Goal: Task Accomplishment & Management: Manage account settings

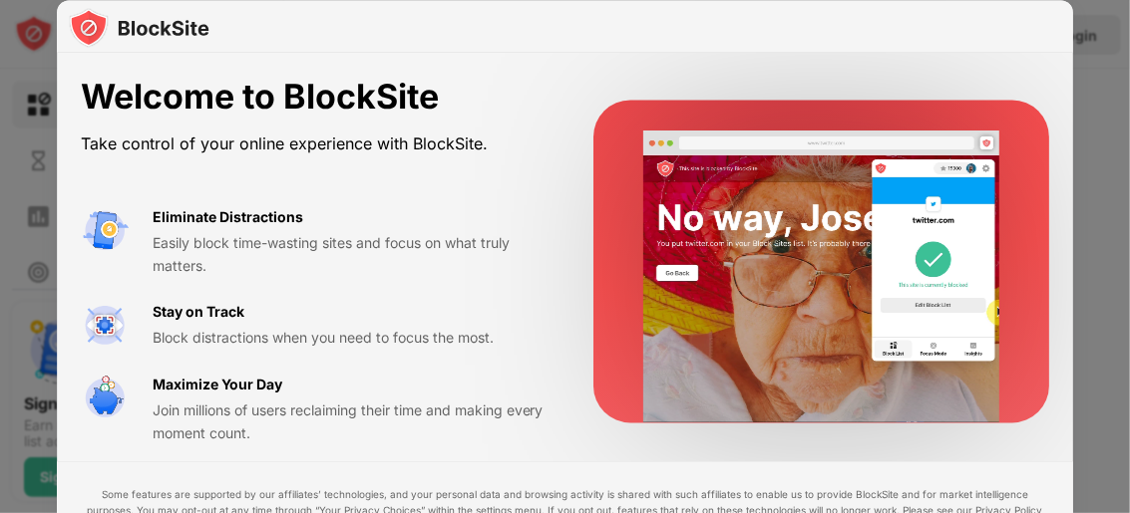
click at [394, 226] on div "Eliminate Distractions Easily block time-wasting sites and focus on what truly …" at bounding box center [349, 241] width 393 height 71
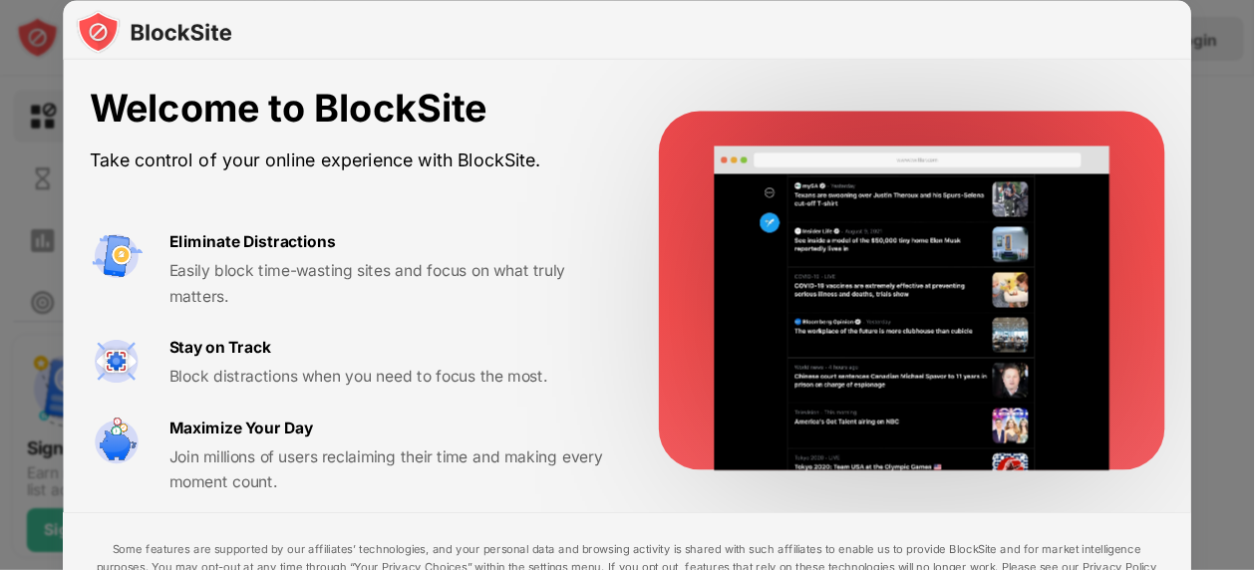
scroll to position [10, 0]
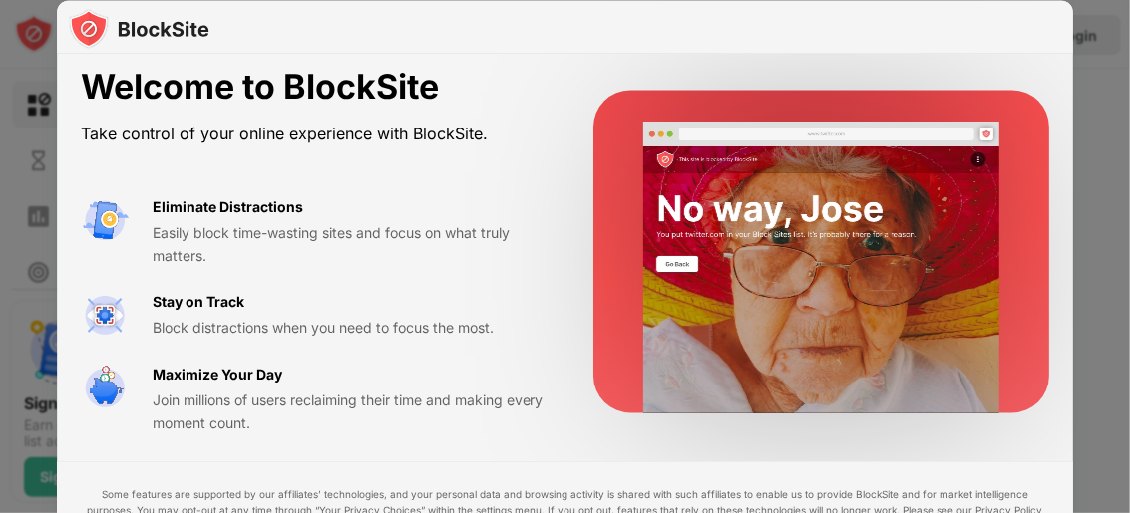
click at [1075, 35] on div at bounding box center [565, 256] width 1130 height 513
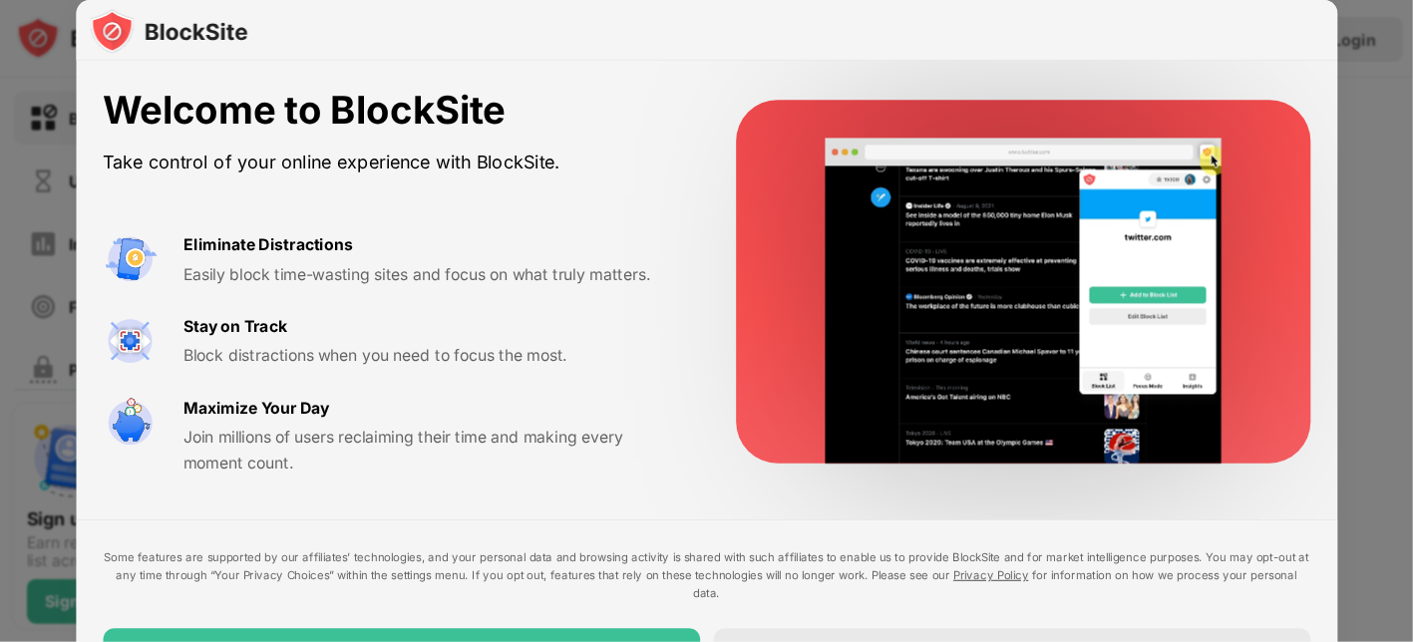
scroll to position [0, 0]
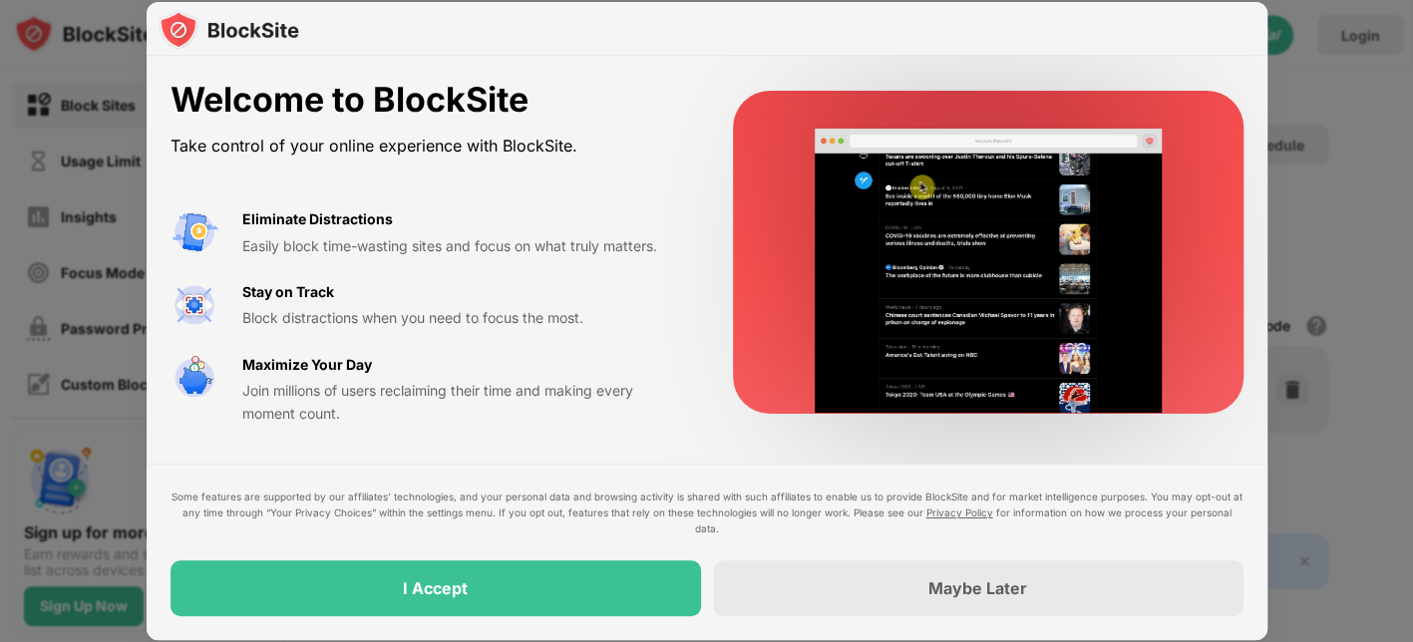
drag, startPoint x: 1096, startPoint y: 3, endPoint x: 424, endPoint y: 476, distance: 821.5
click at [424, 476] on div "Welcome to BlockSite Take control of your online experience with BlockSite. Eli…" at bounding box center [707, 348] width 1121 height 584
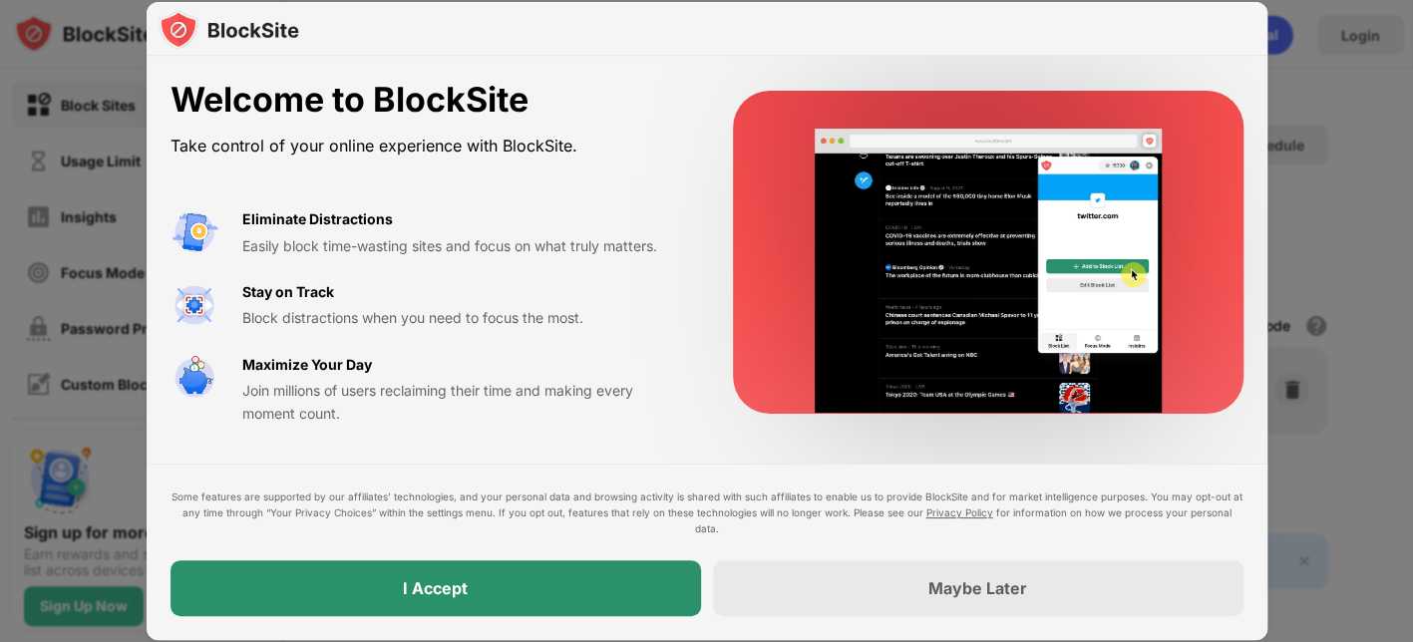
click at [432, 512] on div "I Accept" at bounding box center [435, 588] width 530 height 56
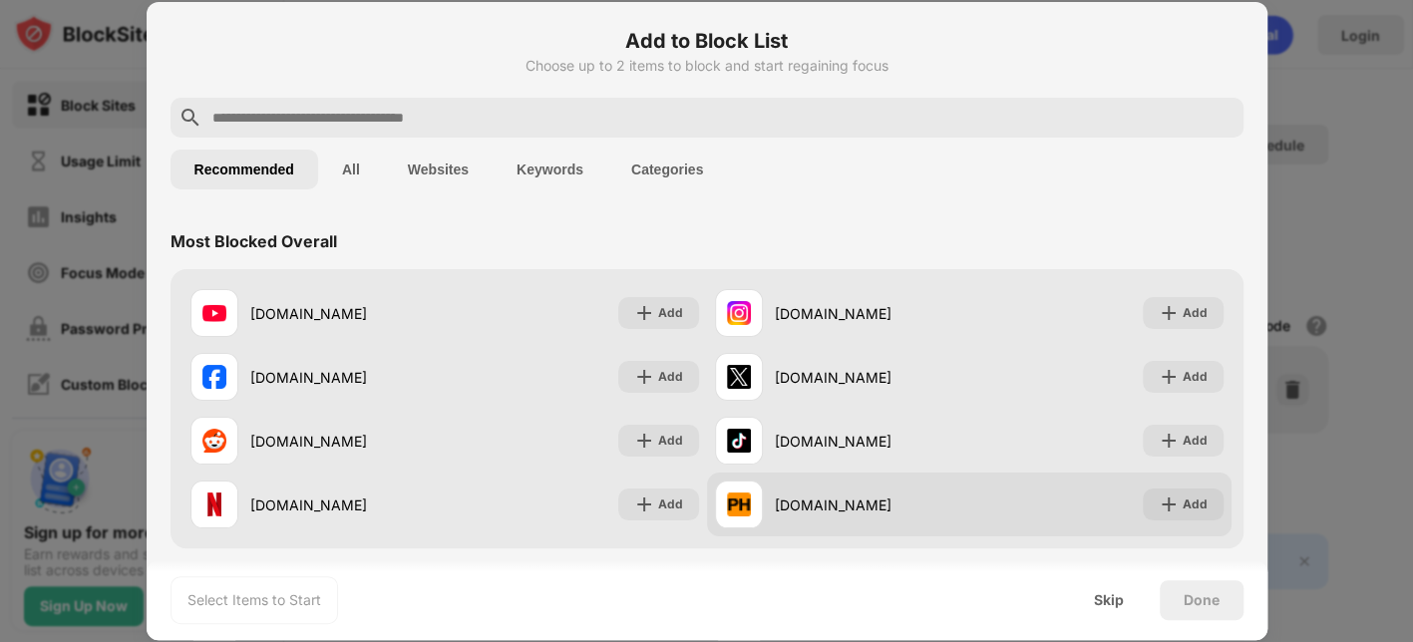
click at [1047, 491] on div "pornhub.com Add" at bounding box center [969, 505] width 524 height 64
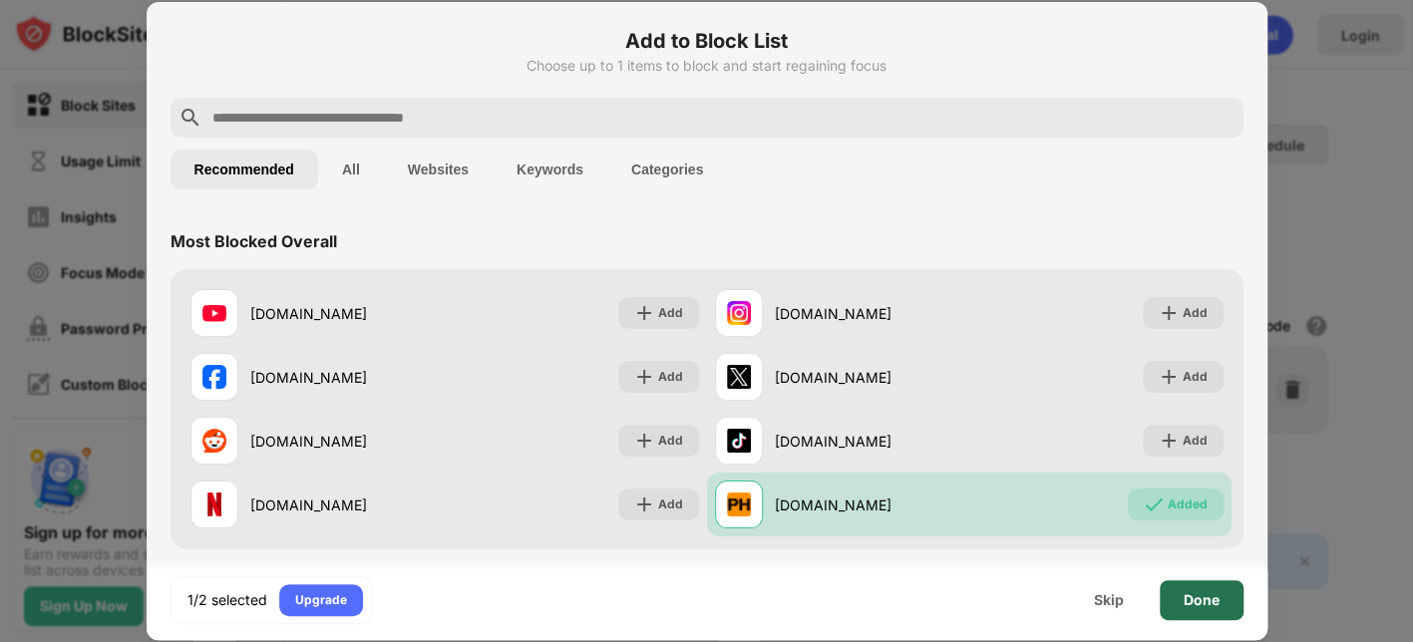
click at [1129, 512] on div "Done" at bounding box center [1201, 600] width 84 height 40
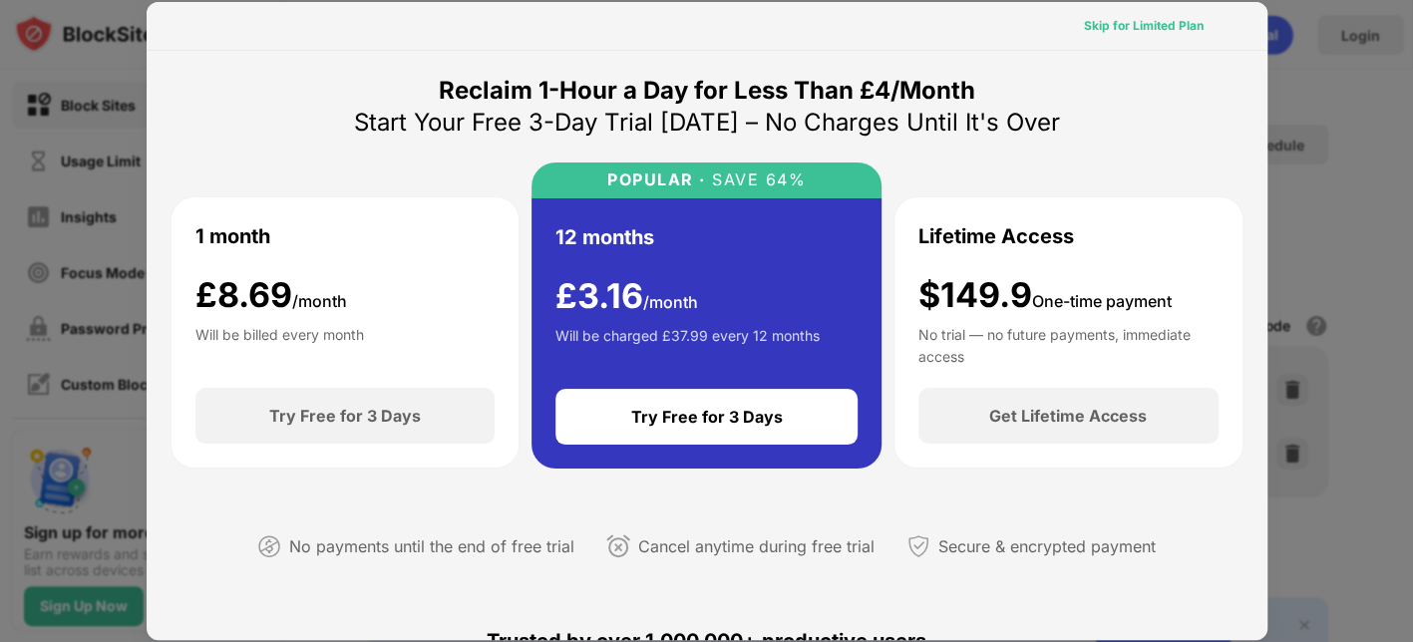
click at [1129, 22] on div "Skip for Limited Plan" at bounding box center [1144, 26] width 120 height 20
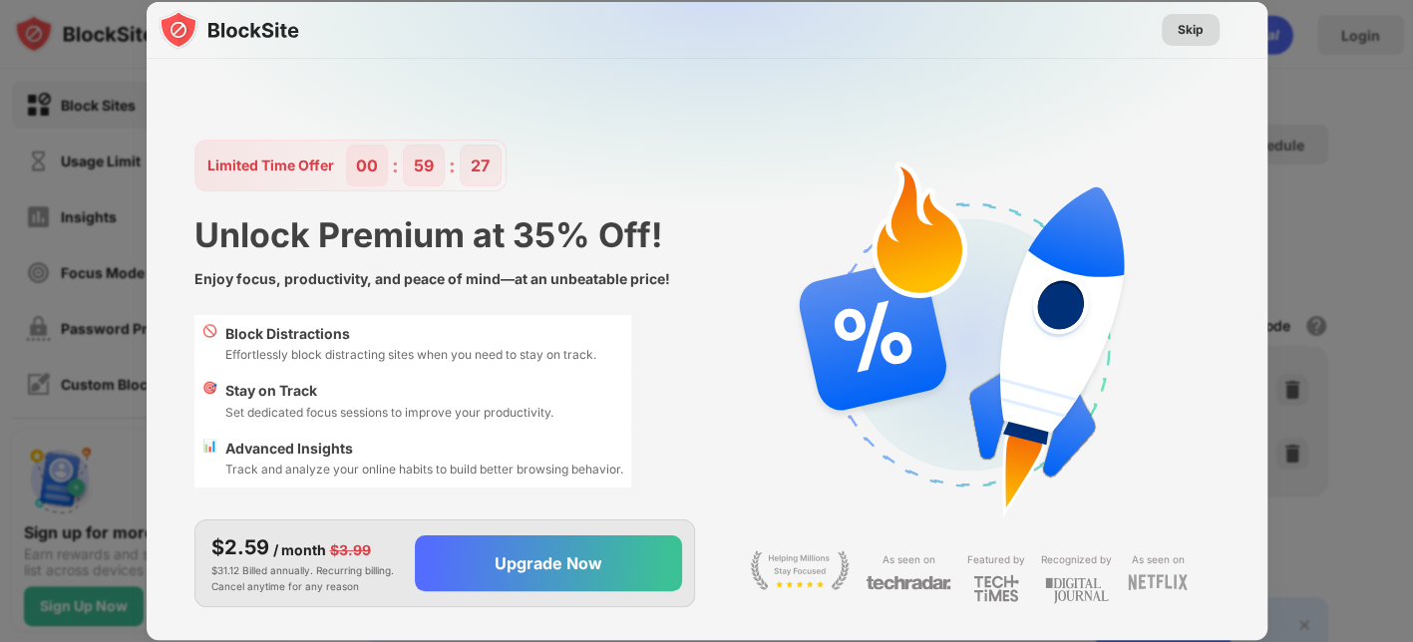
click at [1129, 38] on div "Skip" at bounding box center [1190, 30] width 26 height 20
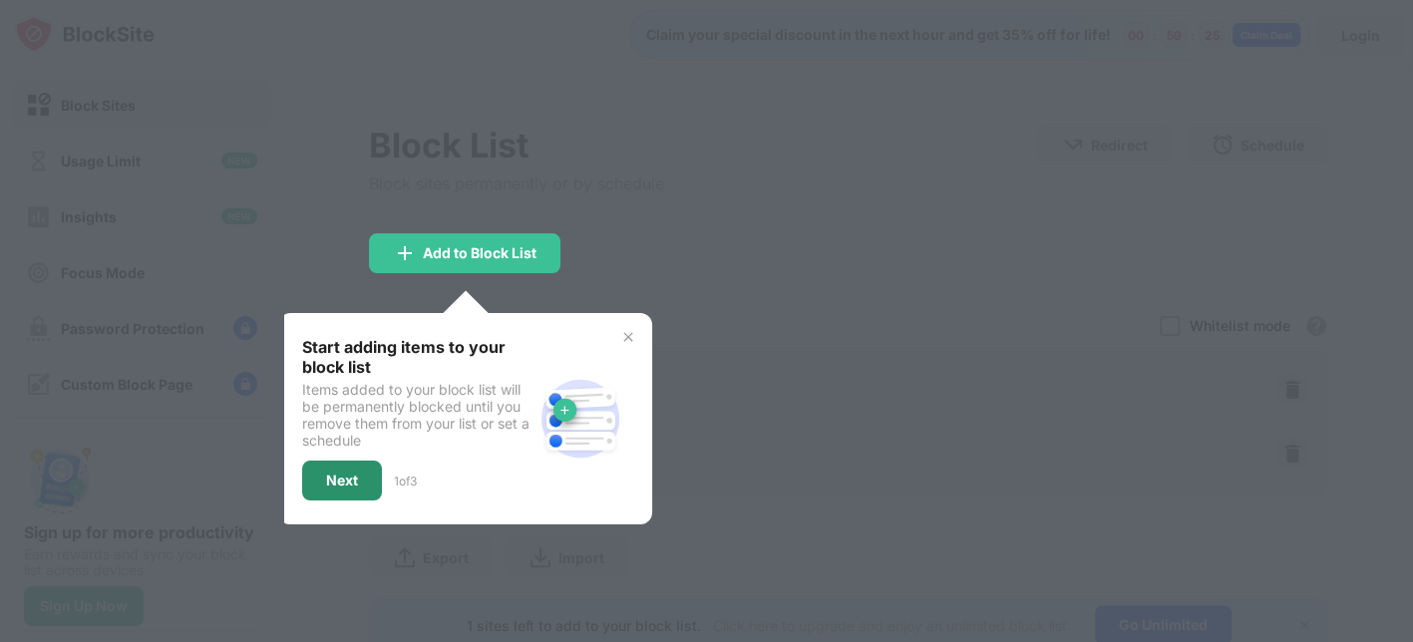
click at [330, 481] on div "Next" at bounding box center [342, 481] width 32 height 16
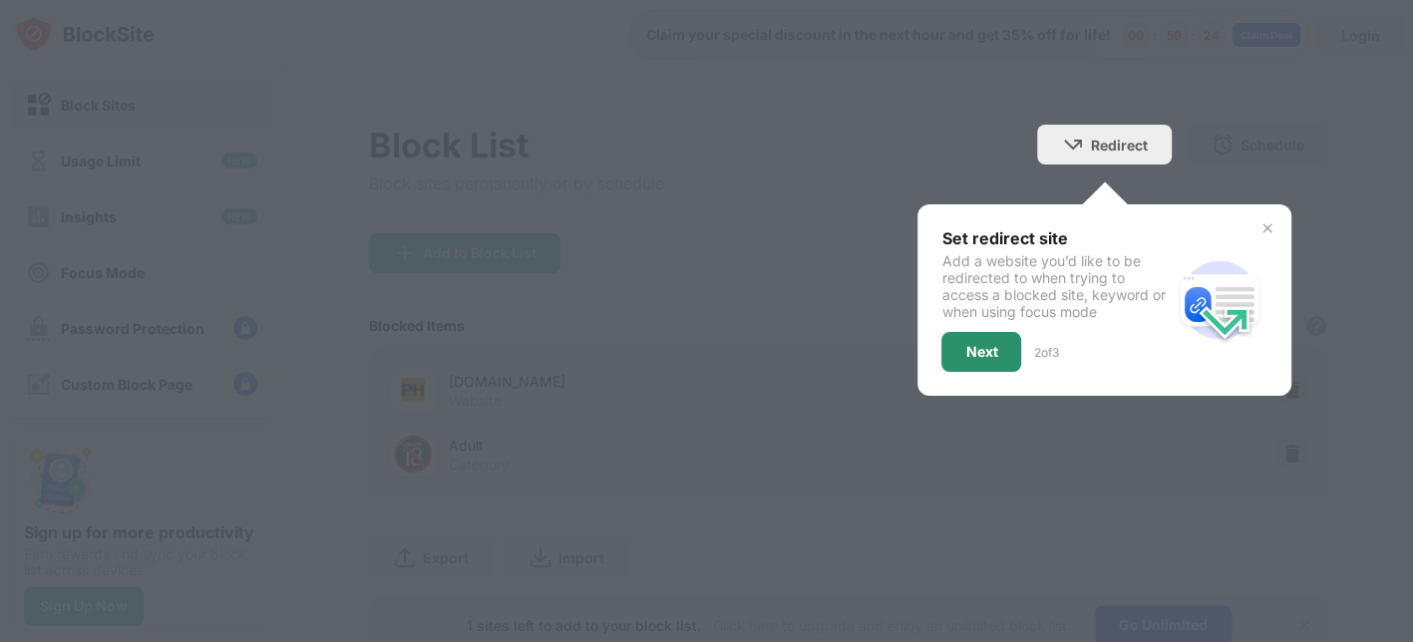
click at [980, 360] on div "Next" at bounding box center [981, 352] width 80 height 40
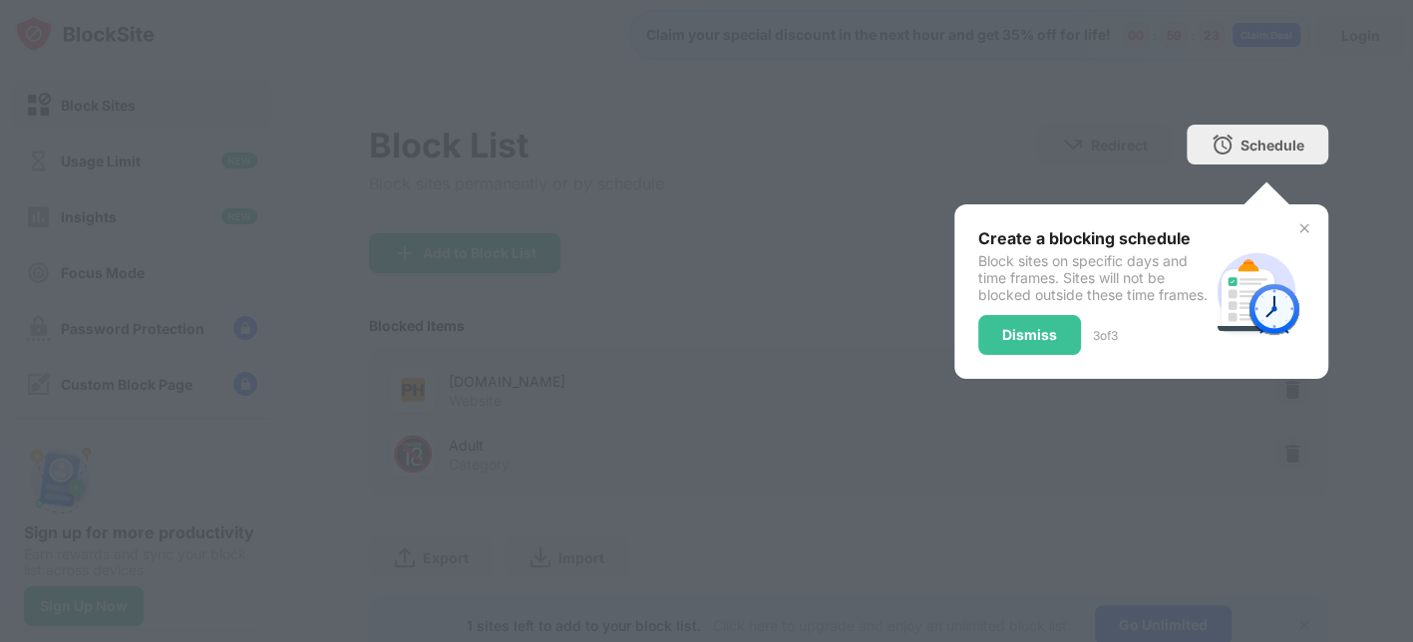
click at [982, 355] on div "Dismiss" at bounding box center [1029, 335] width 103 height 40
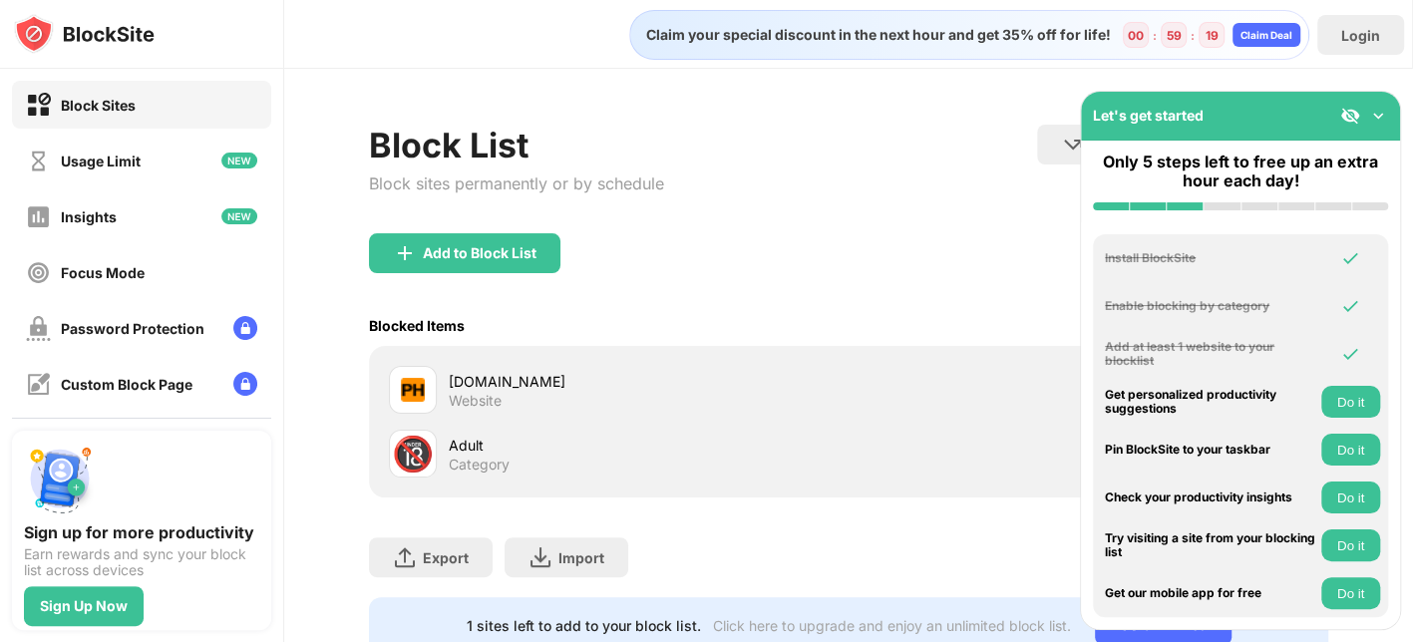
click at [752, 207] on div "Block List Block sites permanently or by schedule Redirect Choose a site to be …" at bounding box center [848, 179] width 959 height 109
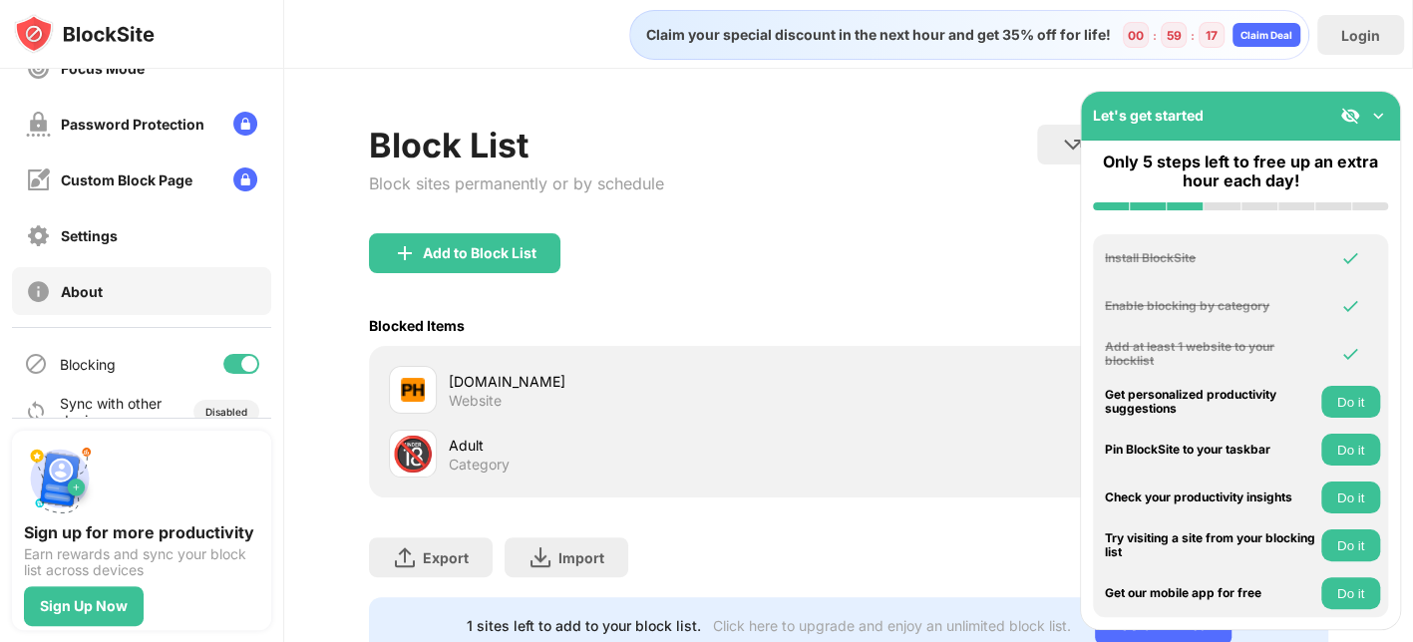
scroll to position [233, 0]
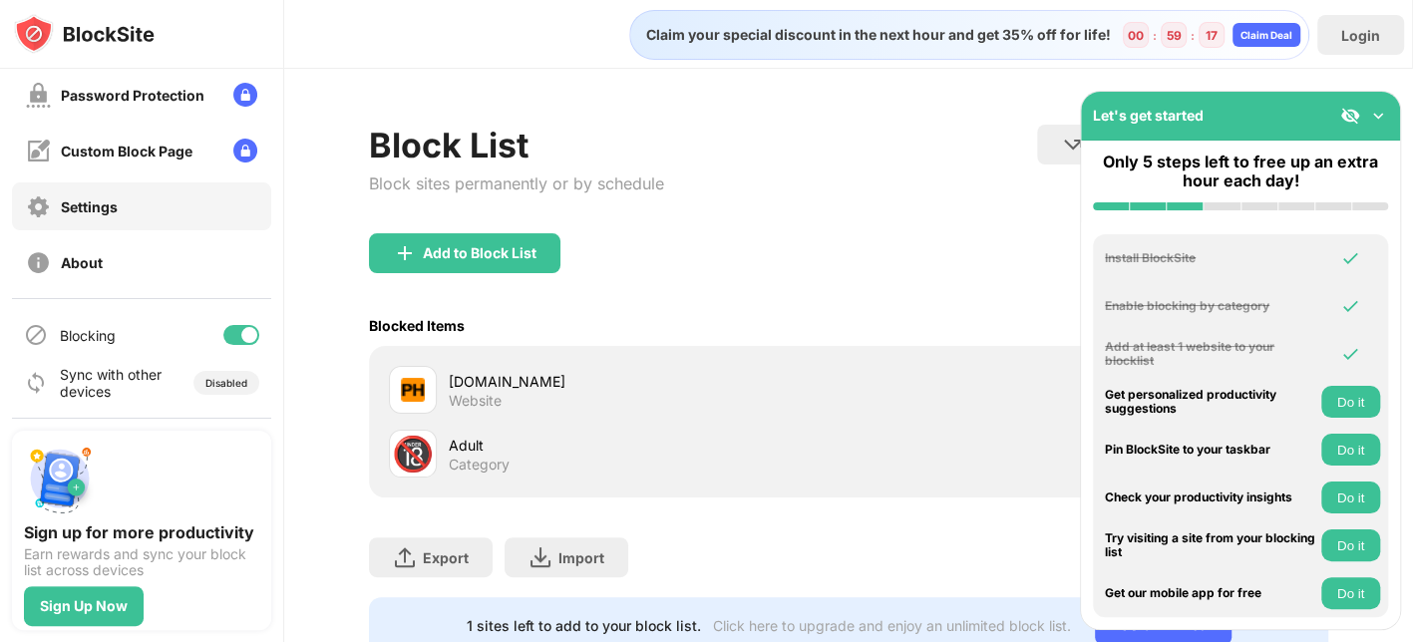
click at [146, 205] on div "Settings" at bounding box center [141, 206] width 259 height 48
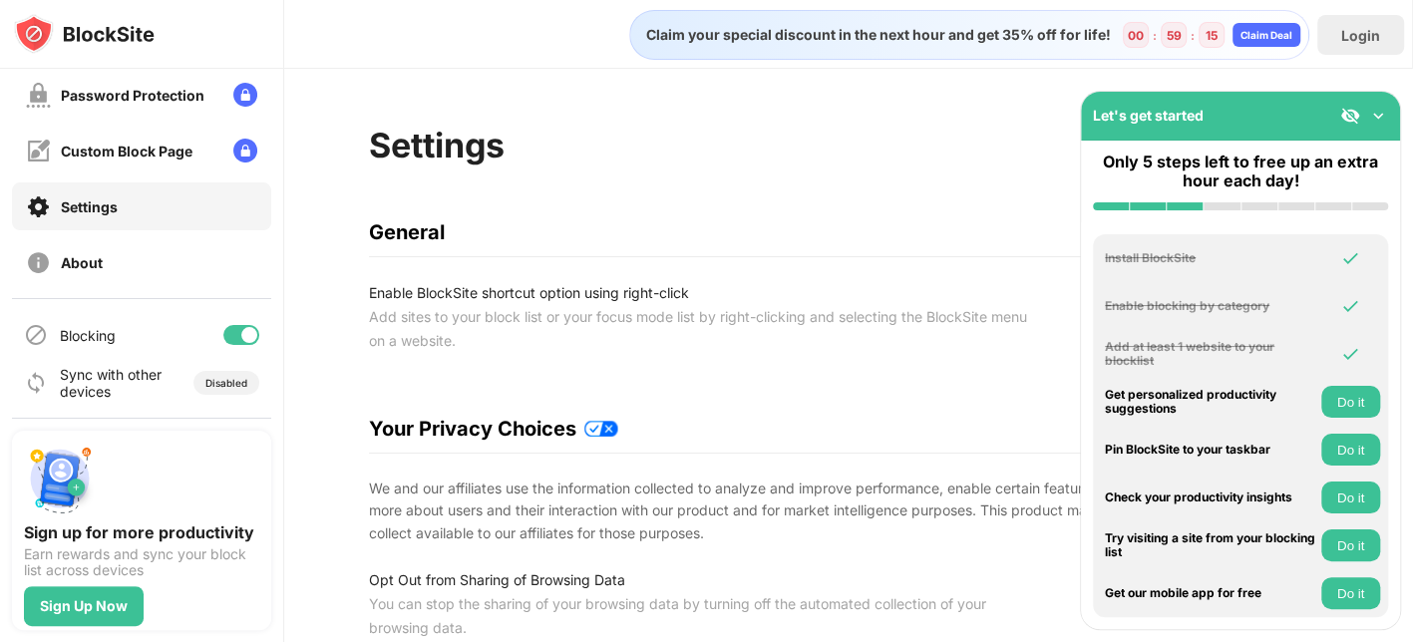
click at [1129, 112] on div "Let's get started" at bounding box center [1240, 116] width 319 height 49
click at [1129, 112] on img at bounding box center [1378, 116] width 20 height 20
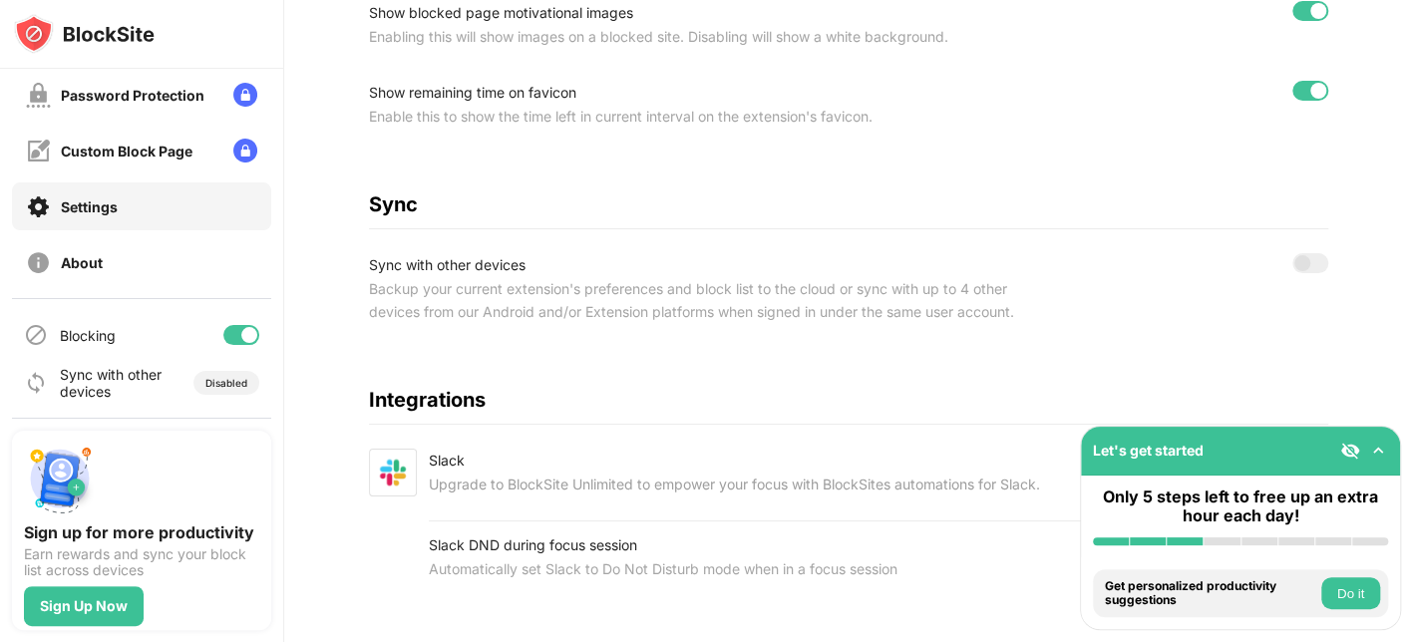
scroll to position [641, 0]
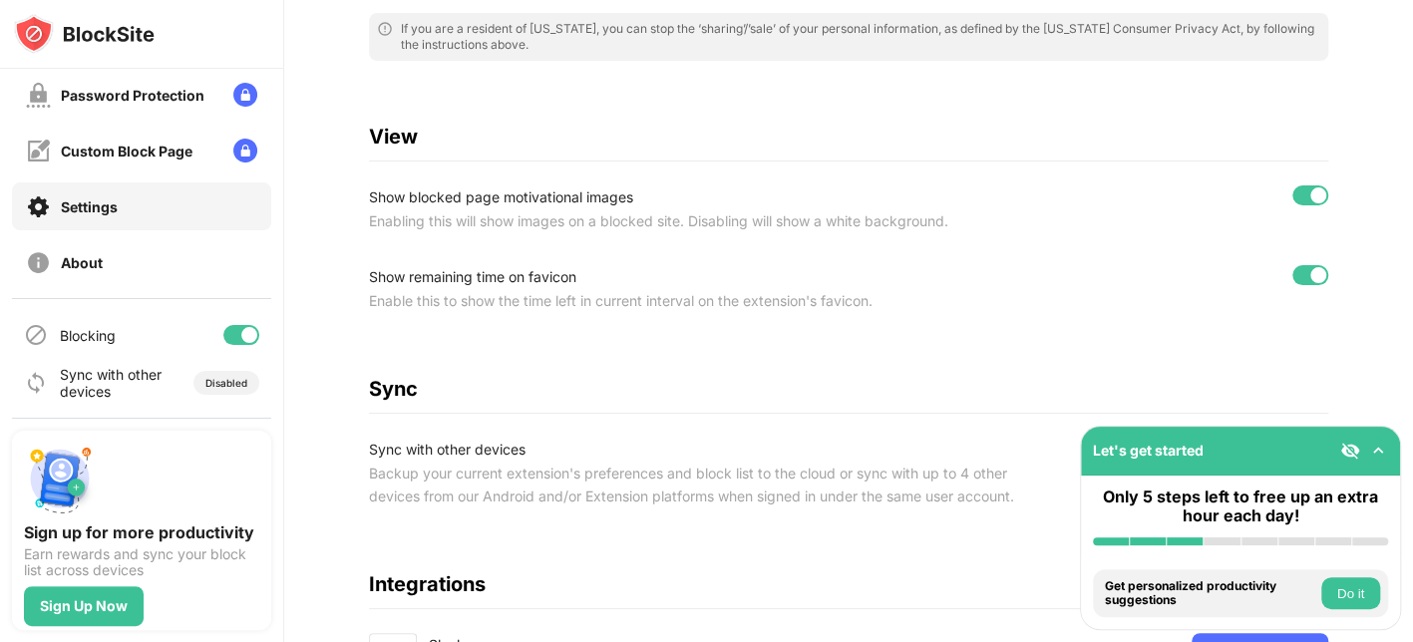
click at [613, 195] on div "Show blocked page motivational images" at bounding box center [704, 197] width 671 height 24
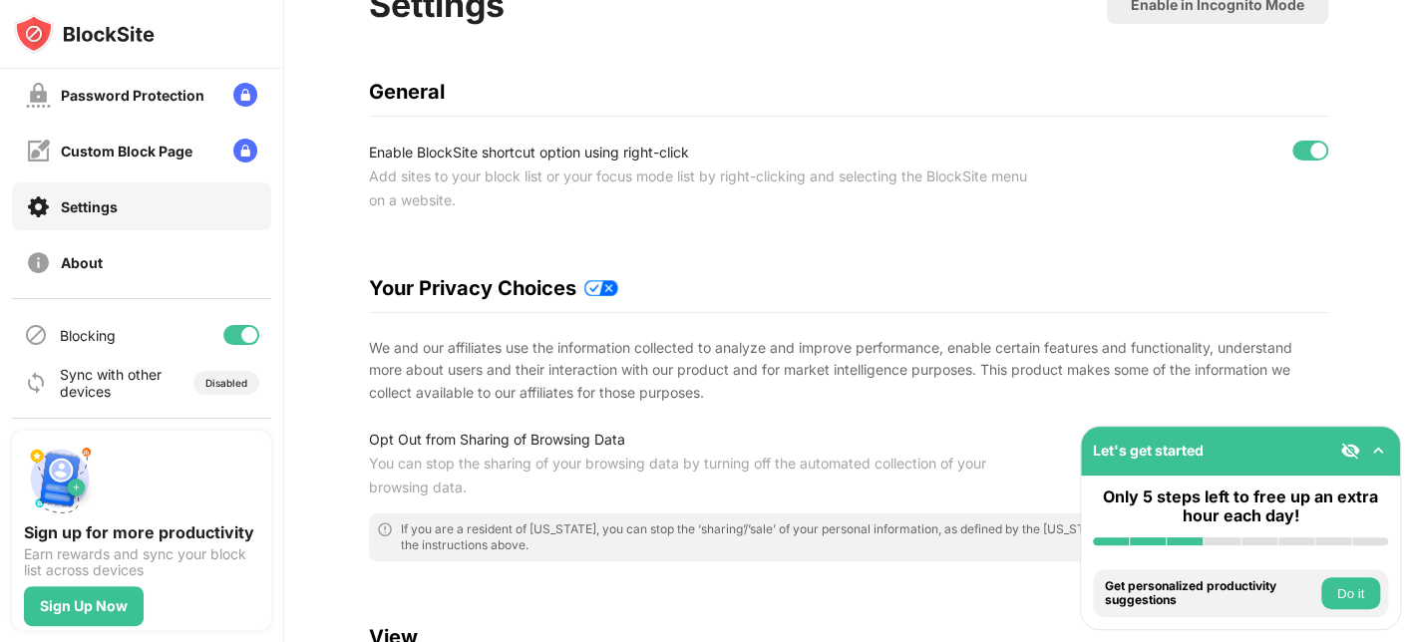
scroll to position [0, 0]
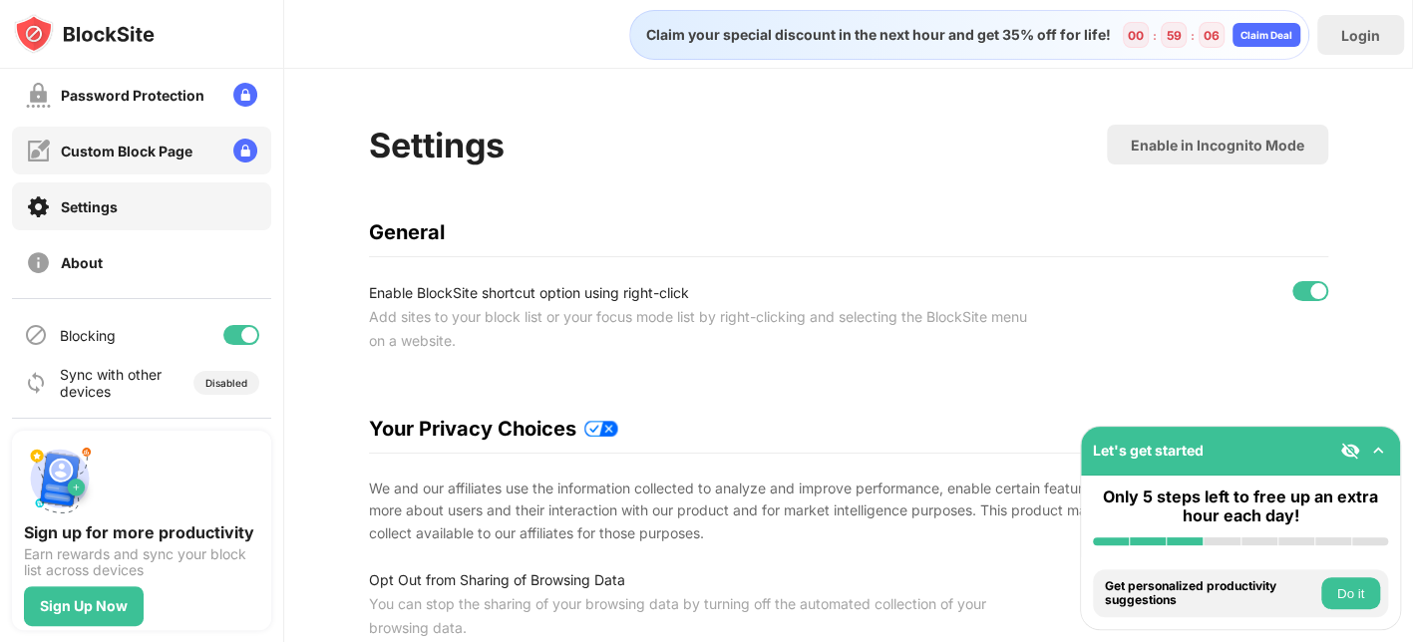
click at [146, 124] on div "Block Sites Usage Limit Insights Focus Mode Password Protection Custom Block Pa…" at bounding box center [141, 67] width 283 height 463
click at [97, 102] on div "Password Protection" at bounding box center [133, 95] width 144 height 17
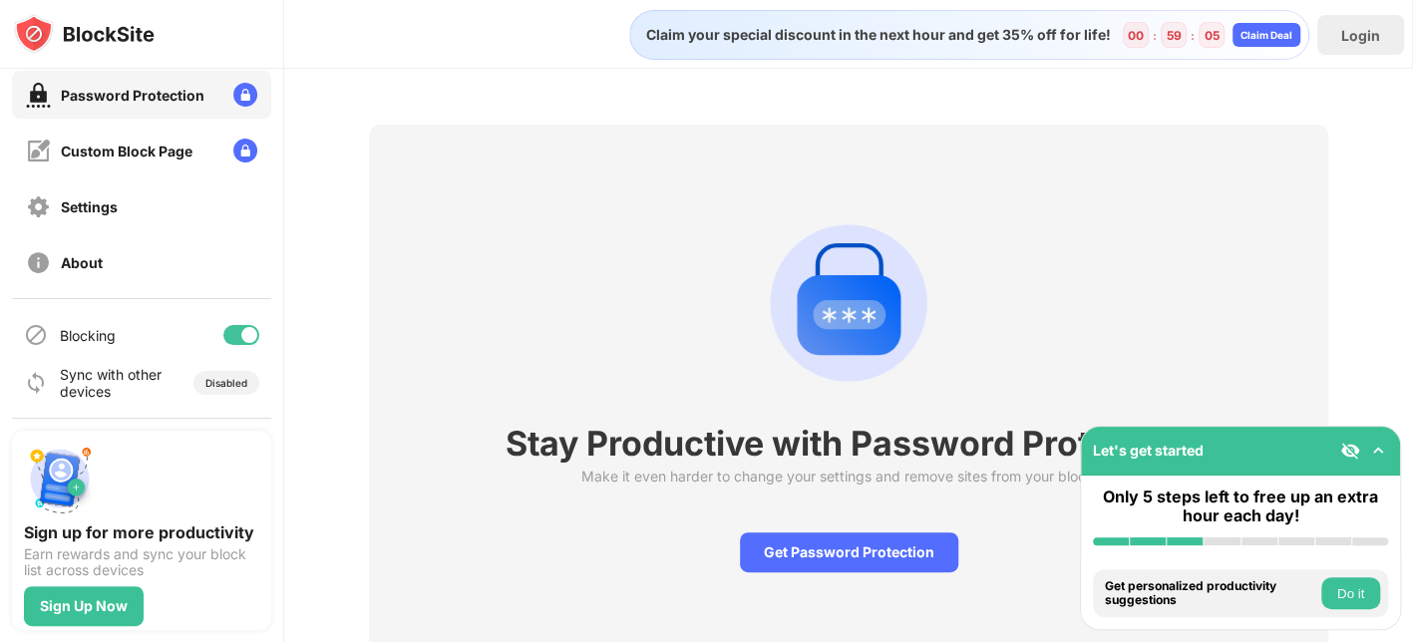
scroll to position [87, 0]
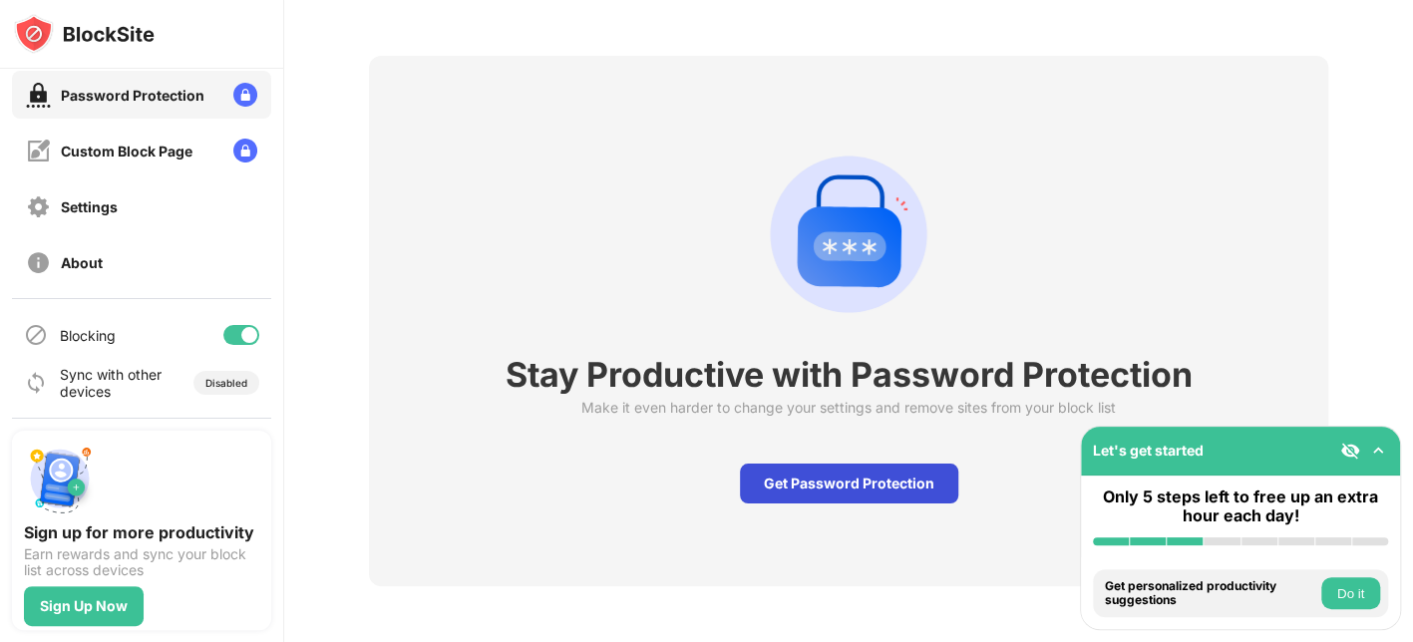
click at [862, 477] on div "Get Password Protection" at bounding box center [849, 484] width 218 height 40
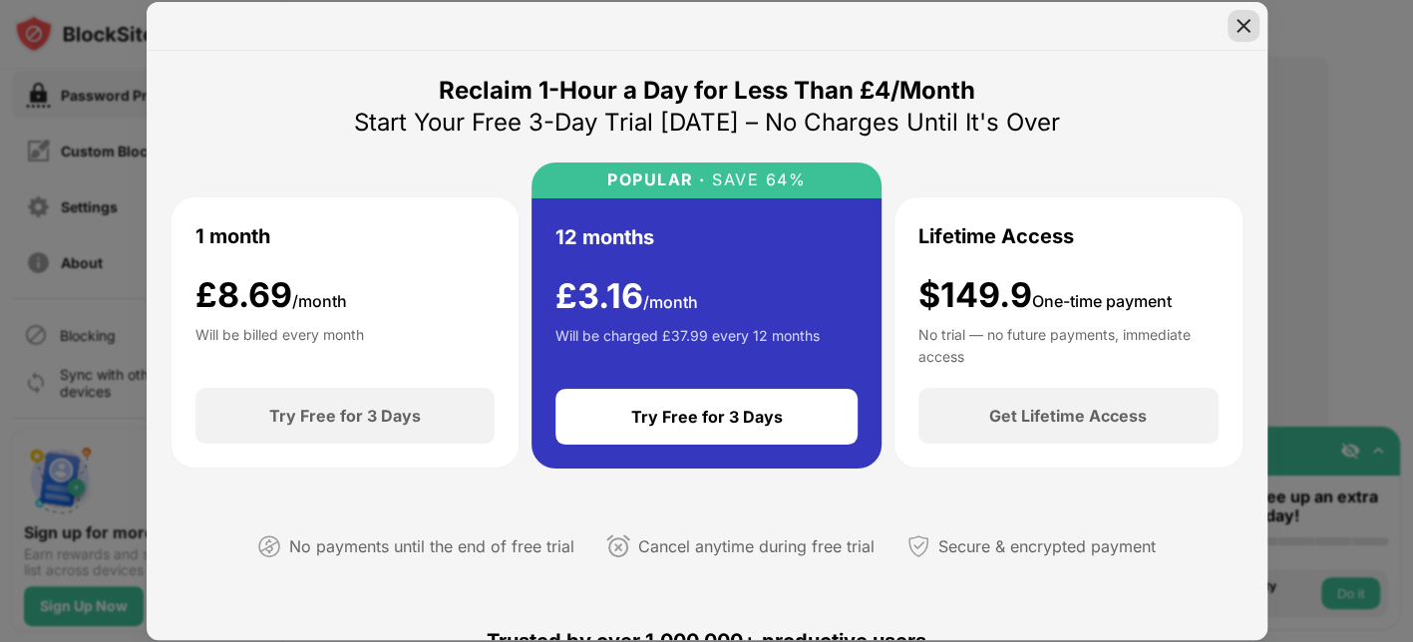
click at [1129, 35] on div at bounding box center [1243, 26] width 32 height 32
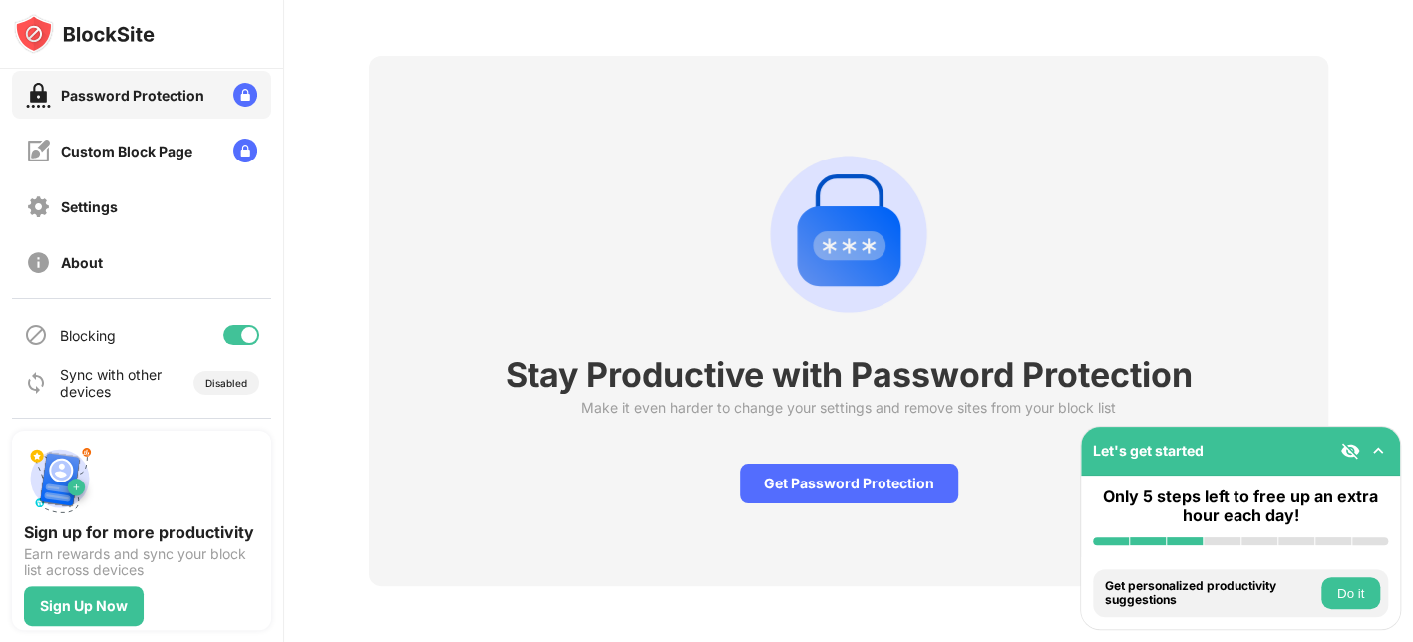
click at [800, 443] on div "Stay Productive with Password Protection Make it even harder to change your set…" at bounding box center [848, 321] width 959 height 530
click at [810, 464] on div "Get Password Protection" at bounding box center [849, 484] width 218 height 40
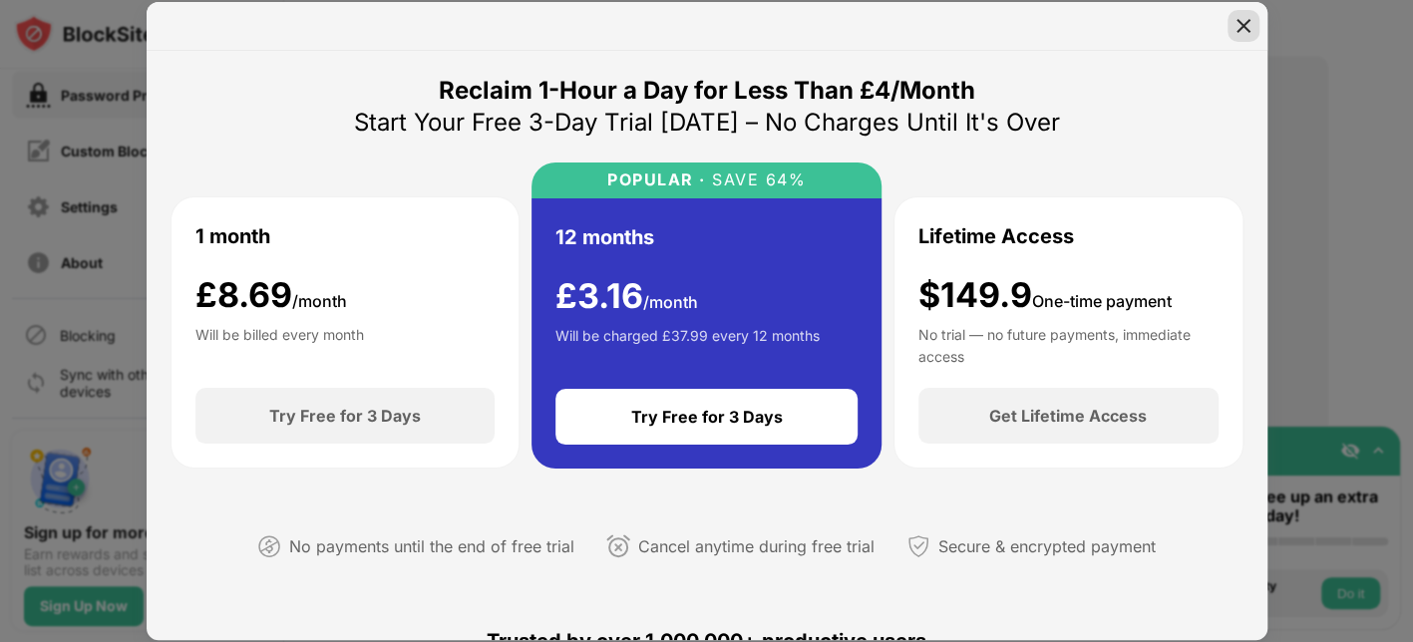
click at [1129, 40] on div at bounding box center [1243, 26] width 32 height 32
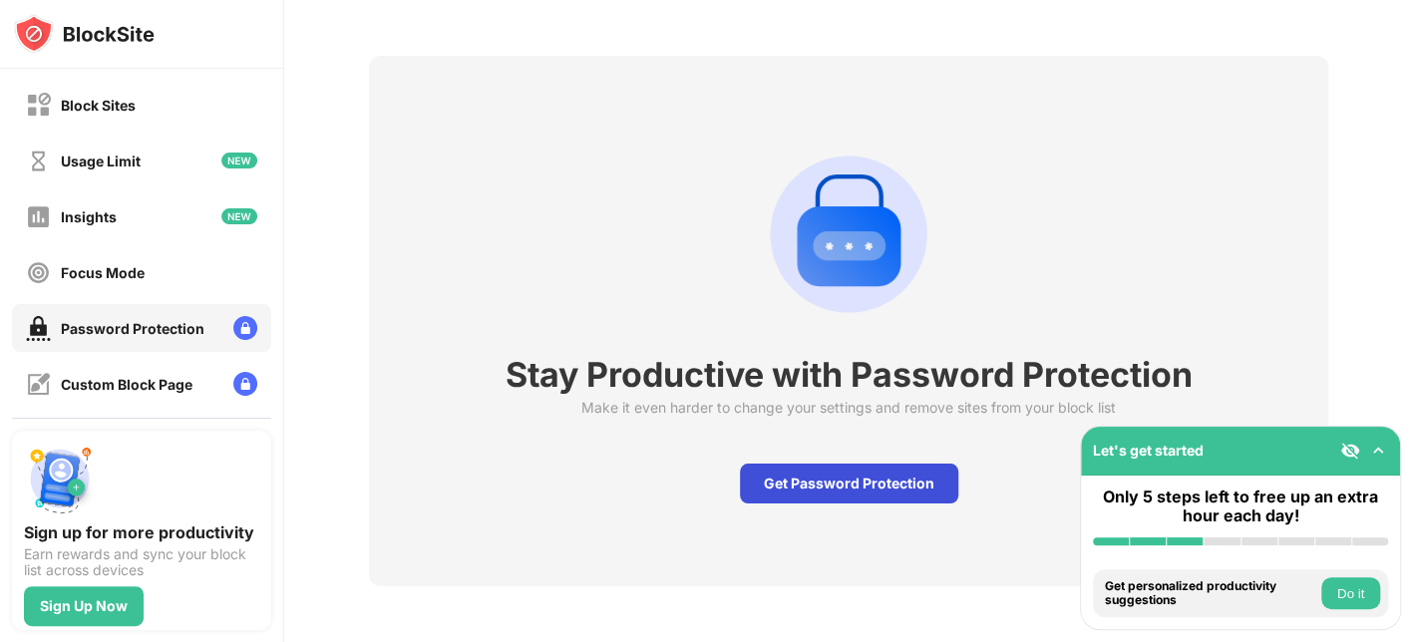
click at [908, 478] on div "Get Password Protection" at bounding box center [849, 484] width 218 height 40
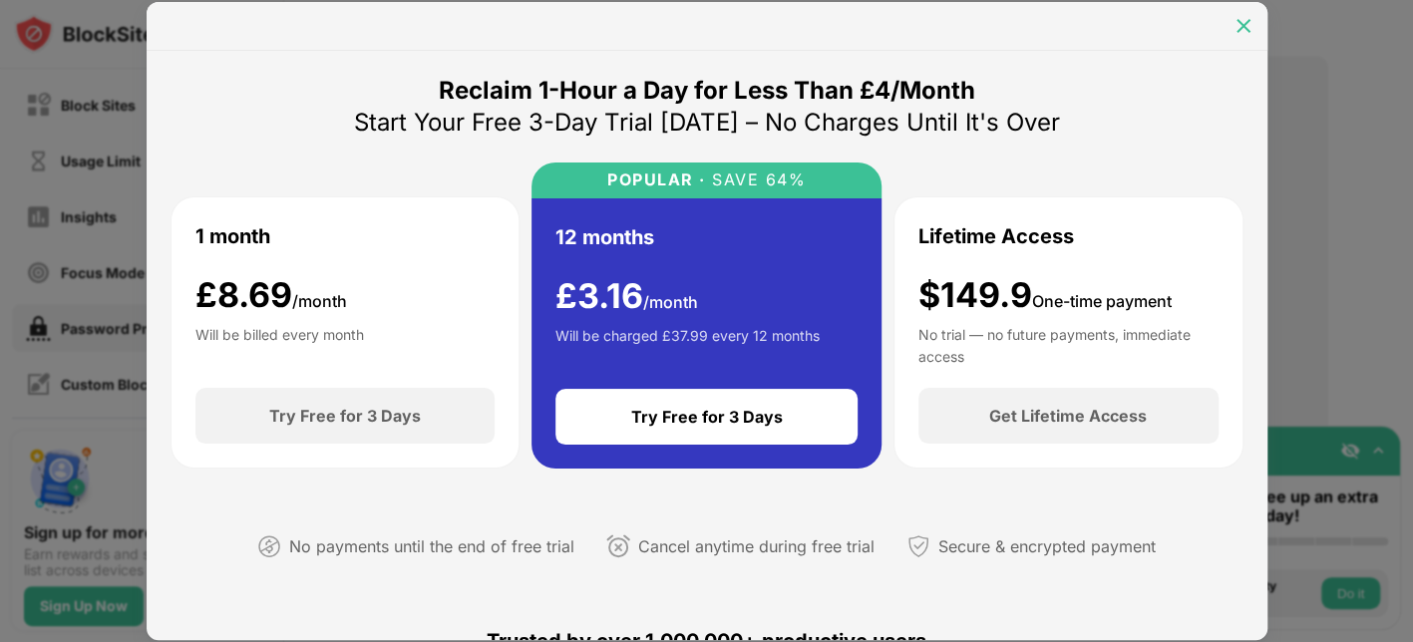
click at [1129, 38] on div at bounding box center [1243, 26] width 32 height 32
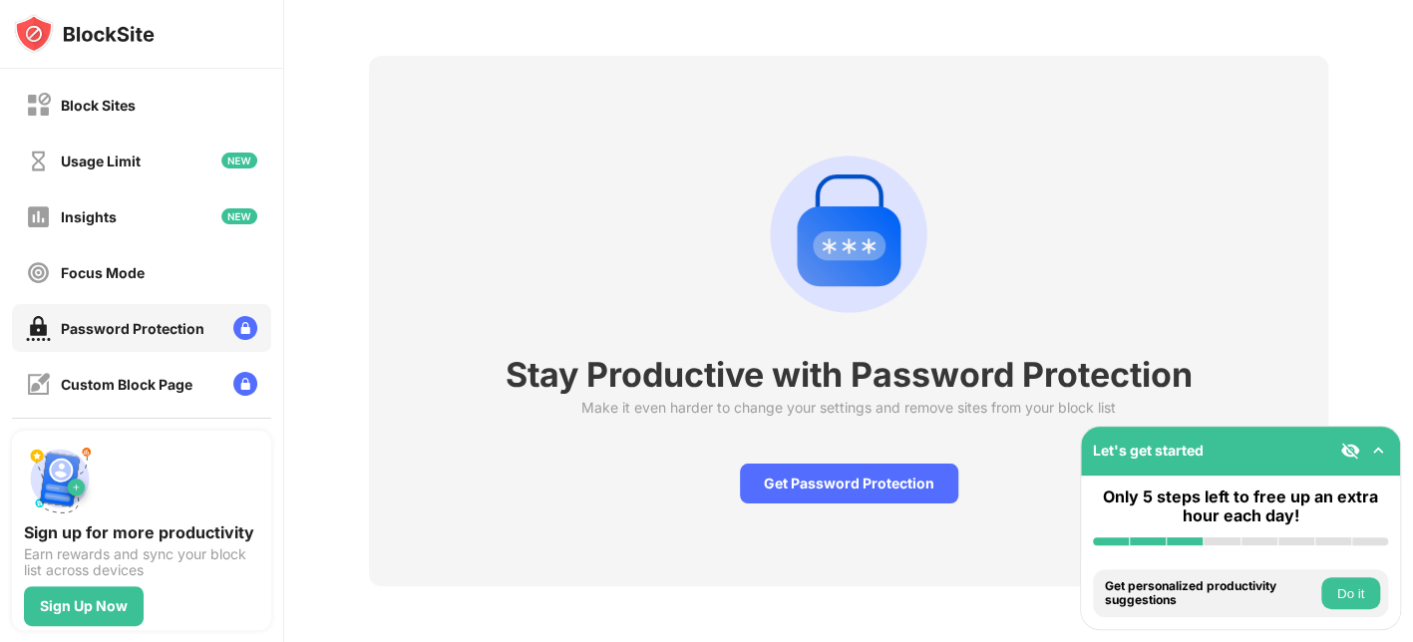
click at [710, 456] on div "Stay Productive with Password Protection Make it even harder to change your set…" at bounding box center [848, 321] width 959 height 530
click at [821, 476] on div "Get Password Protection" at bounding box center [849, 484] width 218 height 40
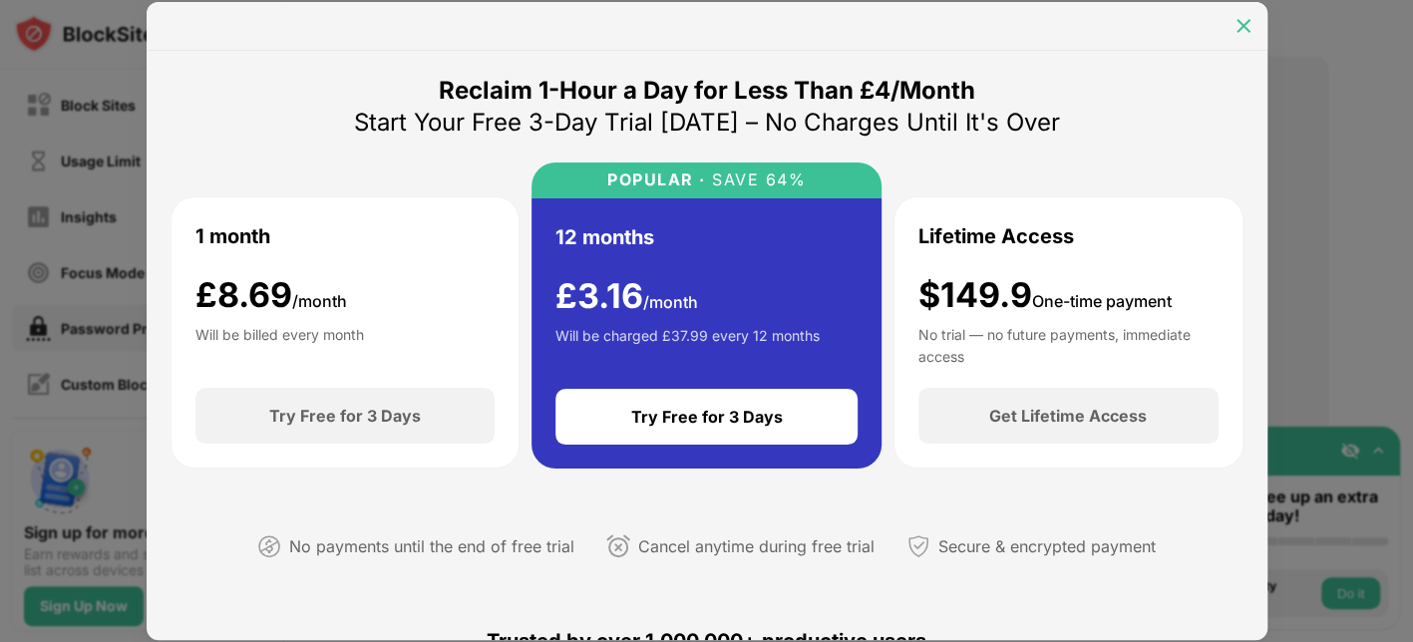
click at [1129, 30] on img at bounding box center [1243, 26] width 20 height 20
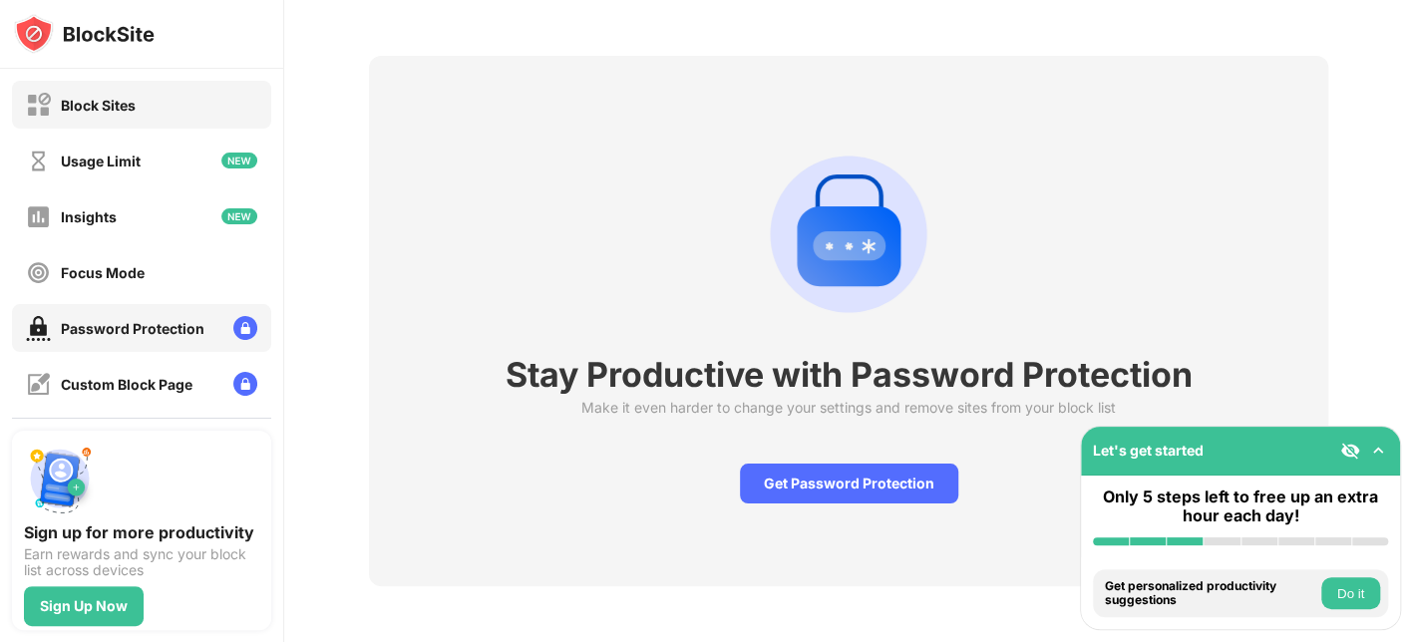
click at [146, 121] on div "Block Sites" at bounding box center [141, 105] width 259 height 48
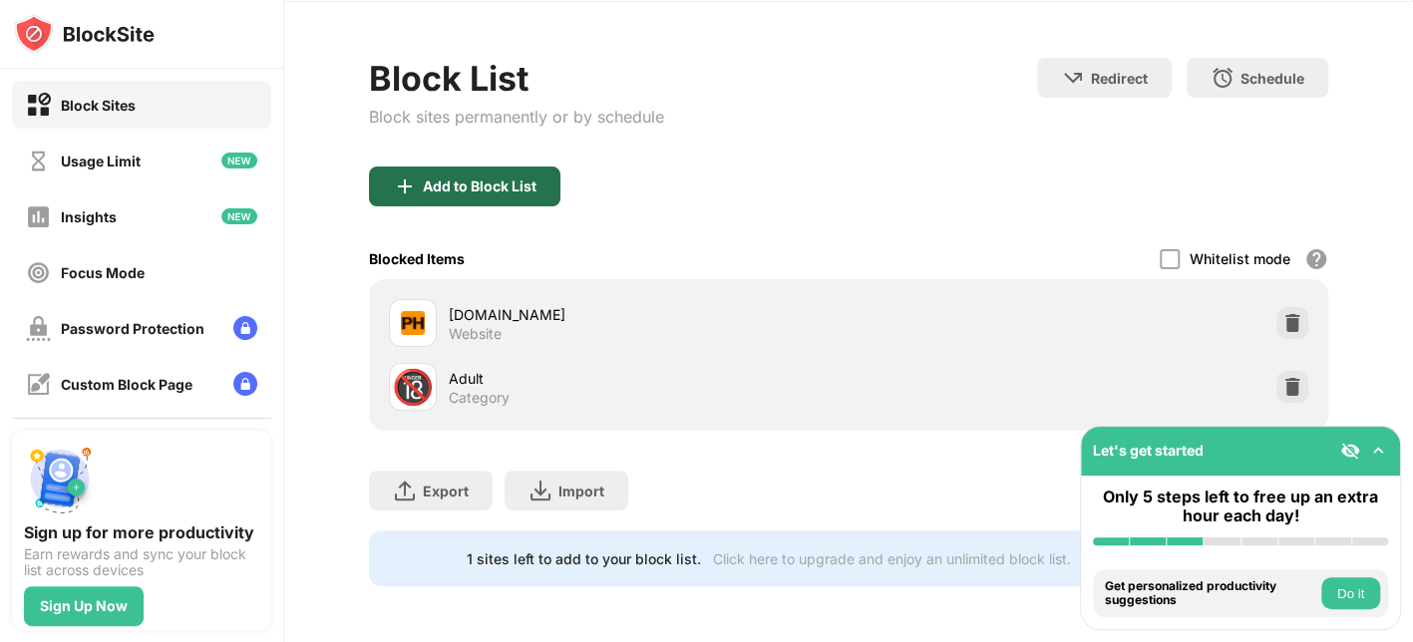
click at [476, 178] on div "Add to Block List" at bounding box center [464, 186] width 191 height 40
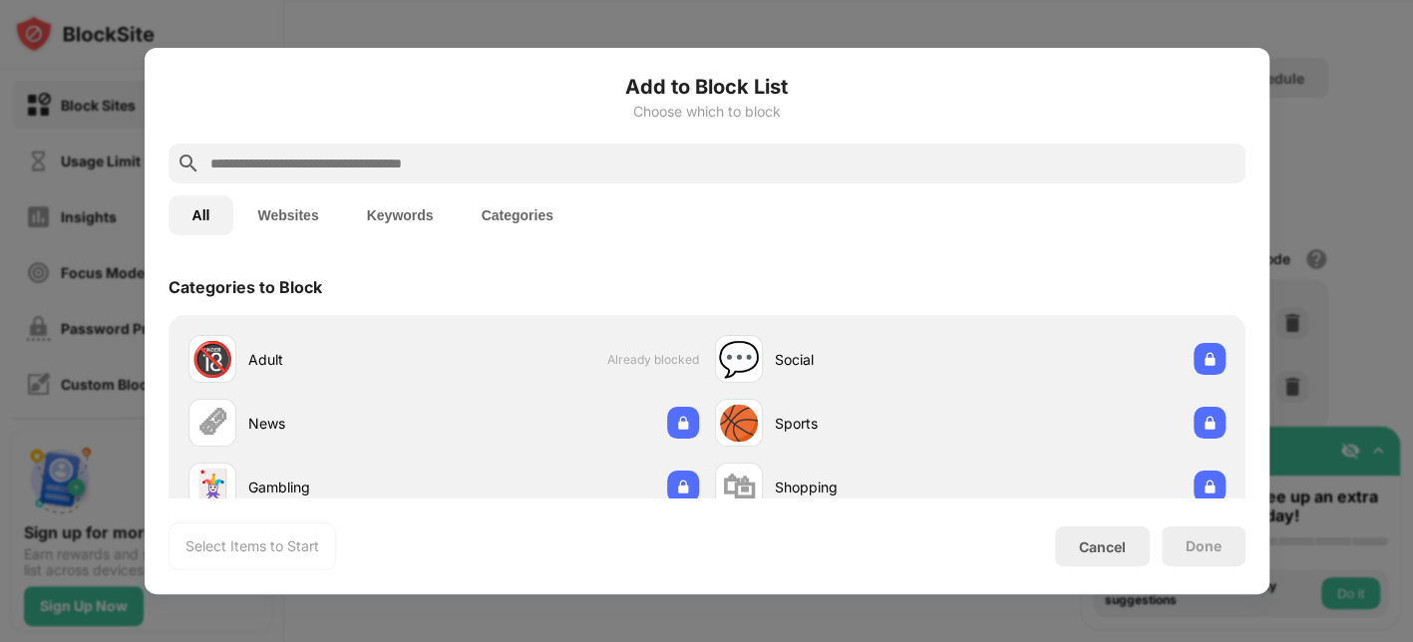
click at [272, 198] on button "Websites" at bounding box center [287, 215] width 109 height 40
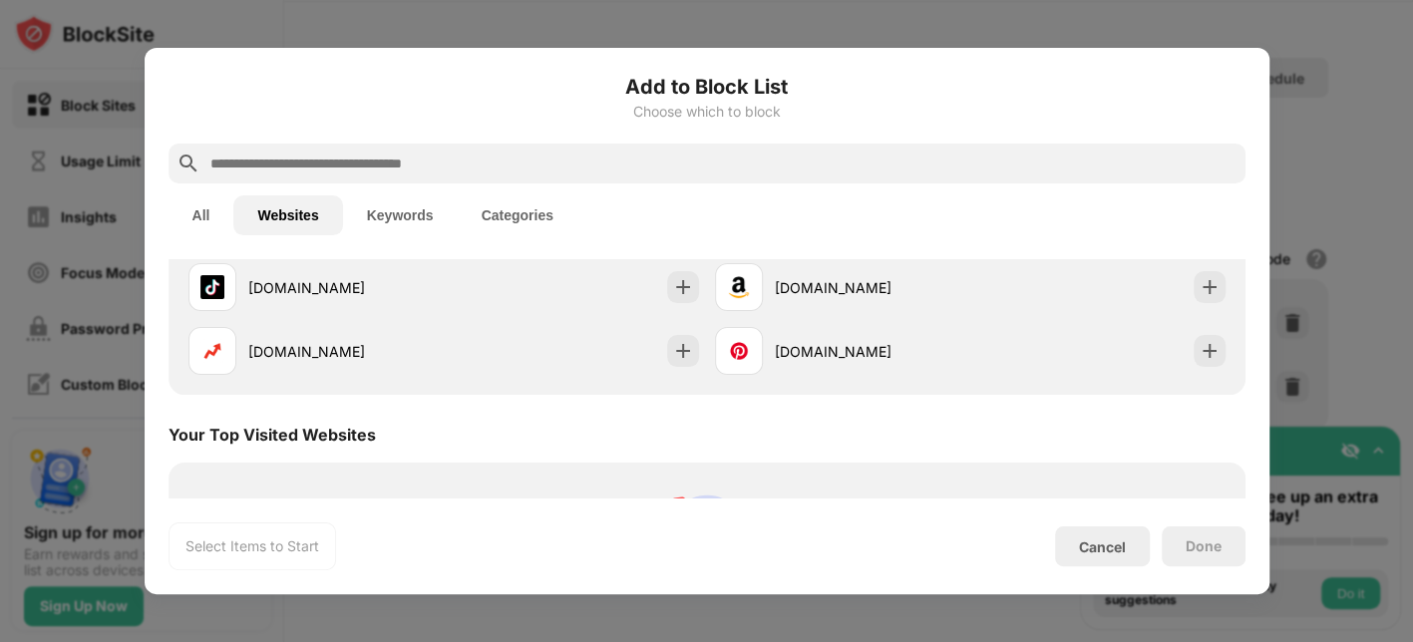
scroll to position [383, 0]
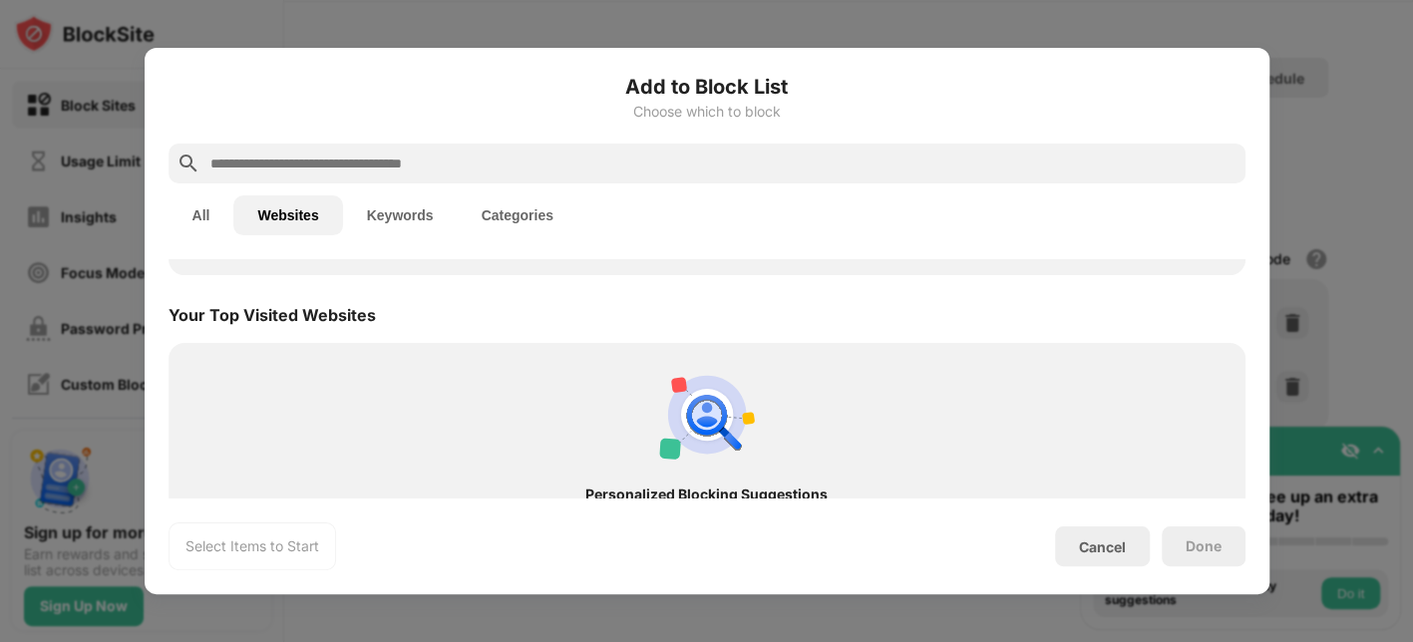
click at [0, 221] on div at bounding box center [706, 321] width 1413 height 642
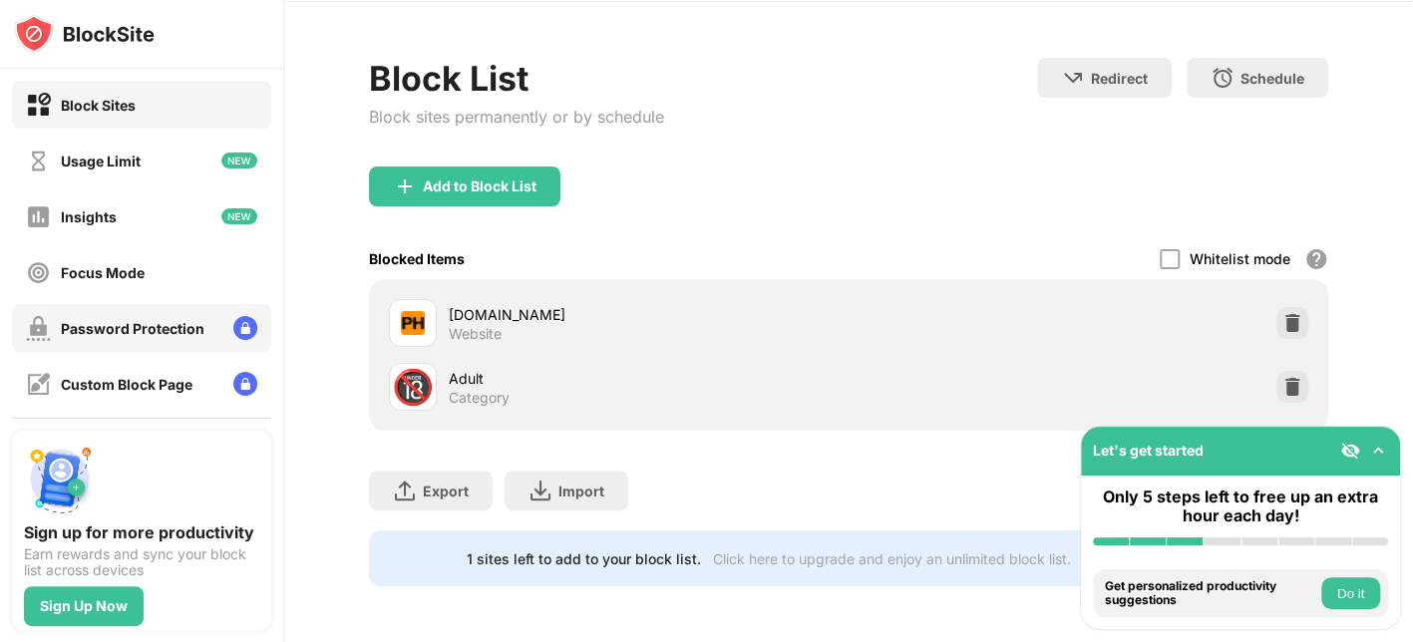
click at [146, 327] on div "Password Protection" at bounding box center [133, 328] width 144 height 17
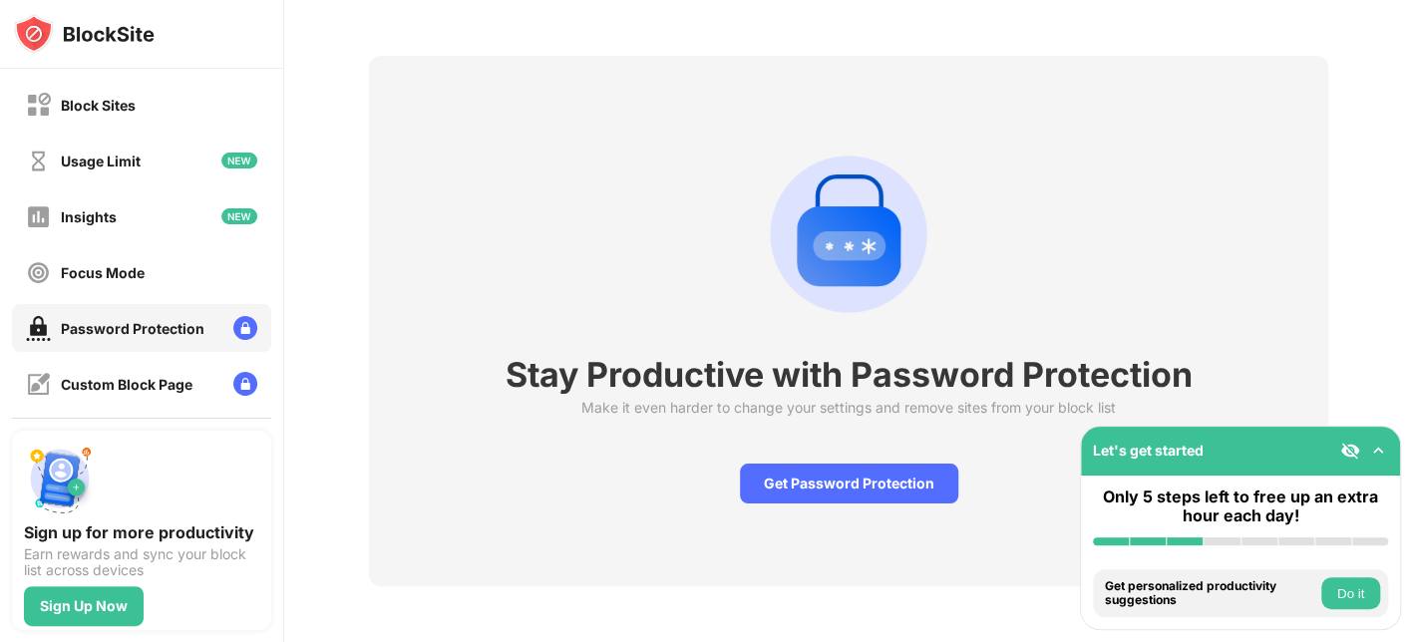
click at [792, 432] on div "Stay Productive with Password Protection Make it even harder to change your set…" at bounding box center [848, 321] width 959 height 530
click at [788, 464] on div "Get Password Protection" at bounding box center [849, 484] width 218 height 40
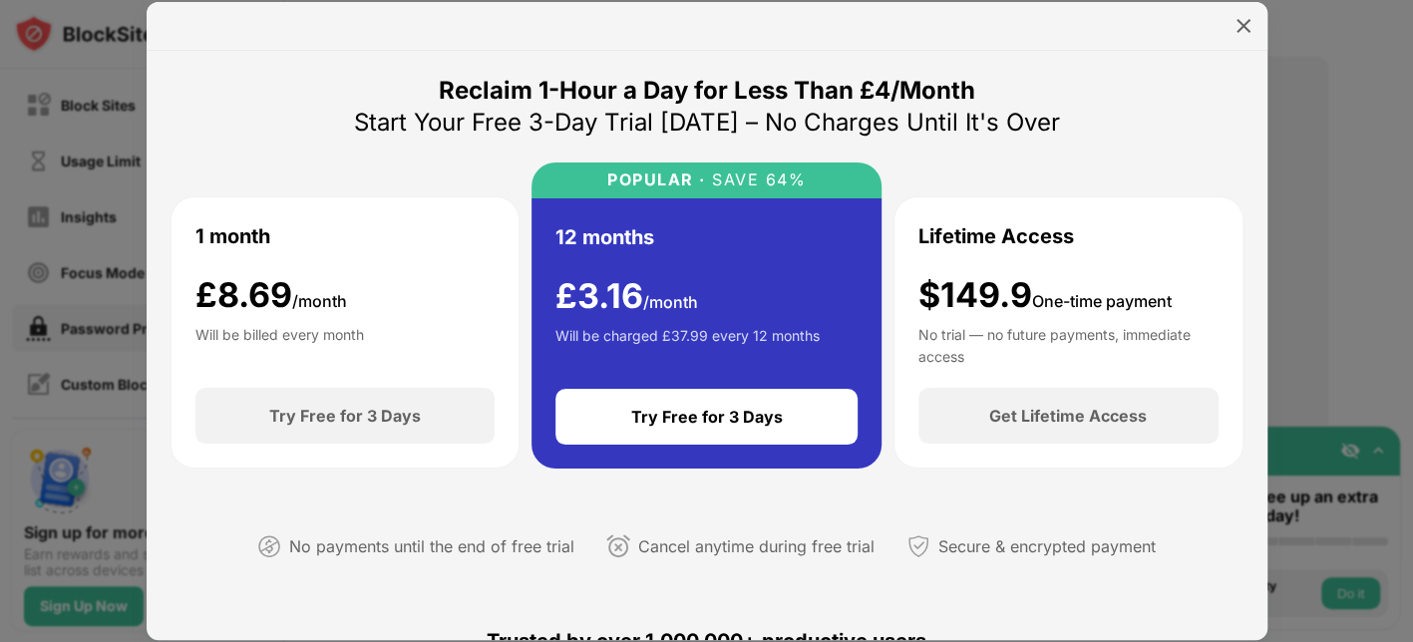
click at [704, 330] on div "Will be charged £37.99 every 12 months" at bounding box center [687, 345] width 264 height 40
click at [662, 347] on div "Will be charged £37.99 every 12 months" at bounding box center [687, 345] width 264 height 40
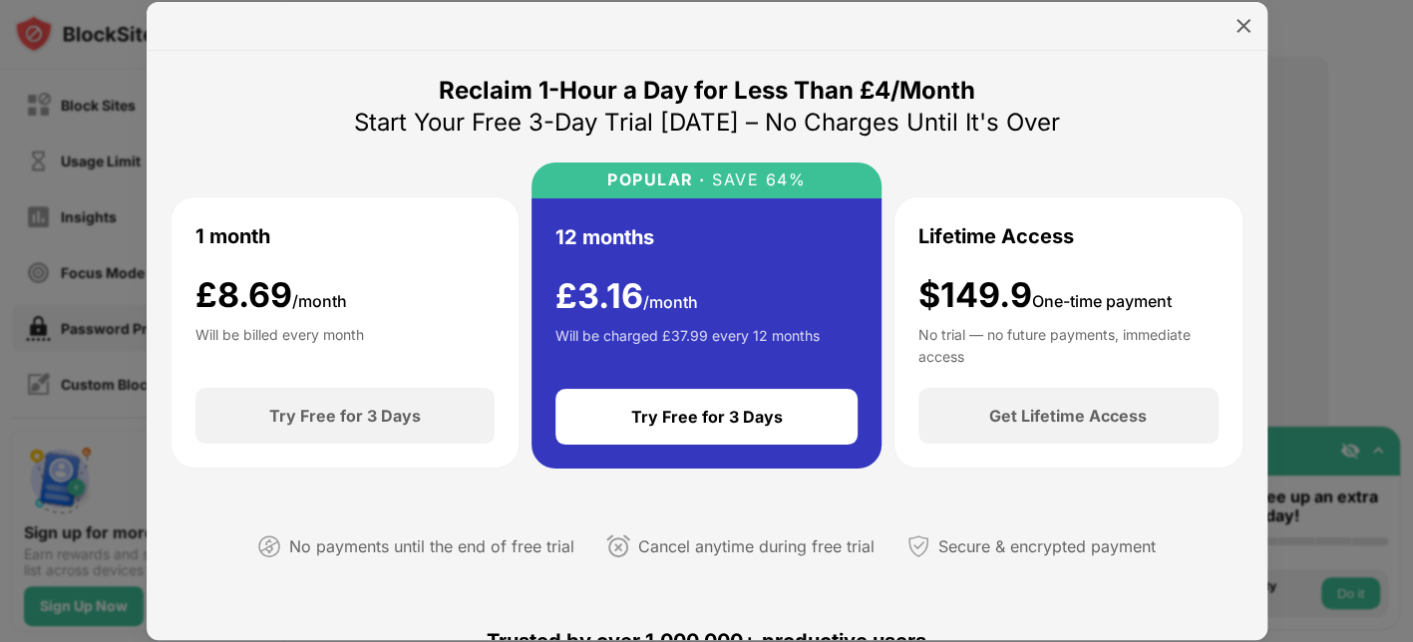
click at [662, 347] on div "Will be charged £37.99 every 12 months" at bounding box center [687, 345] width 264 height 40
click at [21, 390] on div at bounding box center [706, 321] width 1413 height 642
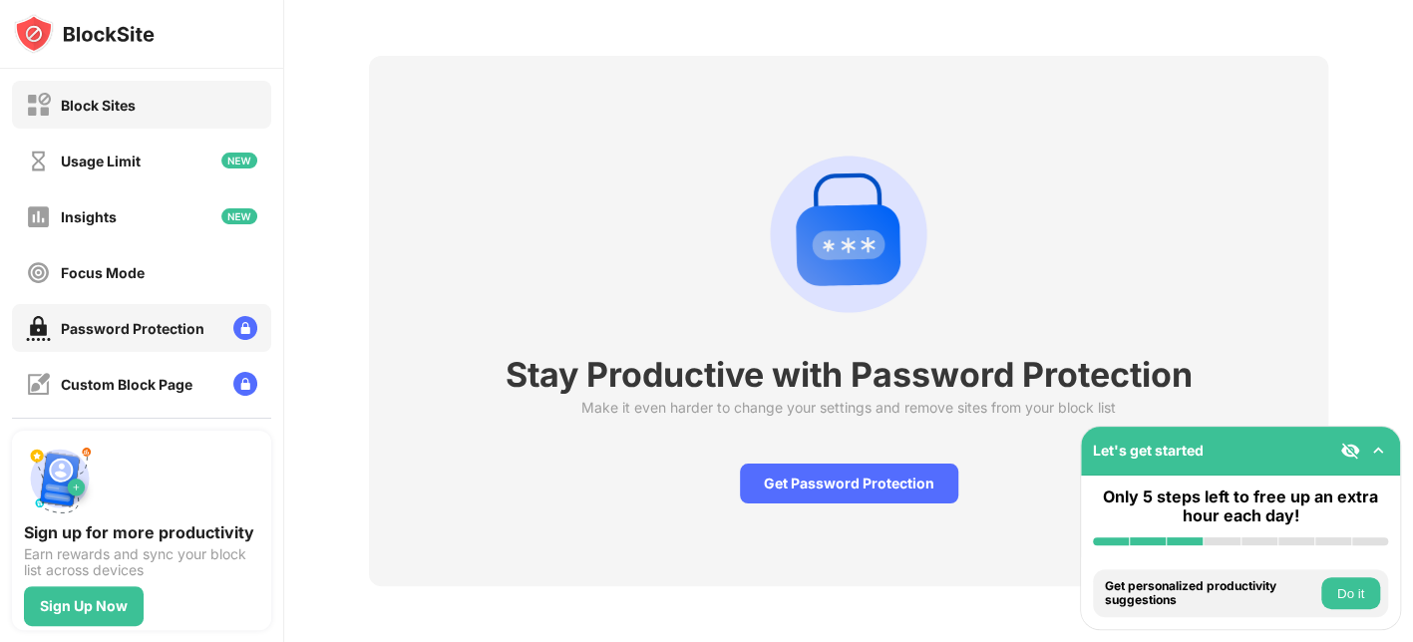
click at [101, 119] on div "Block Sites" at bounding box center [141, 105] width 259 height 48
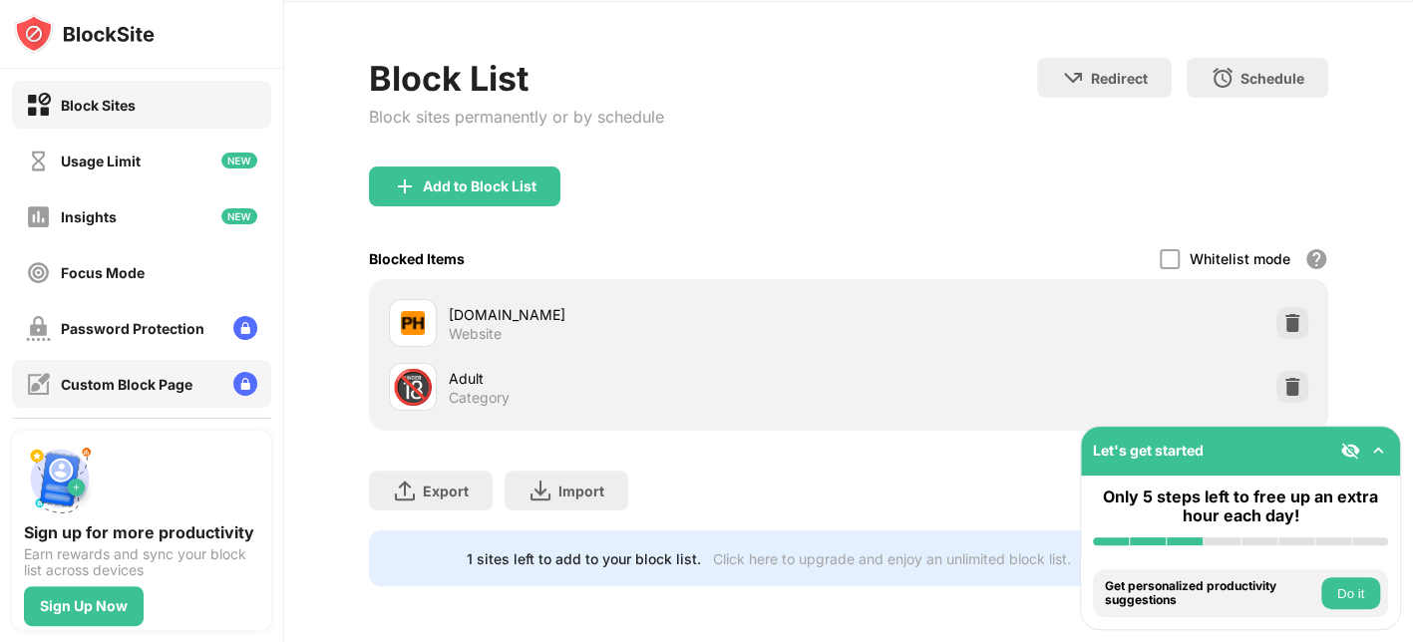
click at [131, 382] on div "Custom Block Page" at bounding box center [127, 384] width 132 height 17
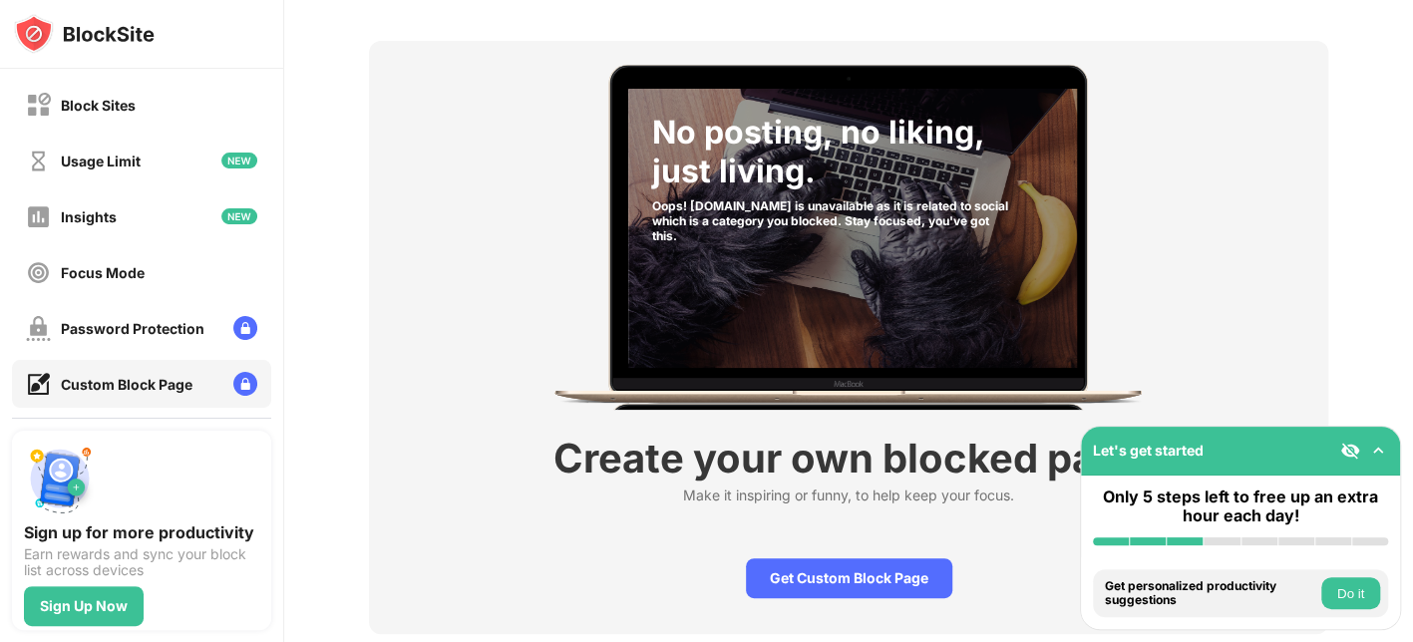
scroll to position [87, 0]
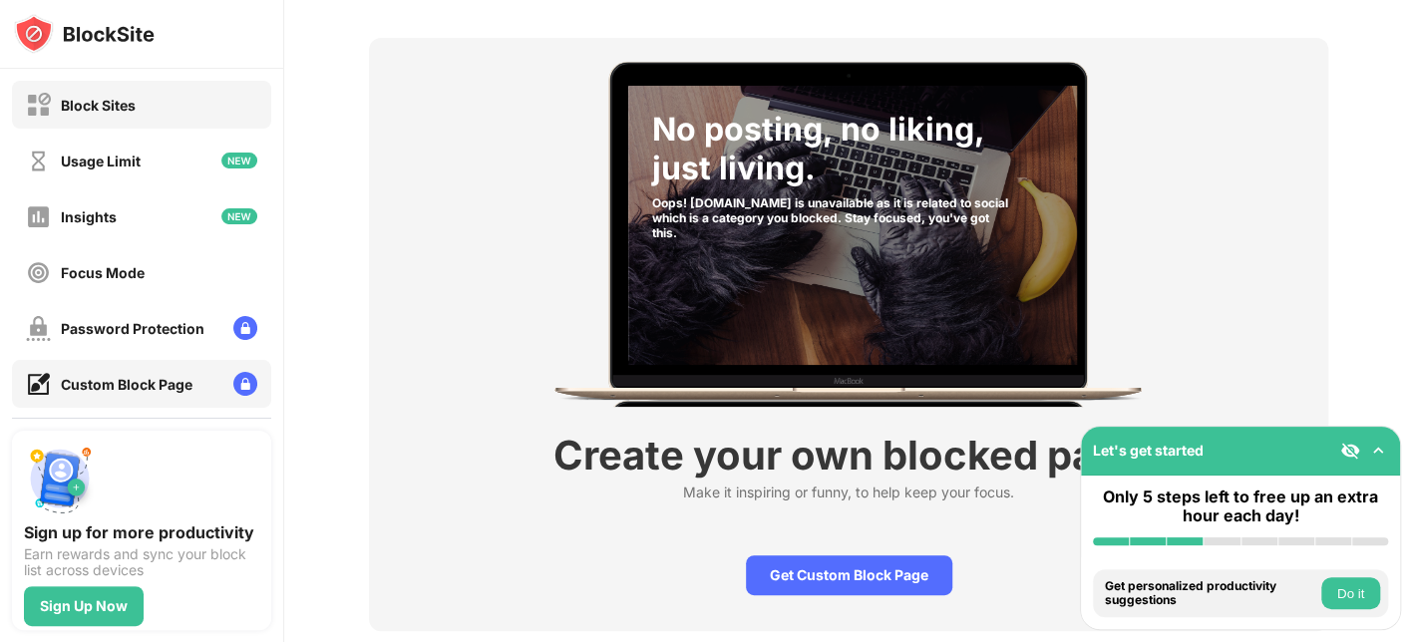
click at [158, 119] on div "Block Sites" at bounding box center [141, 105] width 259 height 48
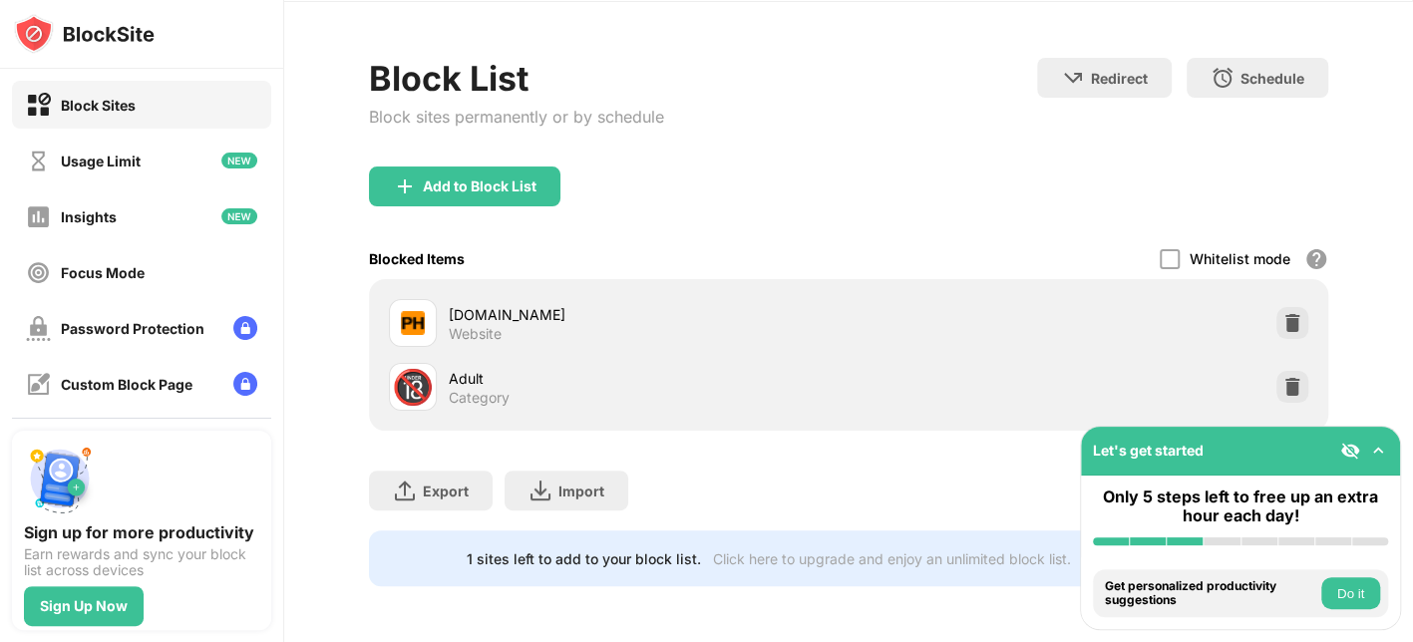
click at [1129, 441] on img at bounding box center [1350, 451] width 20 height 20
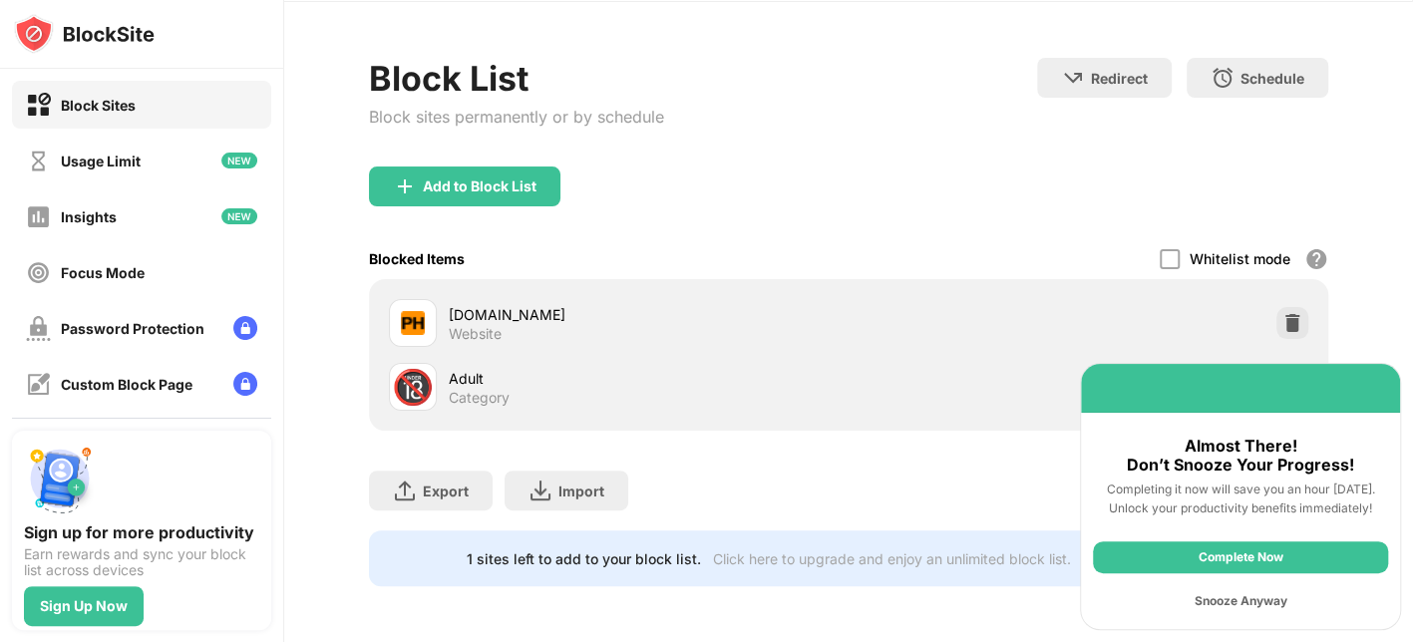
click at [1129, 512] on div "Snooze Anyway" at bounding box center [1240, 601] width 295 height 32
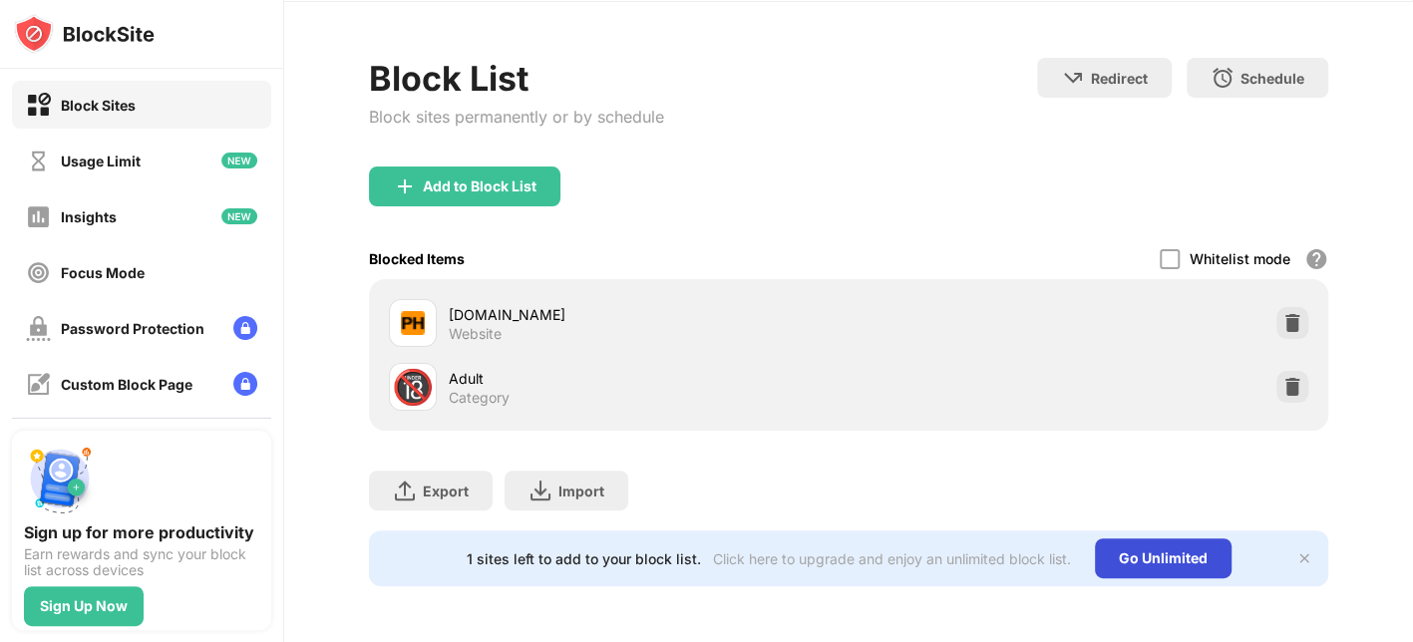
click at [1121, 512] on div "Go Unlimited" at bounding box center [1163, 558] width 137 height 40
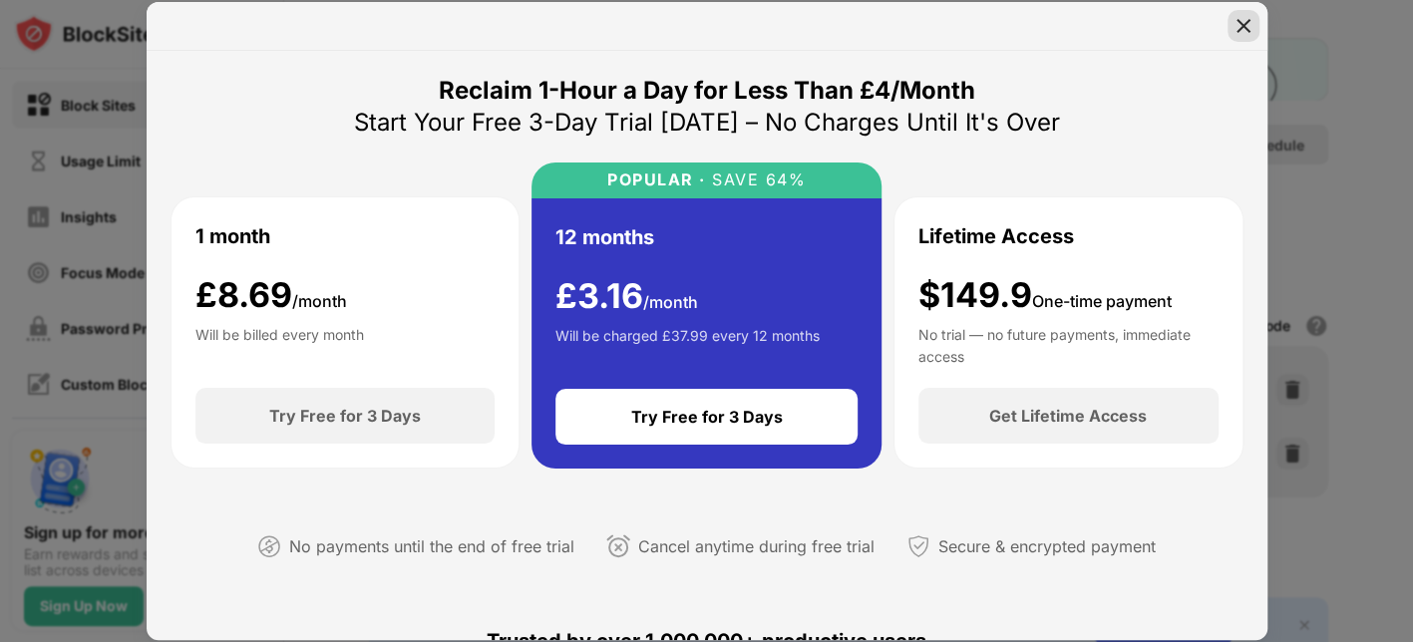
click at [1129, 19] on img at bounding box center [1243, 26] width 20 height 20
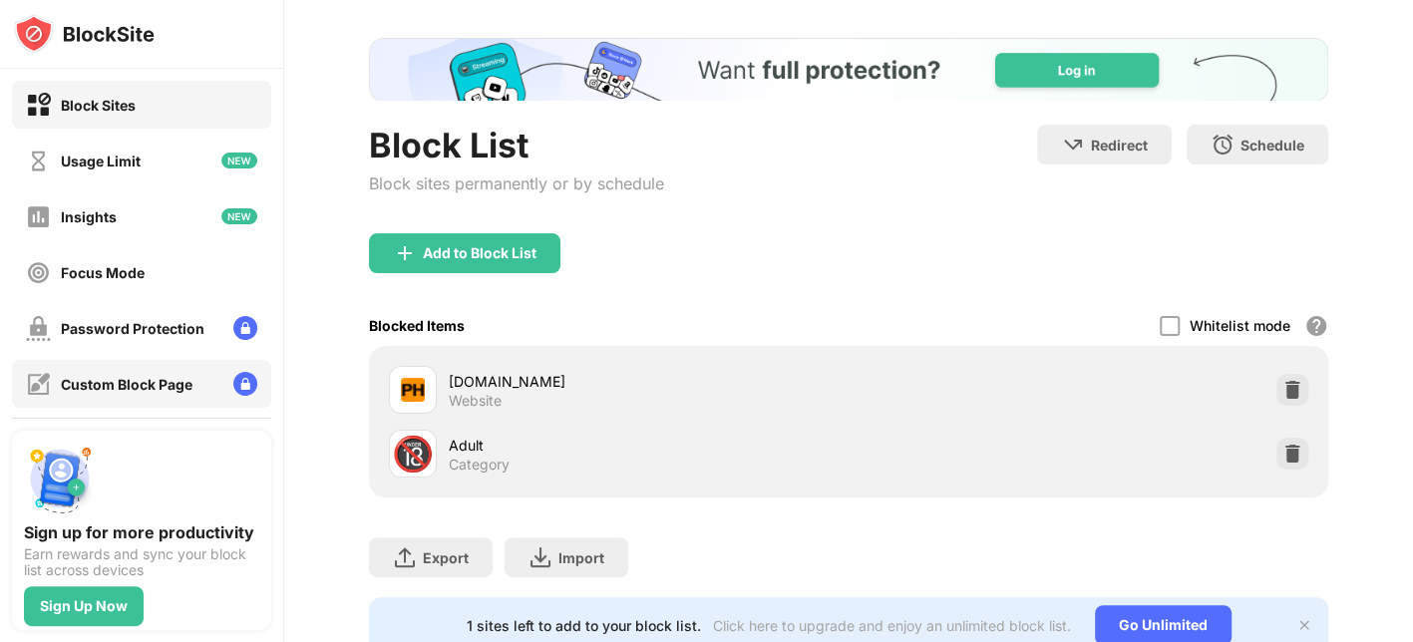
click at [154, 391] on div "Custom Block Page" at bounding box center [127, 384] width 132 height 17
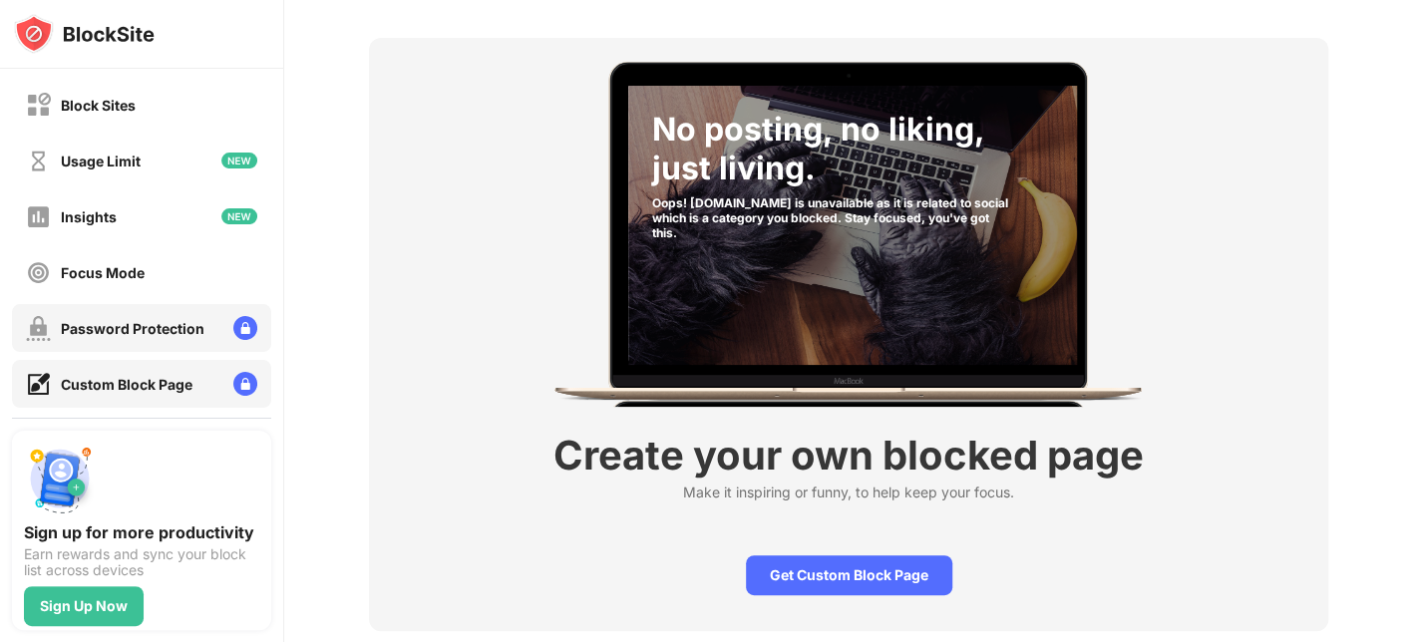
click at [160, 330] on div "Password Protection" at bounding box center [133, 328] width 144 height 17
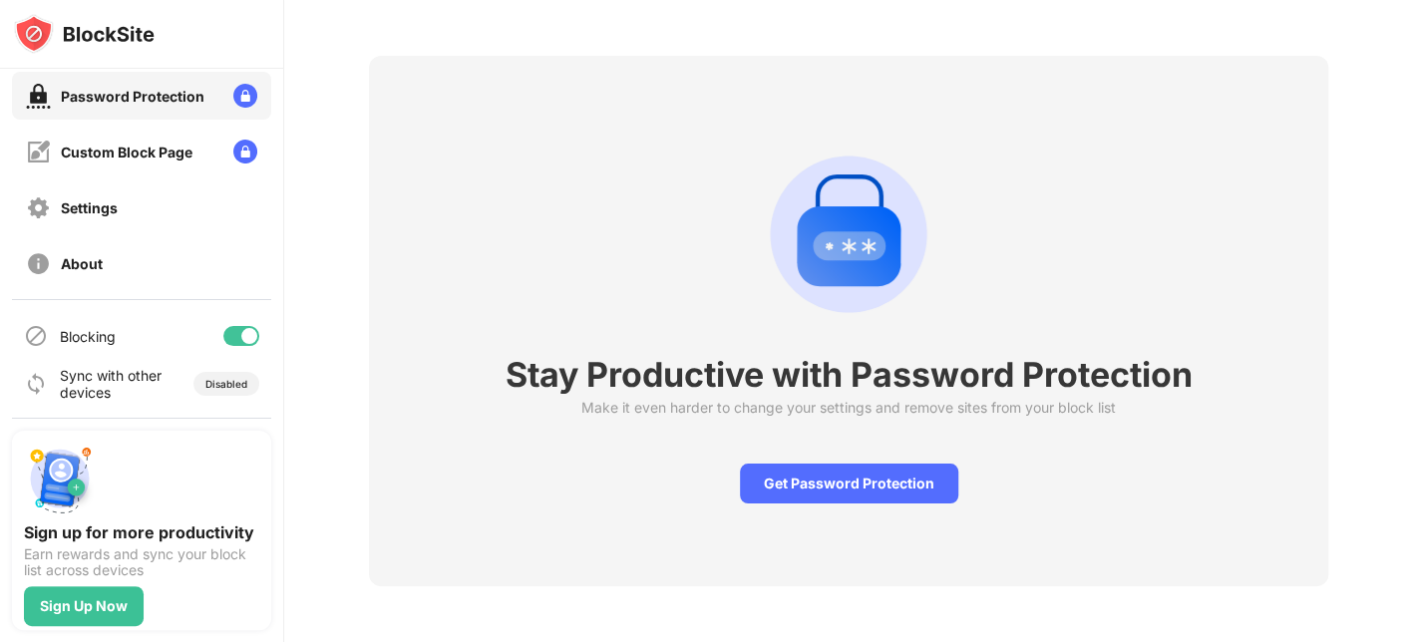
scroll to position [233, 0]
click at [64, 251] on div "About" at bounding box center [64, 262] width 77 height 25
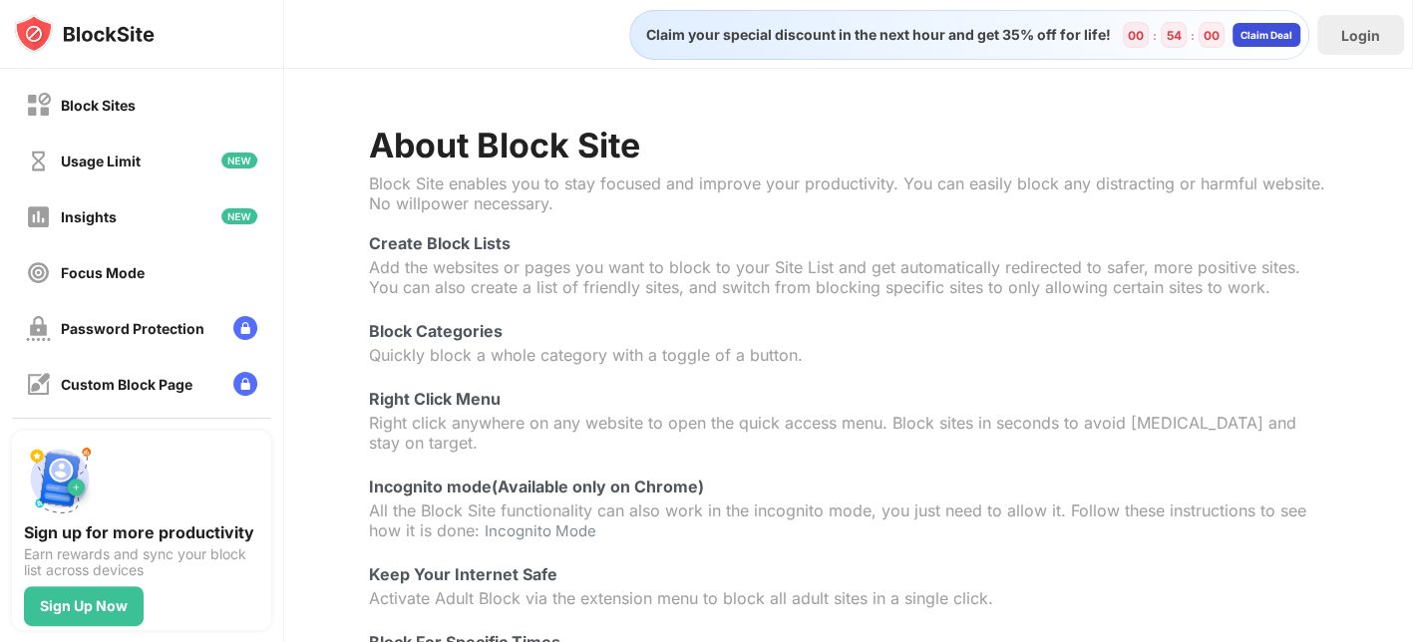
click at [1129, 35] on div "Claim Deal" at bounding box center [1266, 35] width 52 height 12
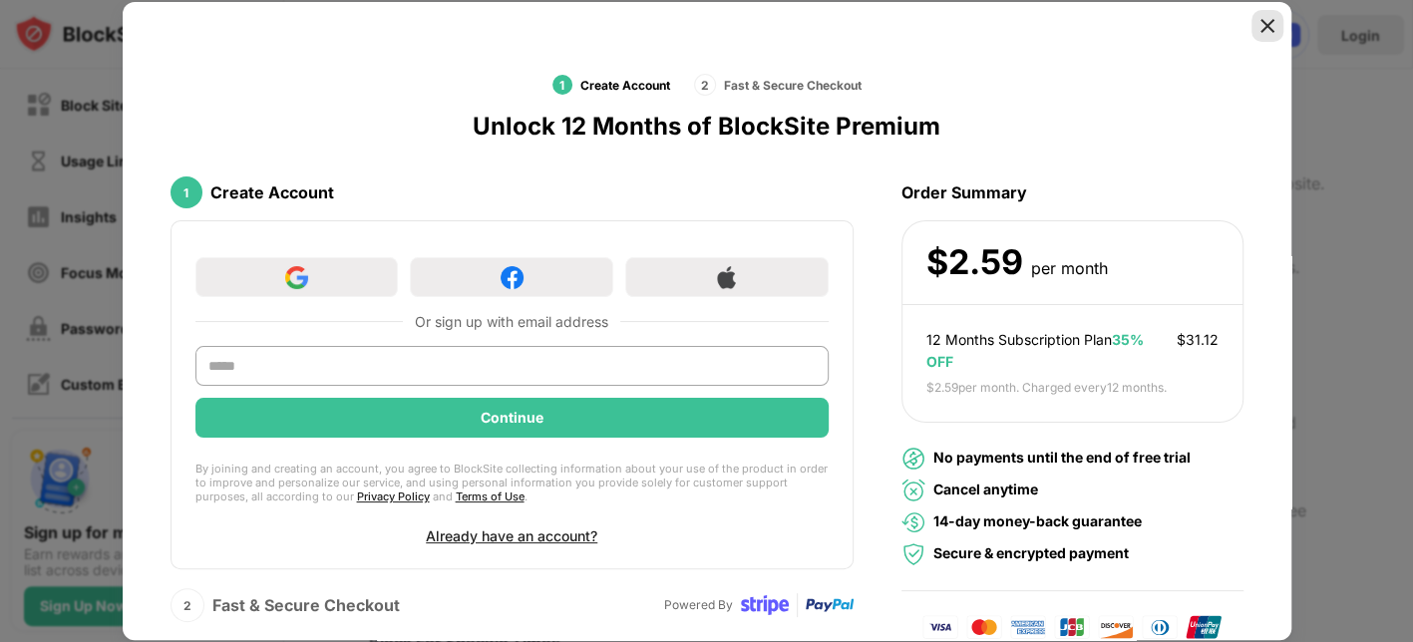
click at [1129, 25] on img at bounding box center [1267, 26] width 20 height 20
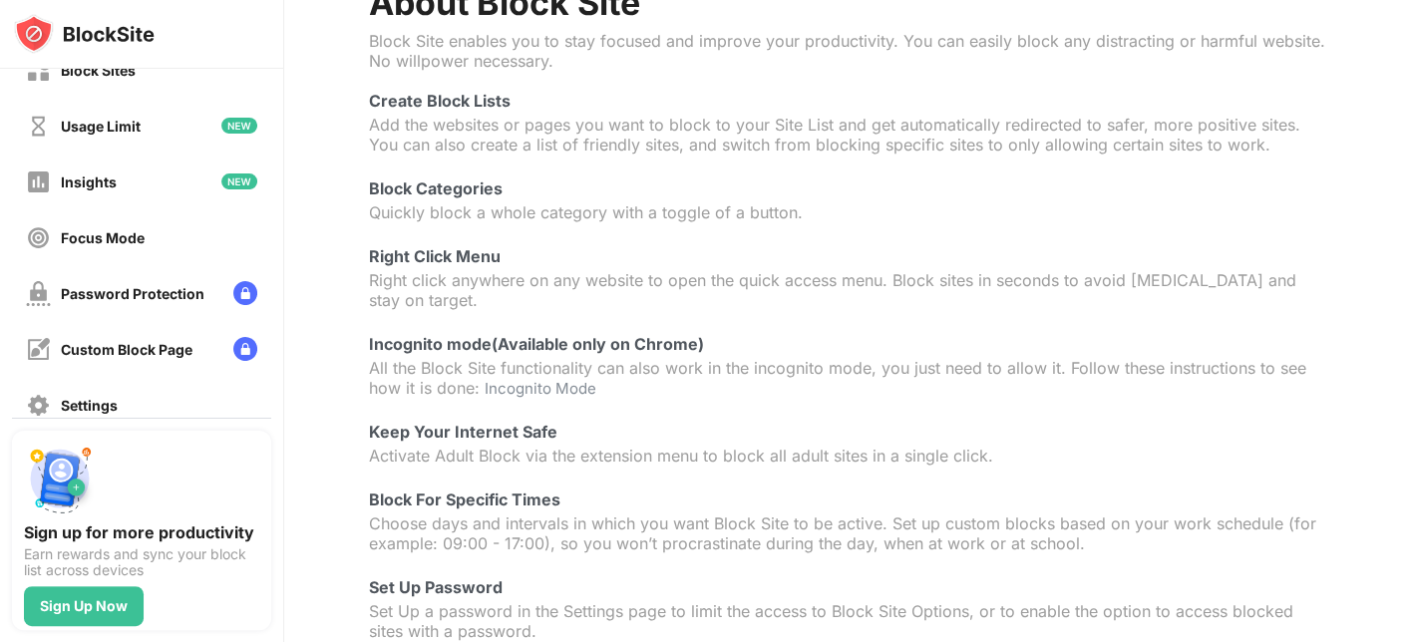
scroll to position [34, 0]
click at [95, 178] on div "Insights" at bounding box center [89, 182] width 56 height 17
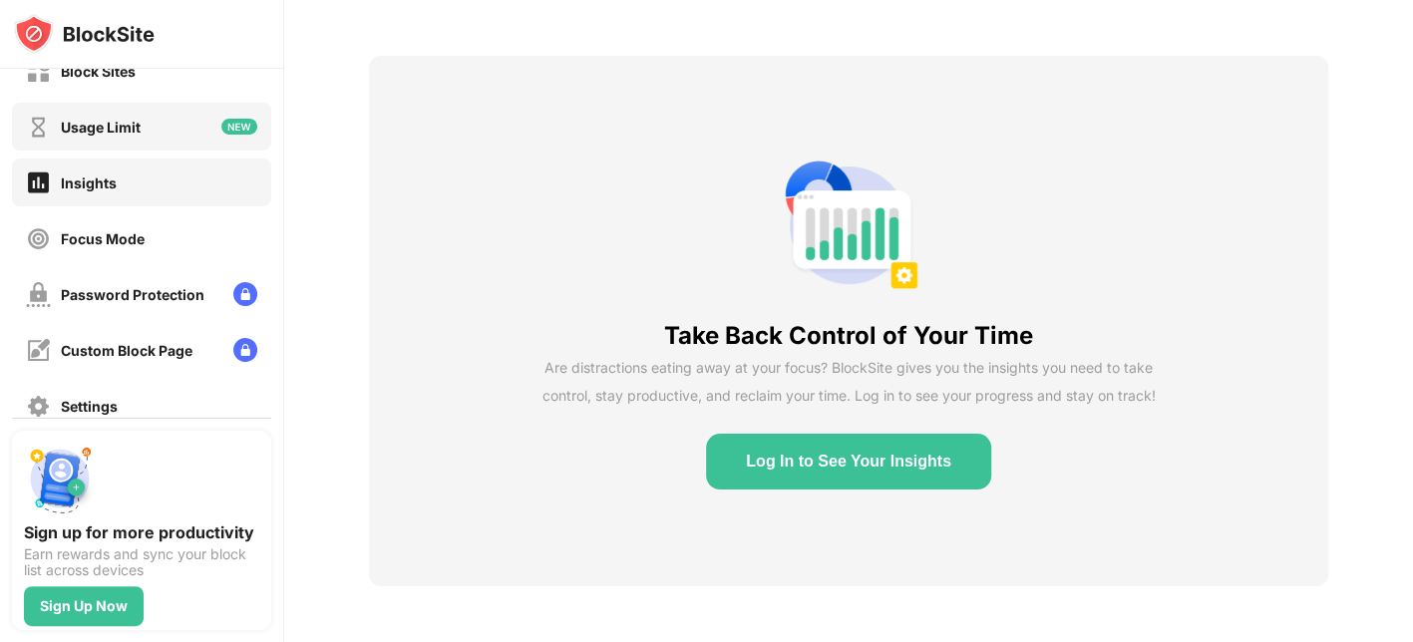
click at [79, 128] on div "Usage Limit" at bounding box center [101, 127] width 80 height 17
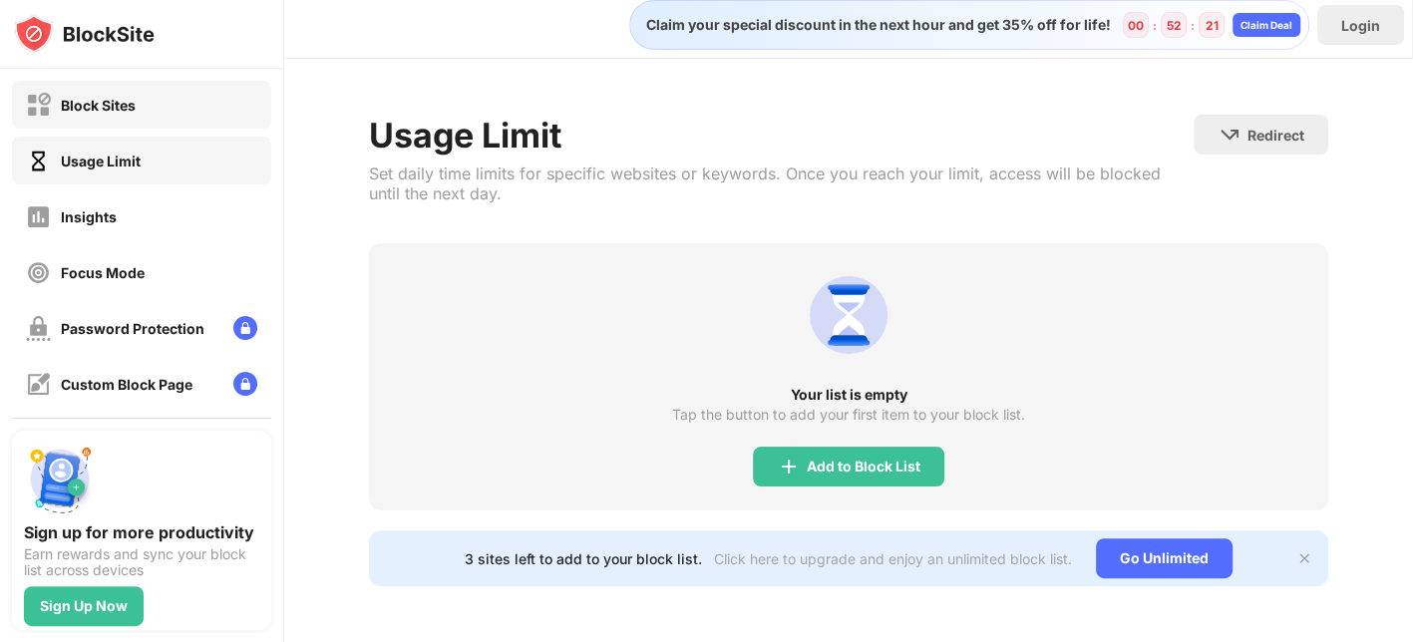
click at [130, 81] on div "Block Sites" at bounding box center [141, 105] width 259 height 48
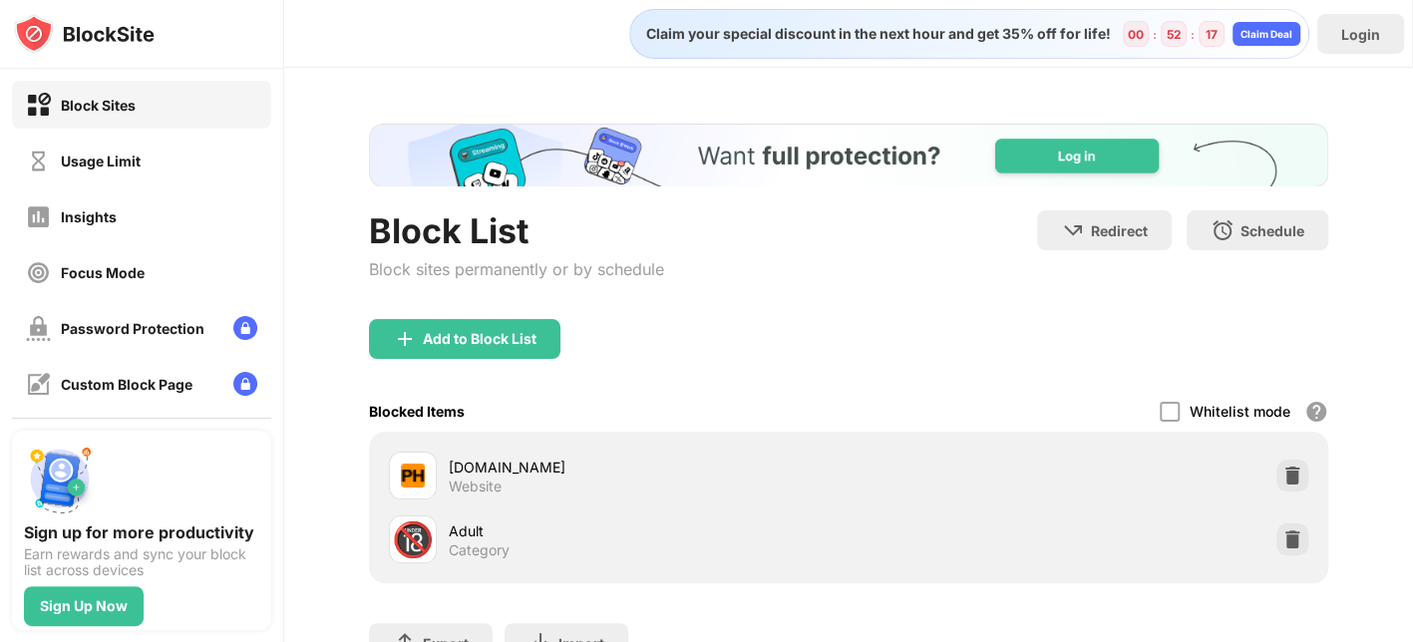
scroll to position [3, 0]
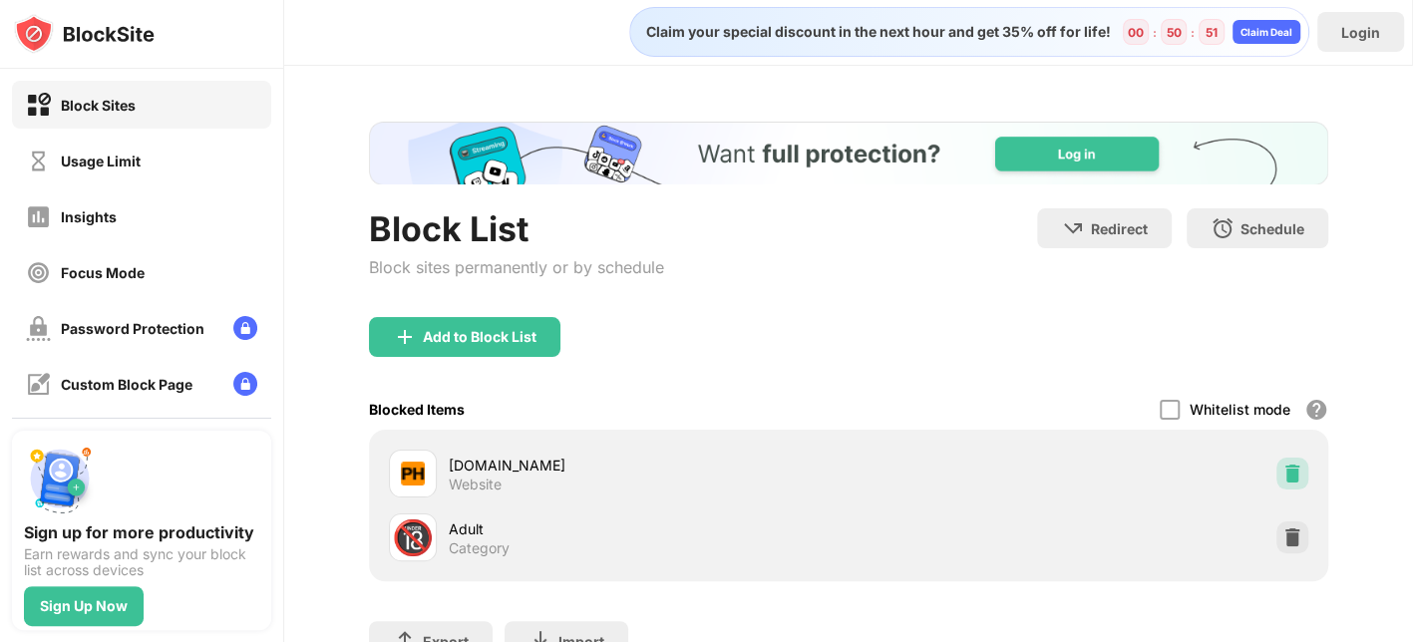
click at [1129, 473] on img at bounding box center [1292, 474] width 20 height 20
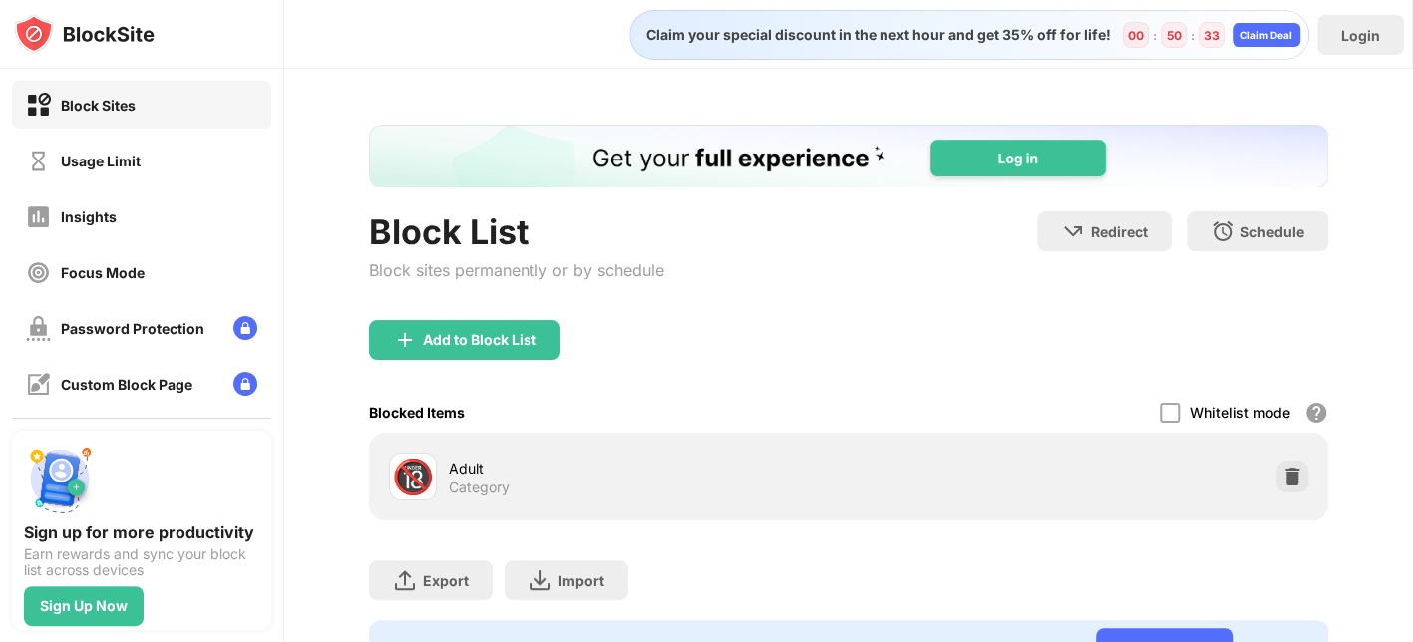
scroll to position [10, 0]
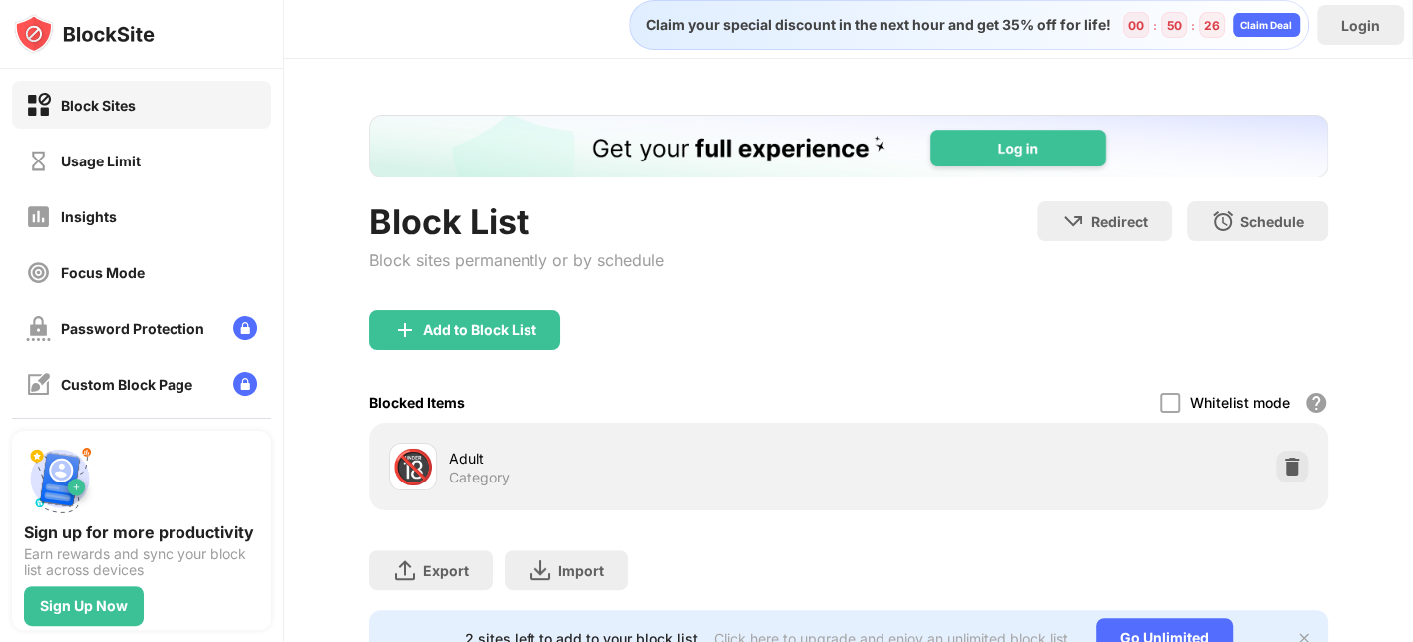
click at [822, 303] on div "Block List Block sites permanently or by schedule Redirect Choose a site to be …" at bounding box center [848, 255] width 959 height 109
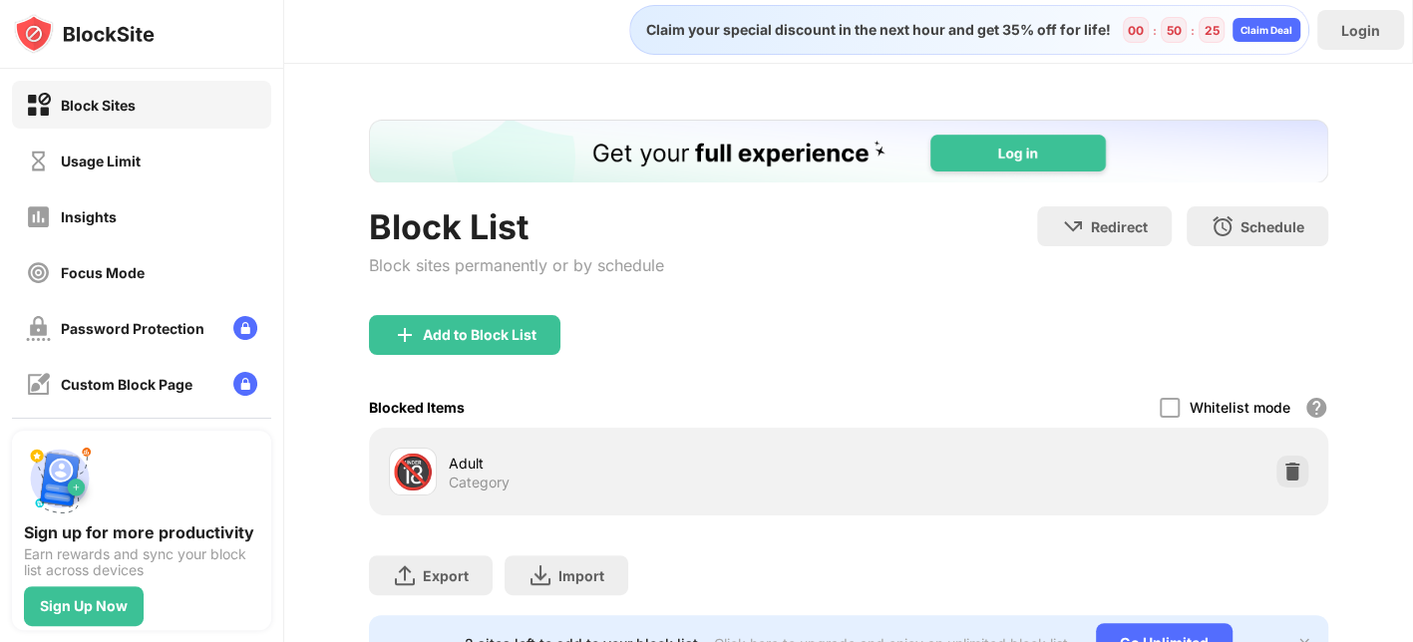
scroll to position [107, 0]
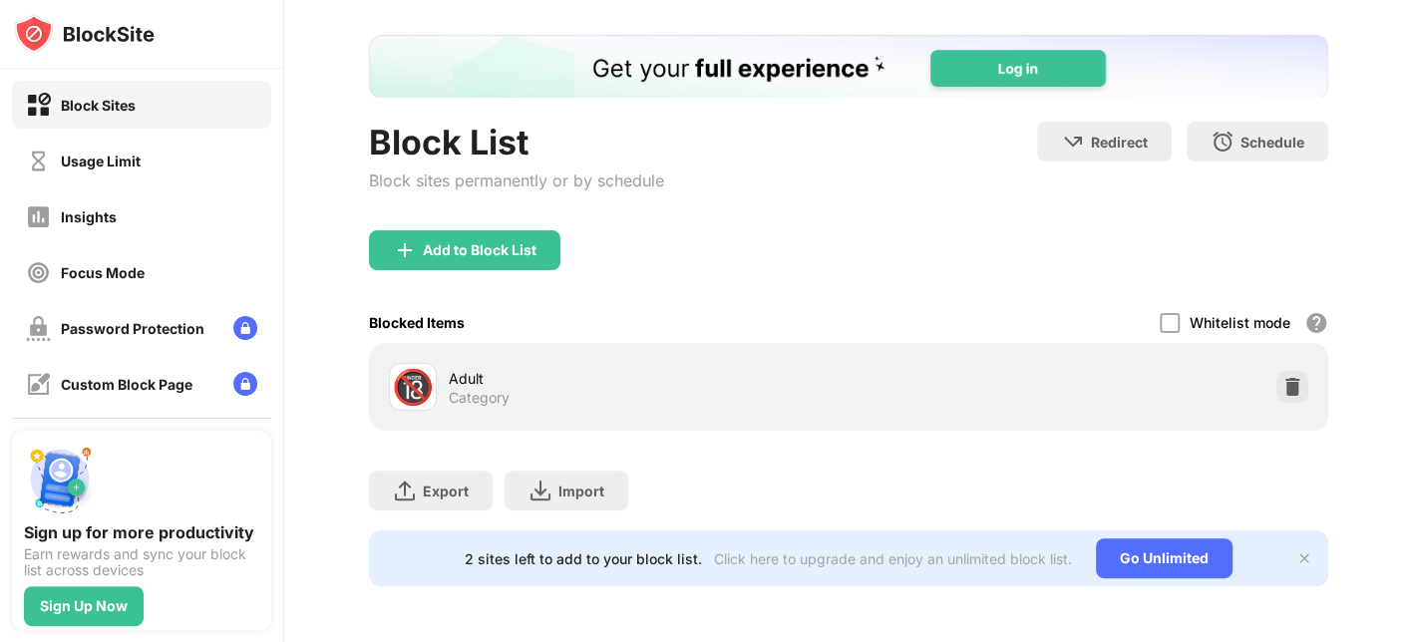
click at [463, 389] on div "Category" at bounding box center [479, 398] width 61 height 18
click at [417, 254] on div "Add to Block List" at bounding box center [848, 266] width 959 height 72
click at [414, 238] on img at bounding box center [405, 250] width 24 height 24
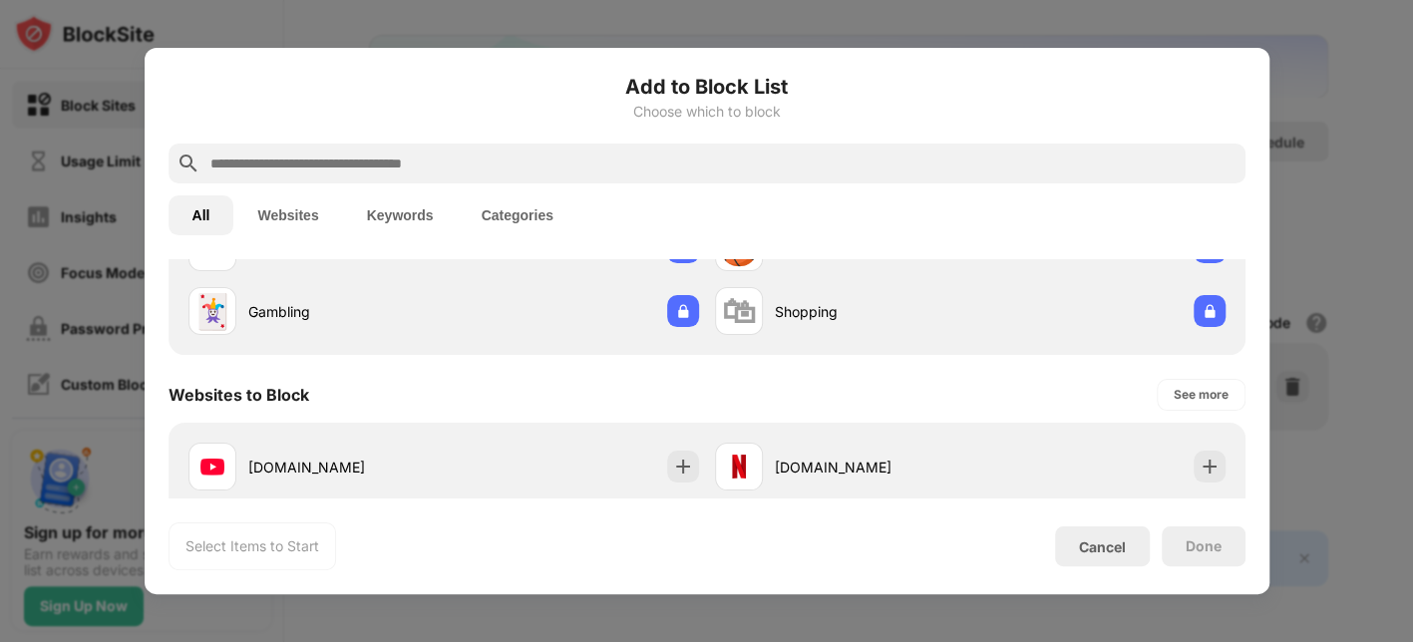
scroll to position [2, 0]
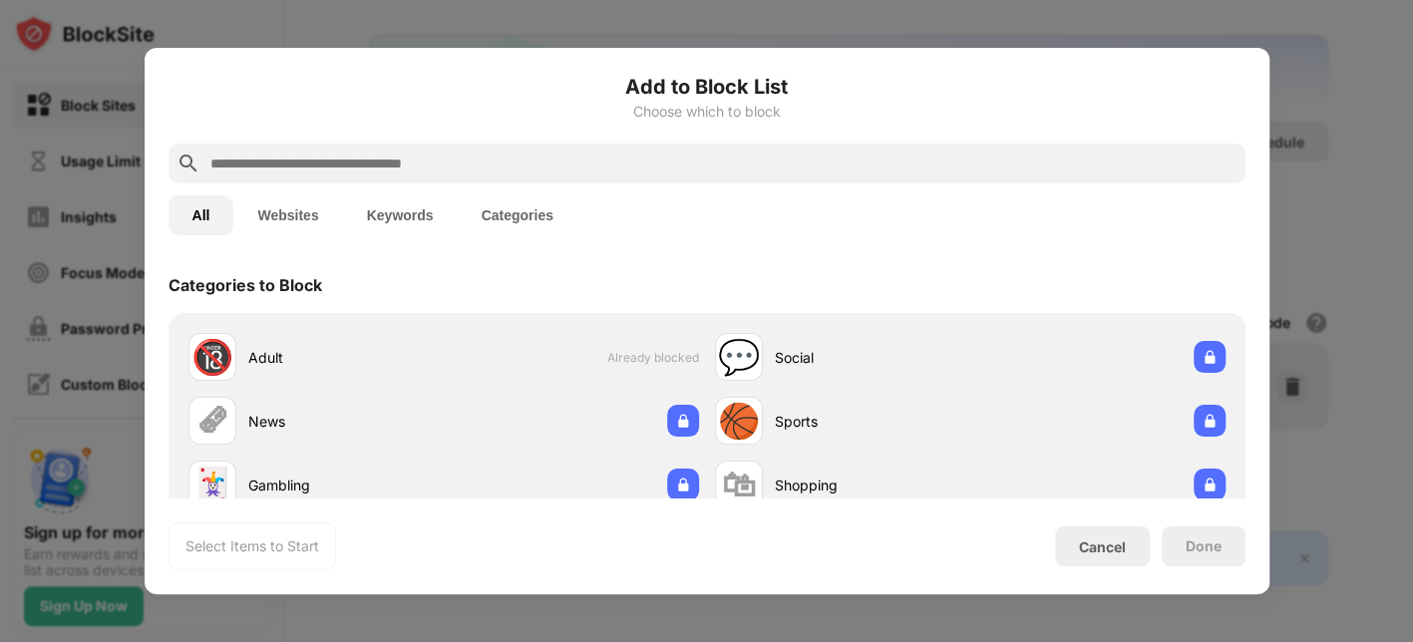
click at [541, 213] on button "Categories" at bounding box center [518, 215] width 120 height 40
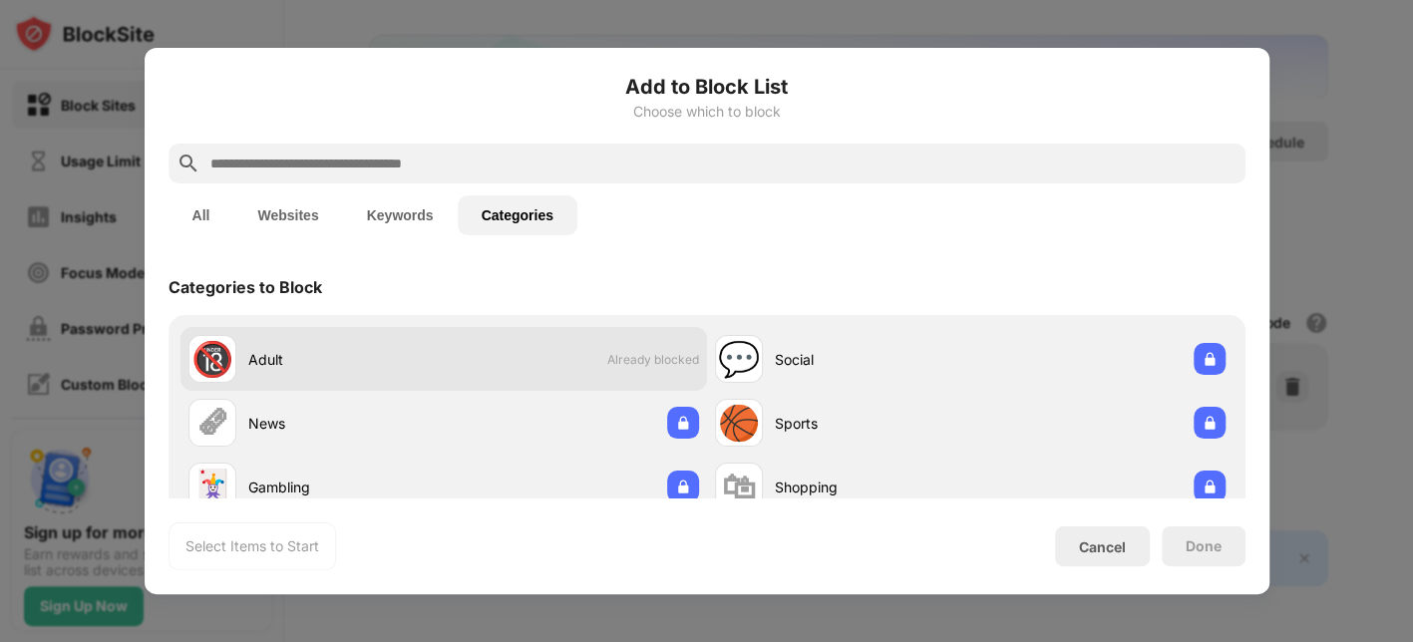
scroll to position [56, 0]
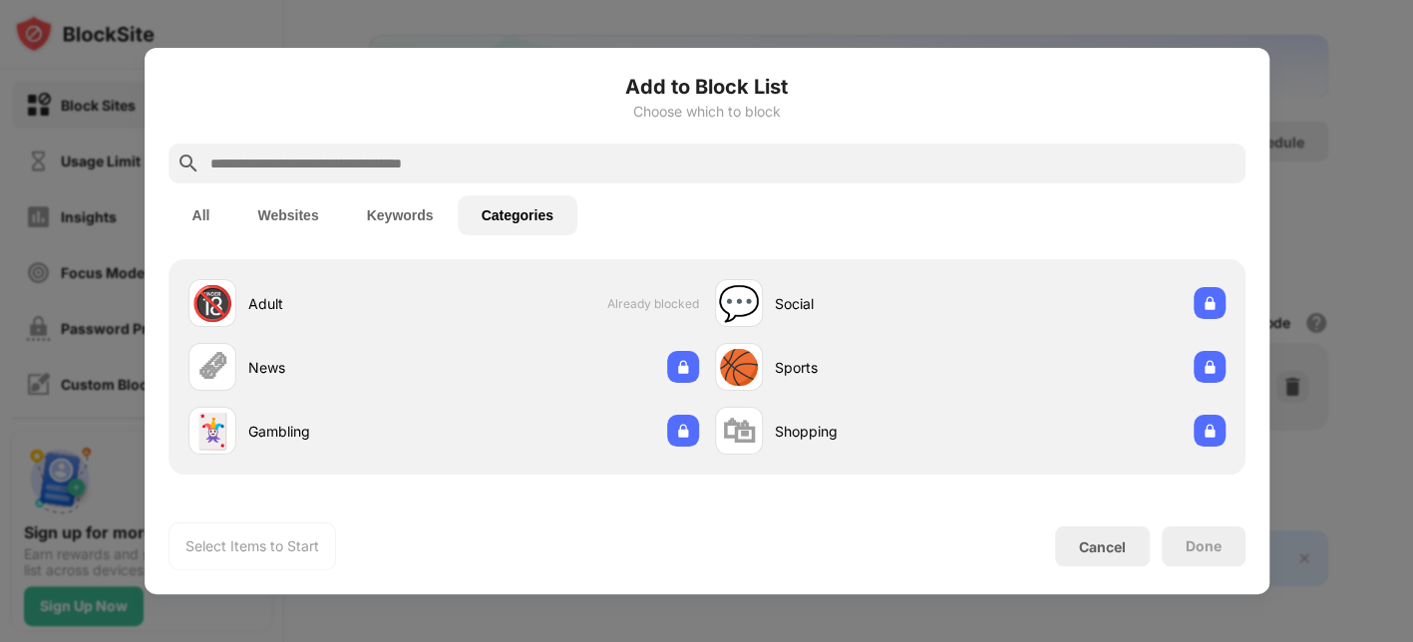
click at [392, 220] on button "Keywords" at bounding box center [400, 215] width 115 height 40
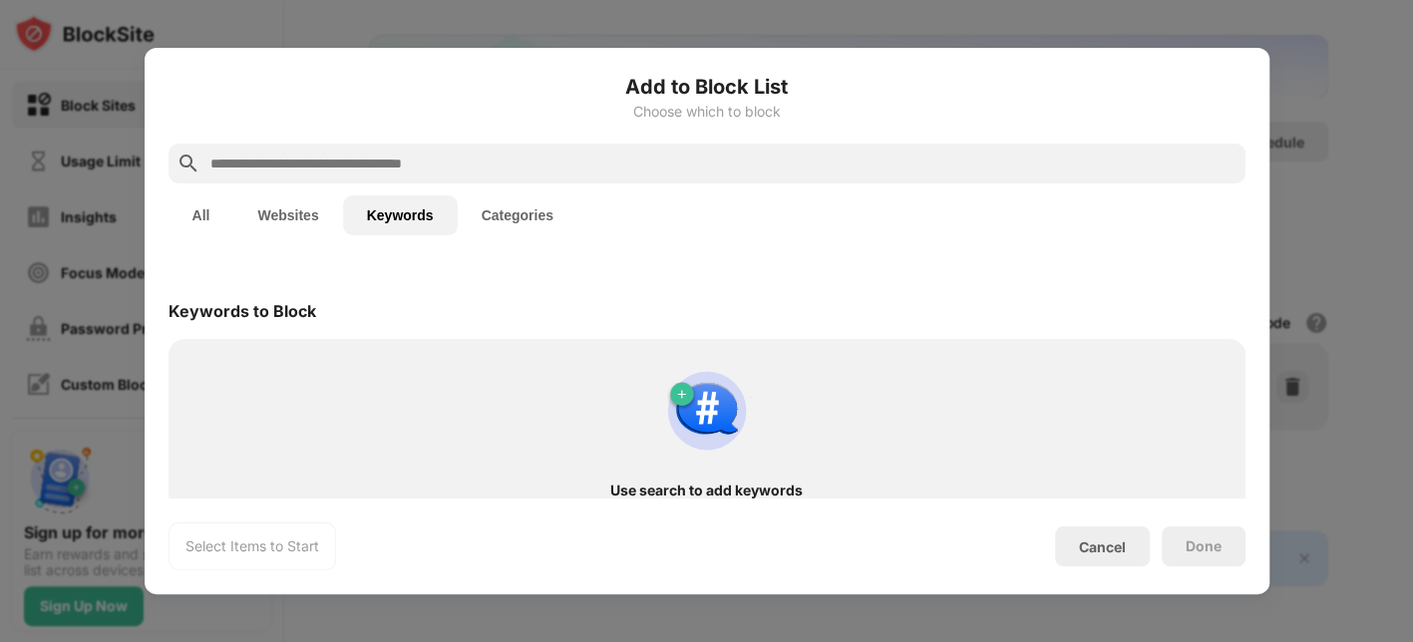
click at [299, 213] on button "Websites" at bounding box center [287, 215] width 109 height 40
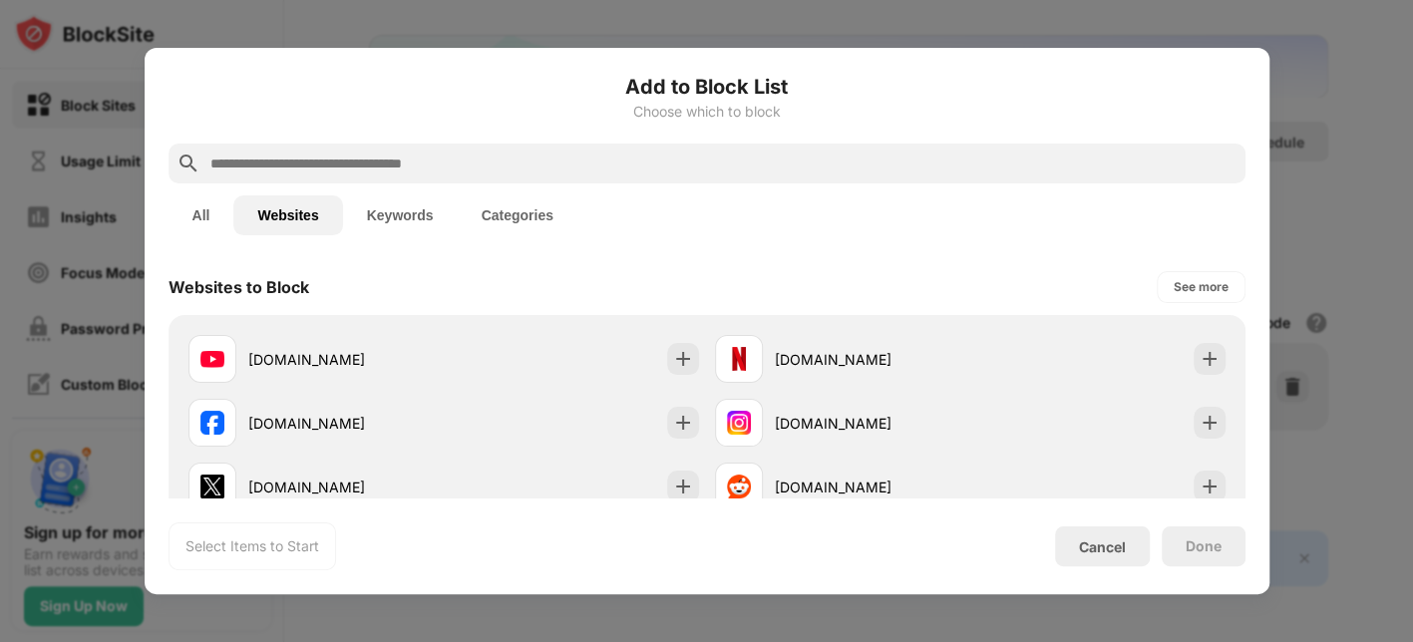
click at [526, 201] on button "Categories" at bounding box center [518, 215] width 120 height 40
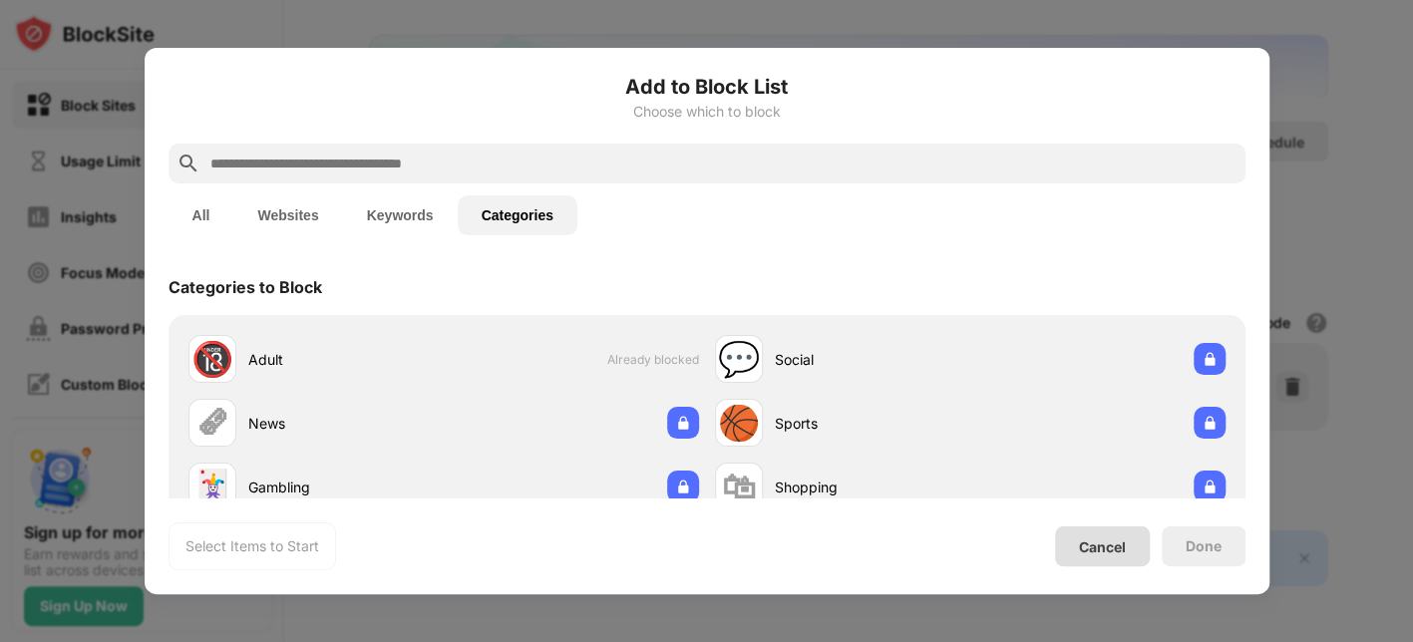
click at [1105, 512] on div "Cancel" at bounding box center [1102, 546] width 95 height 40
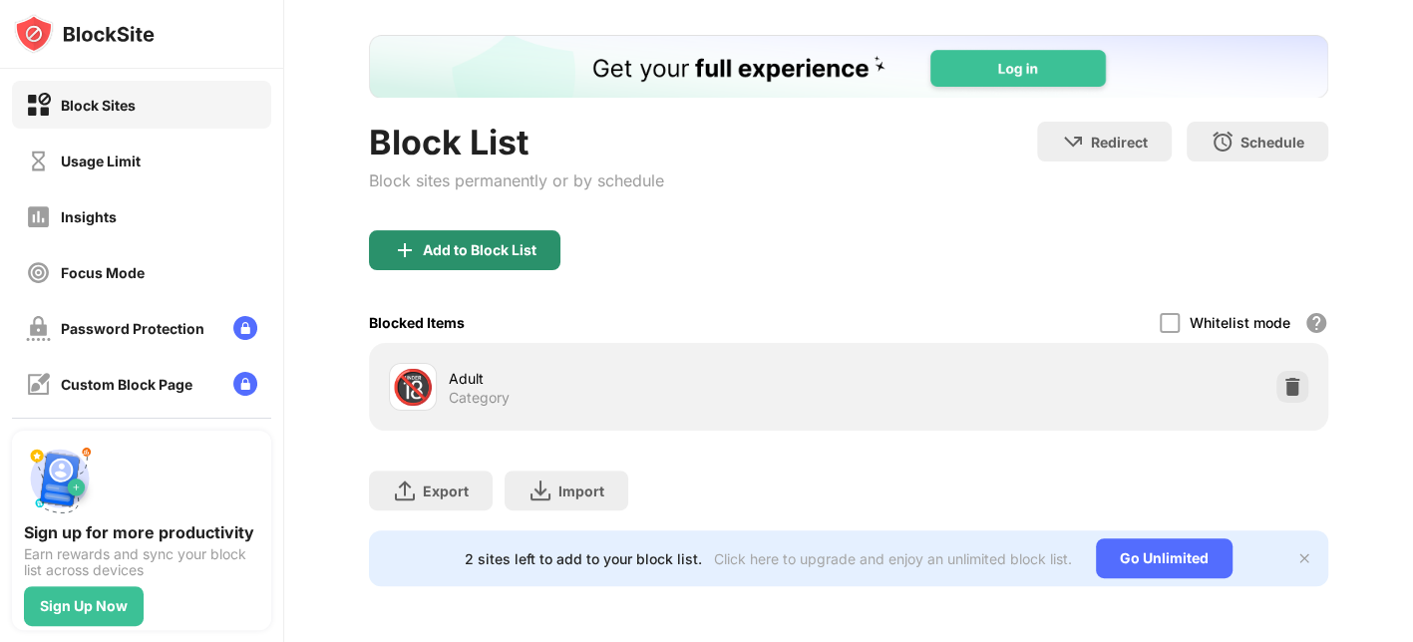
click at [520, 242] on div "Add to Block List" at bounding box center [480, 250] width 114 height 16
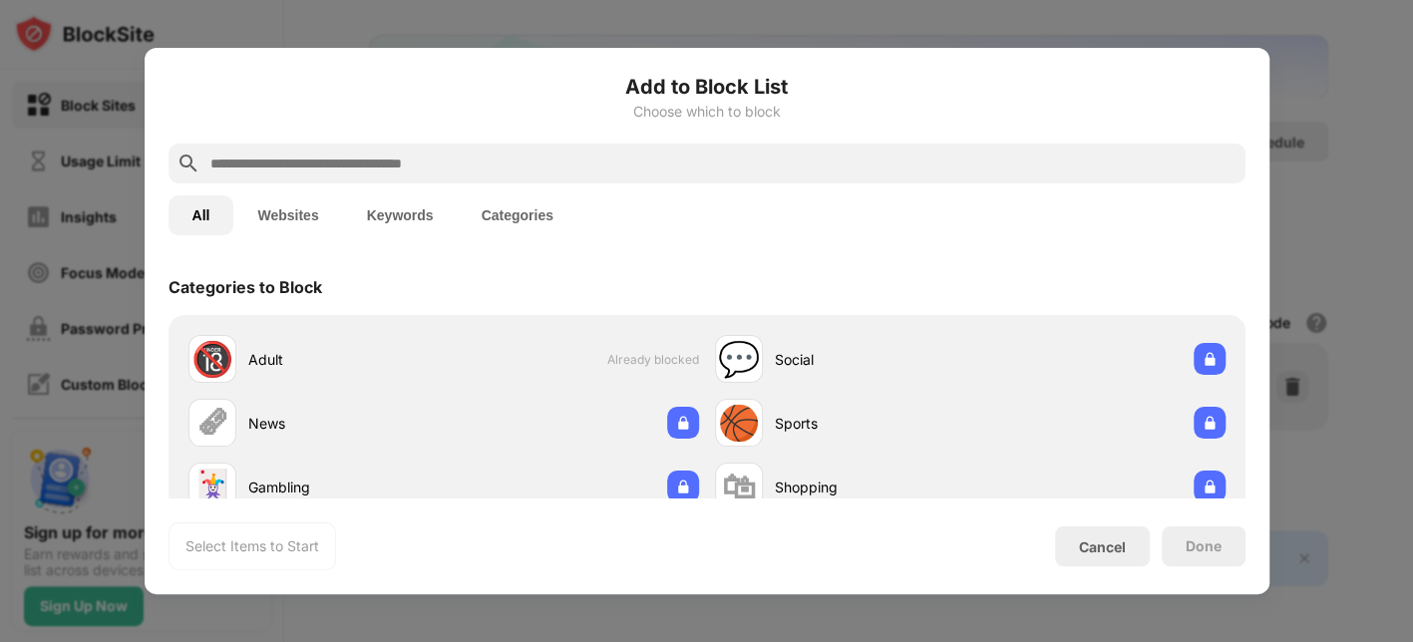
click at [487, 163] on input "text" at bounding box center [722, 164] width 1029 height 24
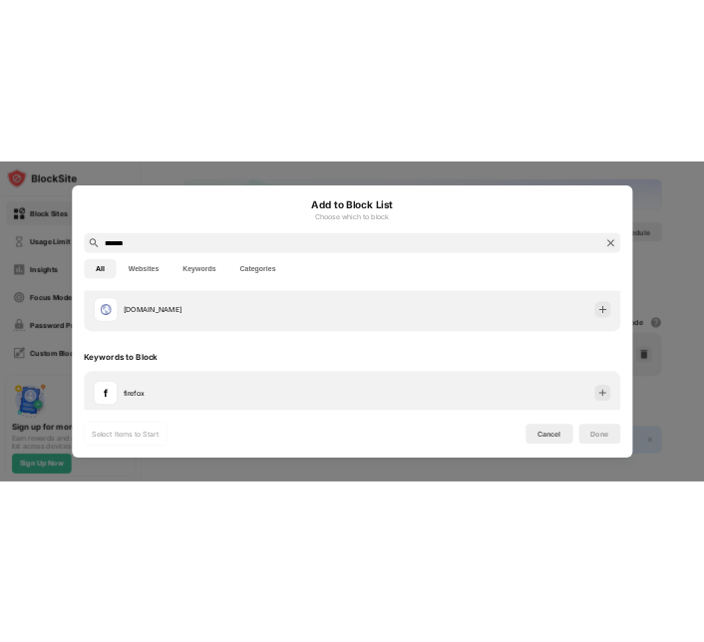
scroll to position [391, 0]
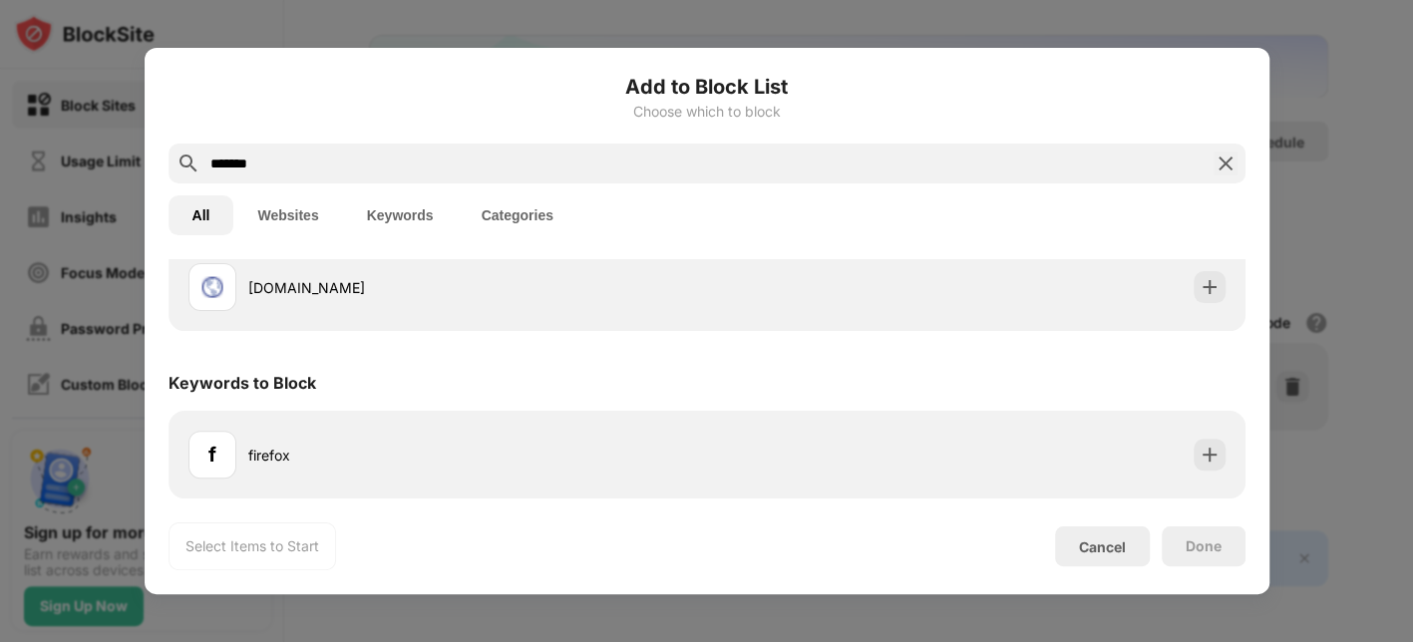
type input "*******"
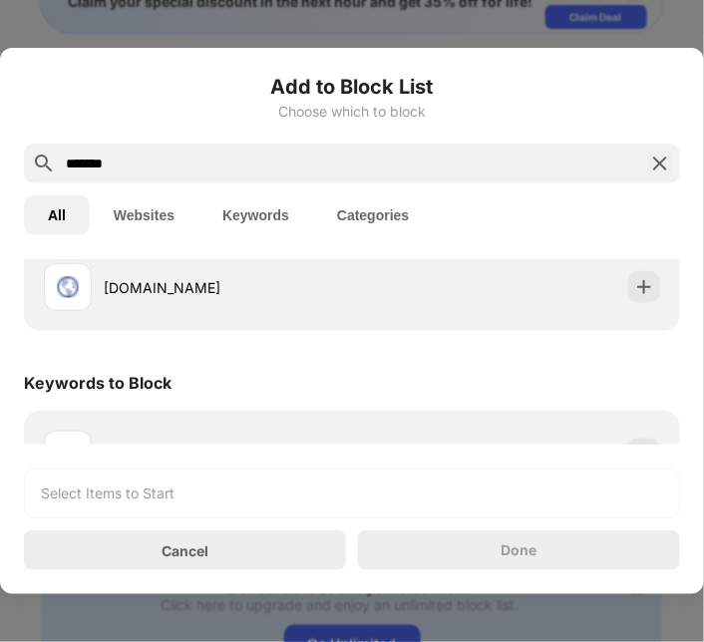
scroll to position [178, 0]
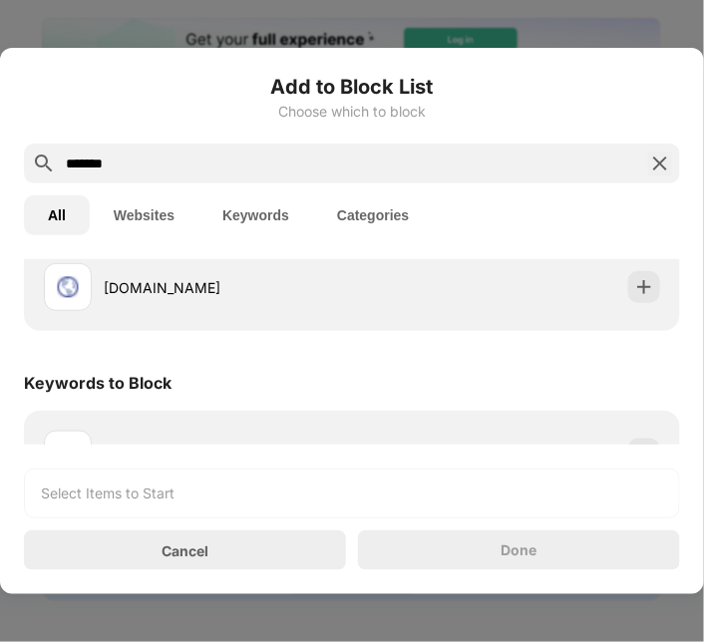
click at [658, 167] on img at bounding box center [660, 164] width 24 height 24
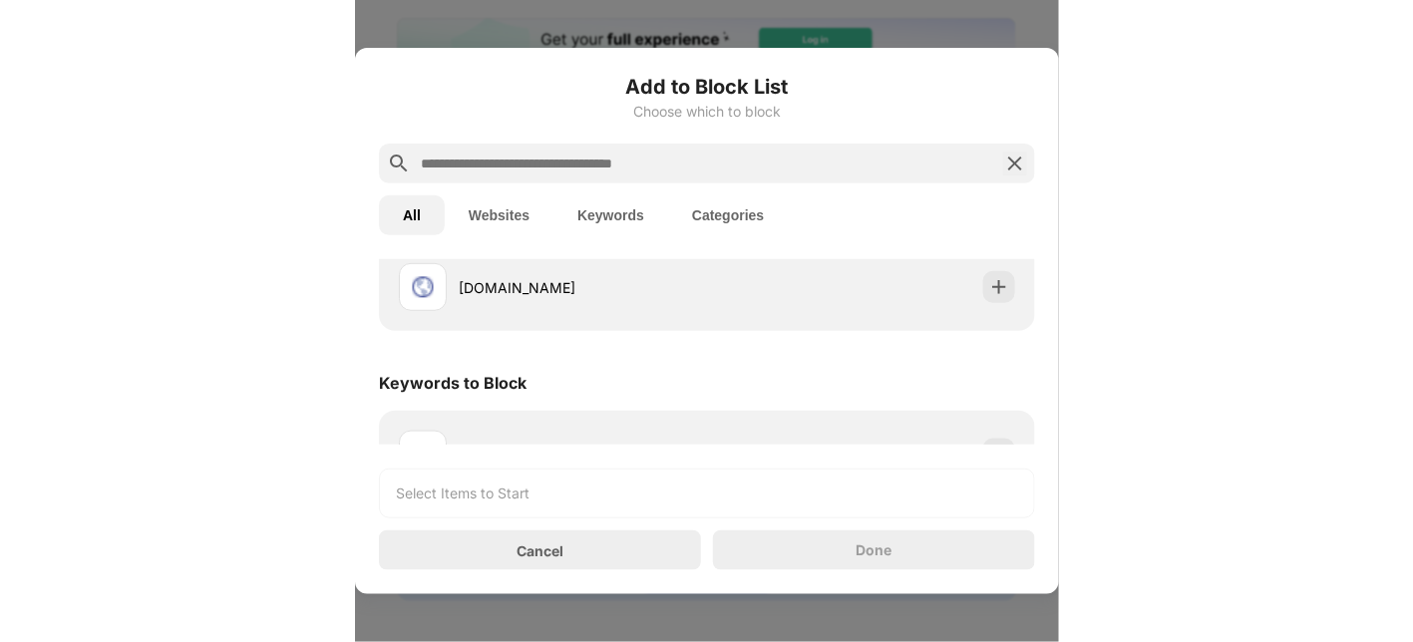
scroll to position [0, 0]
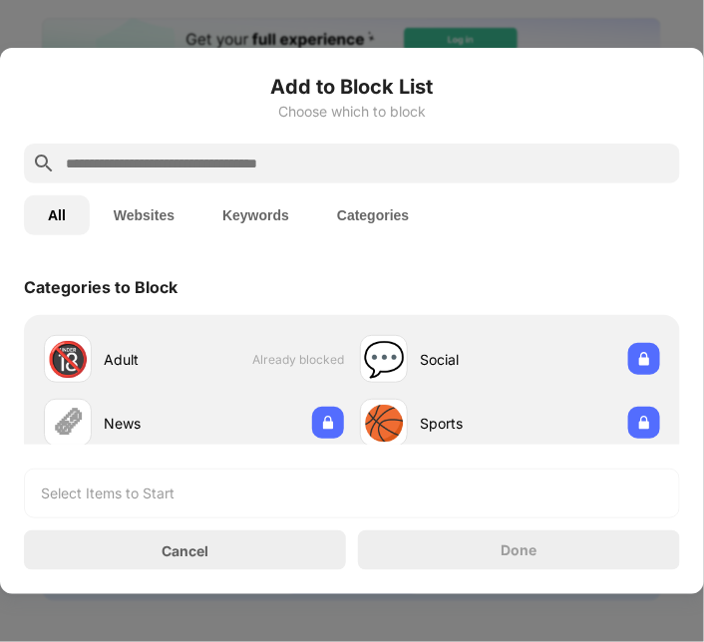
click at [531, 8] on div at bounding box center [352, 321] width 704 height 642
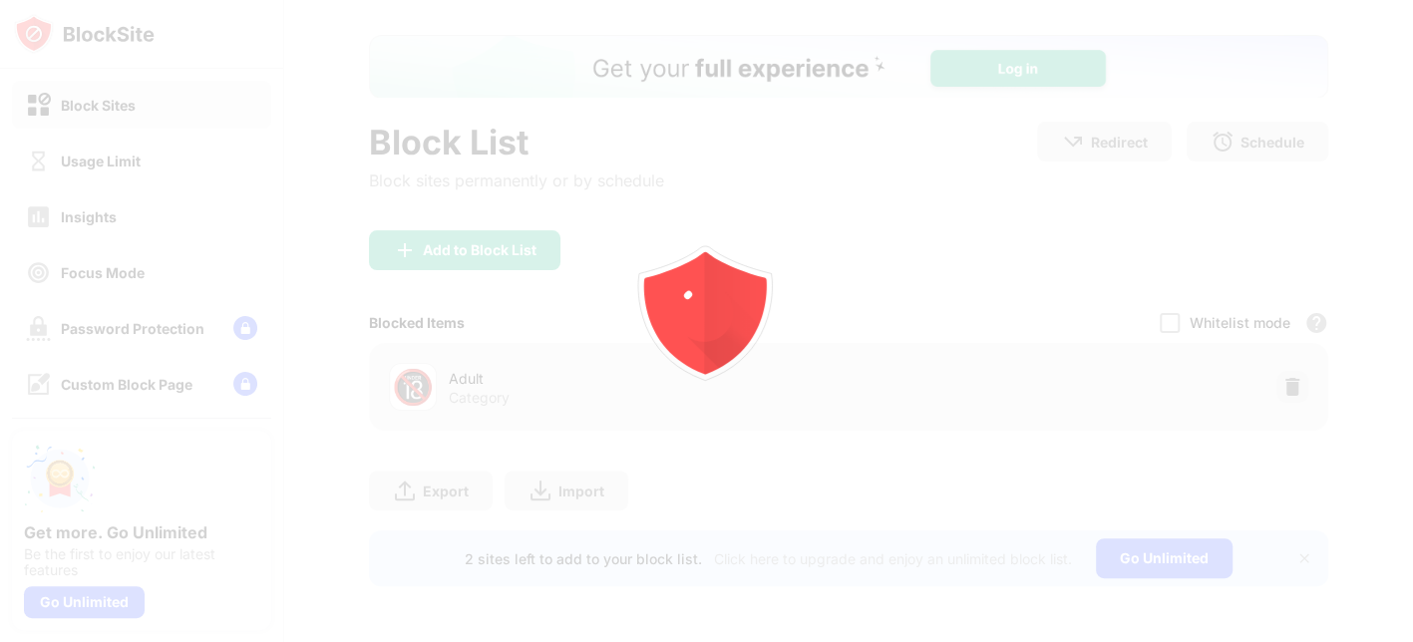
scroll to position [107, 0]
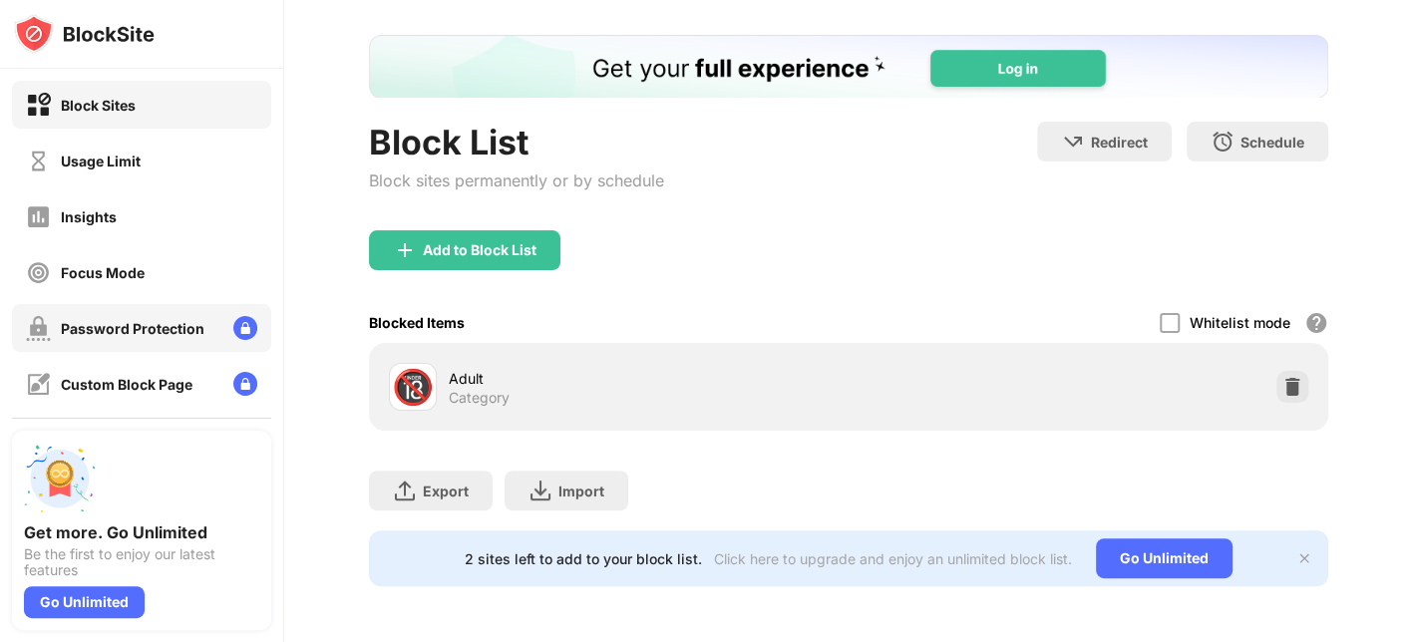
click at [37, 351] on div "Password Protection" at bounding box center [141, 328] width 259 height 48
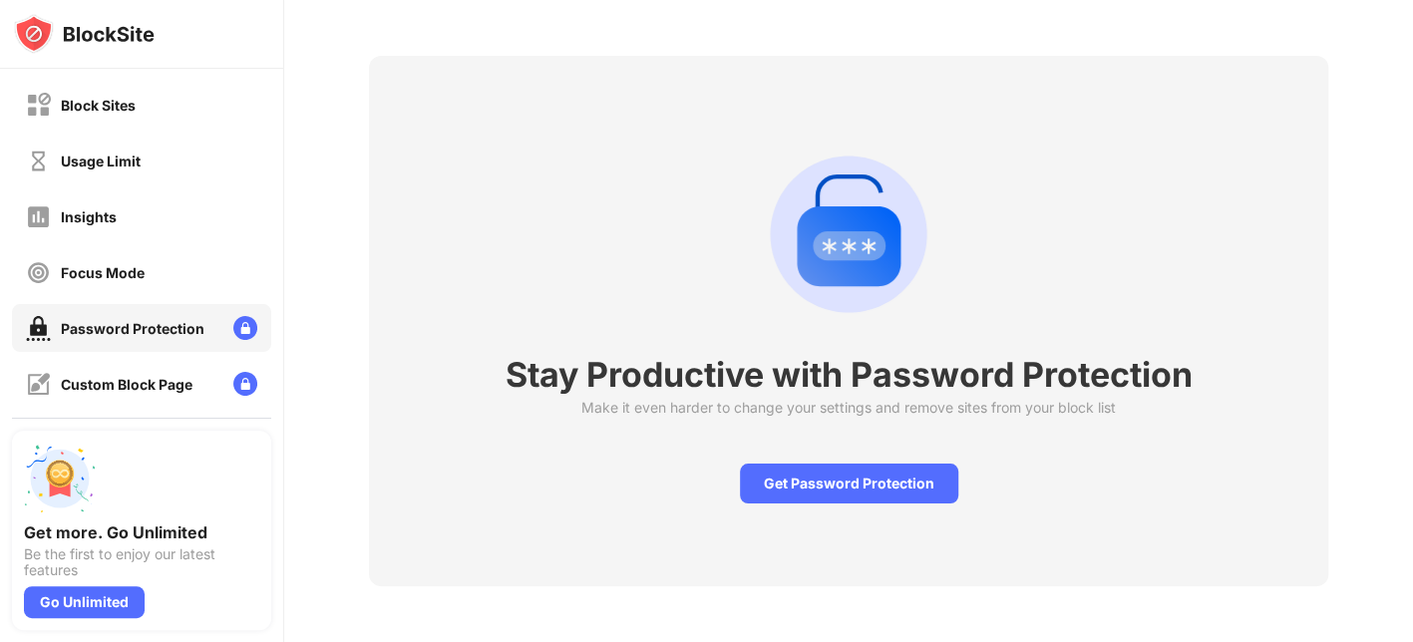
scroll to position [87, 0]
drag, startPoint x: 37, startPoint y: 351, endPoint x: 176, endPoint y: 120, distance: 270.1
click at [176, 120] on div "Block Sites Usage Limit Insights Focus Mode Password Protection Custom Block Pa…" at bounding box center [141, 300] width 283 height 463
click at [822, 464] on div "Get Password Protection" at bounding box center [849, 484] width 218 height 40
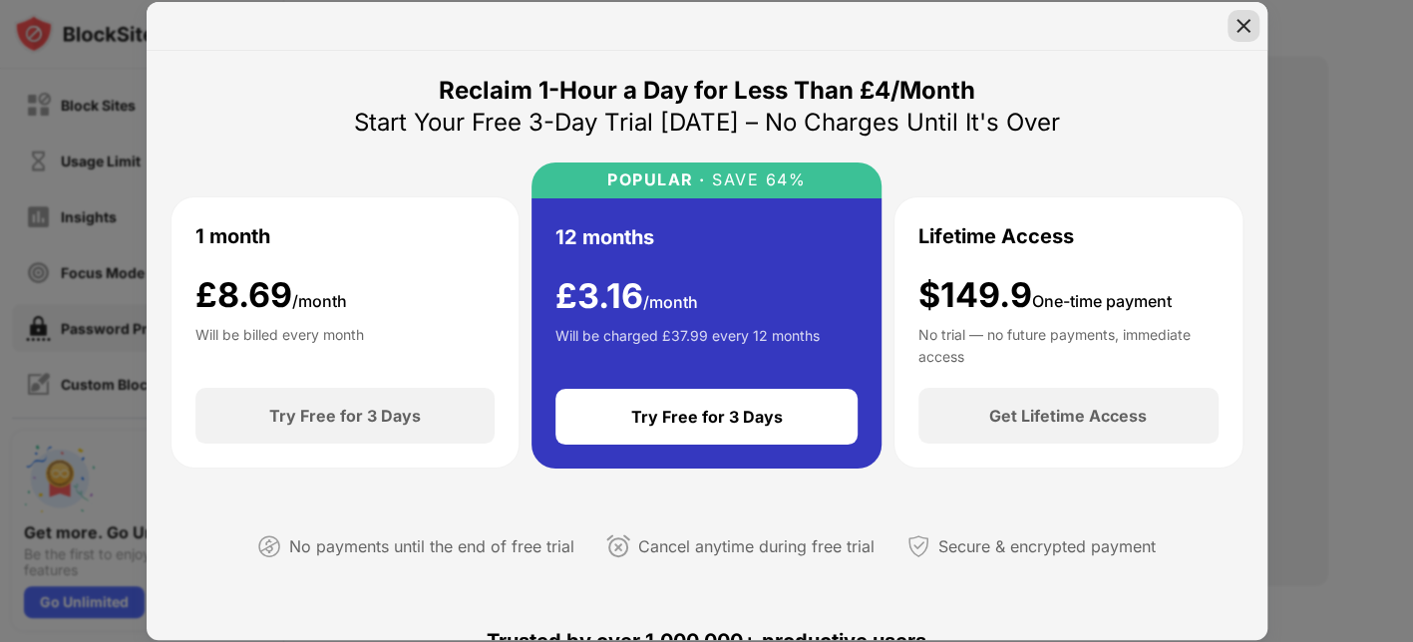
click at [1129, 19] on img at bounding box center [1243, 26] width 20 height 20
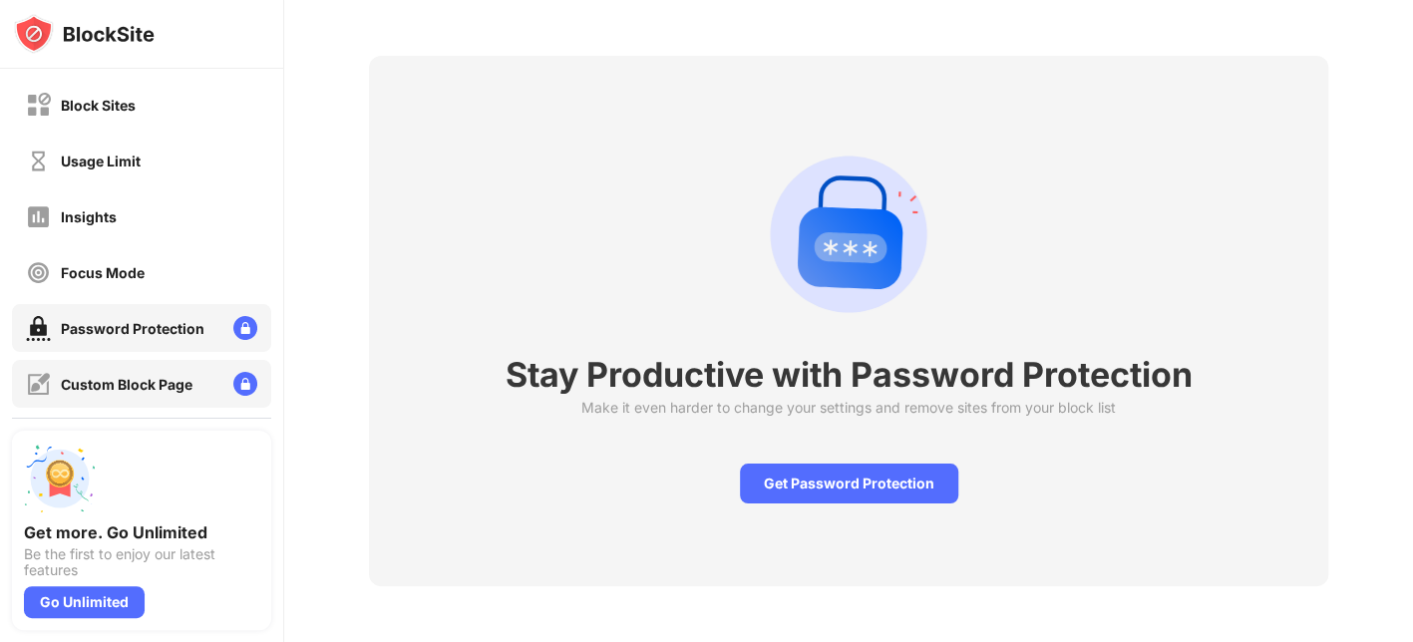
click at [234, 403] on div "Custom Block Page" at bounding box center [141, 384] width 259 height 48
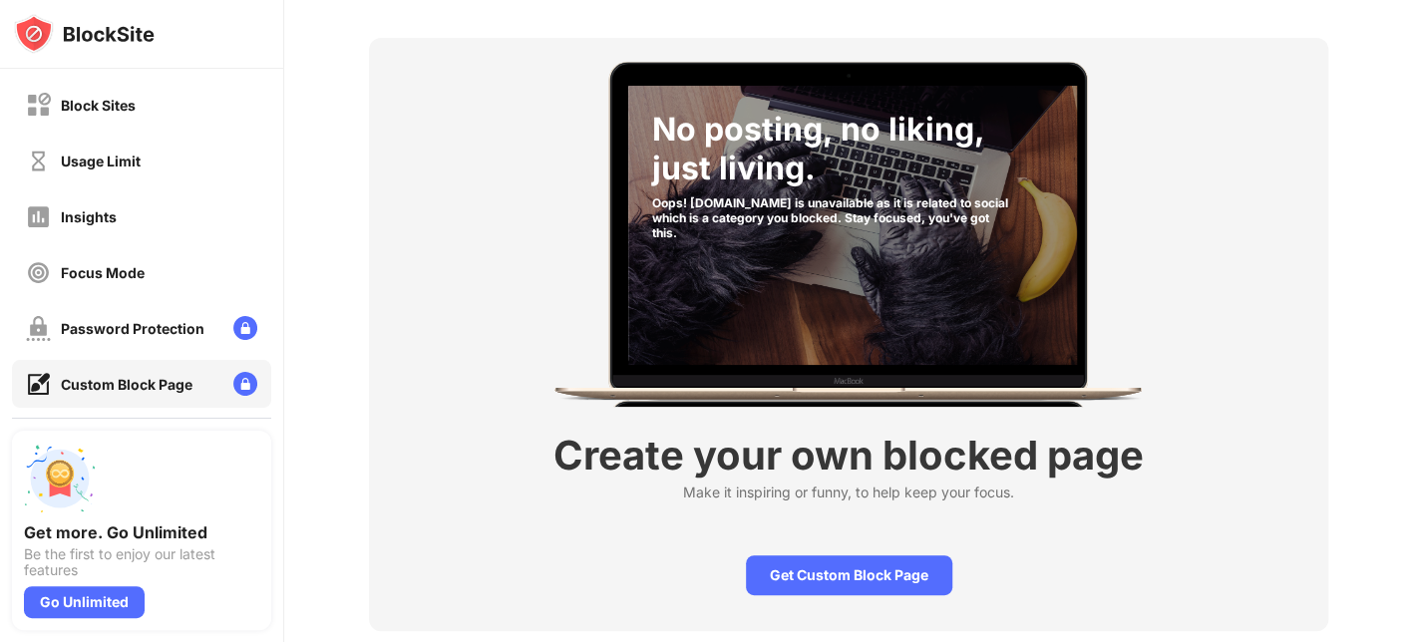
scroll to position [124, 0]
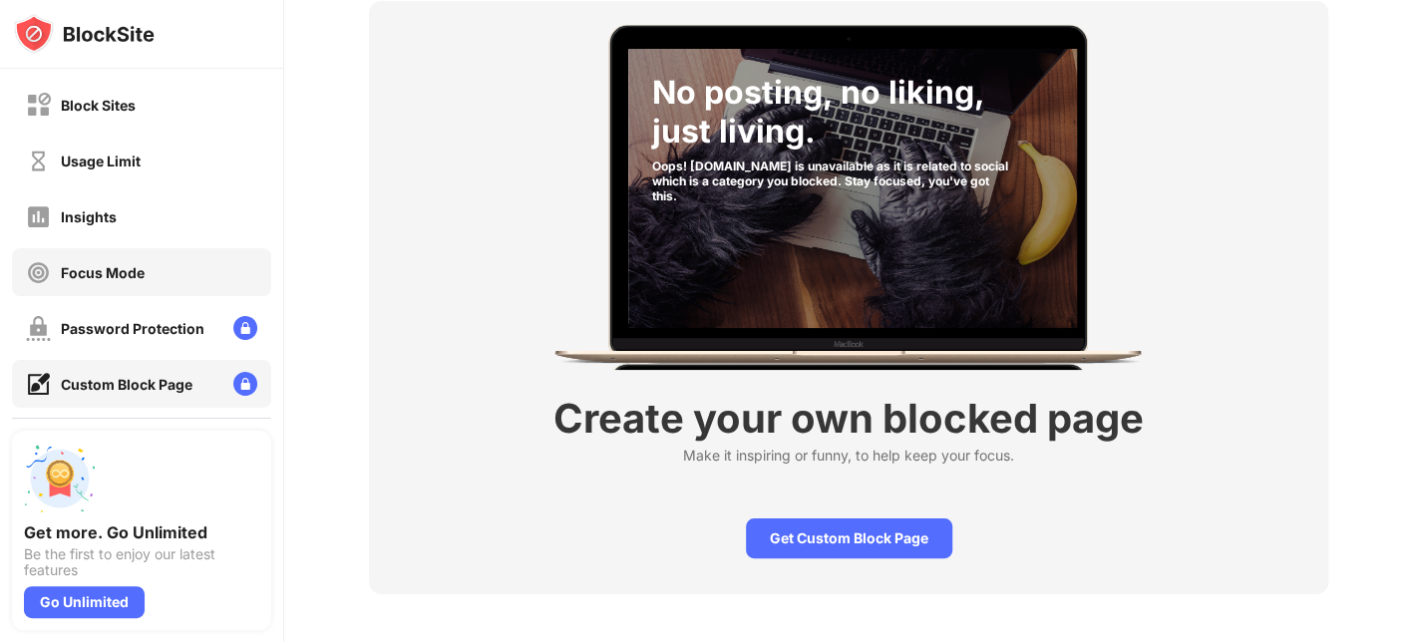
click at [156, 294] on div "Focus Mode" at bounding box center [141, 272] width 259 height 48
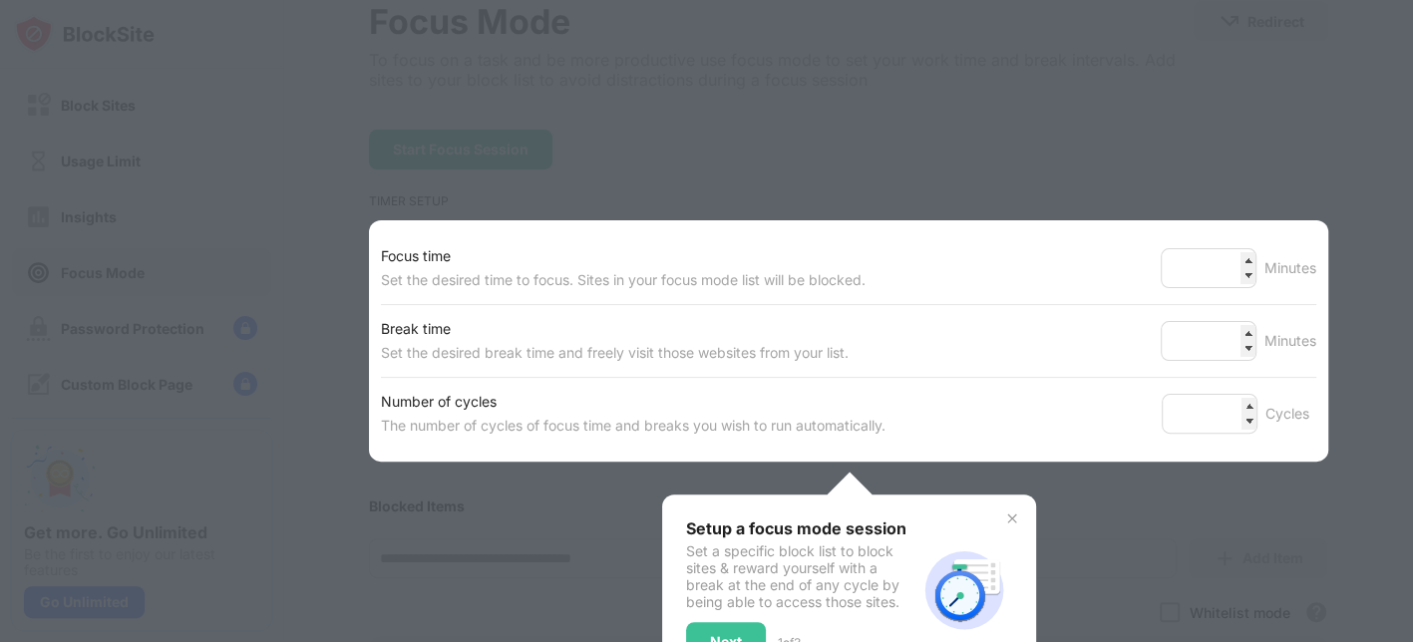
click at [240, 239] on div at bounding box center [706, 321] width 1413 height 642
click at [177, 195] on div at bounding box center [706, 321] width 1413 height 642
click at [1004, 512] on img at bounding box center [1012, 518] width 16 height 16
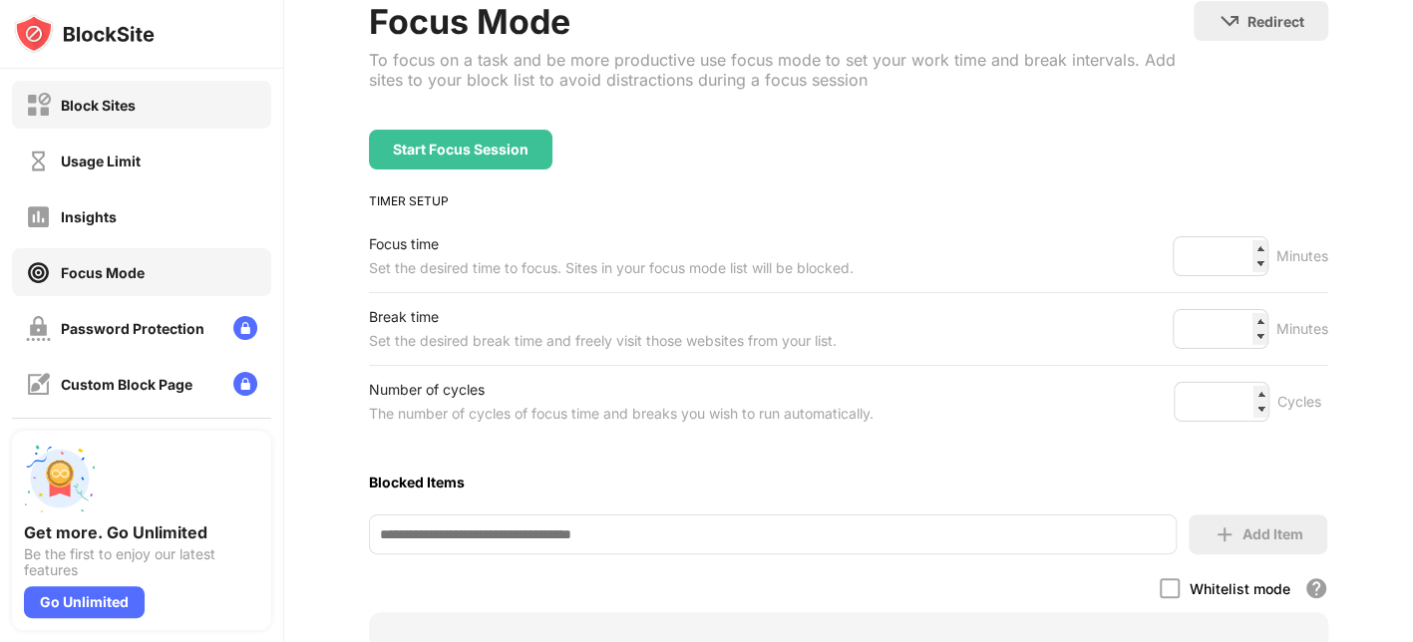
click at [193, 115] on div "Block Sites" at bounding box center [141, 105] width 259 height 48
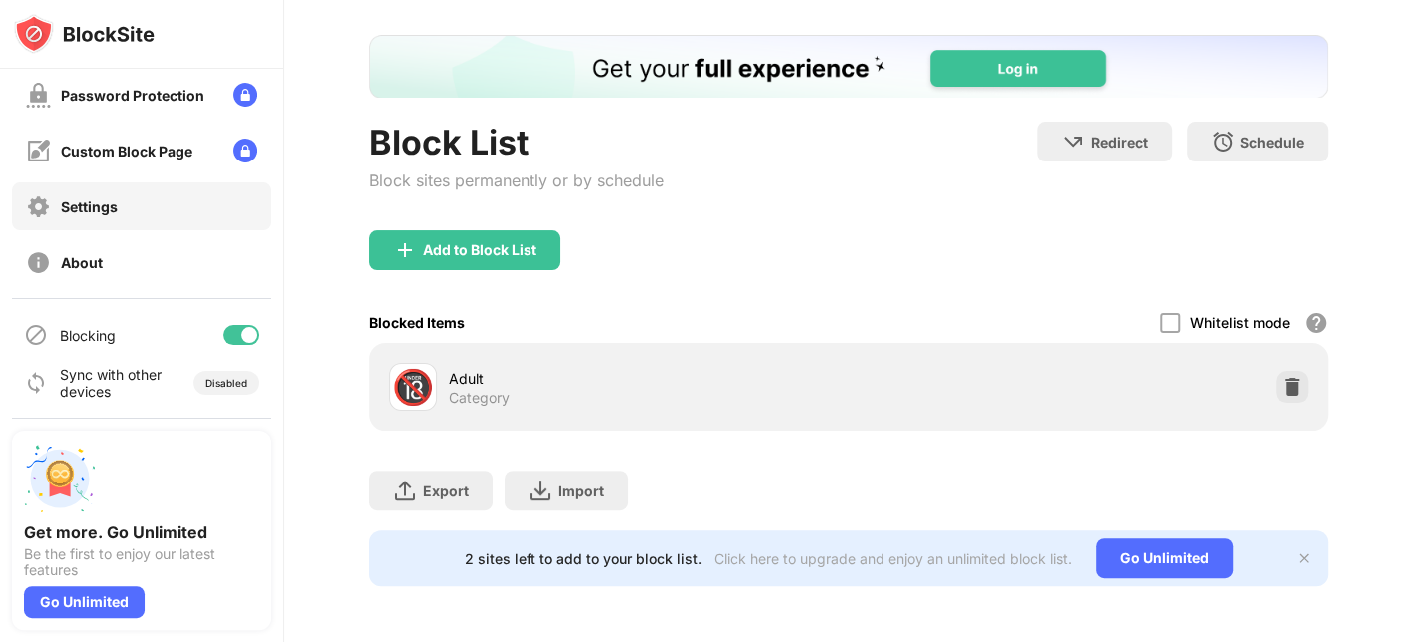
scroll to position [159, 0]
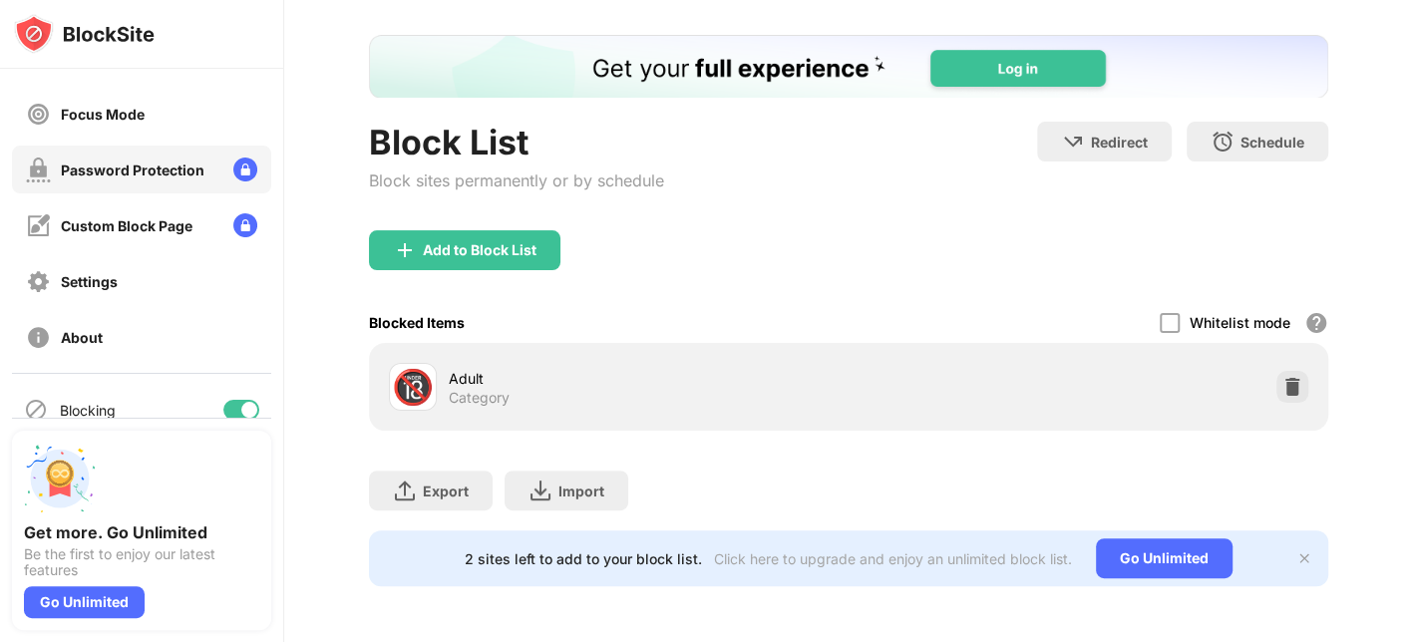
click at [91, 162] on div "Password Protection" at bounding box center [133, 170] width 144 height 17
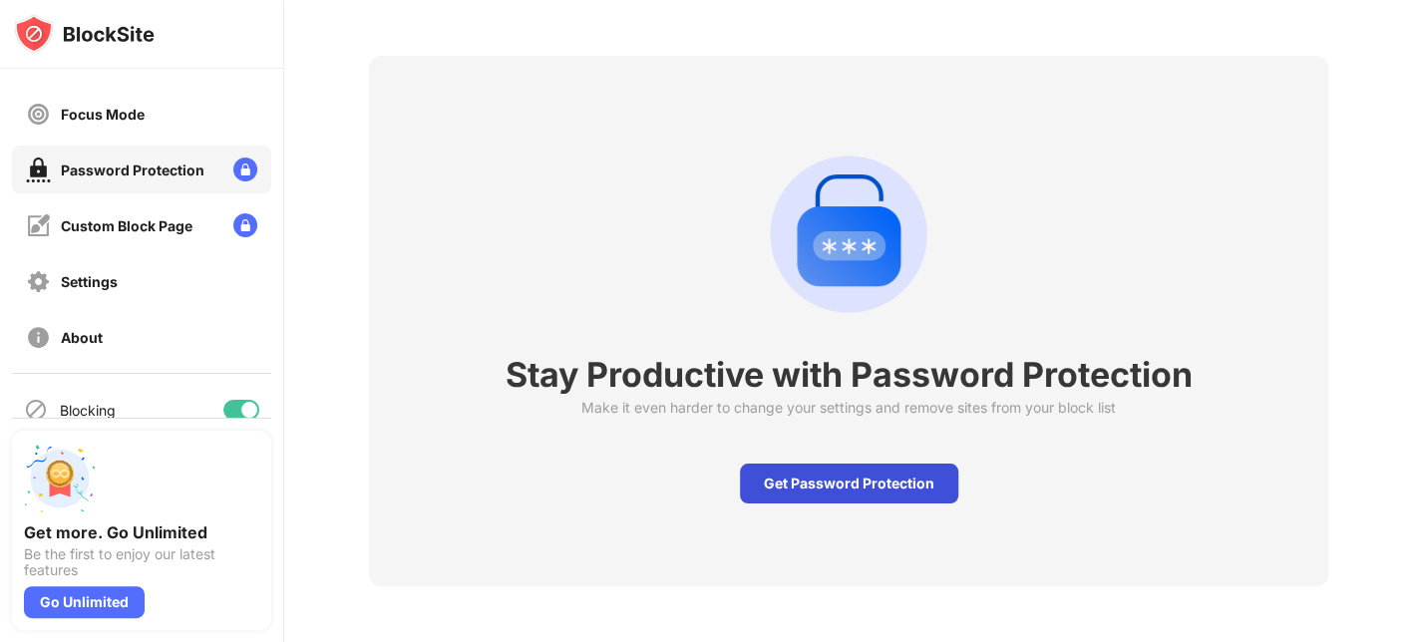
click at [873, 464] on div "Get Password Protection" at bounding box center [849, 484] width 218 height 40
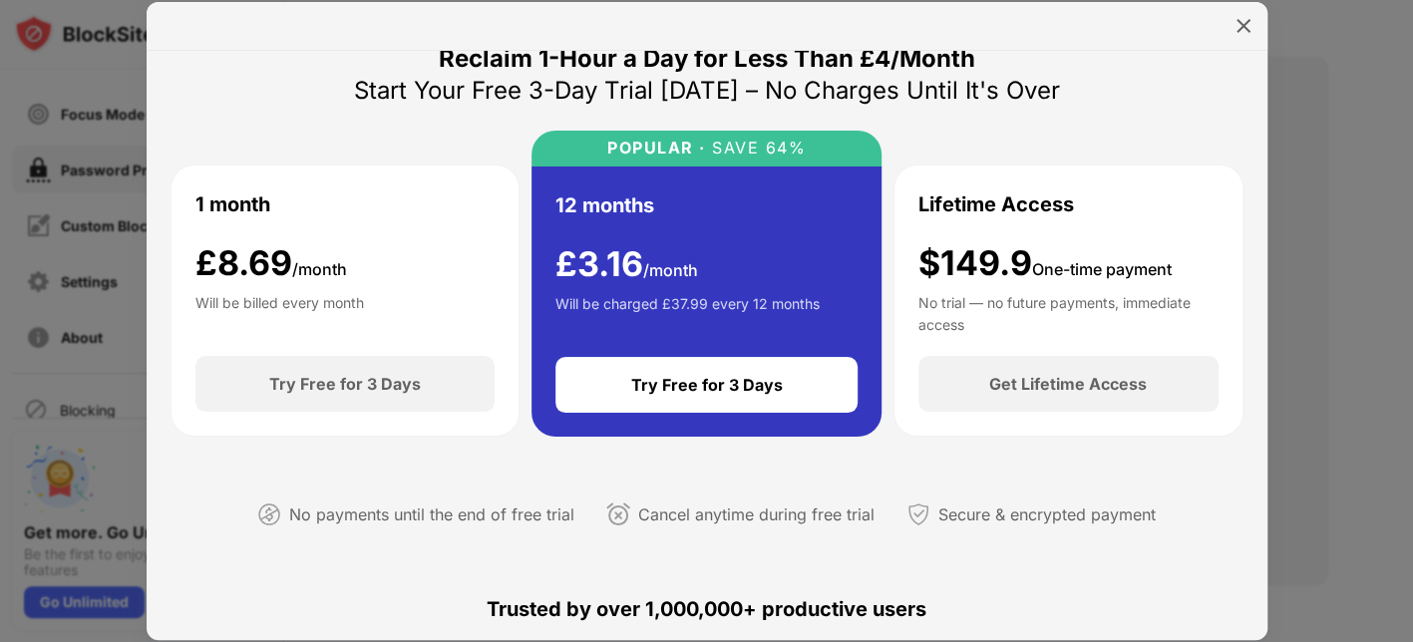
scroll to position [30, 0]
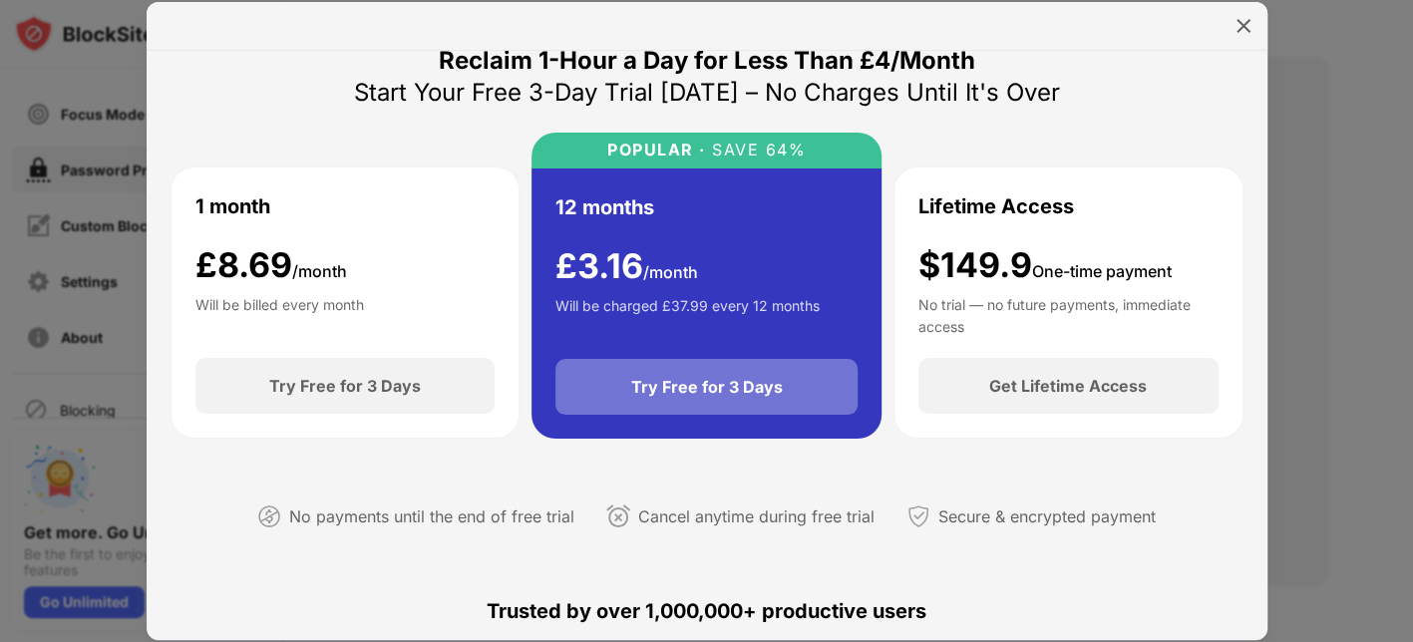
click at [786, 388] on div "Try Free for 3 Days" at bounding box center [706, 387] width 302 height 56
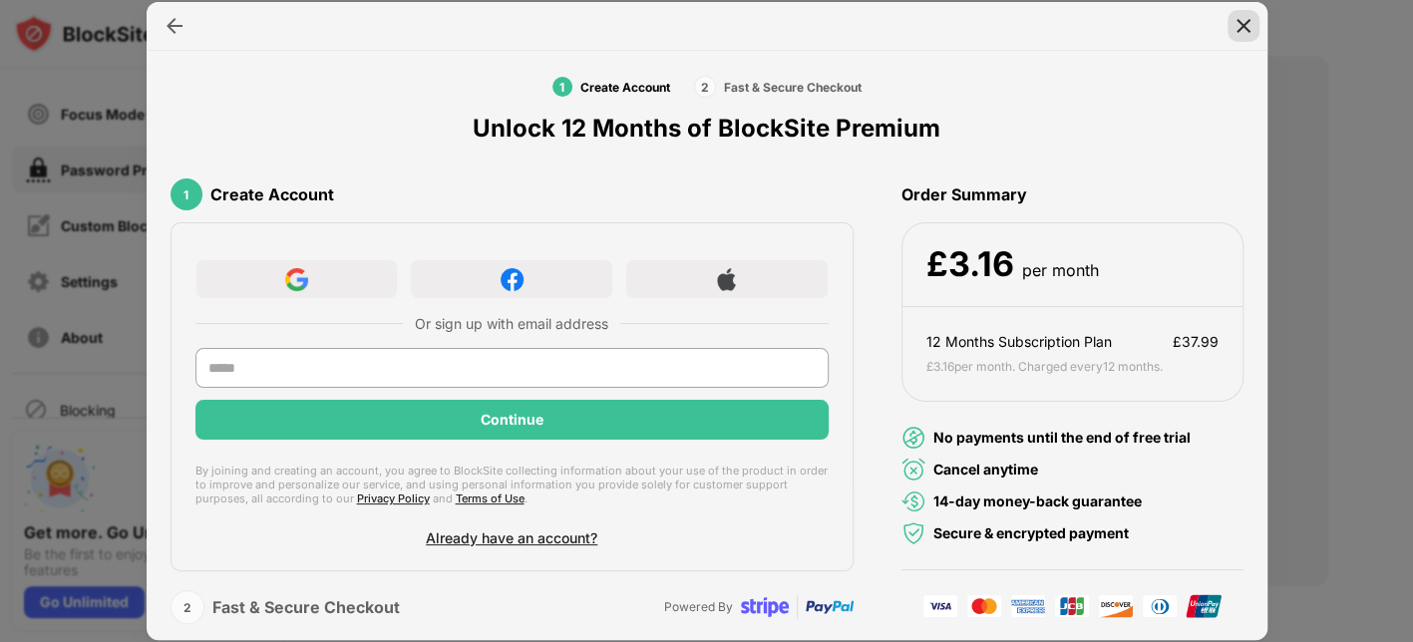
click at [1129, 27] on img at bounding box center [1243, 26] width 20 height 20
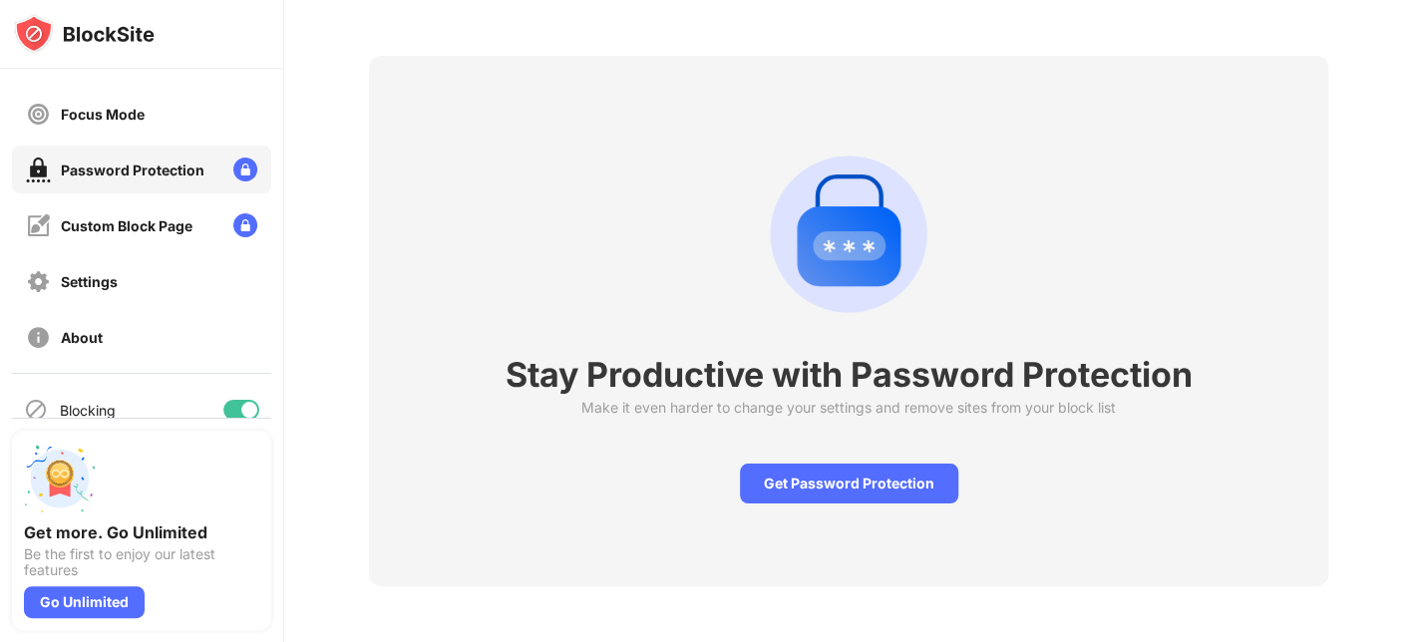
scroll to position [0, 0]
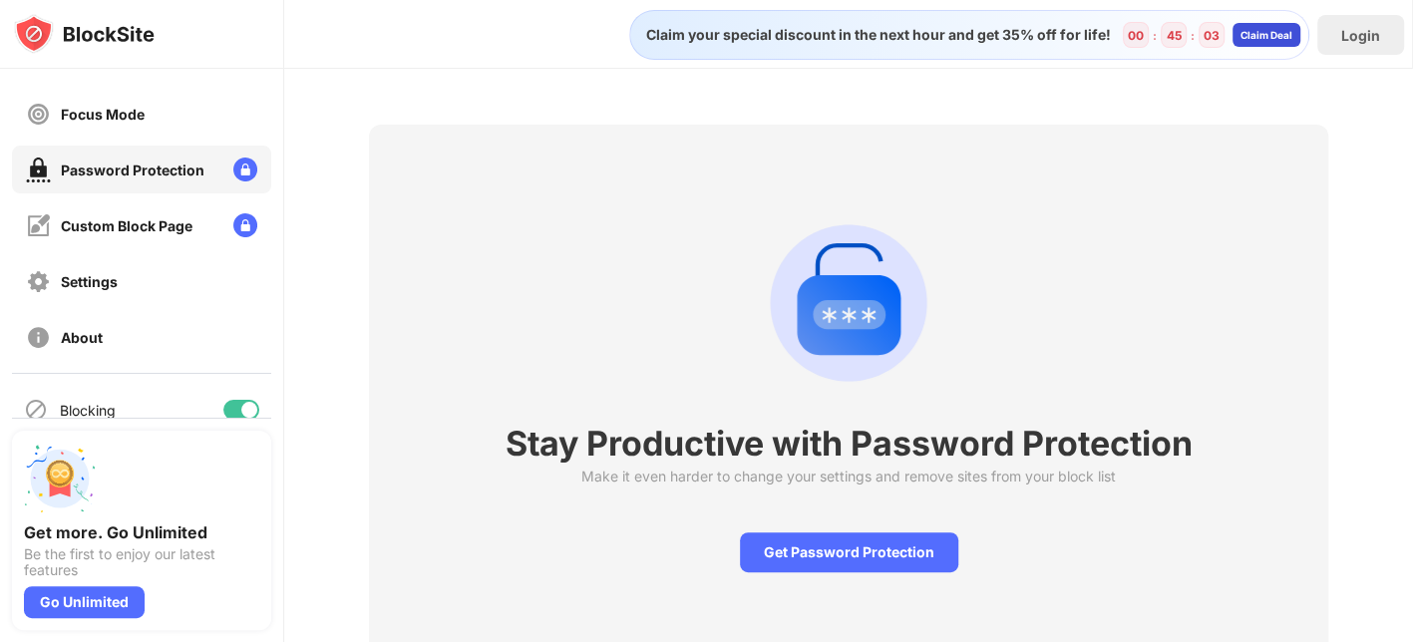
click at [1129, 36] on div "Claim Deal" at bounding box center [1266, 35] width 52 height 12
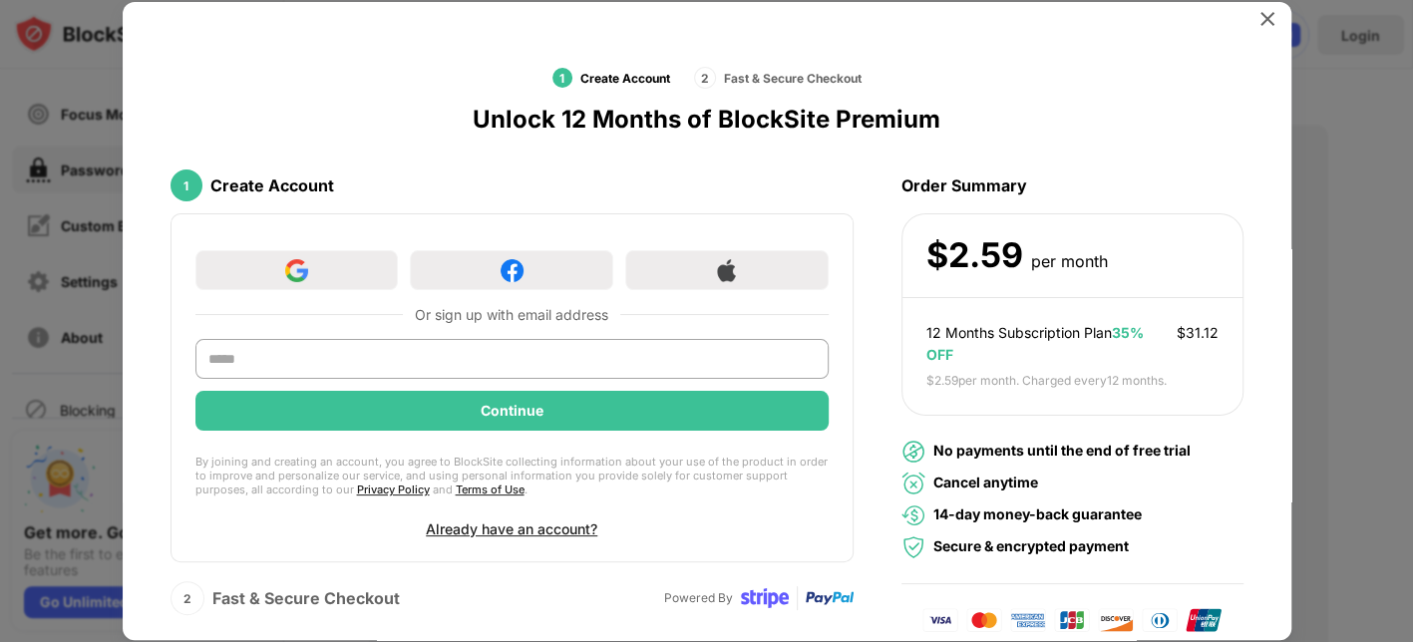
scroll to position [5, 0]
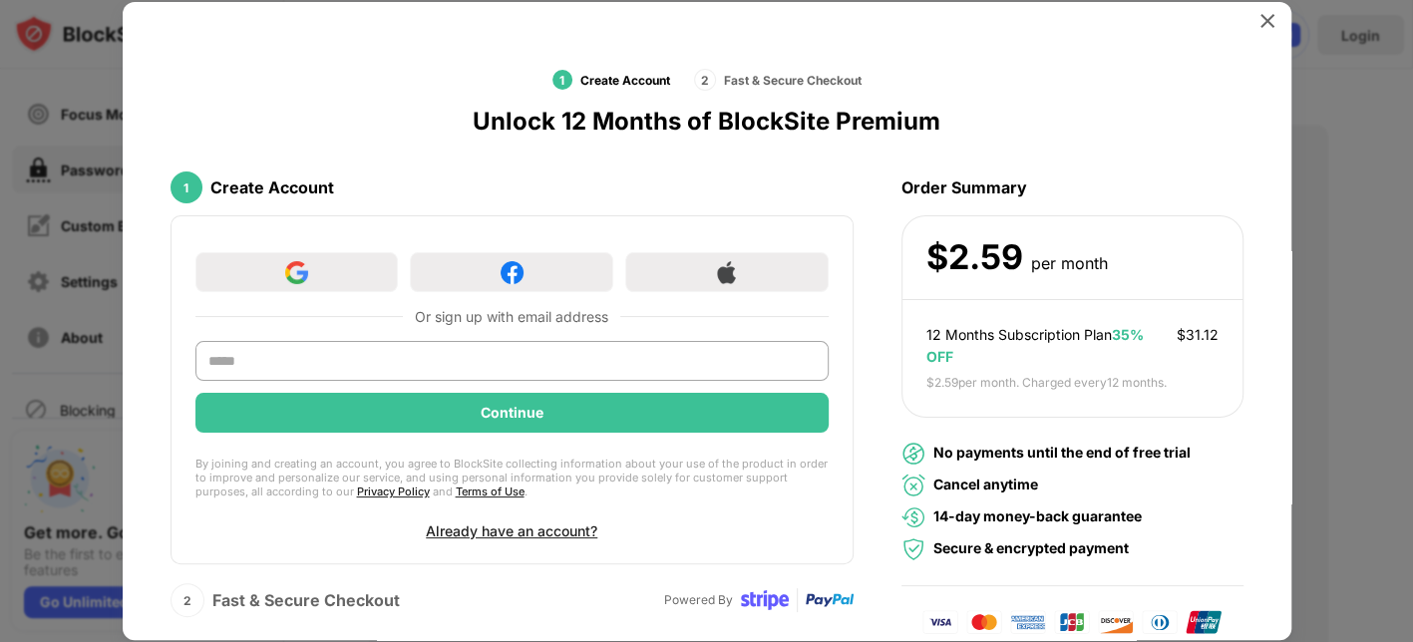
click at [1129, 327] on div "$ 31.12" at bounding box center [1197, 335] width 42 height 22
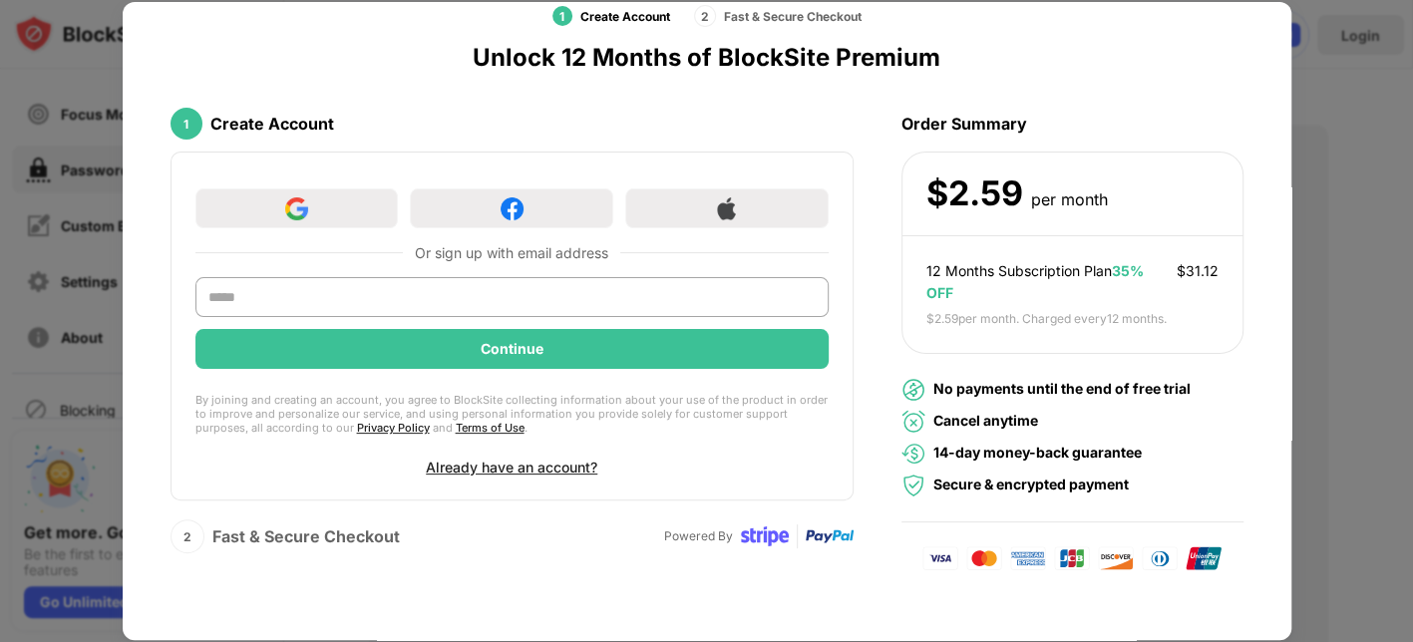
scroll to position [0, 0]
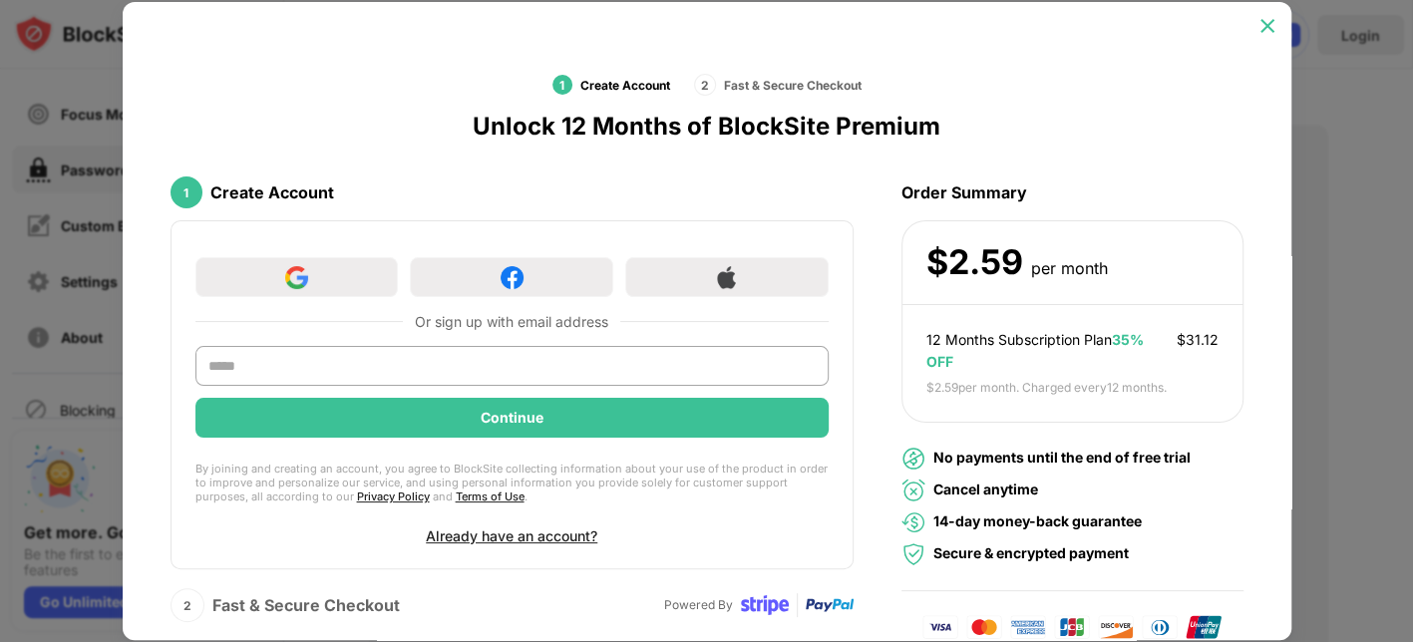
click at [1129, 27] on img at bounding box center [1267, 26] width 20 height 20
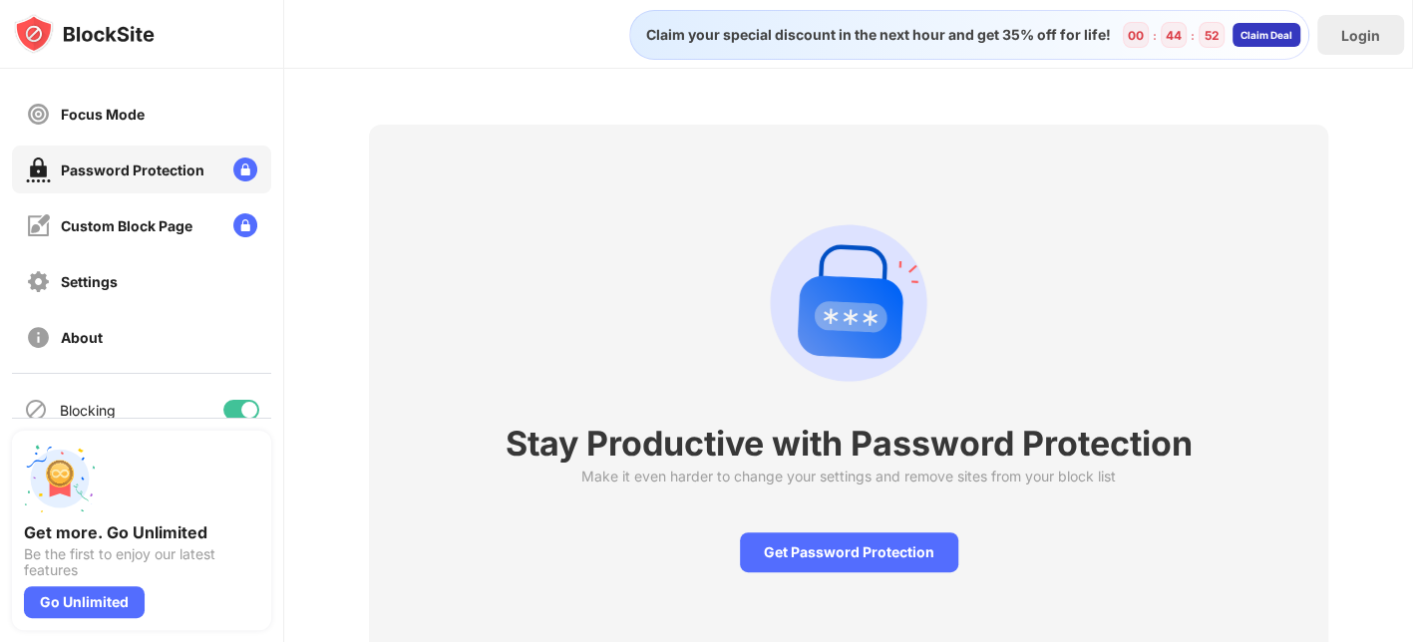
click at [1129, 33] on div "Claim Deal" at bounding box center [1266, 35] width 52 height 12
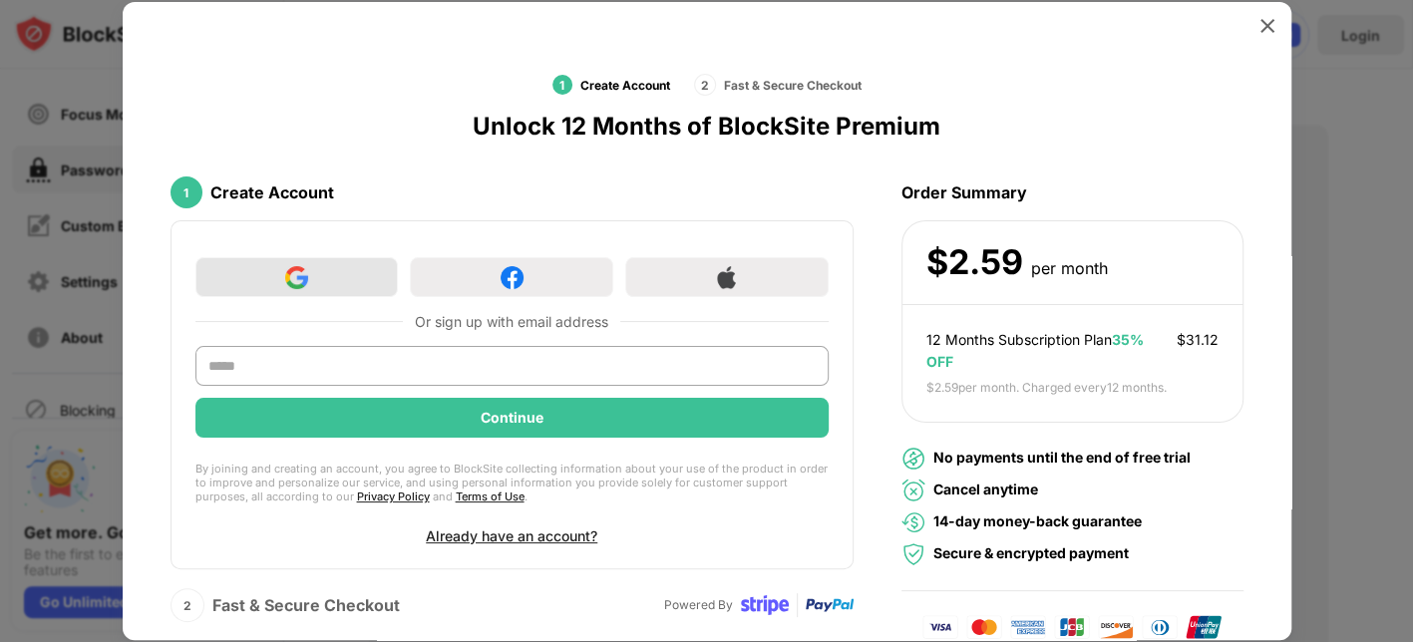
click at [316, 280] on div at bounding box center [296, 277] width 203 height 40
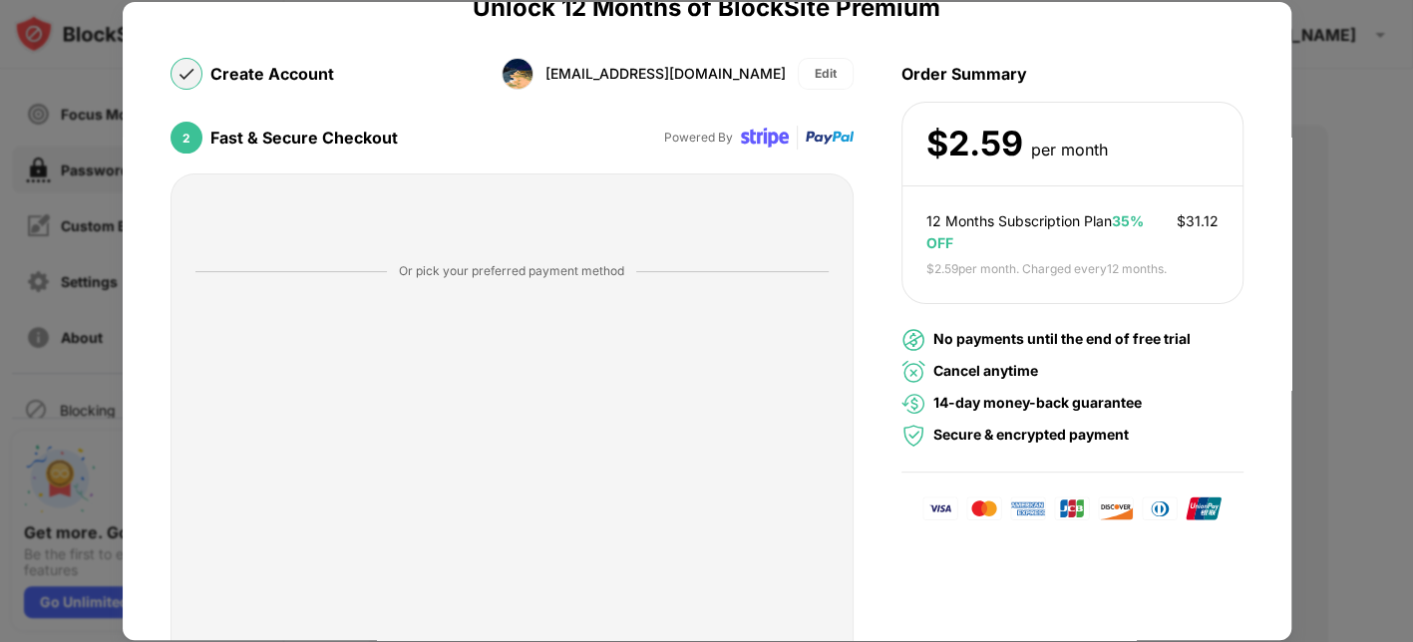
scroll to position [277, 0]
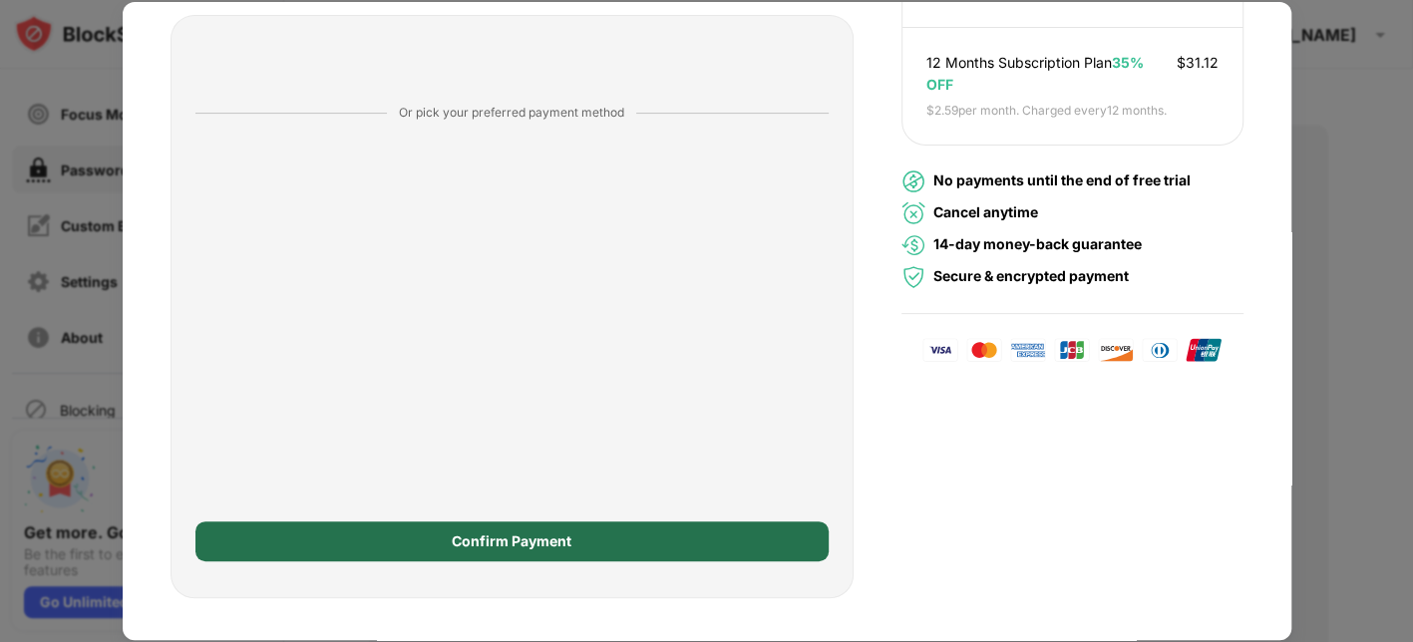
click at [517, 512] on div "Confirm Payment" at bounding box center [512, 541] width 120 height 16
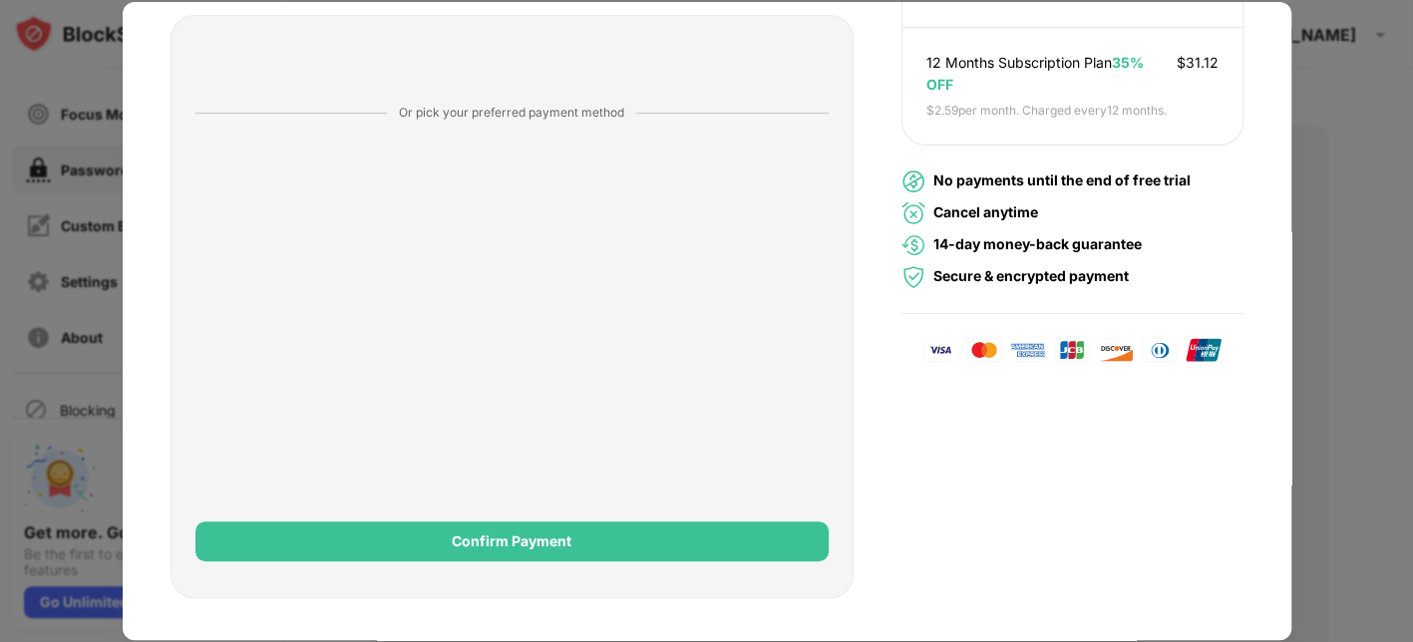
scroll to position [0, 0]
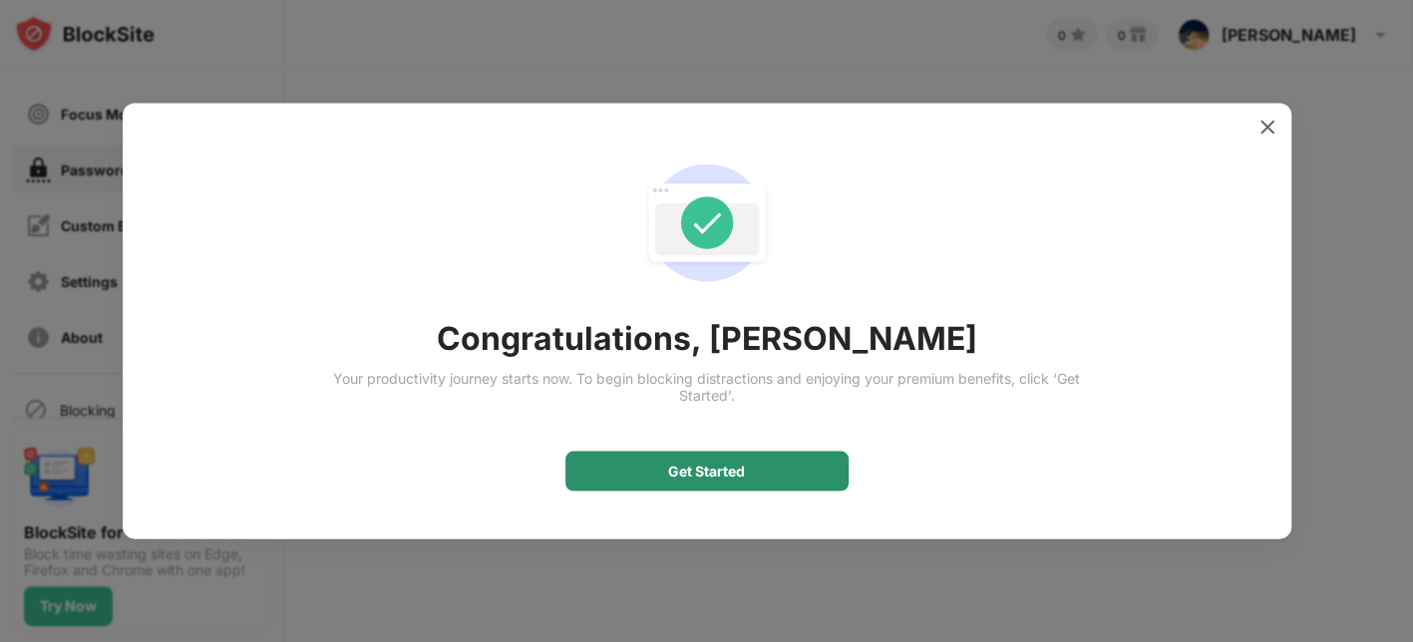
click at [736, 471] on div "Get Started" at bounding box center [706, 472] width 77 height 16
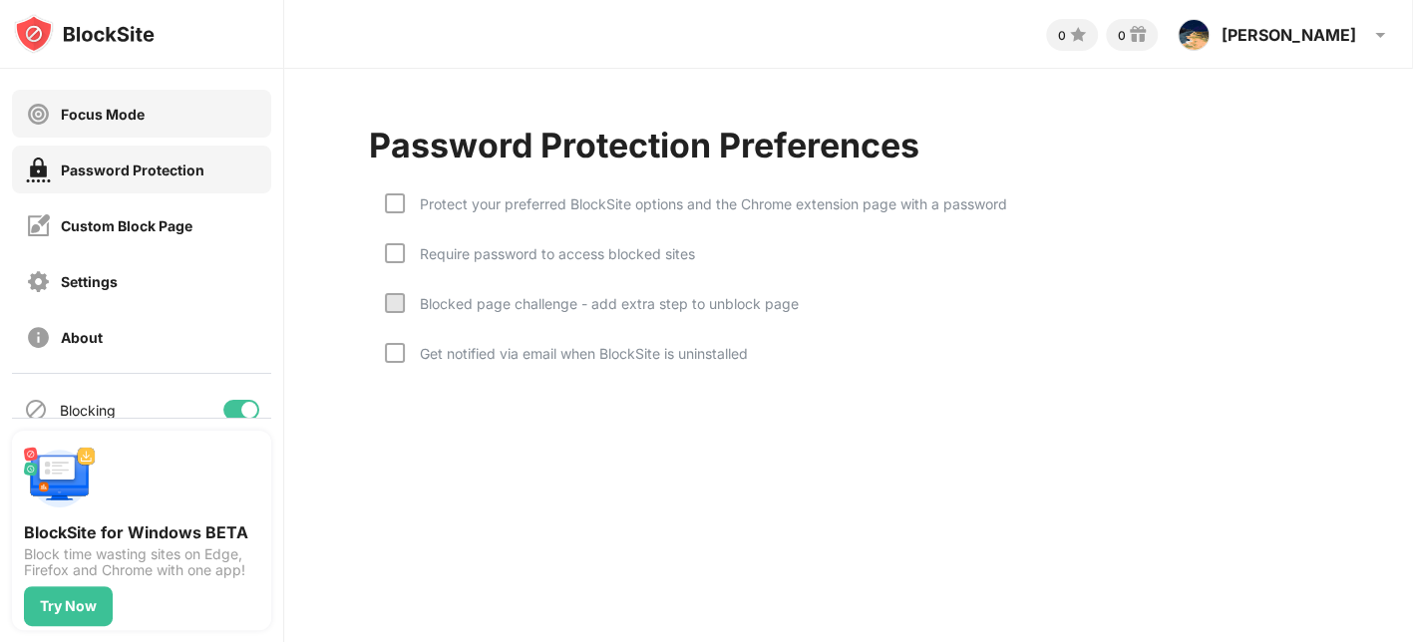
click at [123, 128] on div "Focus Mode" at bounding box center [141, 114] width 259 height 48
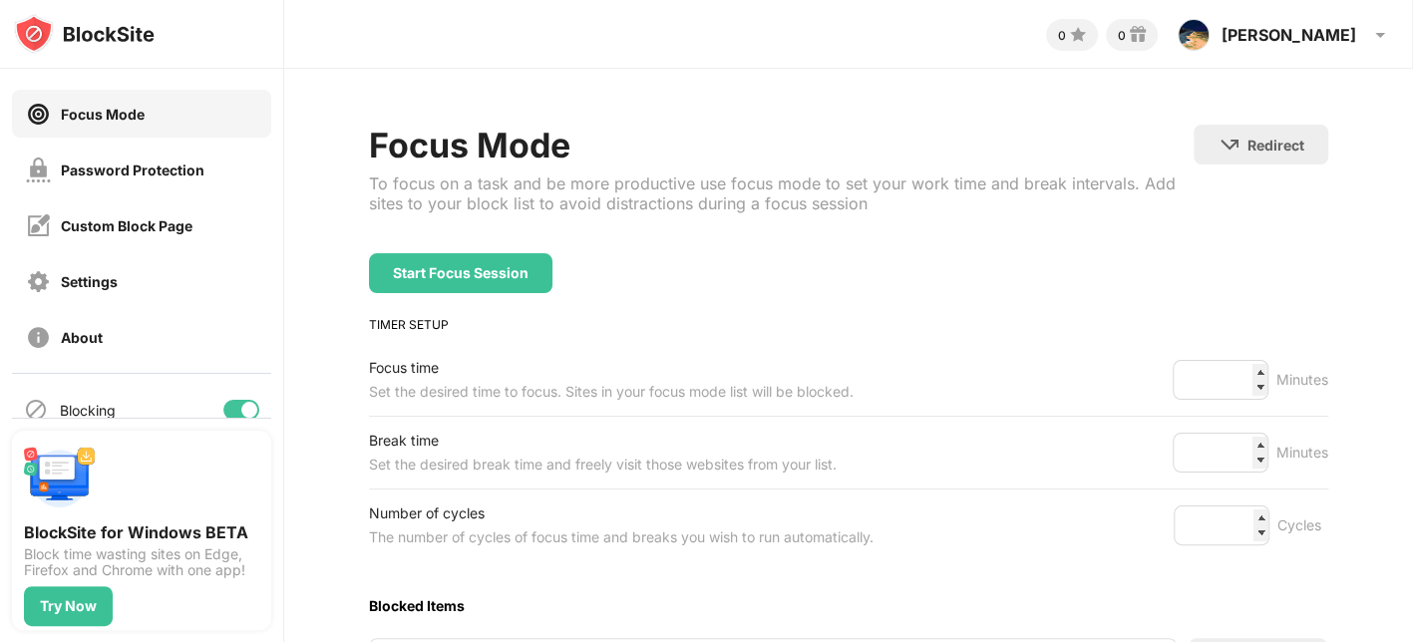
click at [84, 24] on img at bounding box center [84, 34] width 141 height 40
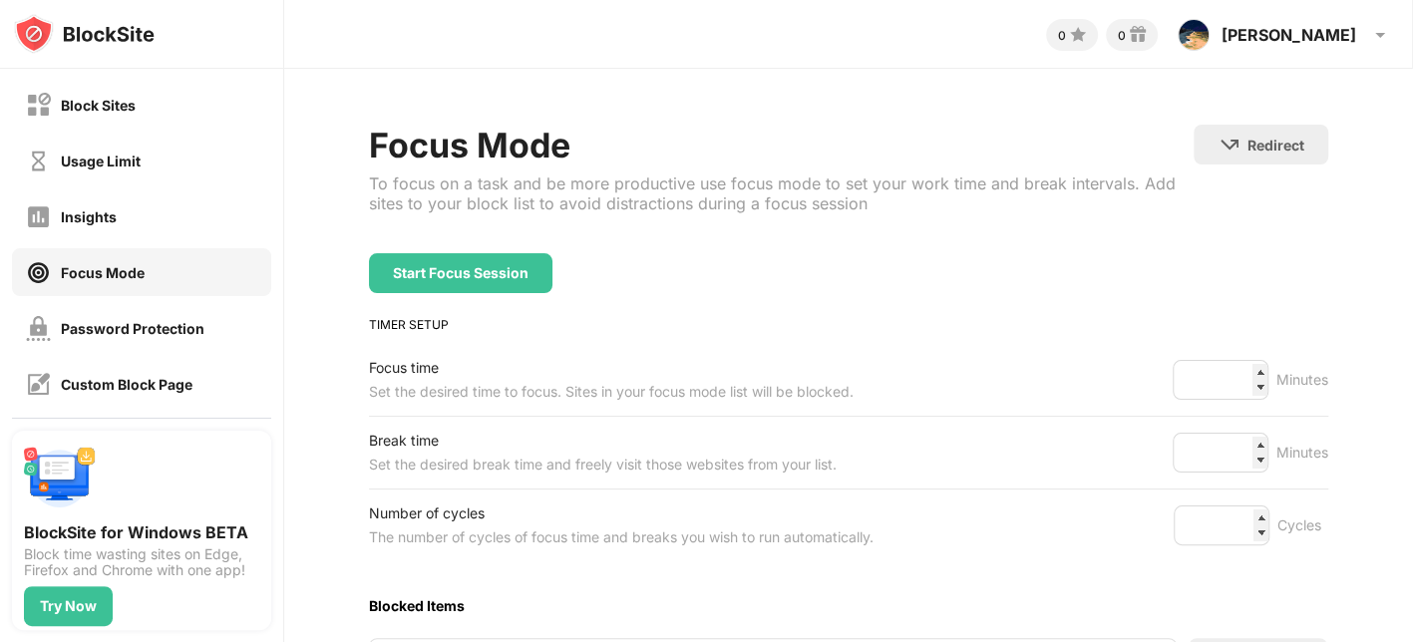
drag, startPoint x: 103, startPoint y: 129, endPoint x: 64, endPoint y: 66, distance: 73.9
click at [64, 66] on div "Block Sites Usage Limit Insights Focus Mode Password Protection Custom Block Pa…" at bounding box center [142, 321] width 284 height 642
click at [210, 322] on div "Password Protection" at bounding box center [141, 328] width 259 height 48
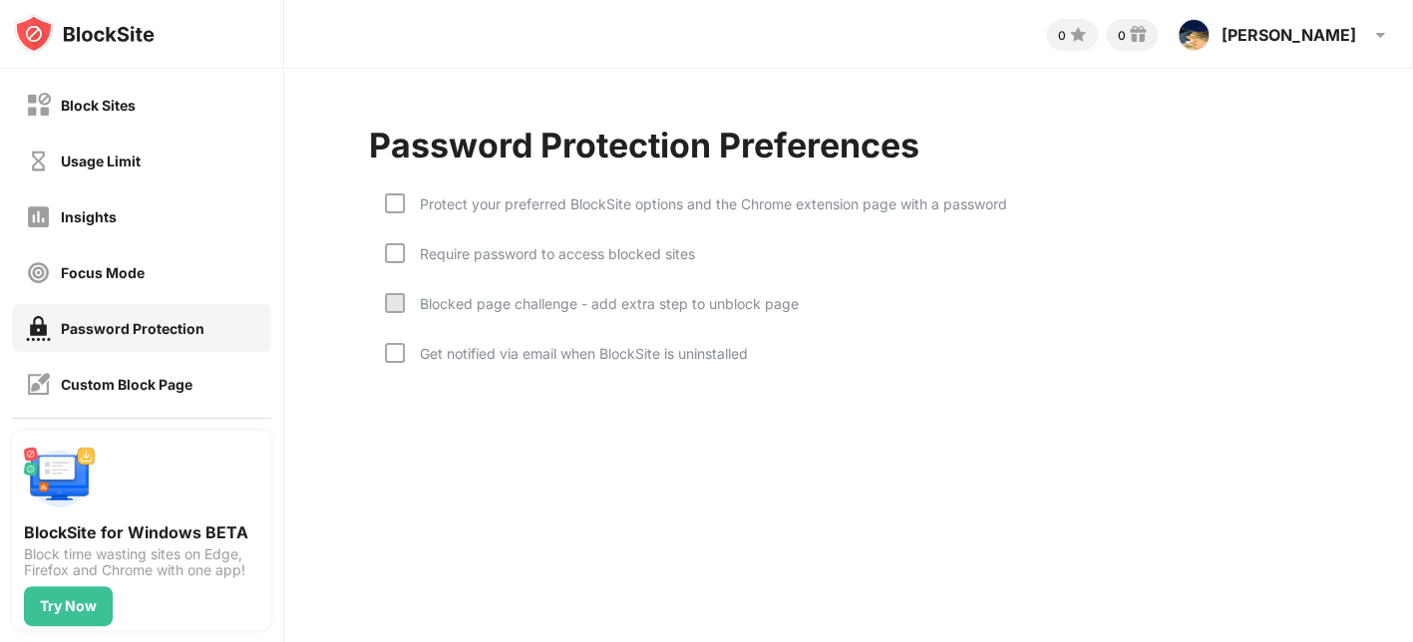
click at [541, 206] on div "Protect your preferred BlockSite options and the Chrome extension page with a p…" at bounding box center [706, 203] width 602 height 17
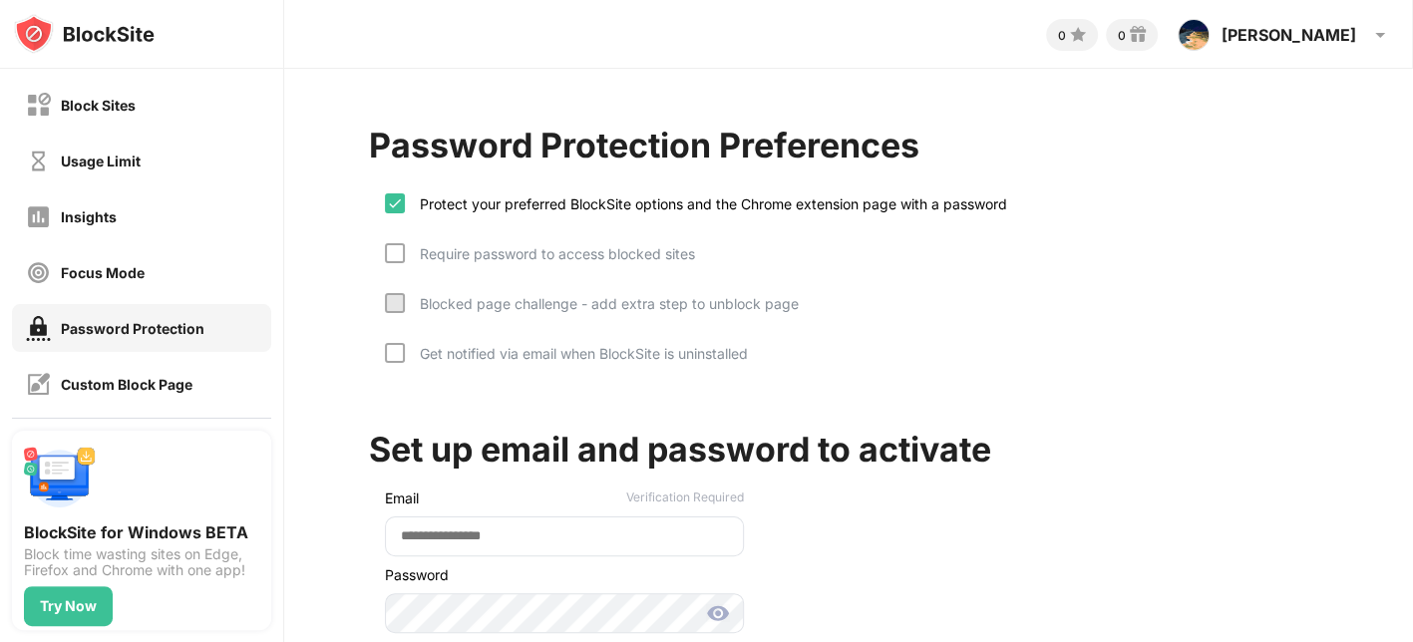
click at [545, 249] on div "Require password to access blocked sites" at bounding box center [550, 253] width 290 height 17
click at [570, 299] on div "Blocked page challenge - add extra step to unblock page" at bounding box center [602, 303] width 394 height 17
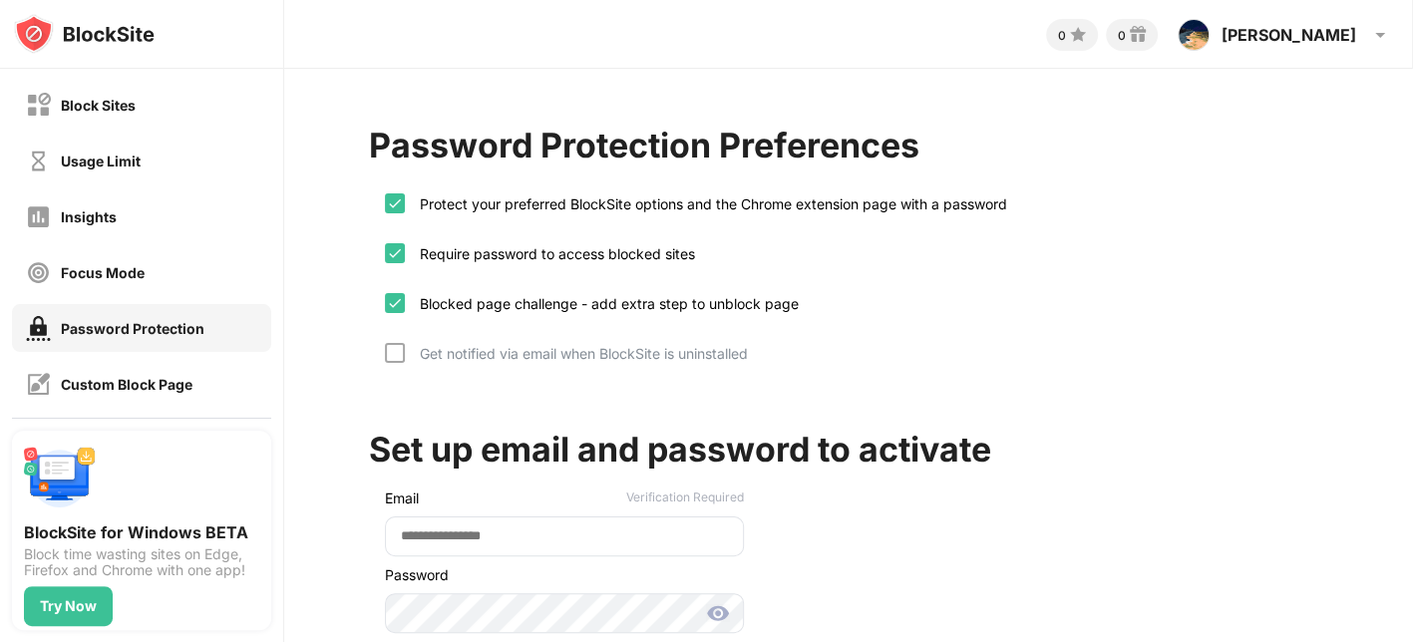
click at [573, 355] on div "Get notified via email when BlockSite is uninstalled" at bounding box center [576, 353] width 343 height 17
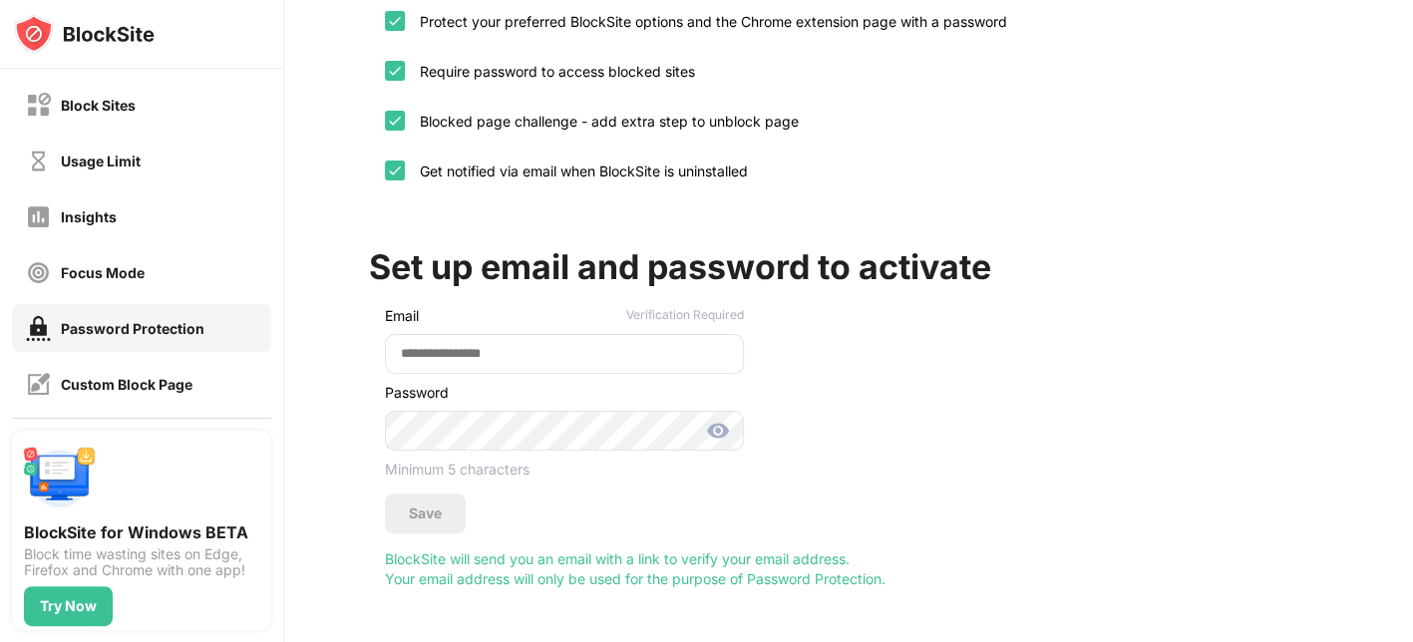
scroll to position [198, 0]
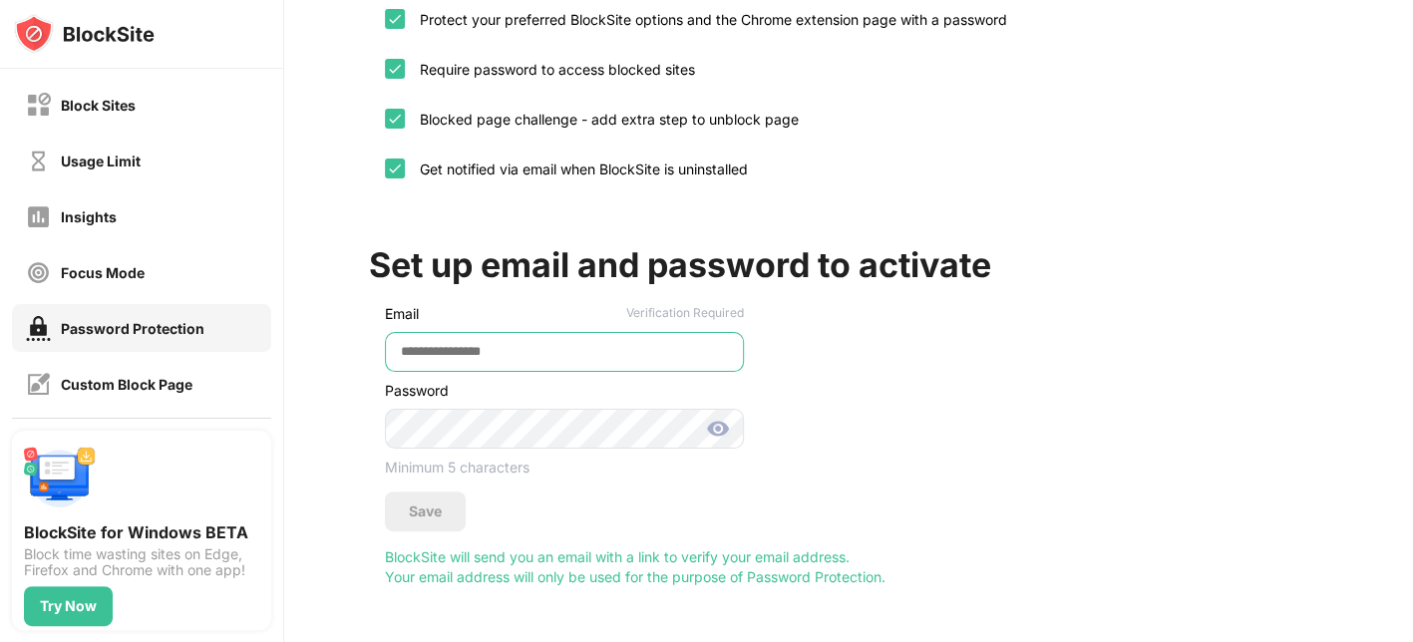
click at [558, 346] on input "email" at bounding box center [564, 352] width 359 height 40
type input "**********"
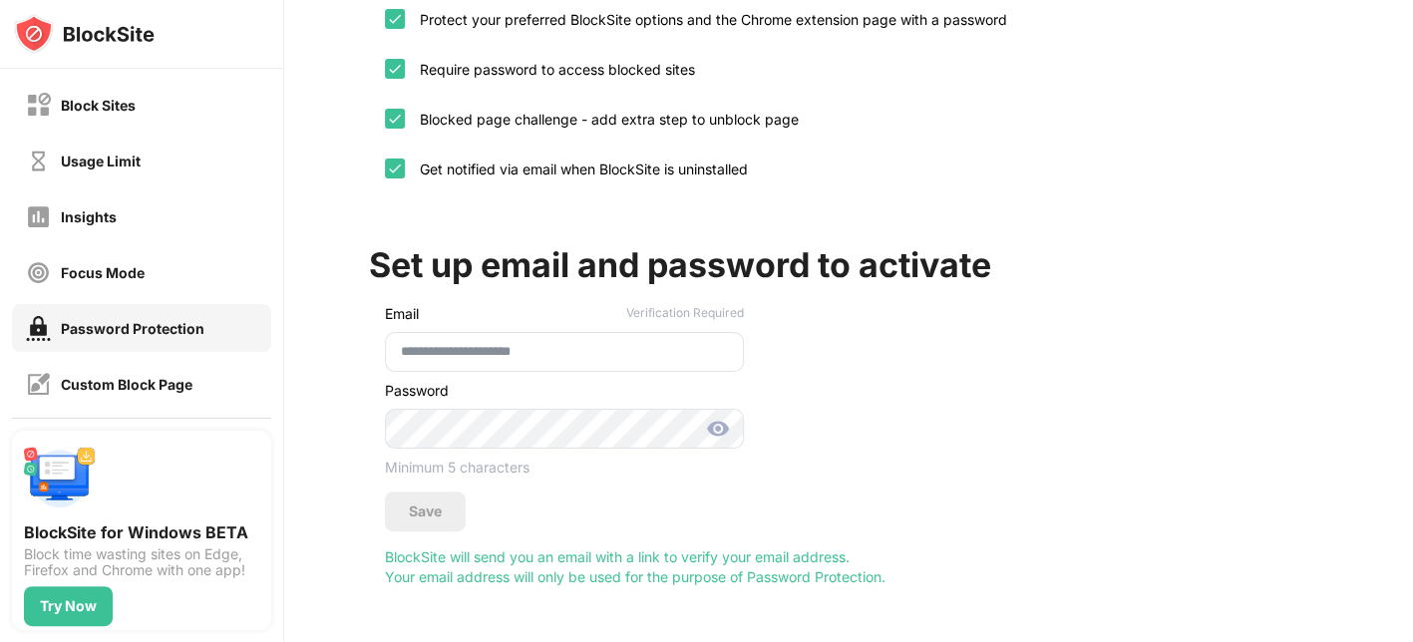
click at [548, 399] on div at bounding box center [564, 429] width 359 height 60
click at [724, 417] on img at bounding box center [718, 429] width 24 height 24
click at [431, 503] on div "Save" at bounding box center [425, 511] width 33 height 16
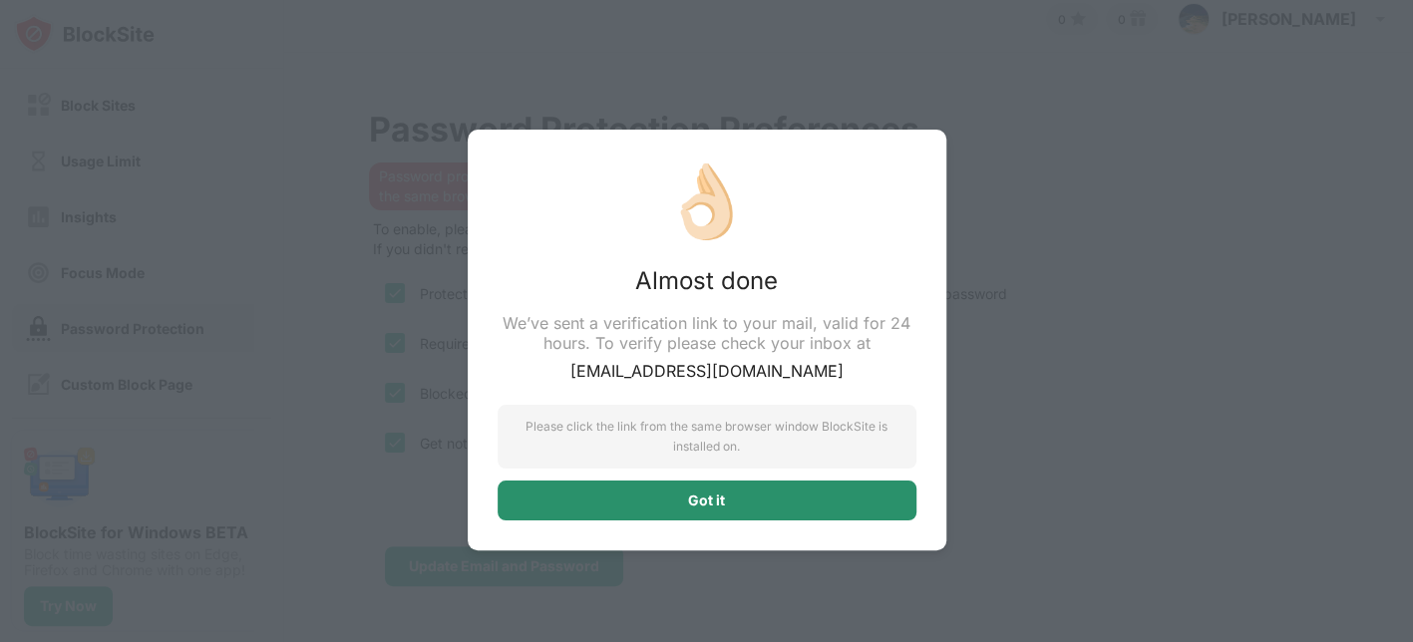
click at [689, 498] on div "Got it" at bounding box center [706, 501] width 37 height 16
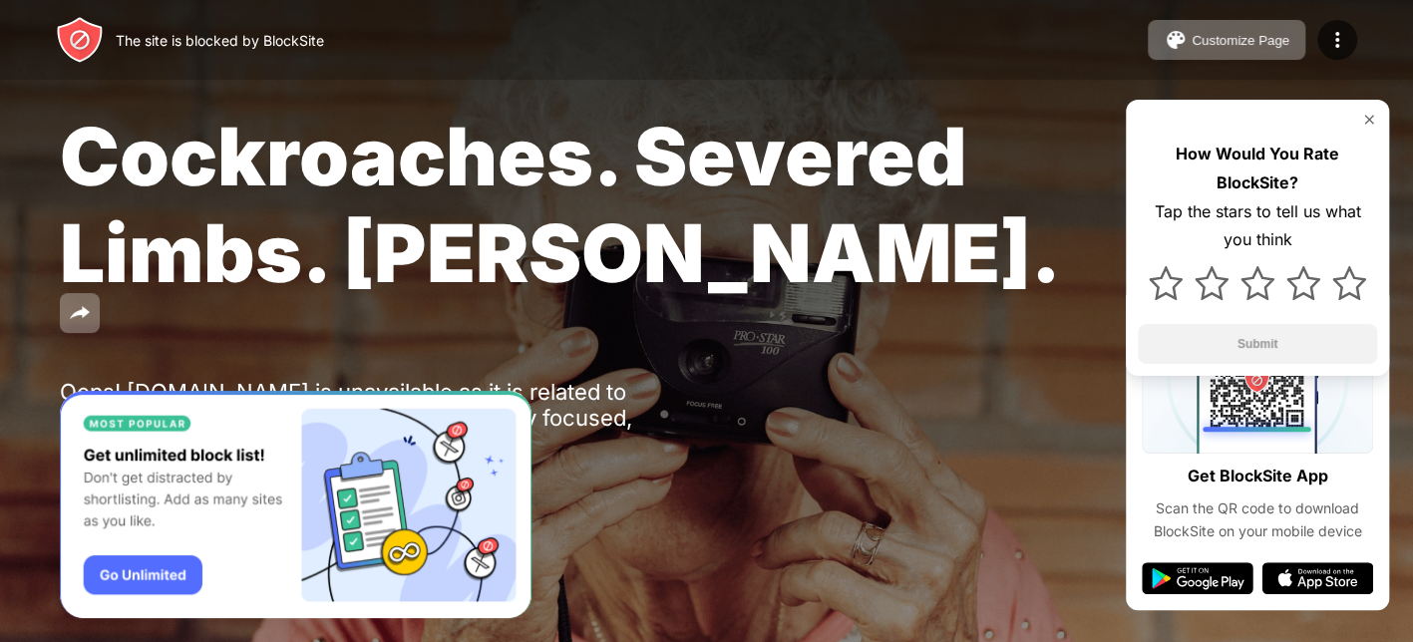
click at [1373, 108] on div "How Would You Rate BlockSite? Tap the stars to tell us what you think Submit" at bounding box center [1257, 238] width 263 height 276
click at [1378, 125] on div "How Would You Rate BlockSite? Tap the stars to tell us what you think Submit" at bounding box center [1257, 238] width 263 height 276
click at [1361, 107] on div "How Would You Rate BlockSite? Tap the stars to tell us what you think Submit" at bounding box center [1257, 238] width 263 height 276
click at [1361, 108] on div "How Would You Rate BlockSite? Tap the stars to tell us what you think Submit" at bounding box center [1257, 238] width 263 height 276
click at [1368, 123] on img at bounding box center [1369, 120] width 16 height 16
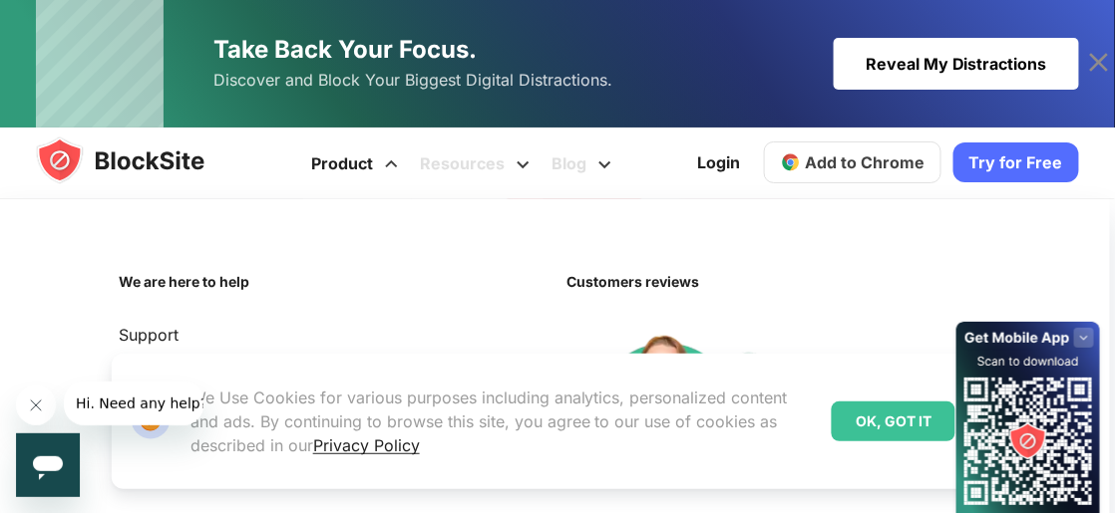
click at [412, 173] on link "Product" at bounding box center [357, 164] width 109 height 72
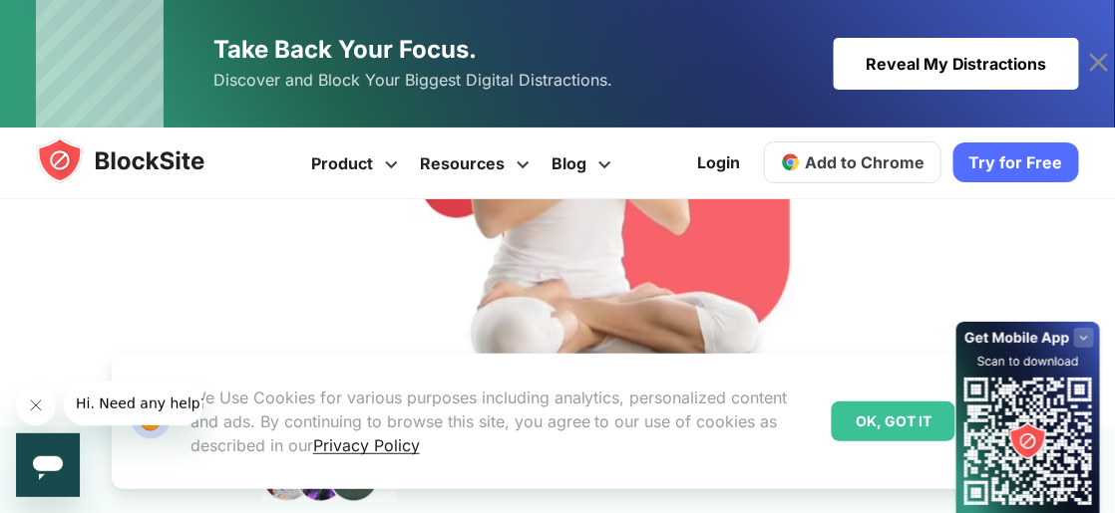
scroll to position [956, 0]
click at [869, 431] on div "OK, GOT IT" at bounding box center [893, 422] width 124 height 40
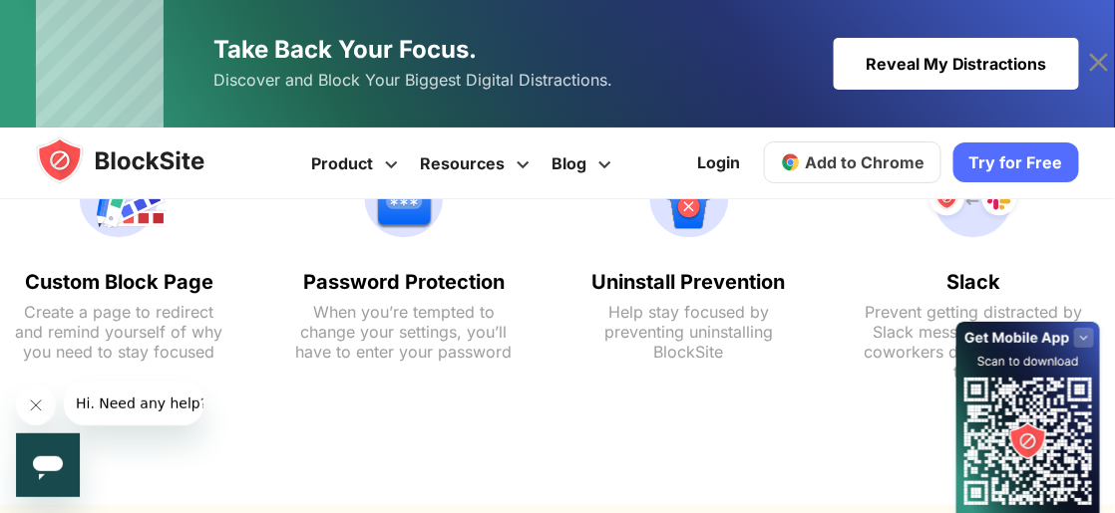
scroll to position [2248, 0]
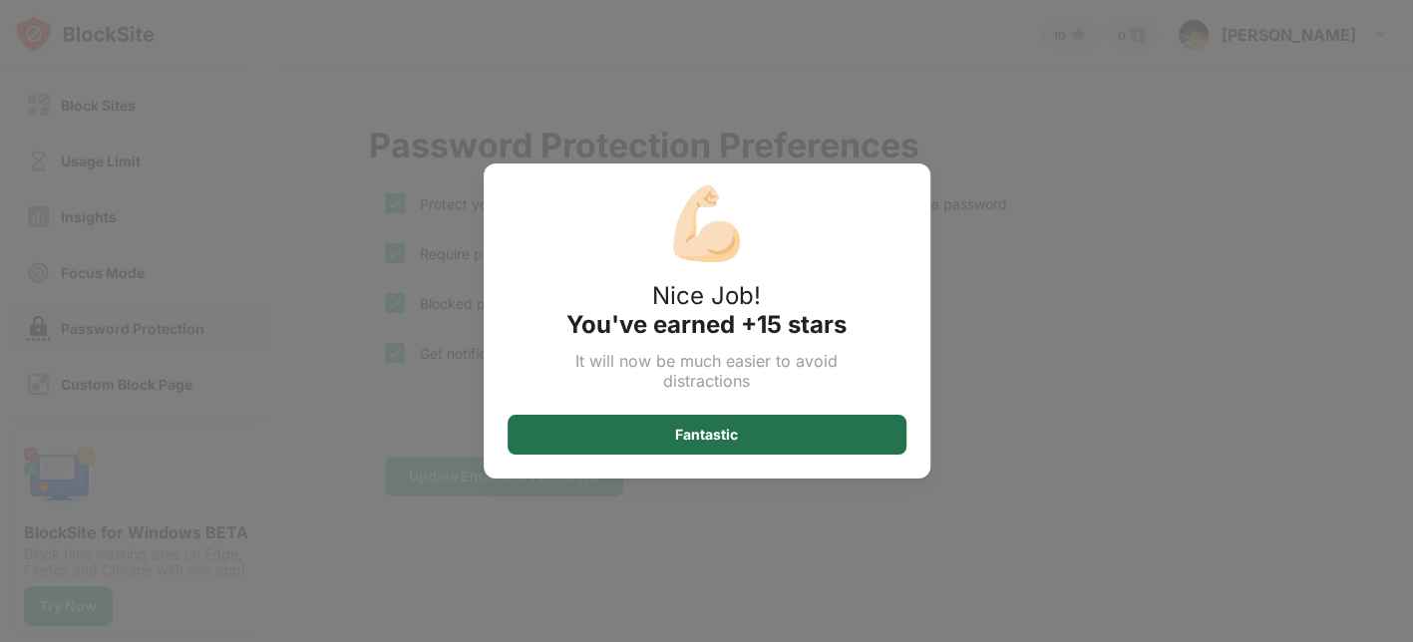
click at [764, 423] on div "Fantastic" at bounding box center [706, 435] width 399 height 40
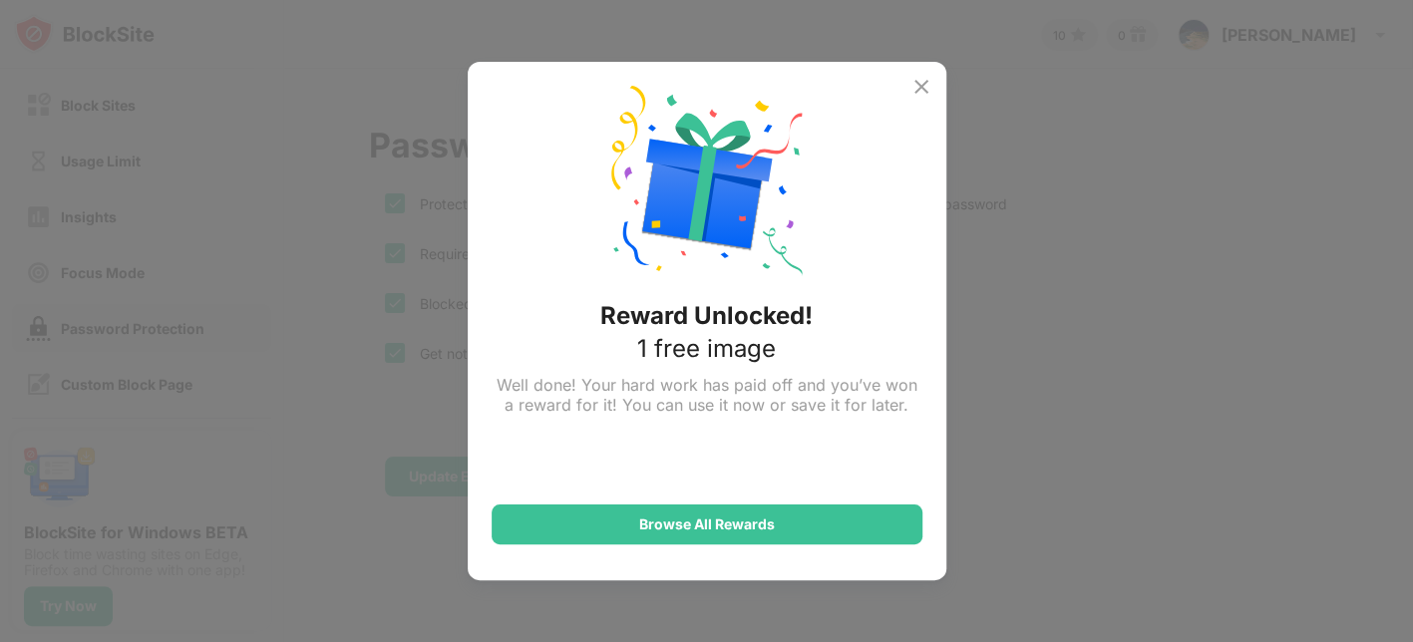
click at [925, 77] on img at bounding box center [921, 87] width 24 height 24
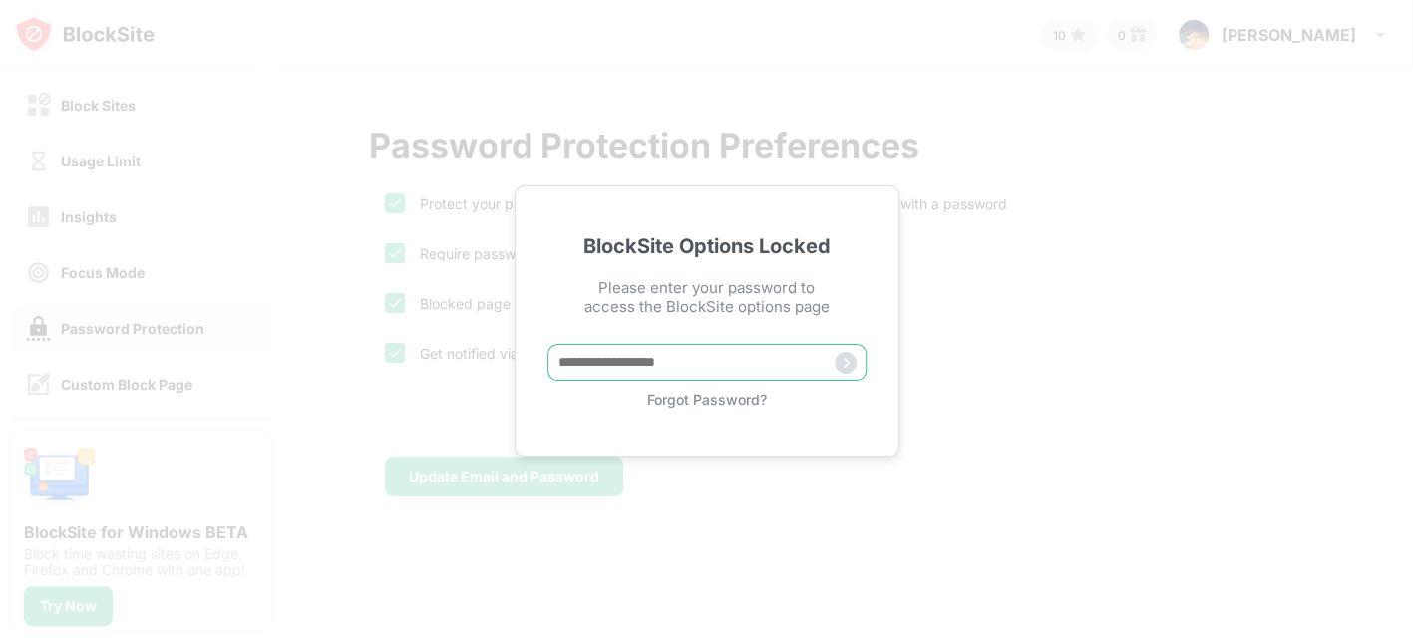
click at [671, 369] on input "text" at bounding box center [706, 362] width 319 height 37
type input "********"
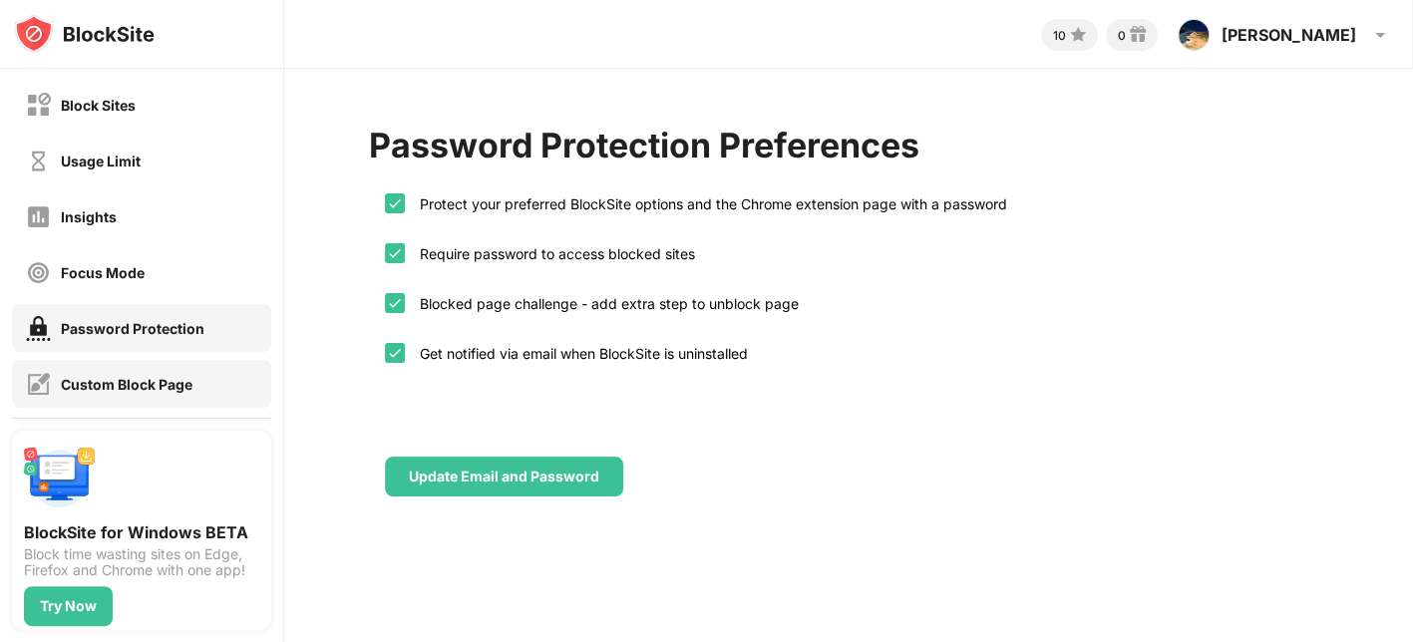
click at [162, 389] on div "Custom Block Page" at bounding box center [127, 384] width 132 height 17
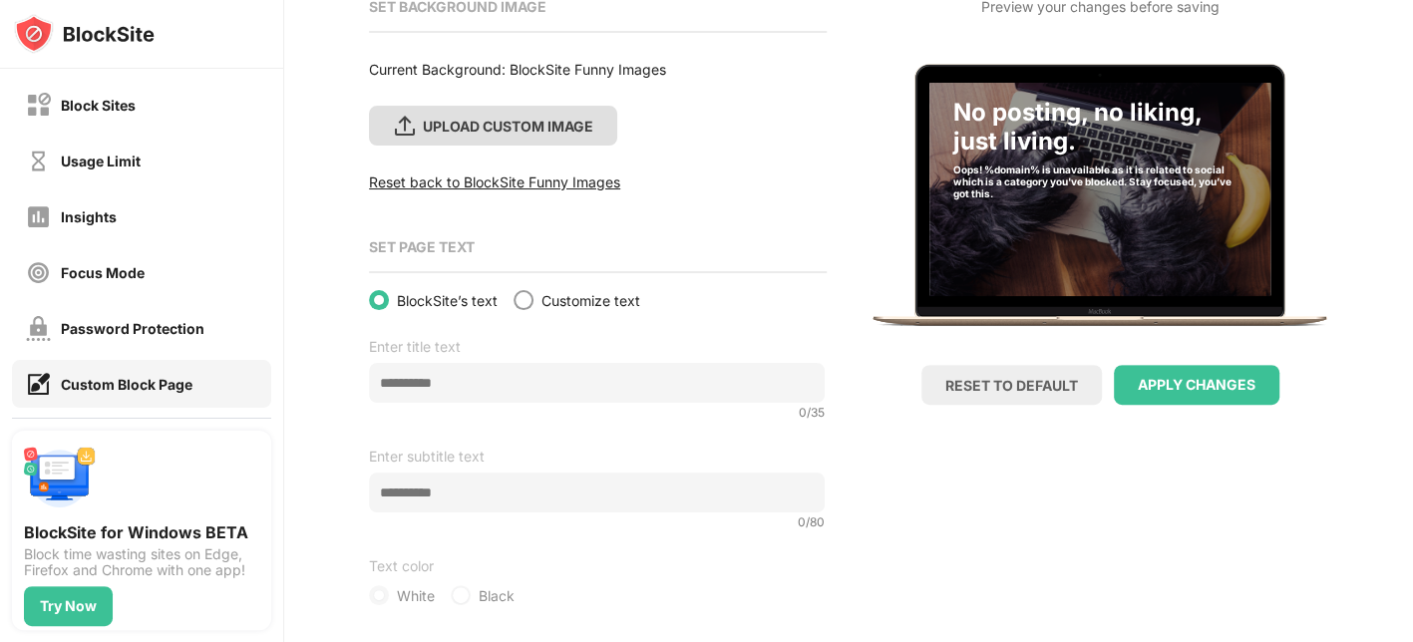
scroll to position [288, 0]
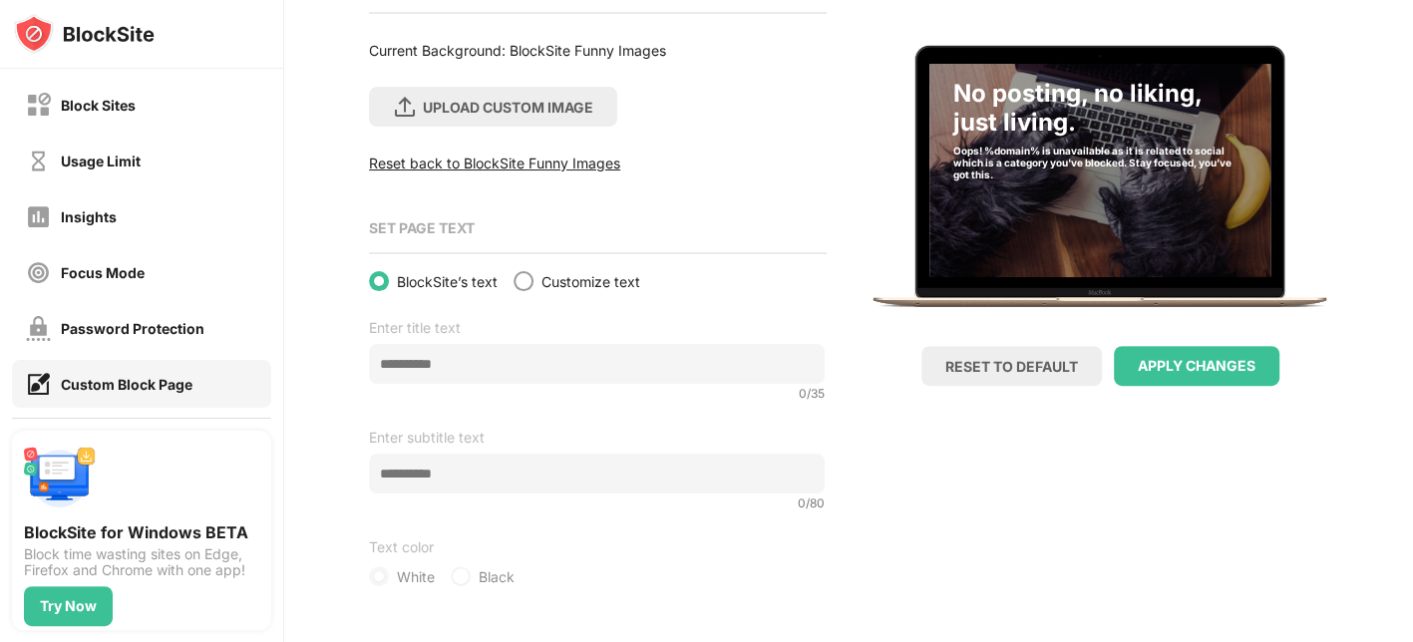
click at [565, 273] on span "Customize text" at bounding box center [590, 281] width 99 height 17
click at [521, 274] on div at bounding box center [523, 281] width 16 height 16
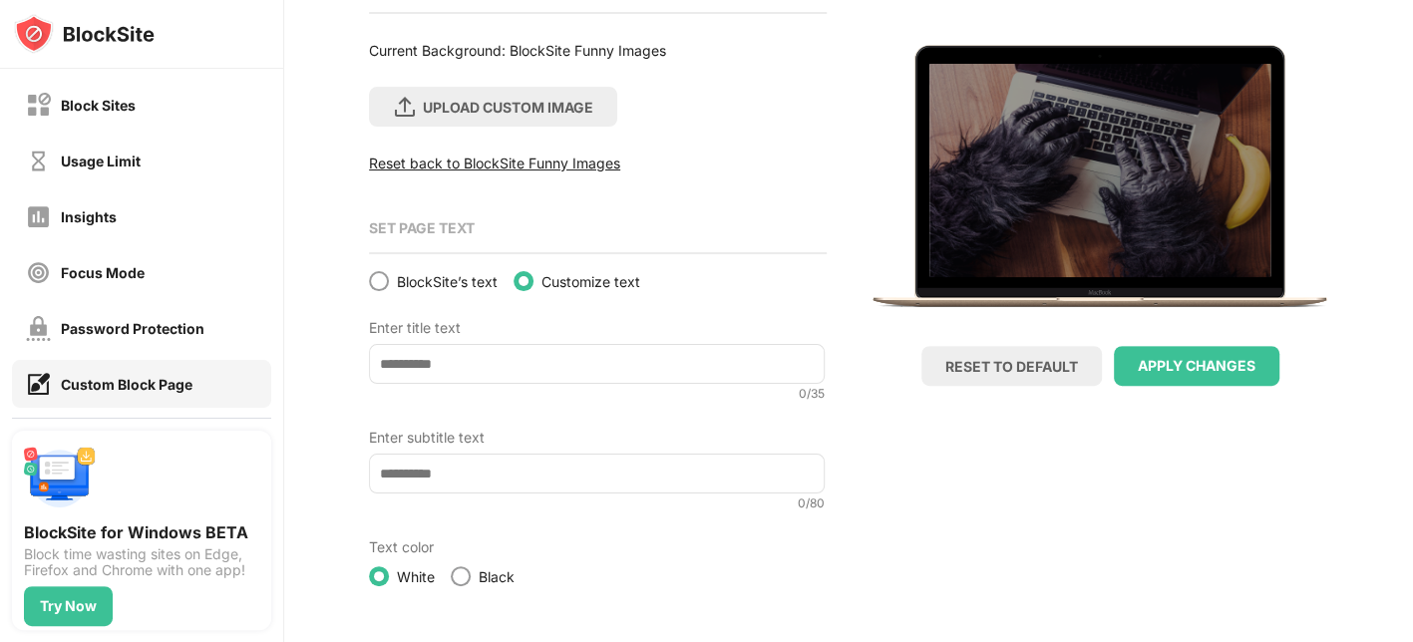
click at [473, 365] on input at bounding box center [597, 364] width 456 height 40
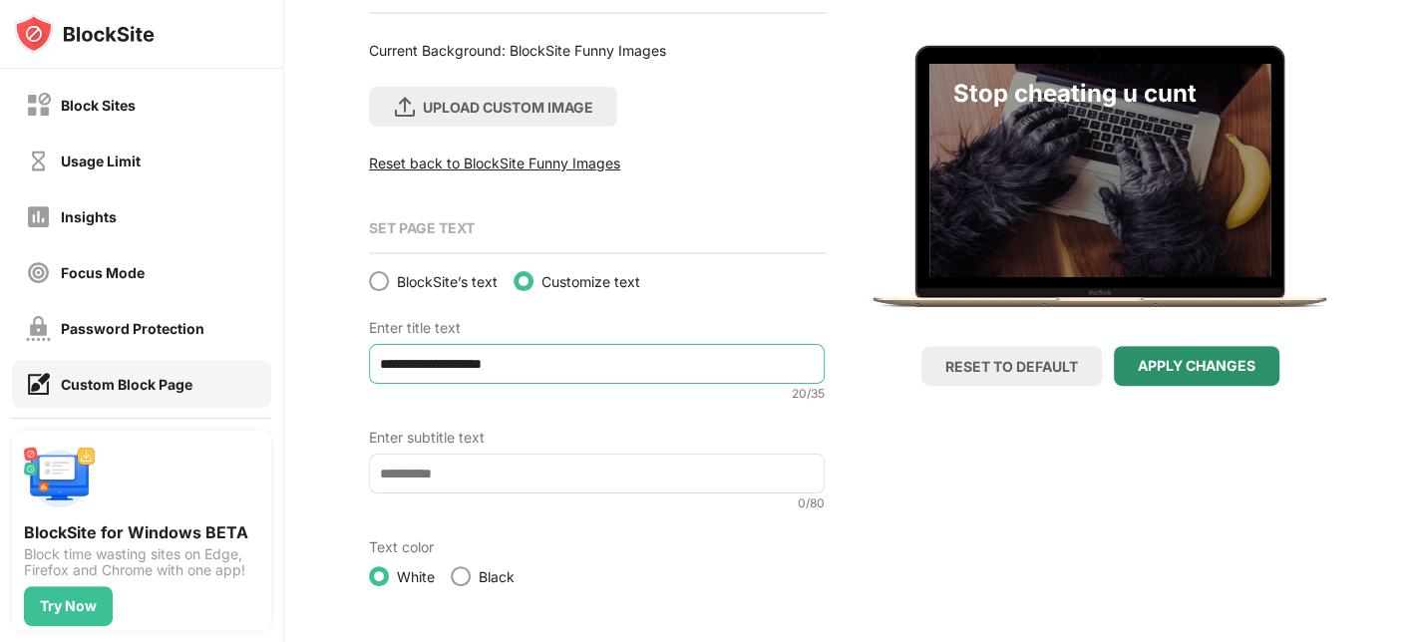
type input "**********"
click at [1201, 358] on div "APPLY CHANGES" at bounding box center [1197, 366] width 118 height 16
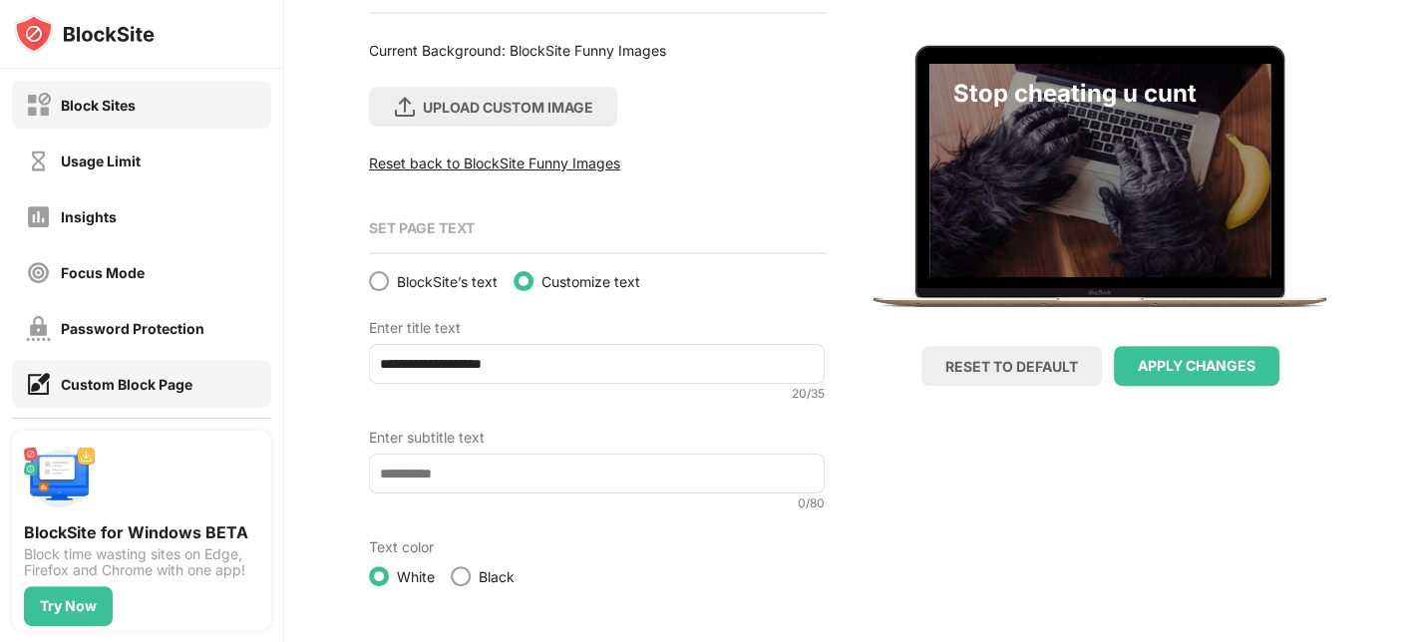
click at [132, 94] on div "Block Sites" at bounding box center [81, 105] width 110 height 25
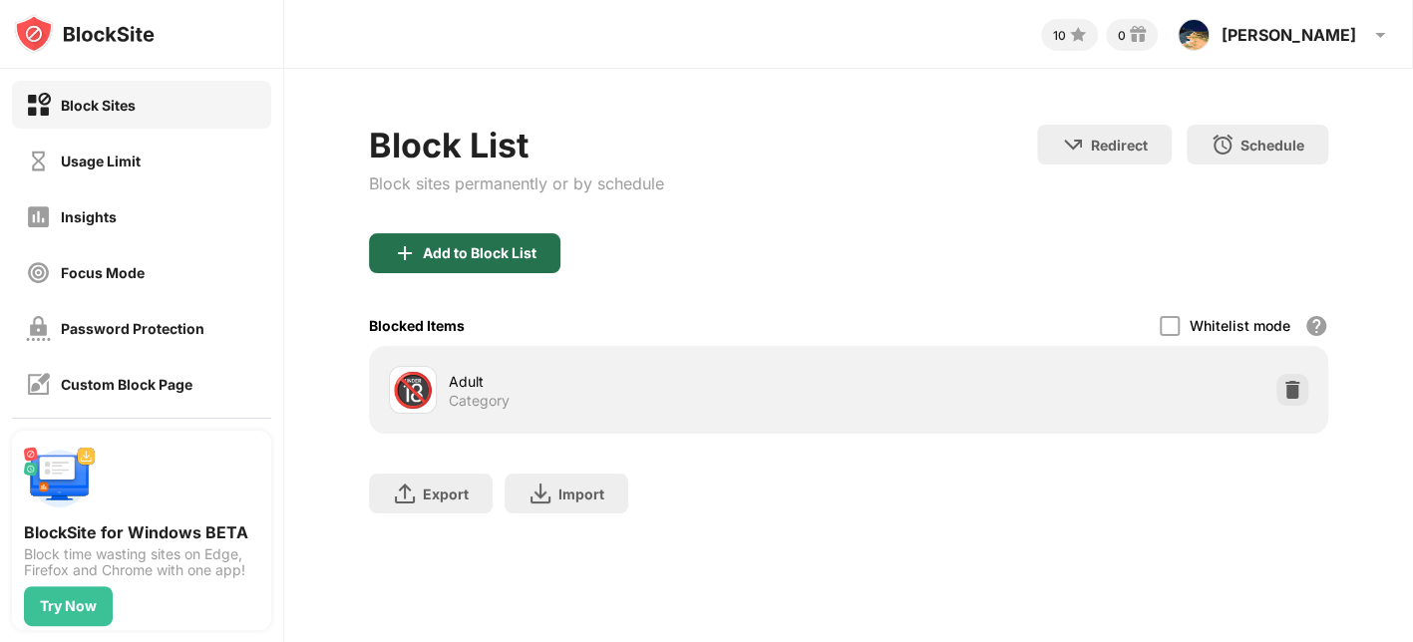
click at [531, 262] on div "Add to Block List" at bounding box center [464, 253] width 191 height 40
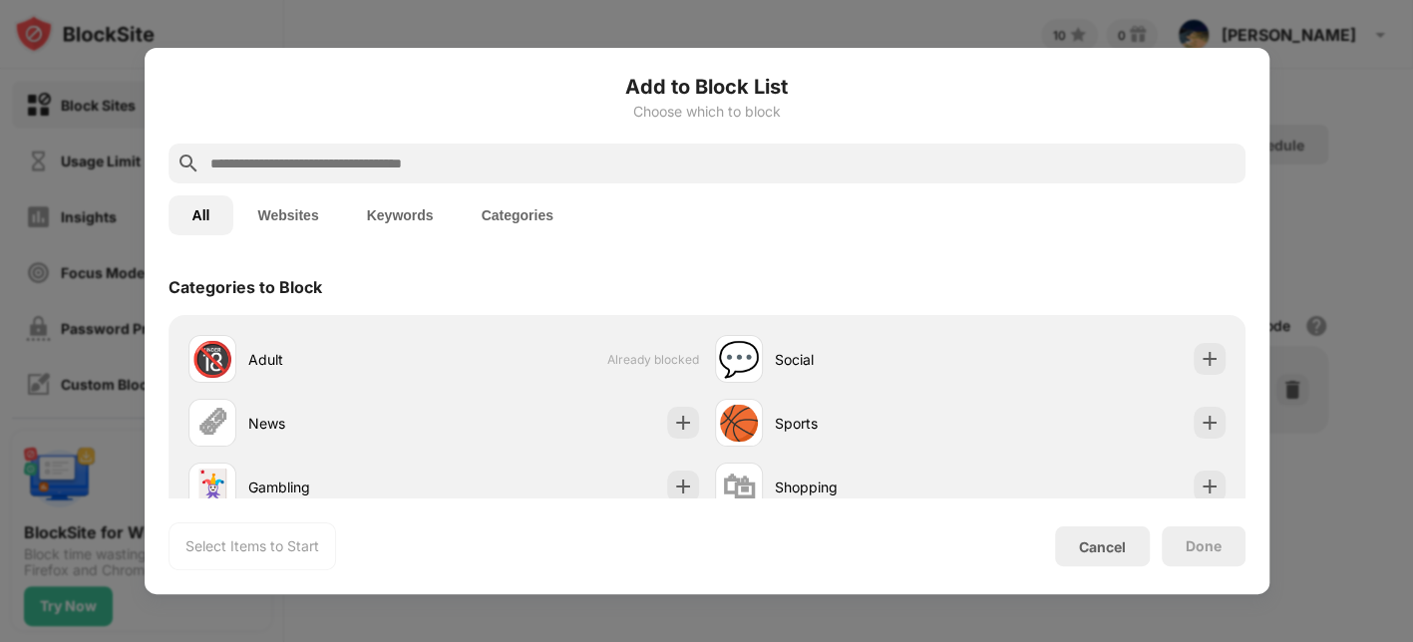
click at [445, 163] on input "text" at bounding box center [722, 164] width 1029 height 24
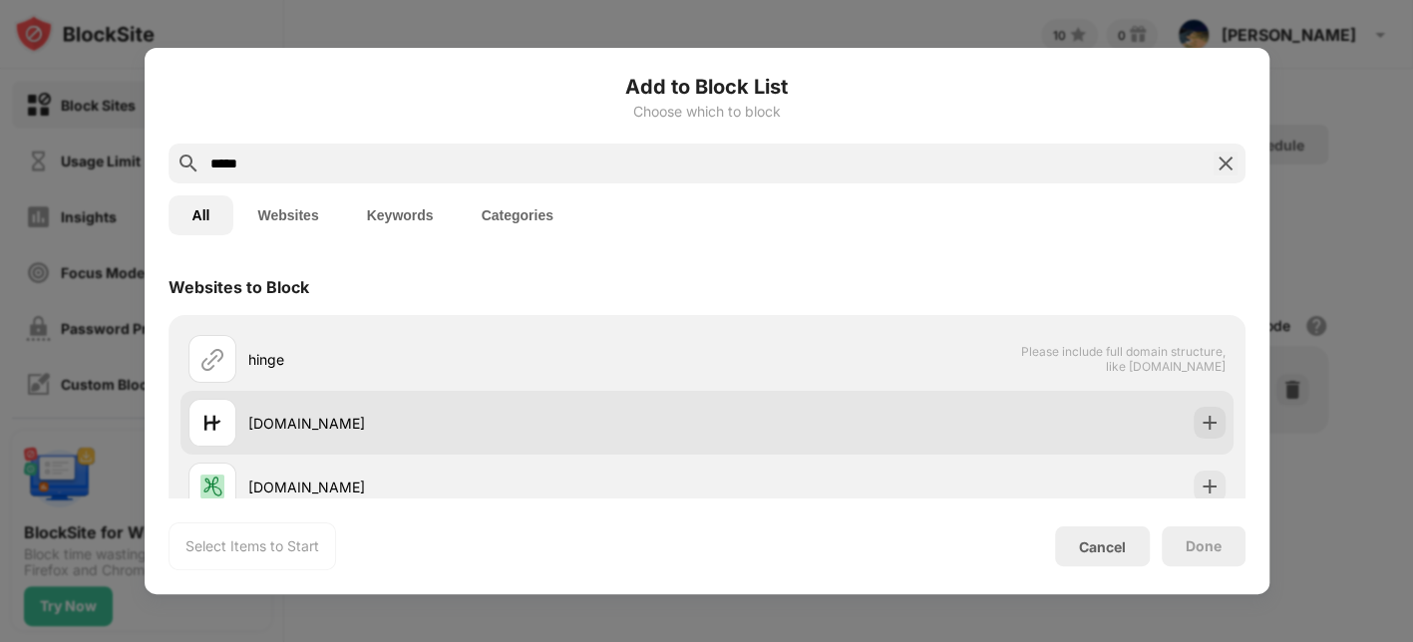
click at [1199, 416] on img at bounding box center [1209, 423] width 20 height 20
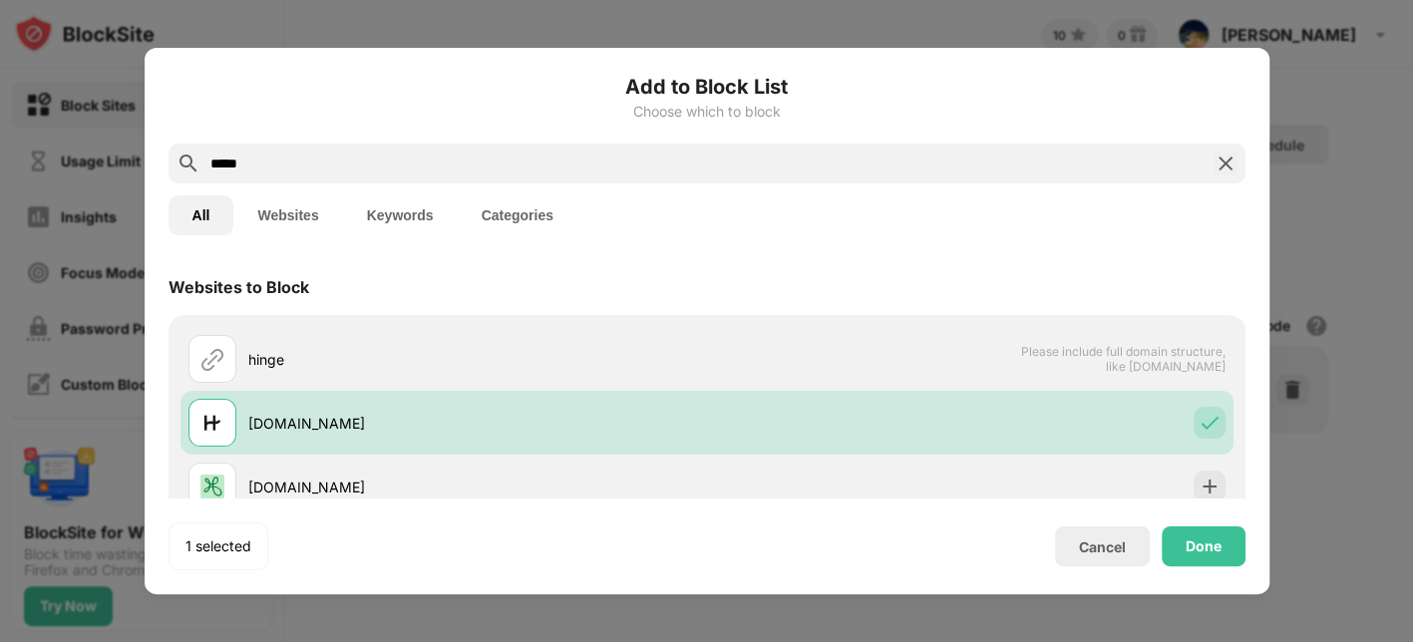
drag, startPoint x: 291, startPoint y: 162, endPoint x: 65, endPoint y: 146, distance: 226.9
click at [65, 641] on div "Add to Block List Choose which to block ***** All Websites Keywords Categories …" at bounding box center [706, 642] width 1413 height 0
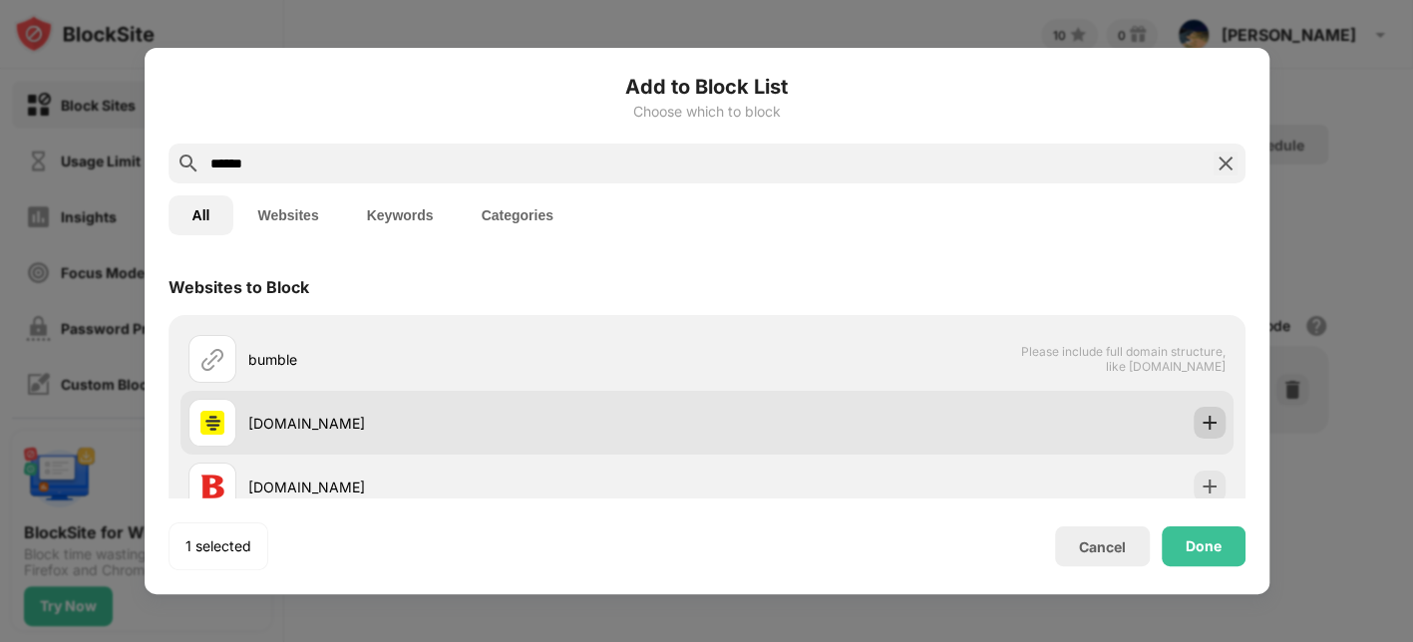
click at [1199, 418] on img at bounding box center [1209, 423] width 20 height 20
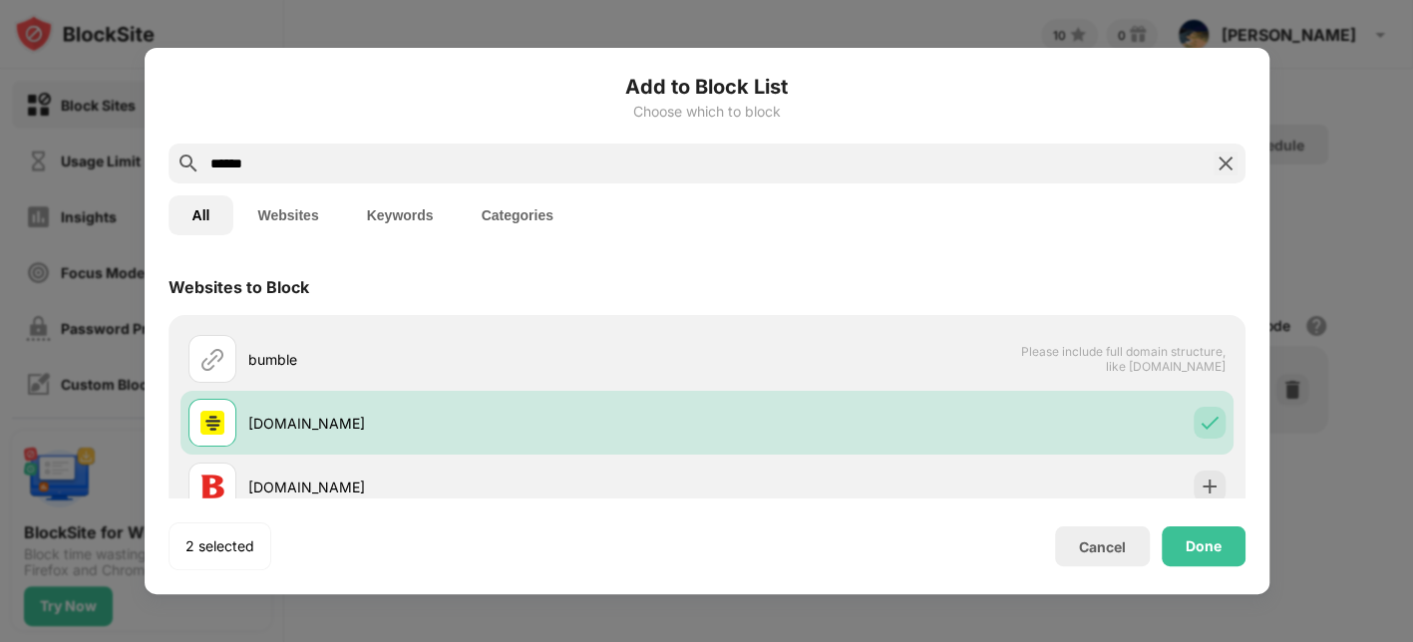
click at [324, 178] on div "******" at bounding box center [706, 164] width 1077 height 40
drag, startPoint x: 288, startPoint y: 162, endPoint x: 153, endPoint y: 145, distance: 136.6
click at [153, 145] on div "Add to Block List Choose which to block ****** All Websites Keywords Categories…" at bounding box center [707, 321] width 1125 height 546
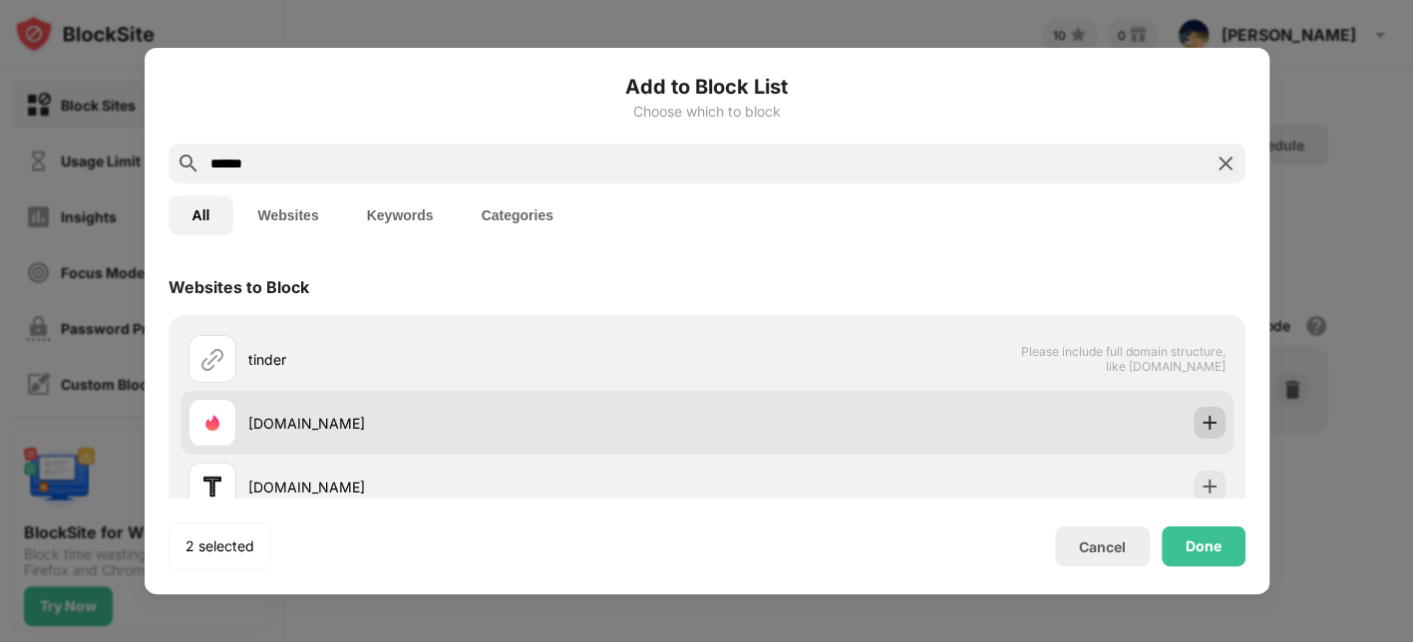
click at [1199, 417] on img at bounding box center [1209, 423] width 20 height 20
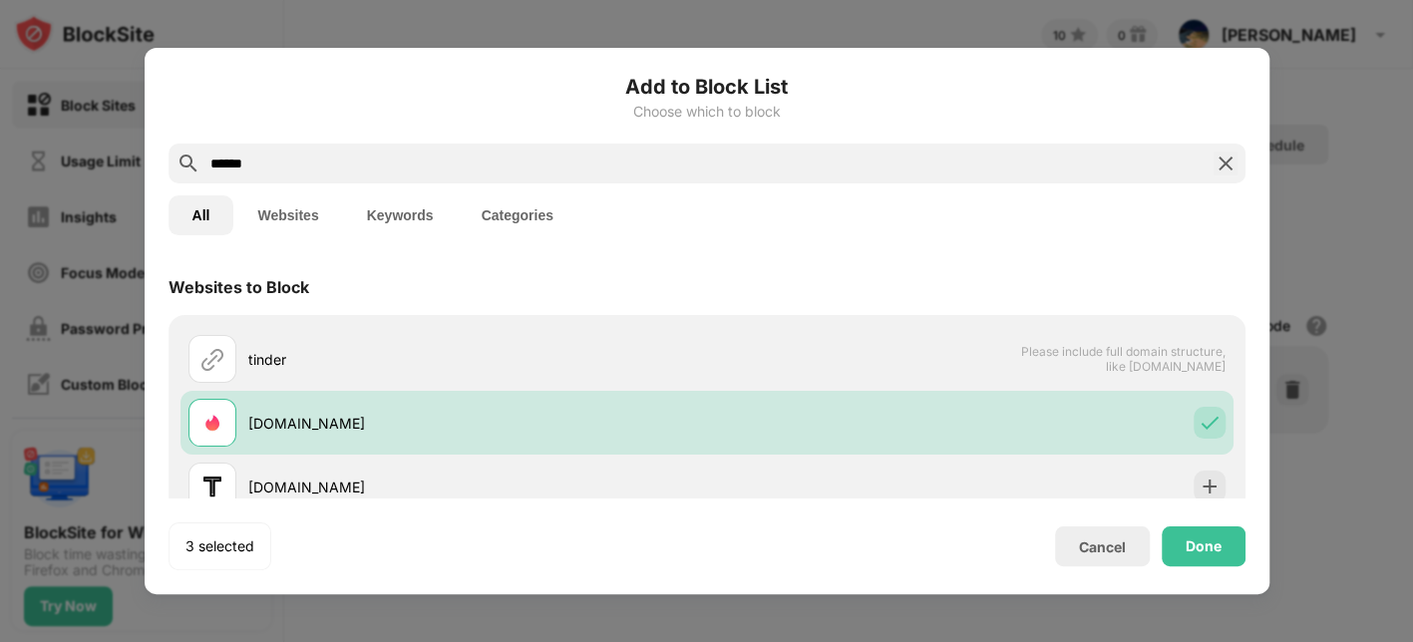
drag, startPoint x: 288, startPoint y: 157, endPoint x: 45, endPoint y: 140, distance: 243.8
click at [45, 641] on div "Add to Block List Choose which to block ****** All Websites Keywords Categories…" at bounding box center [706, 642] width 1413 height 0
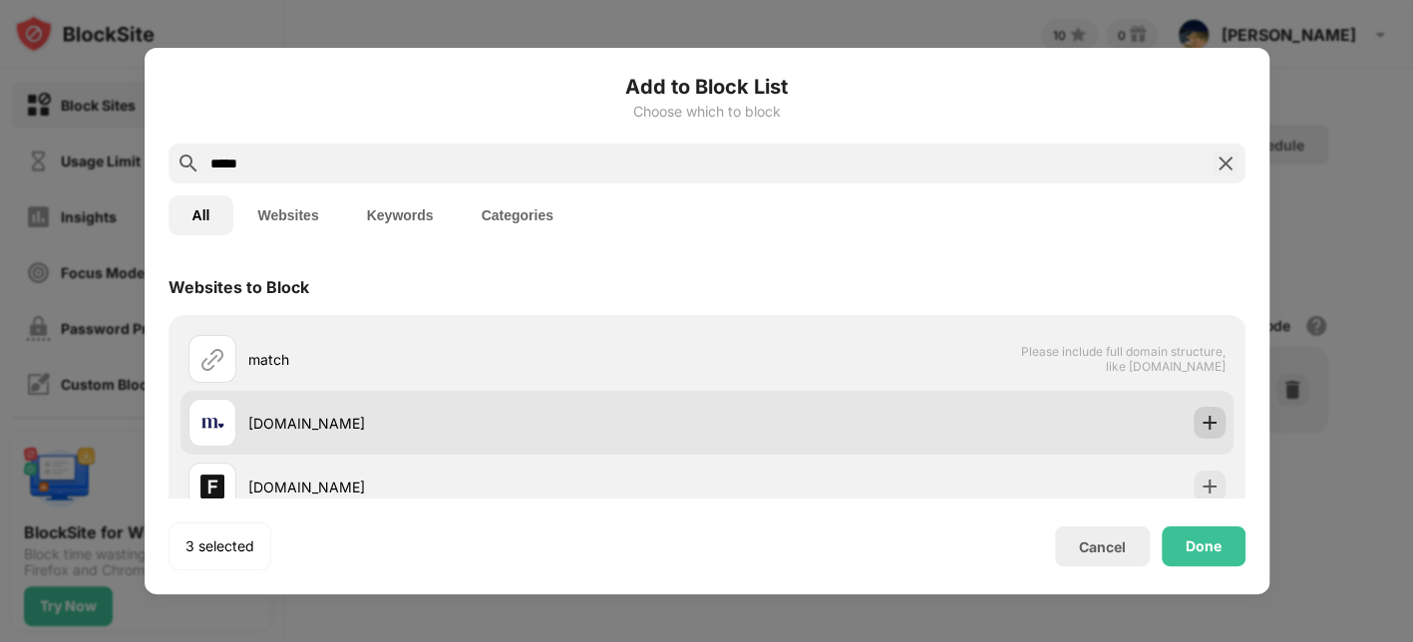
type input "*****"
click at [1199, 414] on img at bounding box center [1209, 423] width 20 height 20
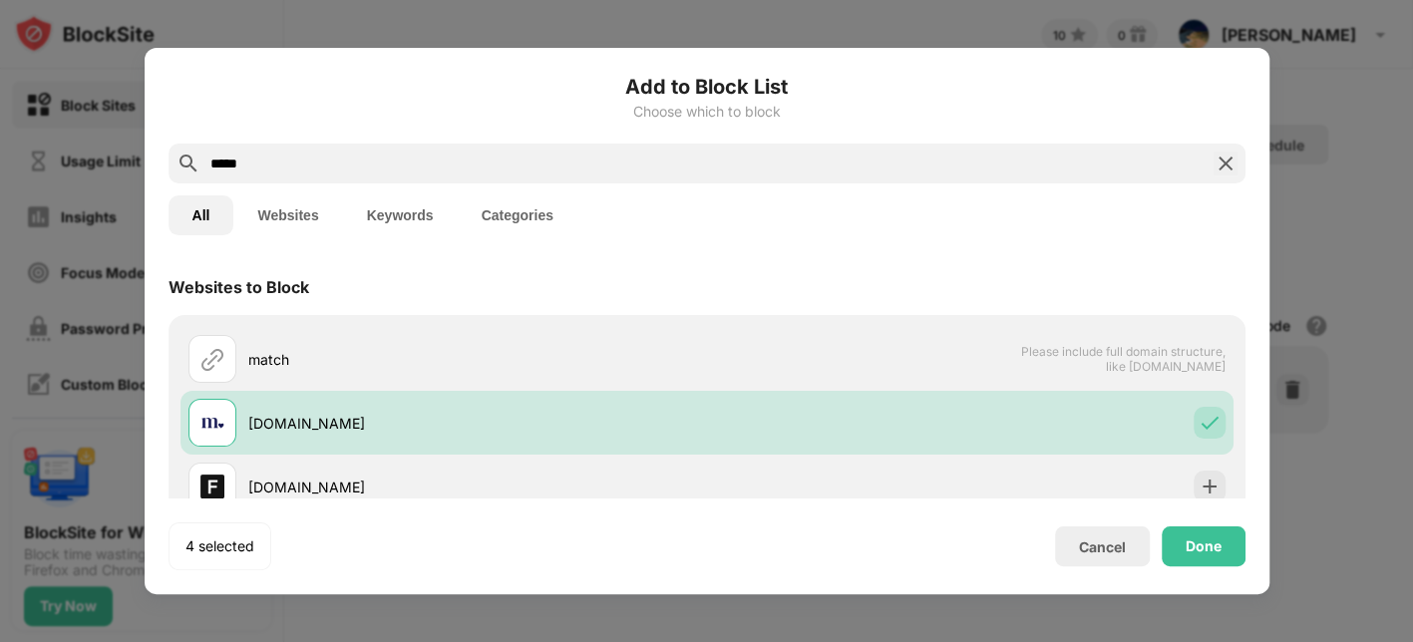
drag, startPoint x: 258, startPoint y: 168, endPoint x: 65, endPoint y: 138, distance: 195.9
click at [65, 641] on div "Add to Block List Choose which to block ***** All Websites Keywords Categories …" at bounding box center [706, 642] width 1413 height 0
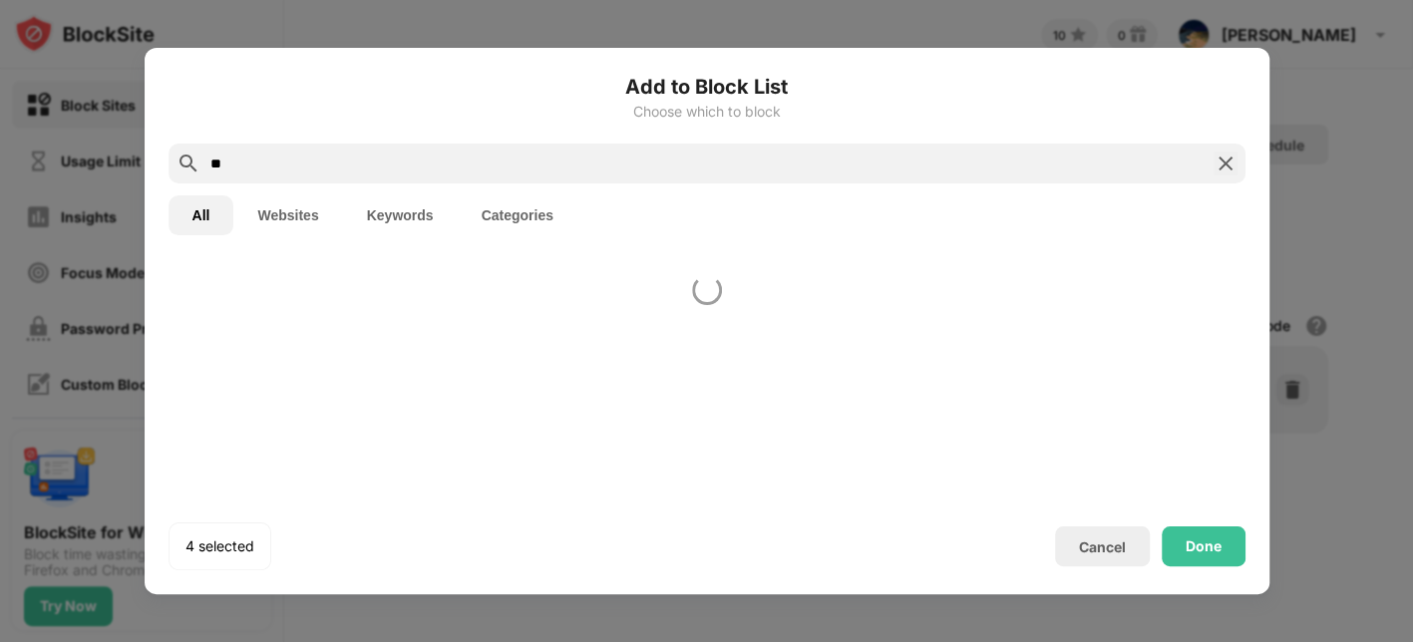
type input "*"
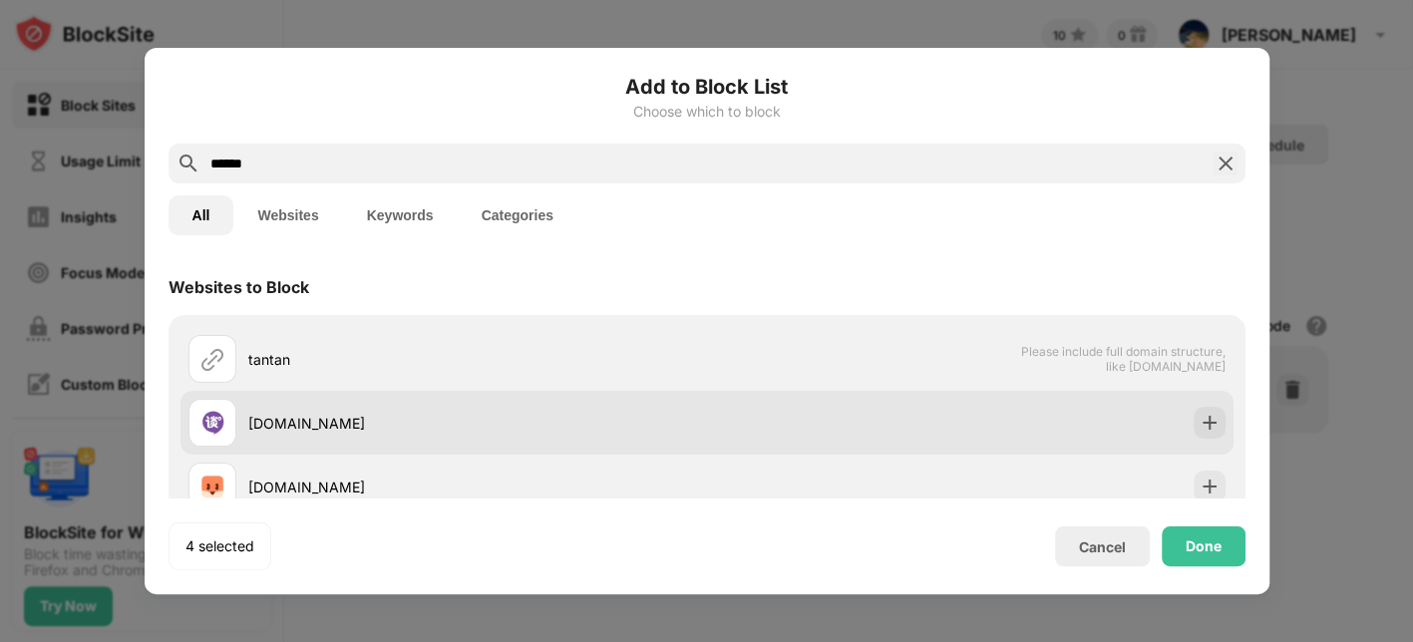
scroll to position [84, 0]
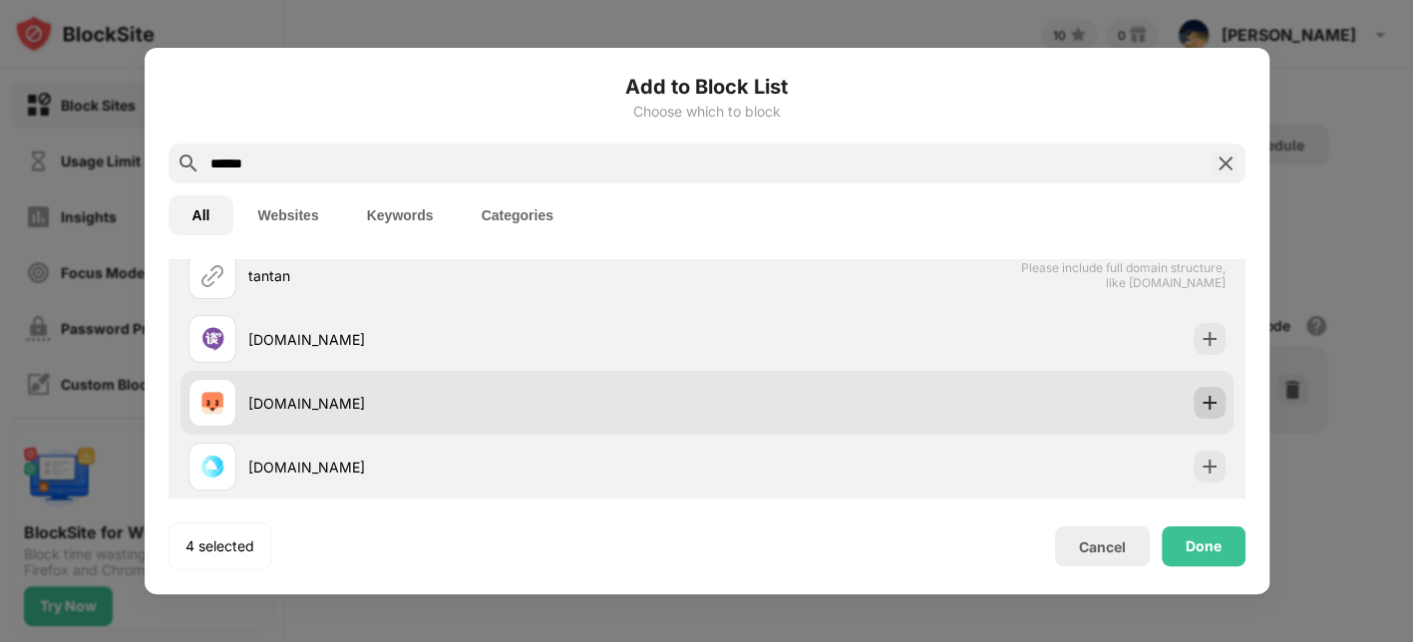
click at [1199, 404] on img at bounding box center [1209, 403] width 20 height 20
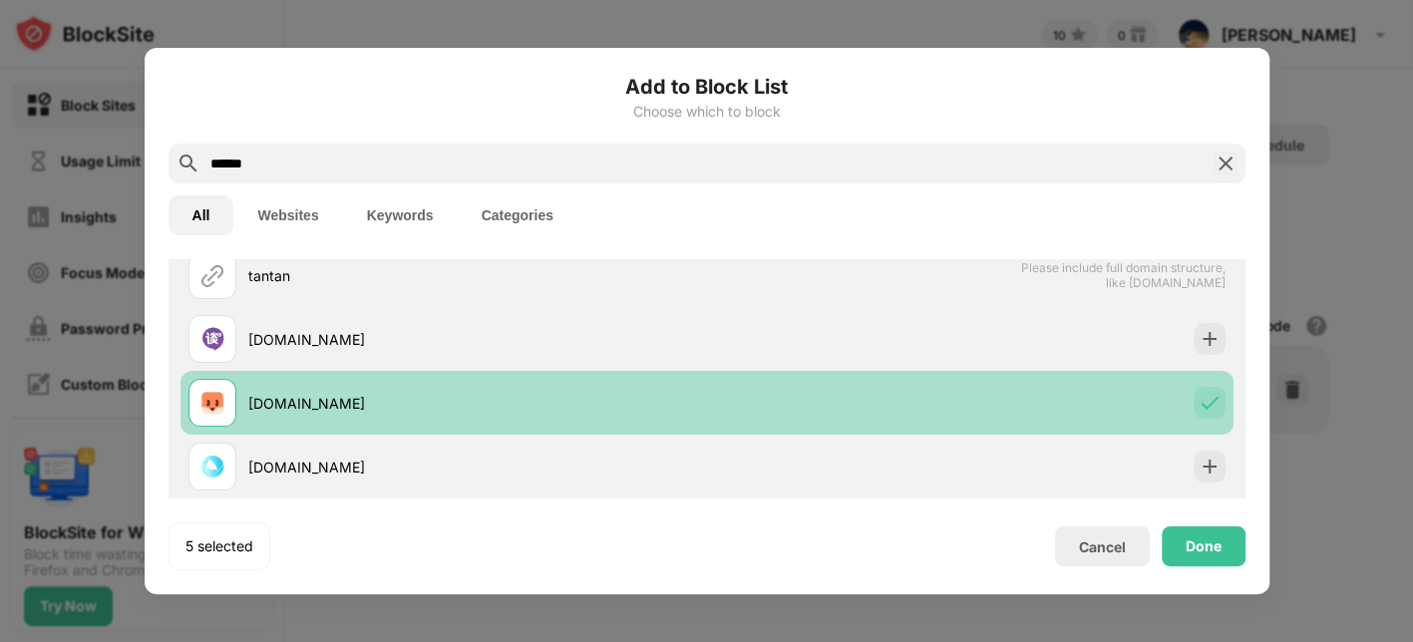
scroll to position [0, 0]
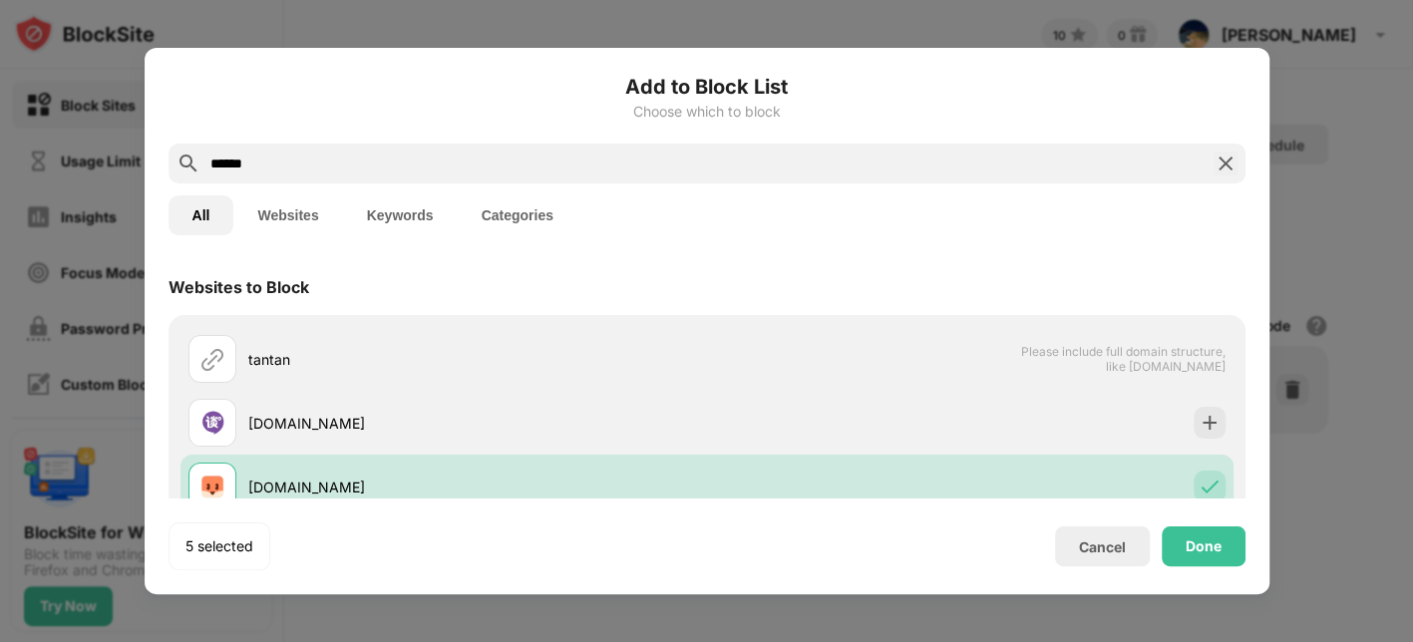
click at [528, 203] on button "Categories" at bounding box center [518, 215] width 120 height 40
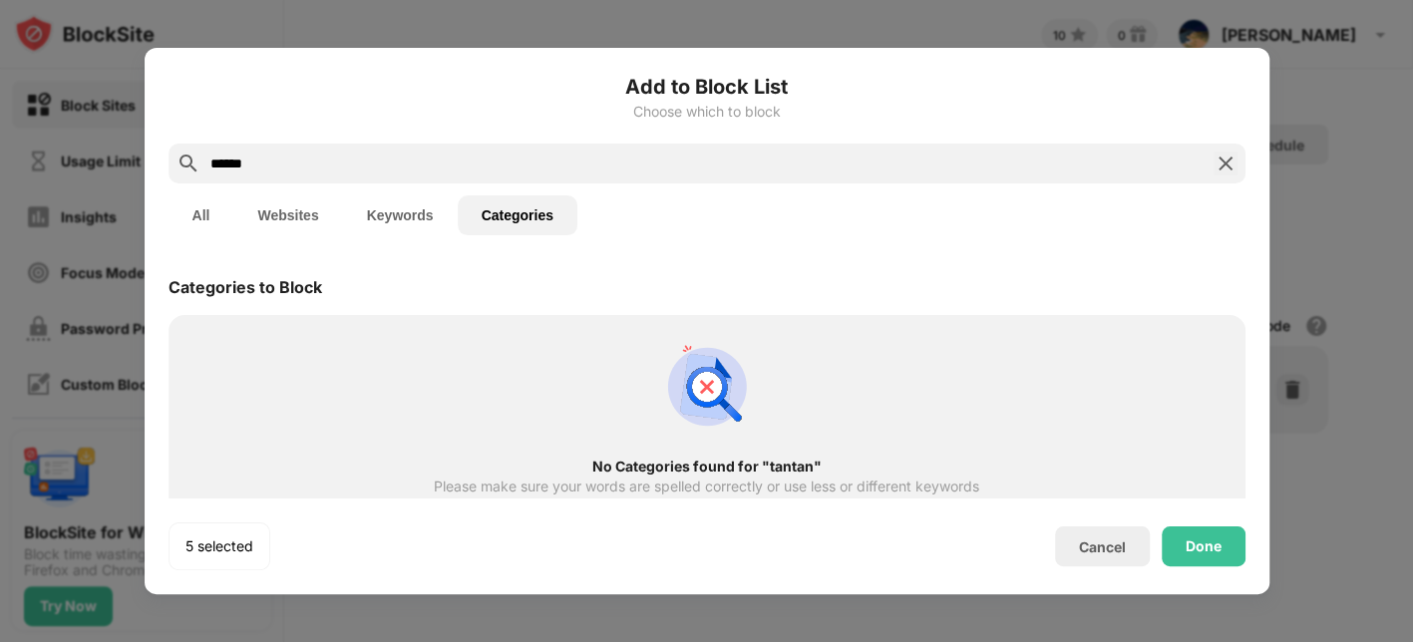
drag, startPoint x: 309, startPoint y: 169, endPoint x: 137, endPoint y: 148, distance: 173.9
click at [137, 641] on div "Add to Block List Choose which to block ****** All Websites Keywords Categories…" at bounding box center [706, 642] width 1413 height 0
type input "****"
drag, startPoint x: 222, startPoint y: 160, endPoint x: 181, endPoint y: 156, distance: 41.1
click at [181, 156] on div "****" at bounding box center [706, 164] width 1077 height 40
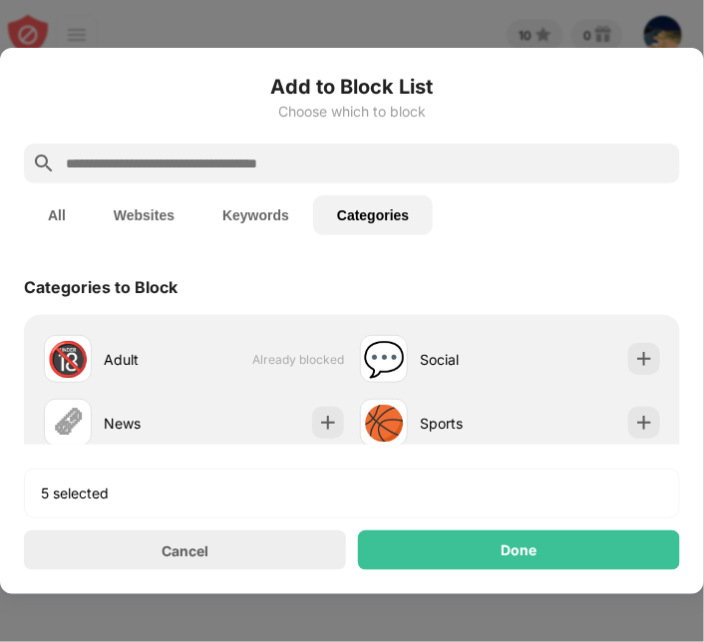
click at [230, 154] on input "text" at bounding box center [368, 164] width 608 height 24
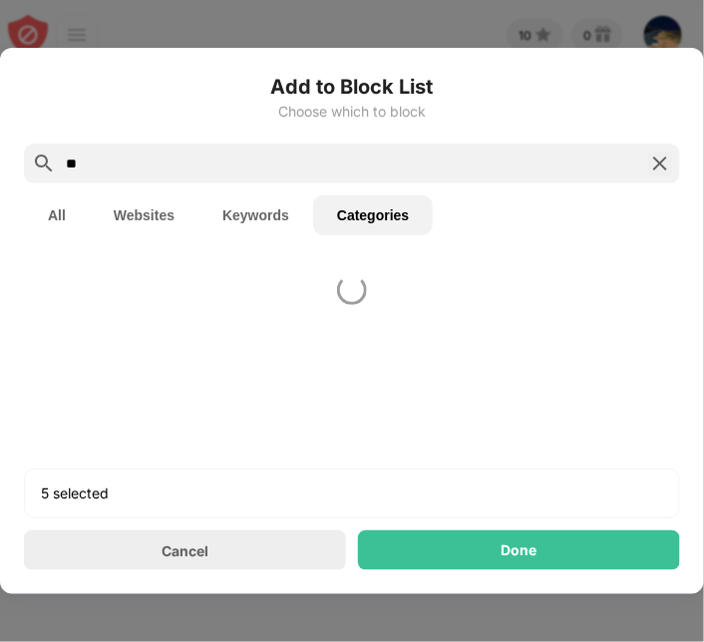
type input "*"
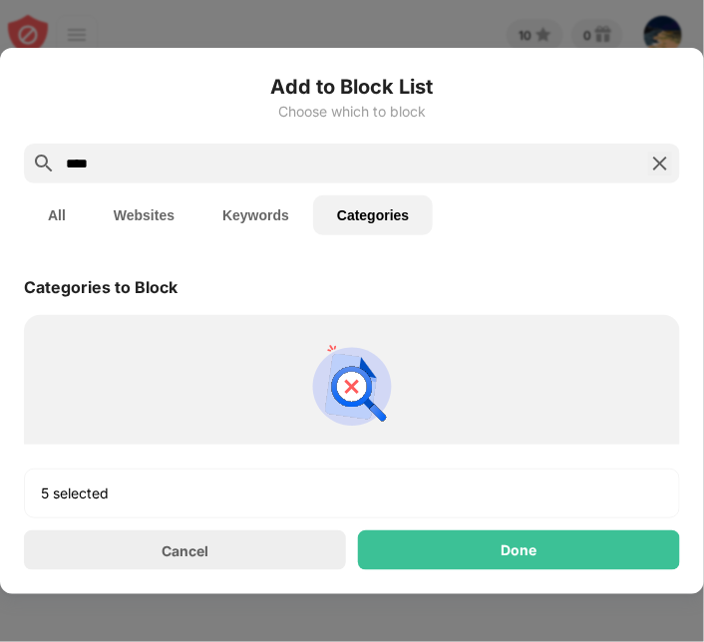
click at [147, 223] on button "Websites" at bounding box center [144, 215] width 109 height 40
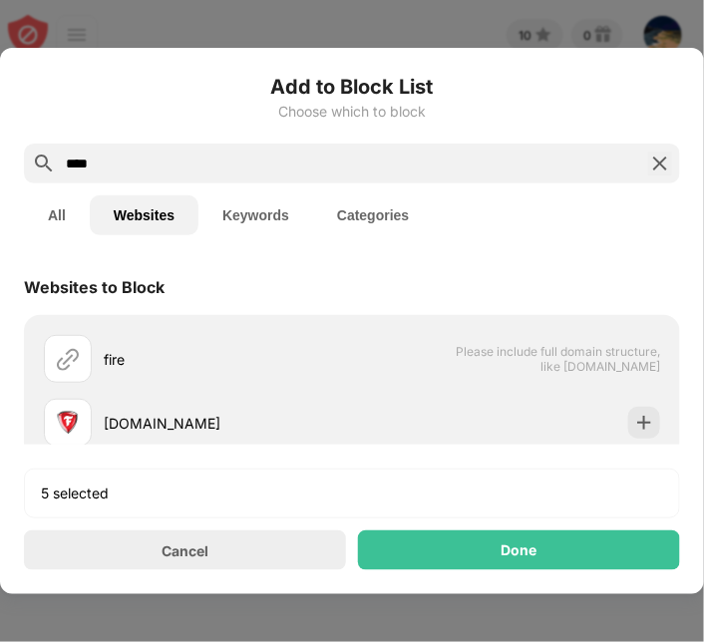
click at [126, 163] on input "****" at bounding box center [352, 164] width 576 height 24
click at [240, 210] on button "Keywords" at bounding box center [255, 215] width 115 height 40
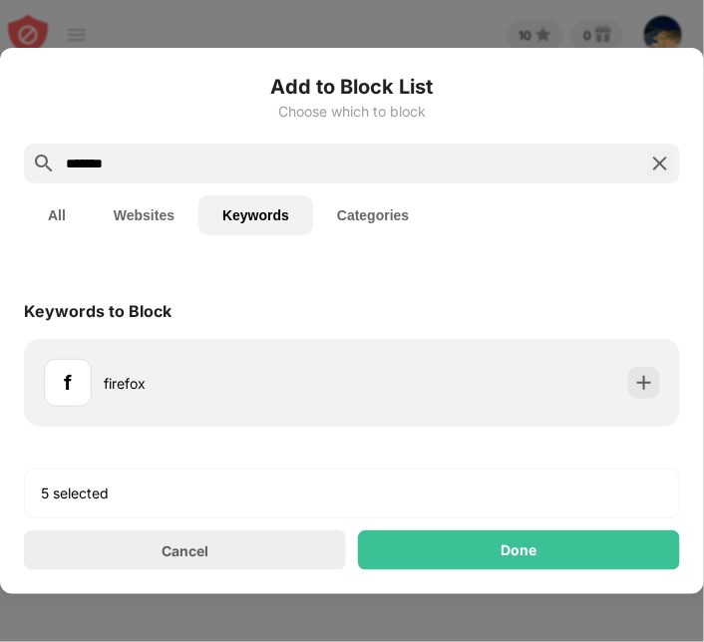
drag, startPoint x: 157, startPoint y: 164, endPoint x: 22, endPoint y: 138, distance: 137.1
click at [22, 138] on div "Add to Block List Choose which to block ******* All Websites Keywords Categorie…" at bounding box center [352, 321] width 704 height 546
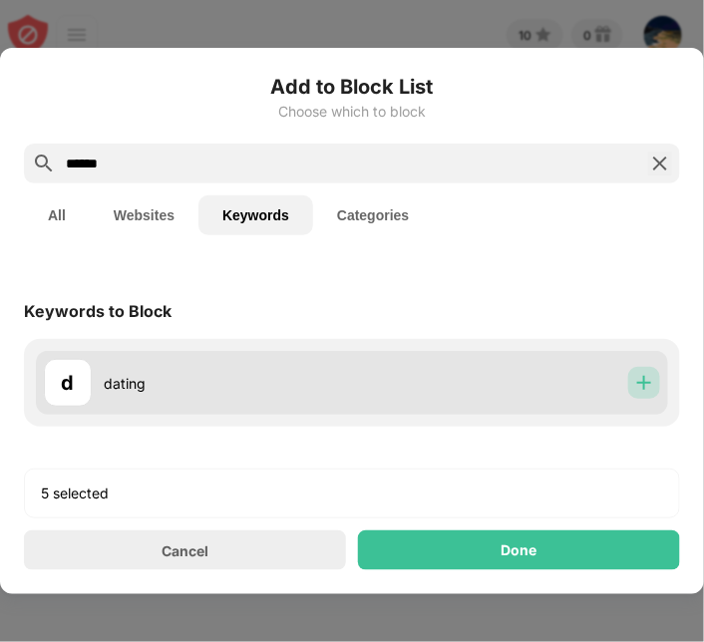
click at [649, 378] on img at bounding box center [644, 383] width 20 height 20
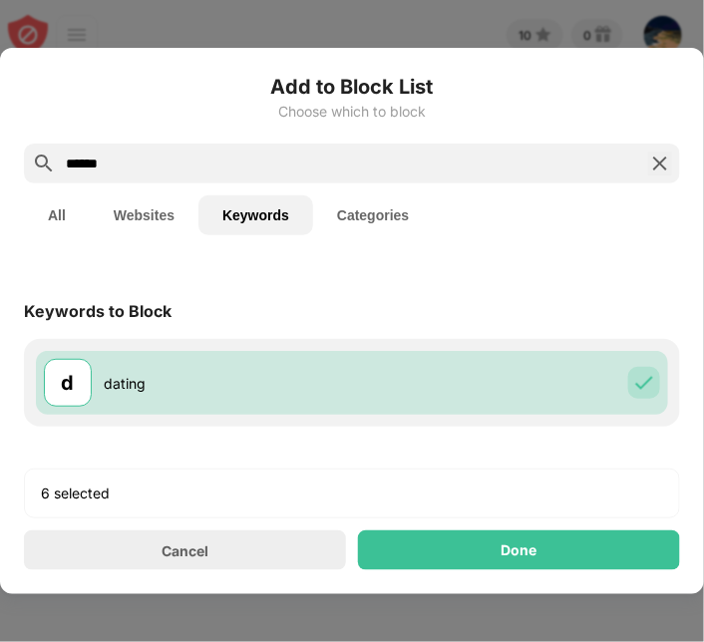
click at [153, 216] on button "Websites" at bounding box center [144, 215] width 109 height 40
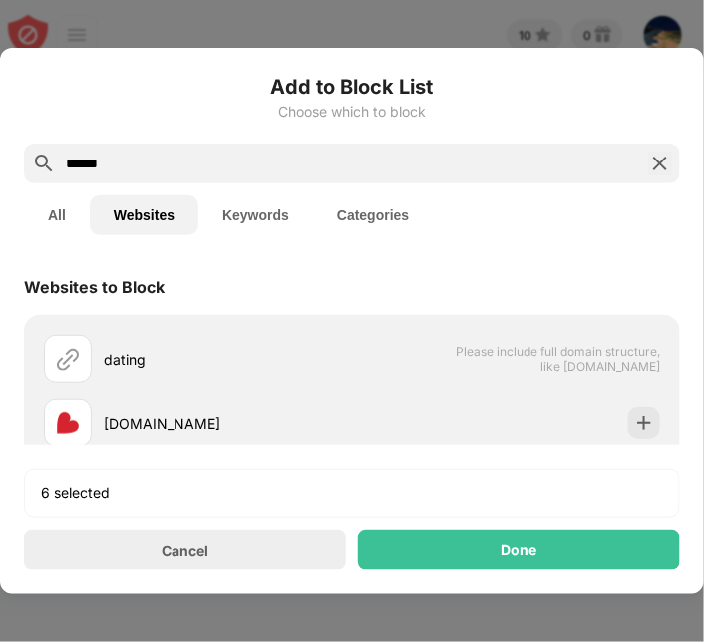
drag, startPoint x: 125, startPoint y: 166, endPoint x: -2, endPoint y: 161, distance: 126.8
click at [0, 161] on html "10 0 Felix Leung View Account Insights Rewards Settings Support Log Out Block S…" at bounding box center [352, 321] width 704 height 642
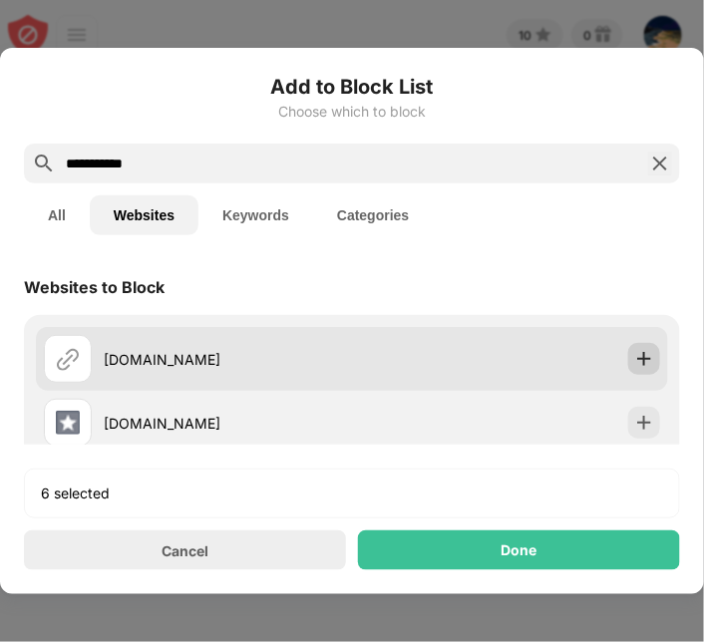
click at [634, 353] on img at bounding box center [644, 359] width 20 height 20
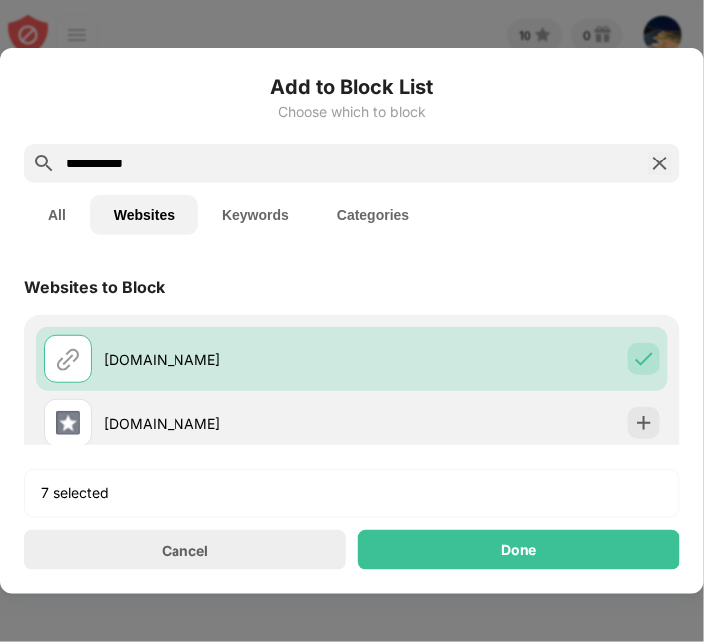
drag, startPoint x: 158, startPoint y: 164, endPoint x: 8, endPoint y: 142, distance: 151.3
click at [8, 142] on div "**********" at bounding box center [352, 321] width 704 height 546
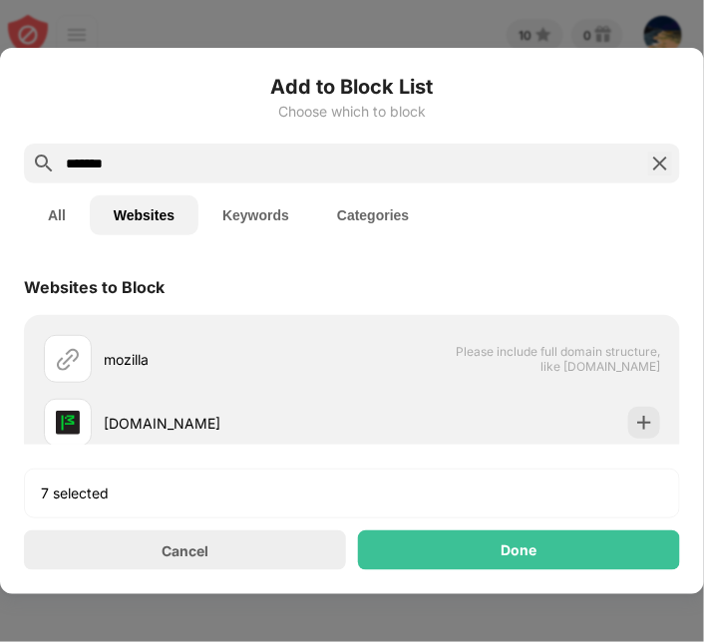
click at [242, 161] on input "*******" at bounding box center [352, 164] width 576 height 24
drag, startPoint x: 189, startPoint y: 167, endPoint x: -2, endPoint y: 167, distance: 191.4
click at [0, 167] on html "**********" at bounding box center [352, 321] width 704 height 642
drag, startPoint x: 134, startPoint y: 167, endPoint x: -2, endPoint y: 151, distance: 136.6
click at [0, 151] on html "10 0 Felix Leung View Account Insights Rewards Settings Support Log Out Block S…" at bounding box center [352, 321] width 704 height 642
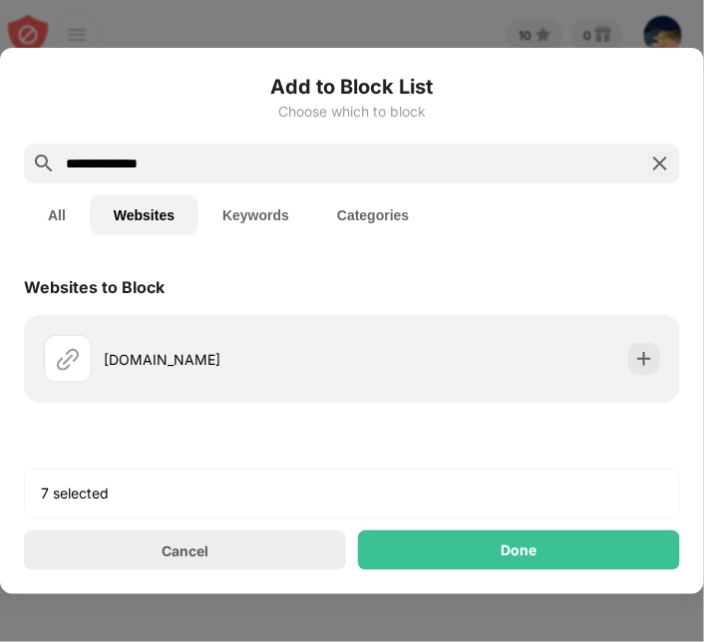
drag, startPoint x: 241, startPoint y: 166, endPoint x: 101, endPoint y: 147, distance: 142.0
click at [163, 147] on div "**********" at bounding box center [352, 164] width 656 height 40
click at [207, 165] on input "**********" at bounding box center [352, 164] width 576 height 24
drag, startPoint x: 207, startPoint y: 165, endPoint x: 44, endPoint y: 159, distance: 163.7
click at [44, 159] on div "**********" at bounding box center [352, 164] width 656 height 40
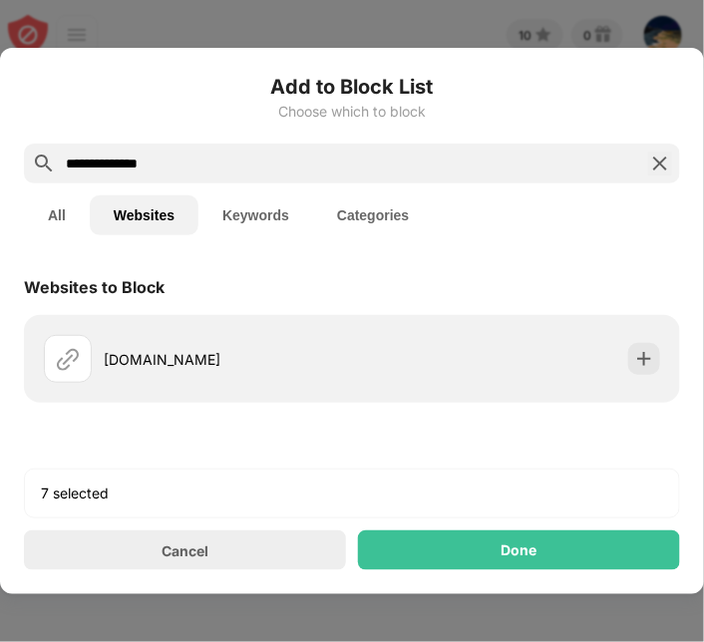
paste input "**********"
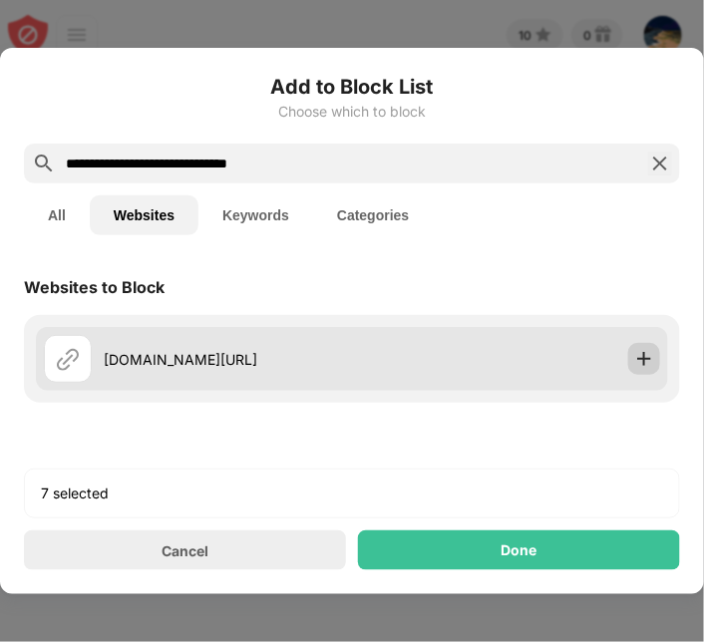
type input "**********"
click at [638, 355] on img at bounding box center [644, 359] width 20 height 20
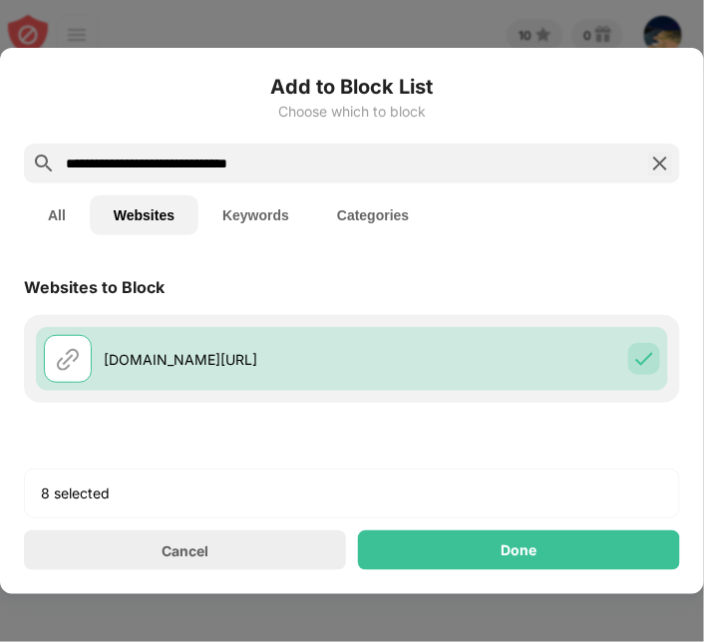
click at [666, 157] on img at bounding box center [660, 164] width 24 height 24
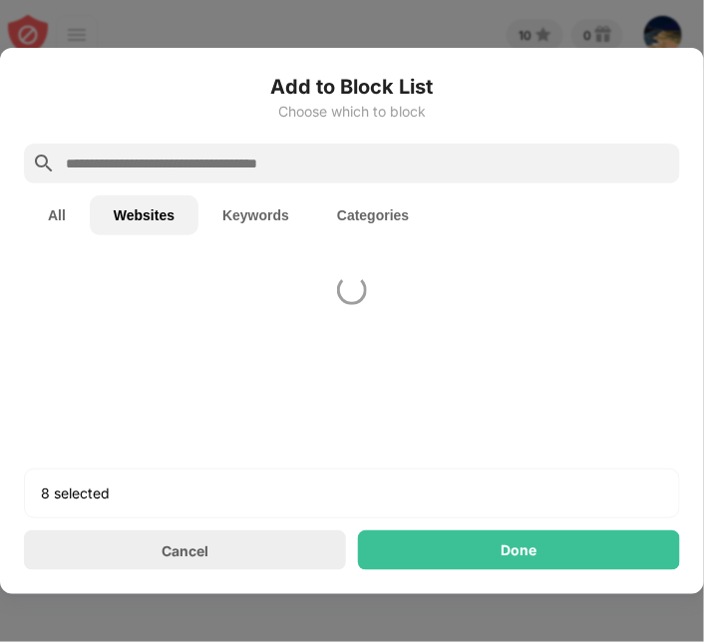
click at [500, 154] on input "text" at bounding box center [368, 164] width 608 height 24
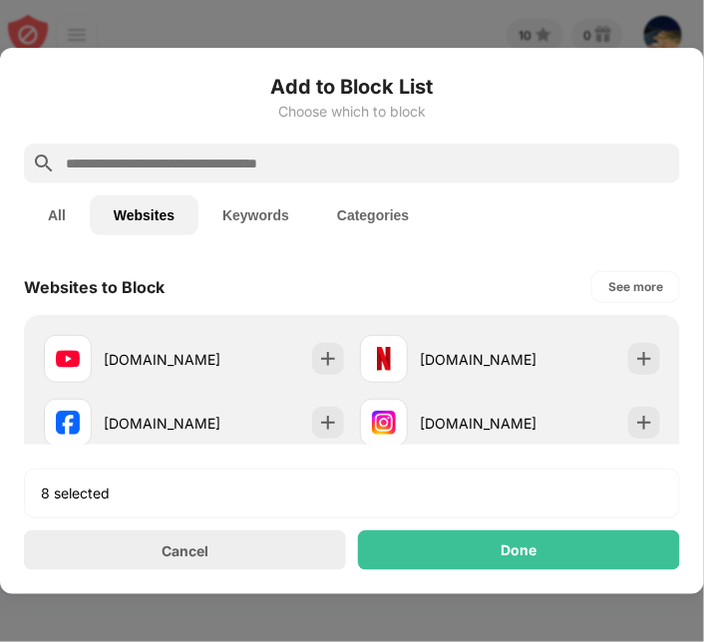
paste input "**********"
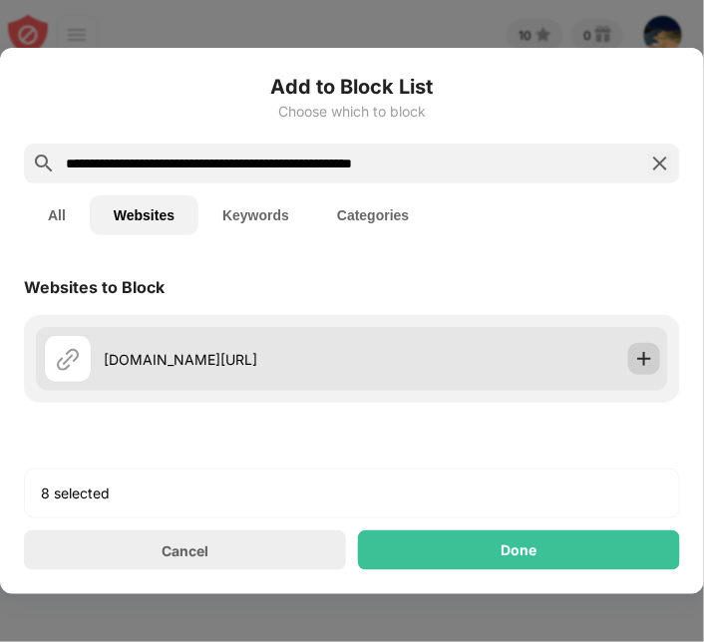
type input "**********"
click at [645, 355] on img at bounding box center [644, 359] width 20 height 20
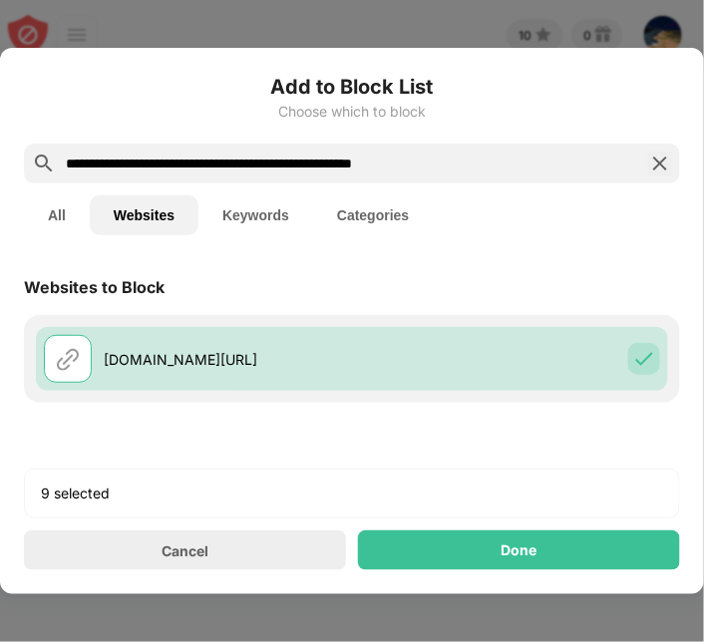
click at [663, 156] on img at bounding box center [660, 164] width 24 height 24
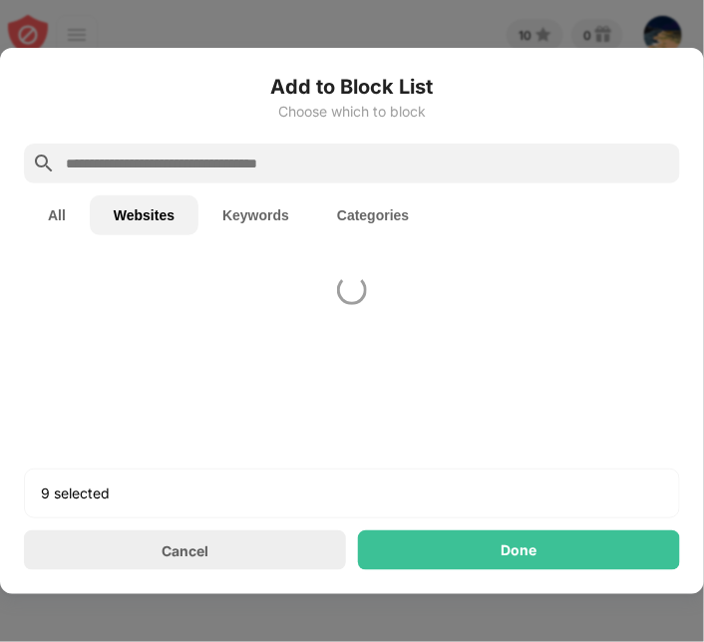
click at [523, 169] on input "text" at bounding box center [368, 164] width 608 height 24
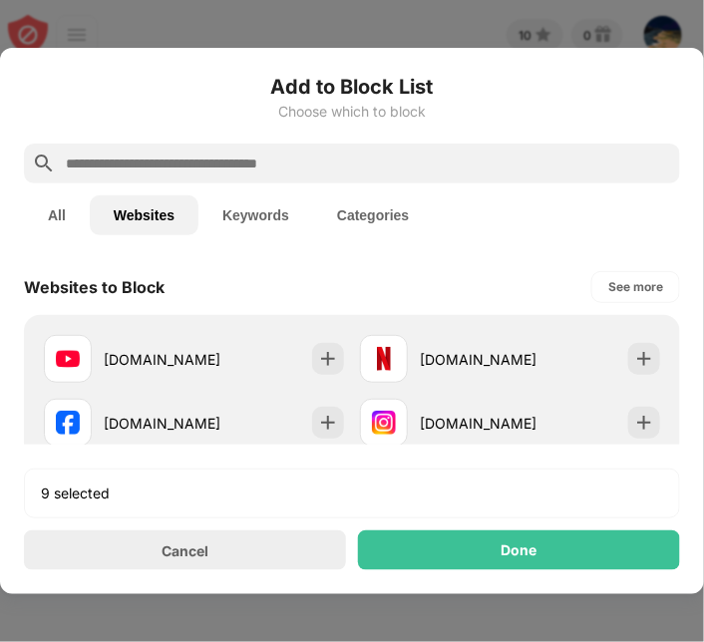
paste input "**********"
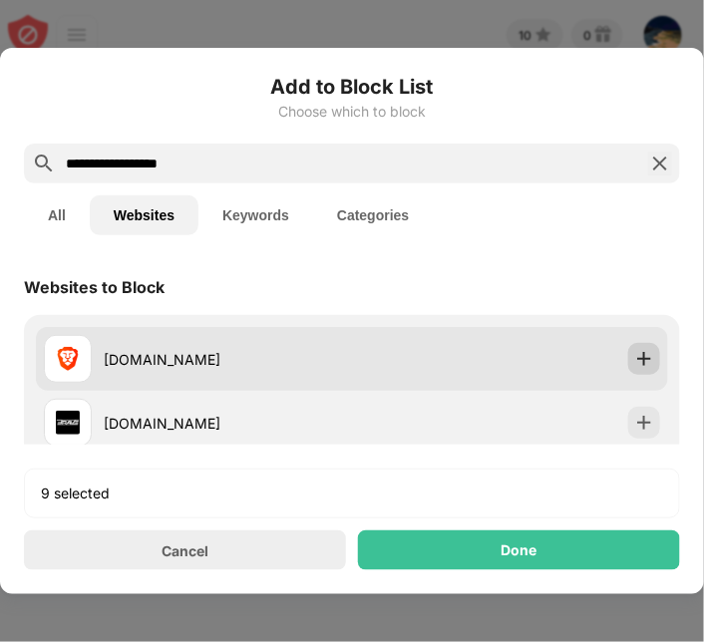
type input "**********"
click at [634, 353] on img at bounding box center [644, 359] width 20 height 20
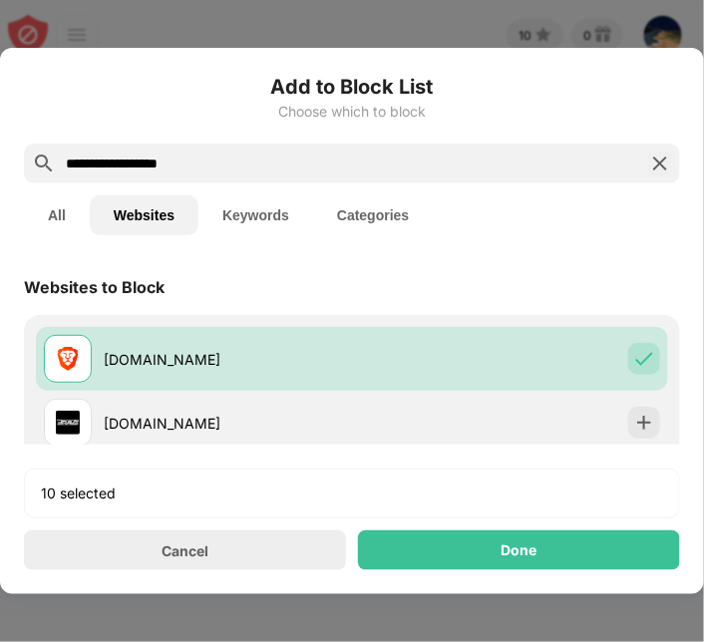
click at [657, 162] on img at bounding box center [660, 164] width 24 height 24
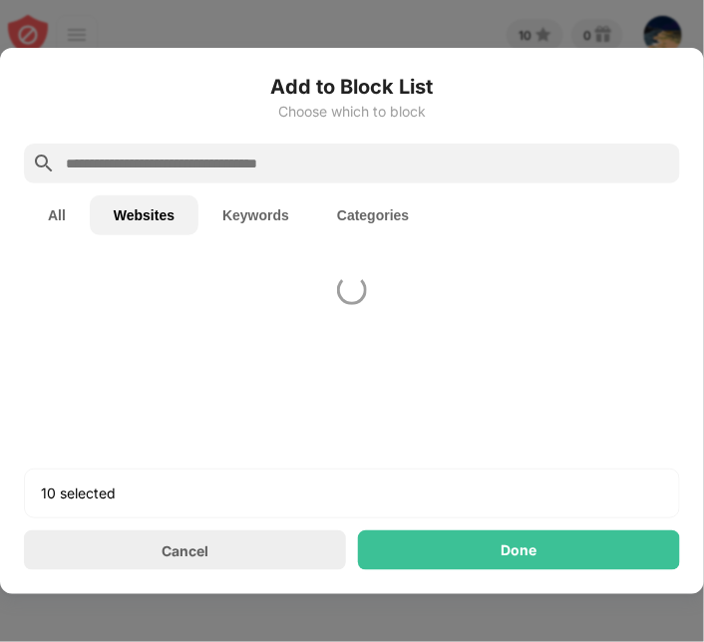
click at [496, 169] on input "text" at bounding box center [368, 164] width 608 height 24
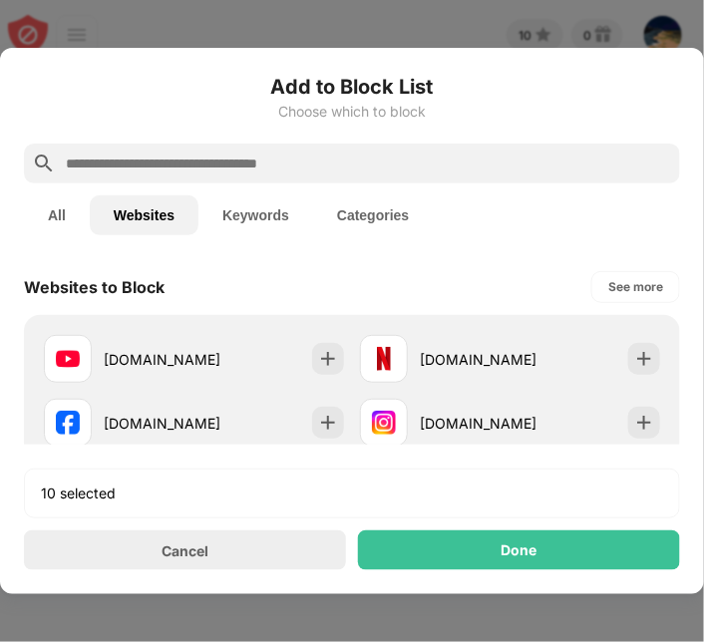
paste input "**********"
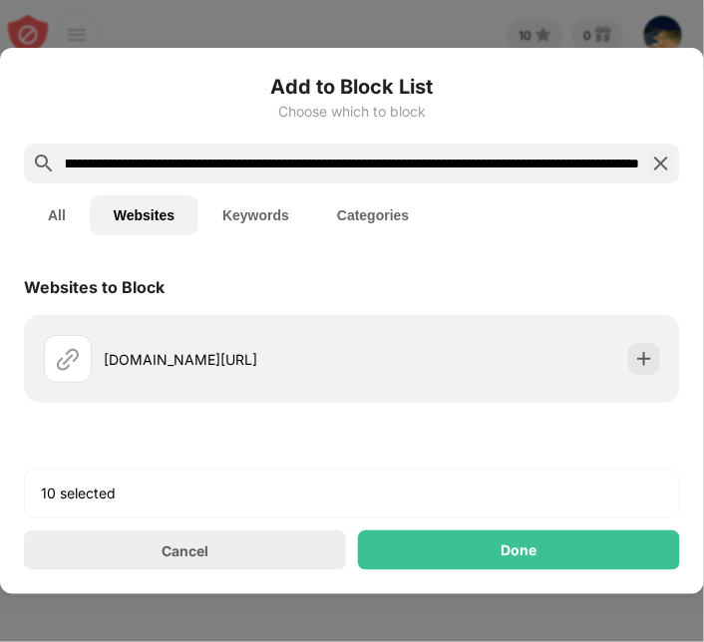
scroll to position [0, 2488]
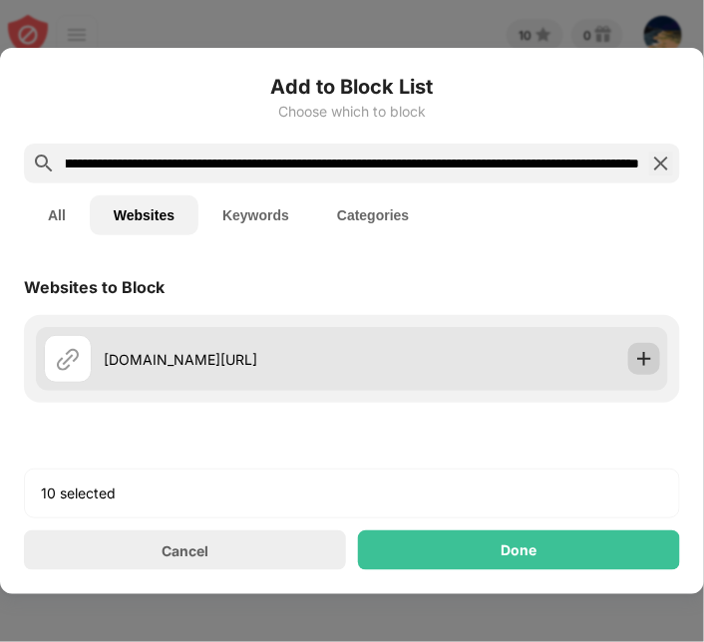
type input "**********"
click at [645, 358] on img at bounding box center [644, 359] width 20 height 20
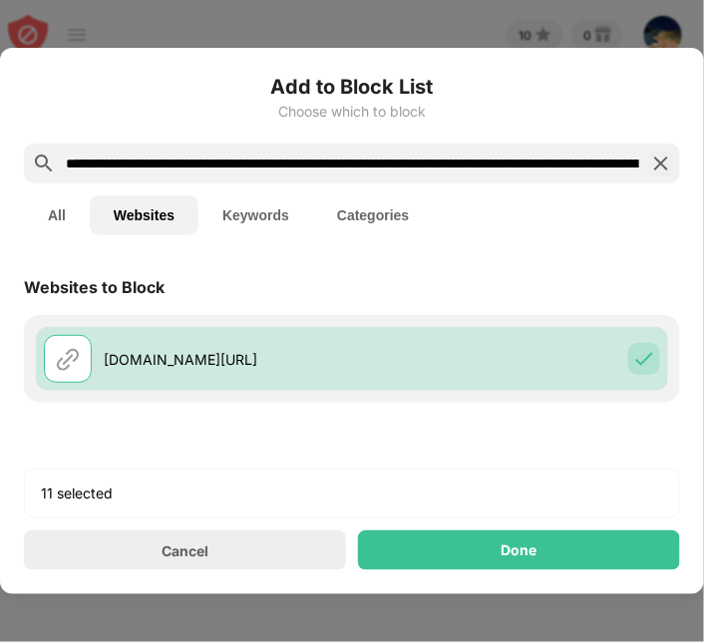
click at [663, 166] on img at bounding box center [661, 164] width 24 height 24
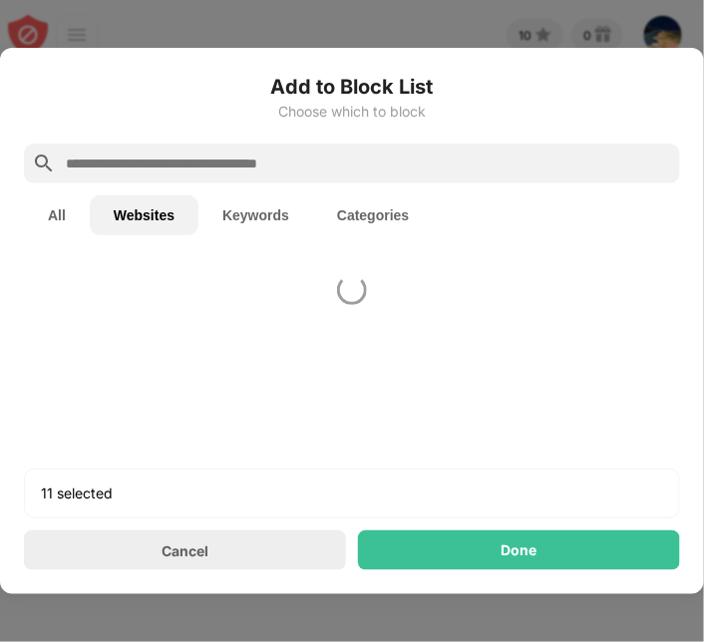
click at [531, 163] on input "text" at bounding box center [368, 164] width 609 height 24
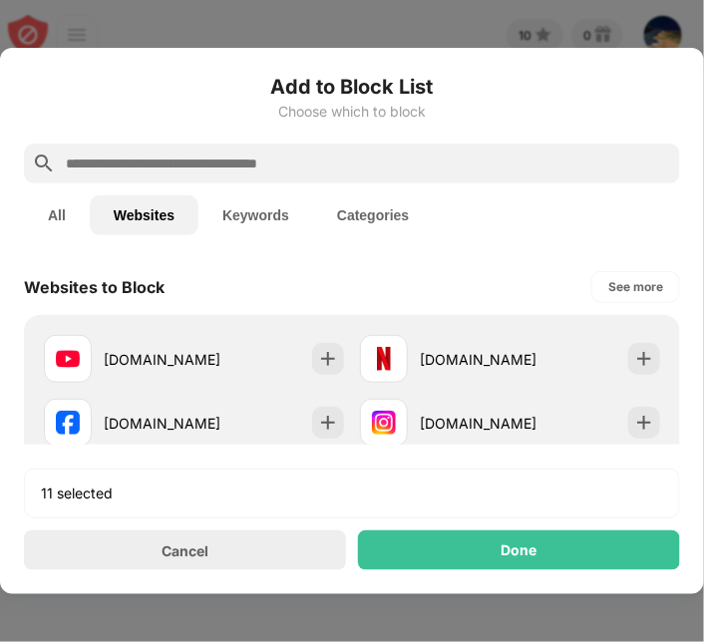
paste input "**********"
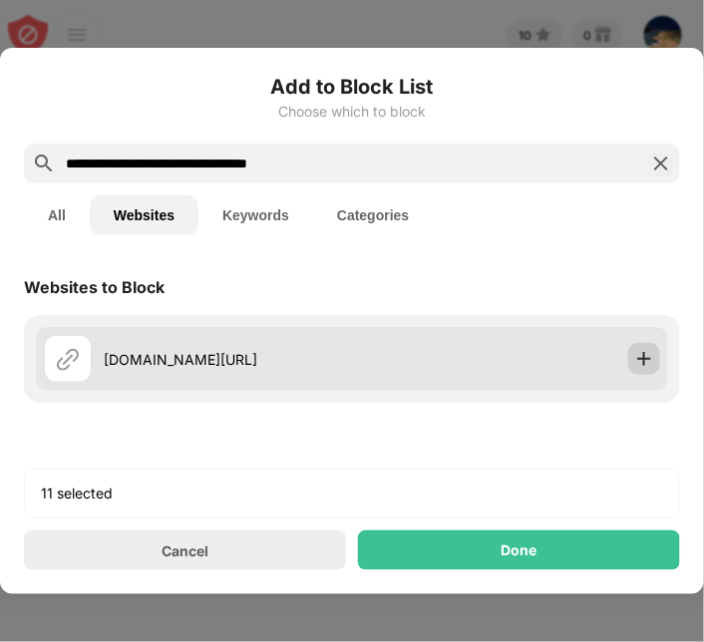
type input "**********"
click at [632, 361] on div at bounding box center [644, 359] width 32 height 32
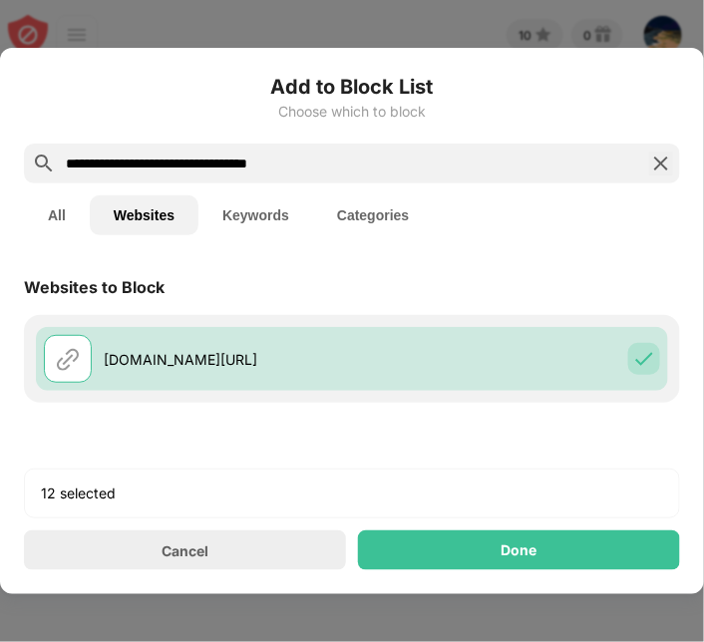
click at [656, 157] on img at bounding box center [661, 164] width 24 height 24
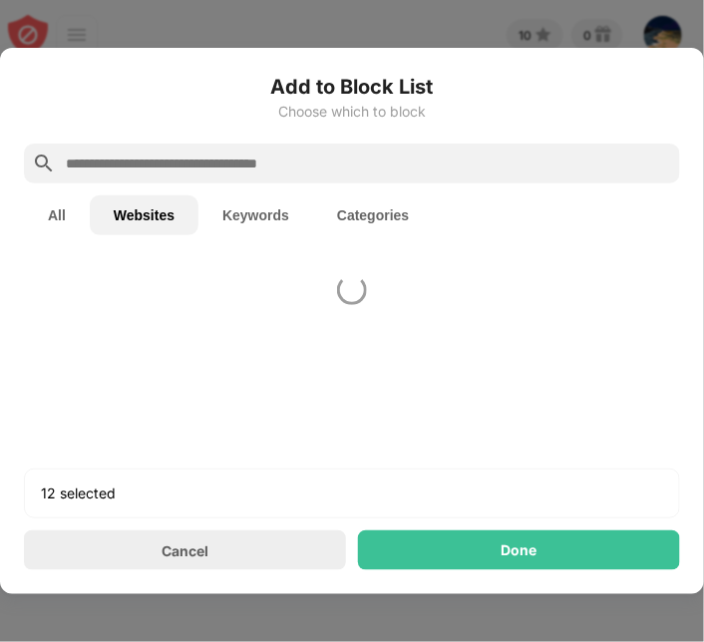
click at [572, 159] on input "text" at bounding box center [368, 164] width 609 height 24
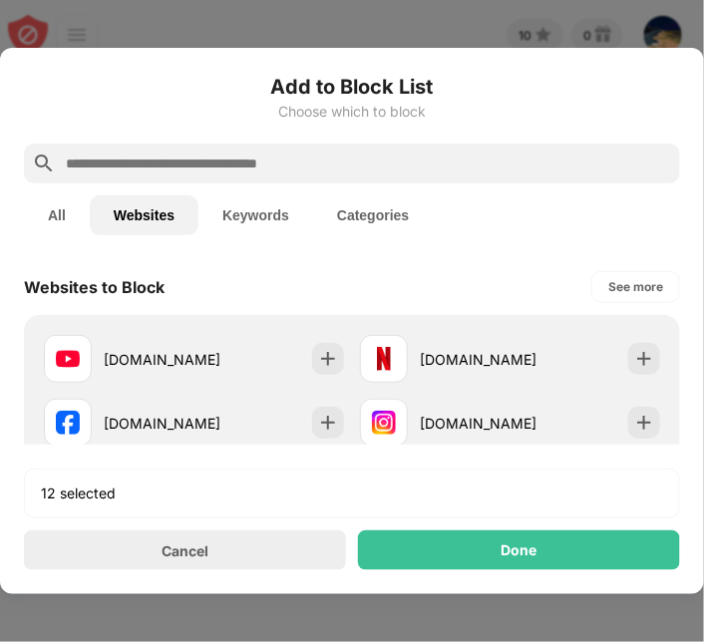
paste input "**********"
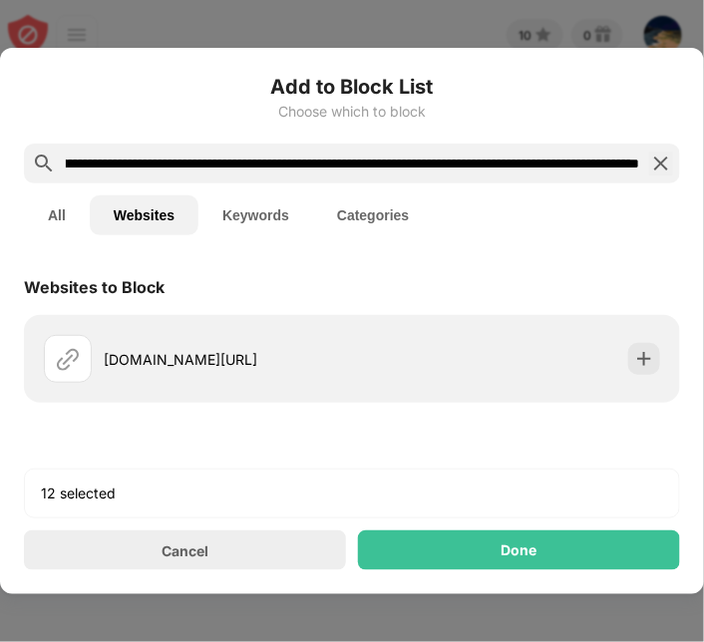
scroll to position [0, 1486]
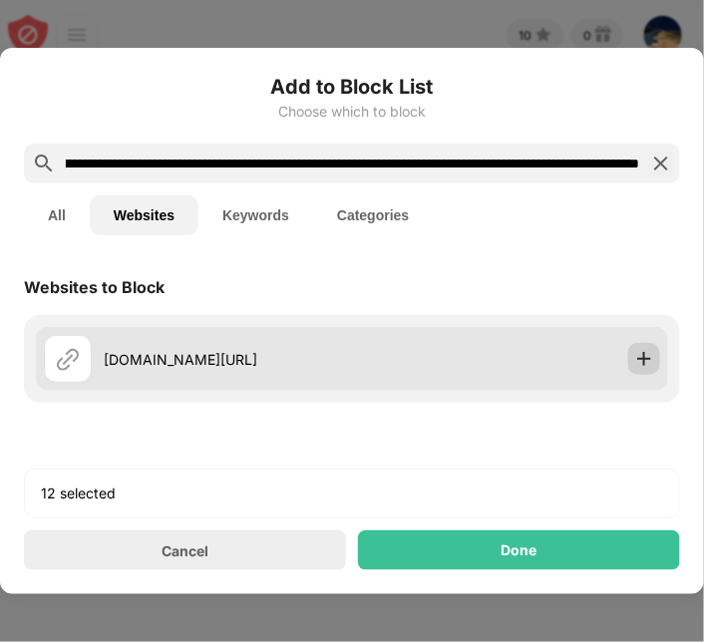
click at [653, 361] on img at bounding box center [644, 359] width 20 height 20
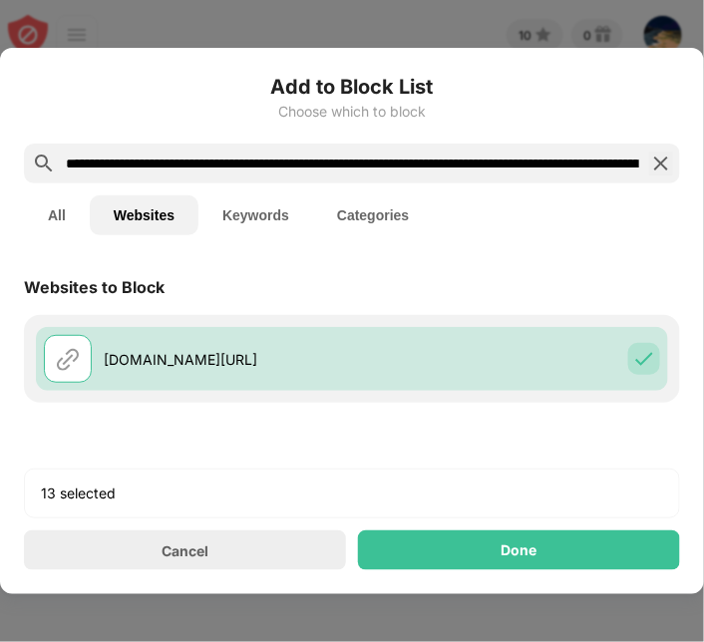
click at [313, 162] on input "**********" at bounding box center [352, 164] width 577 height 24
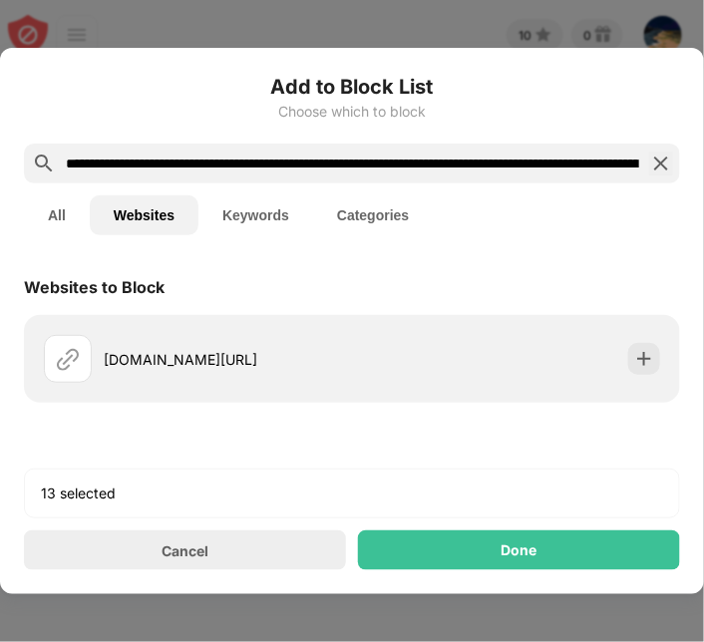
scroll to position [0, 1493]
type input "**********"
click at [663, 157] on img at bounding box center [661, 164] width 24 height 24
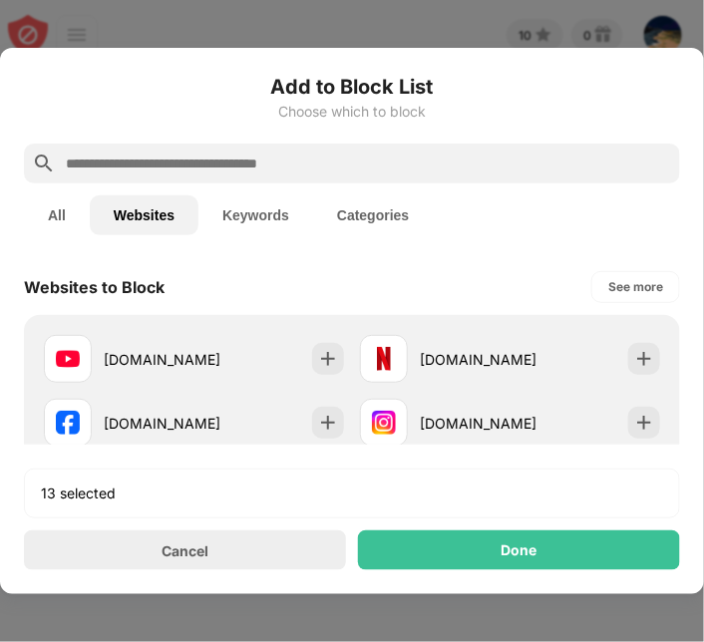
click at [307, 159] on input "text" at bounding box center [368, 164] width 609 height 24
paste input "**********"
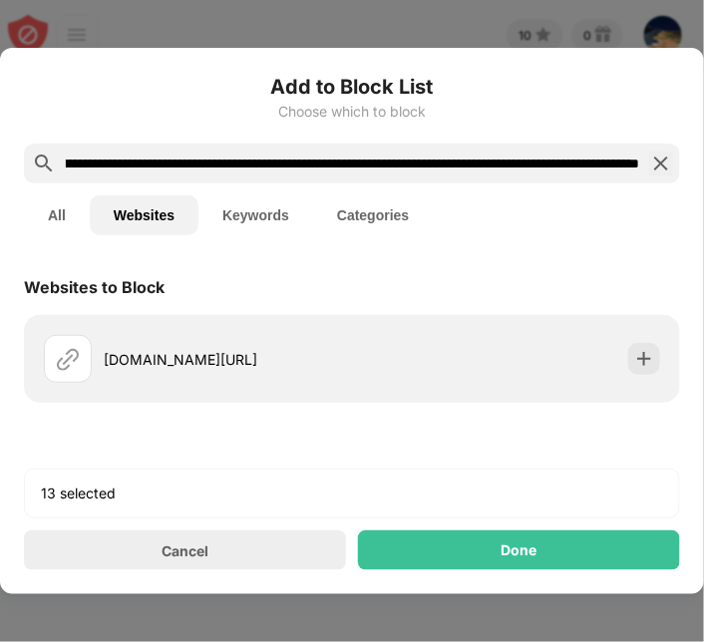
scroll to position [0, 2195]
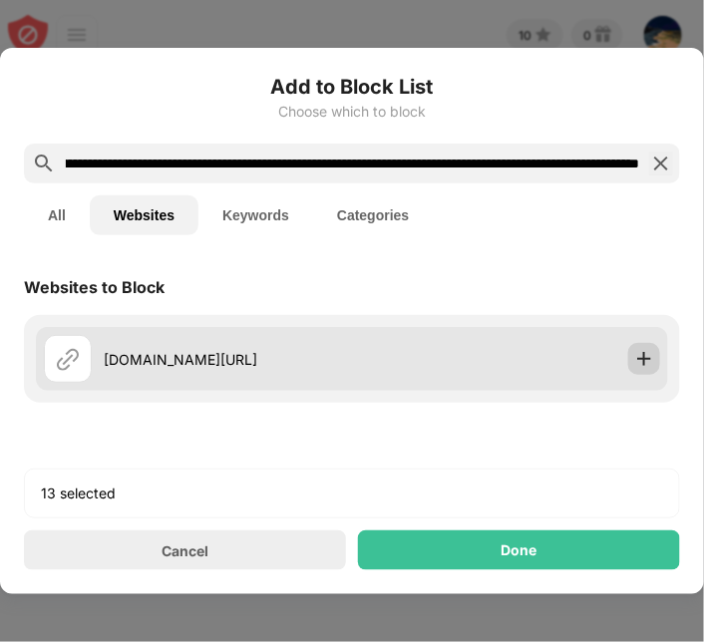
type input "**********"
click at [651, 355] on img at bounding box center [644, 359] width 20 height 20
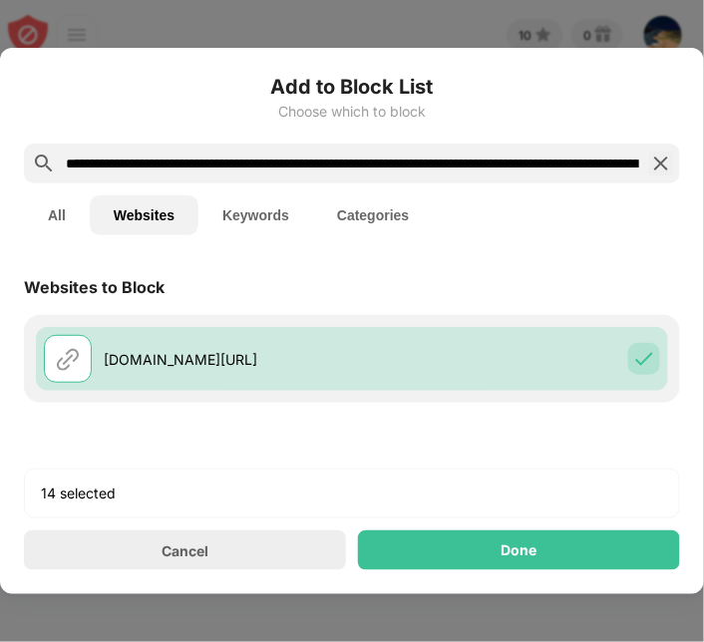
click at [655, 164] on img at bounding box center [661, 164] width 24 height 24
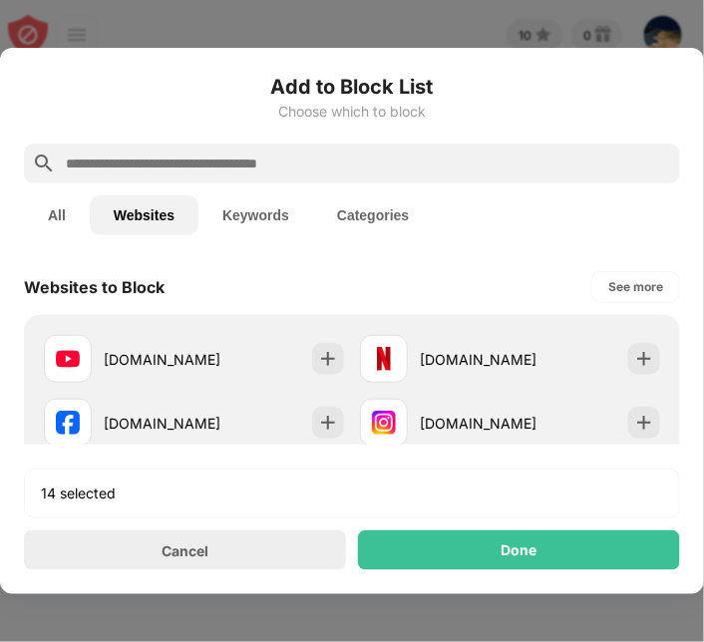
click at [330, 164] on input "text" at bounding box center [368, 164] width 609 height 24
paste input "**********"
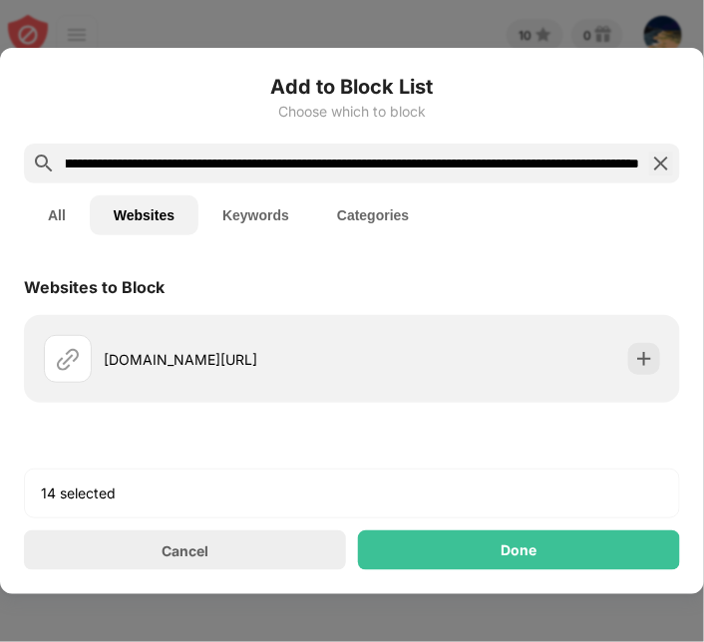
scroll to position [0, 1711]
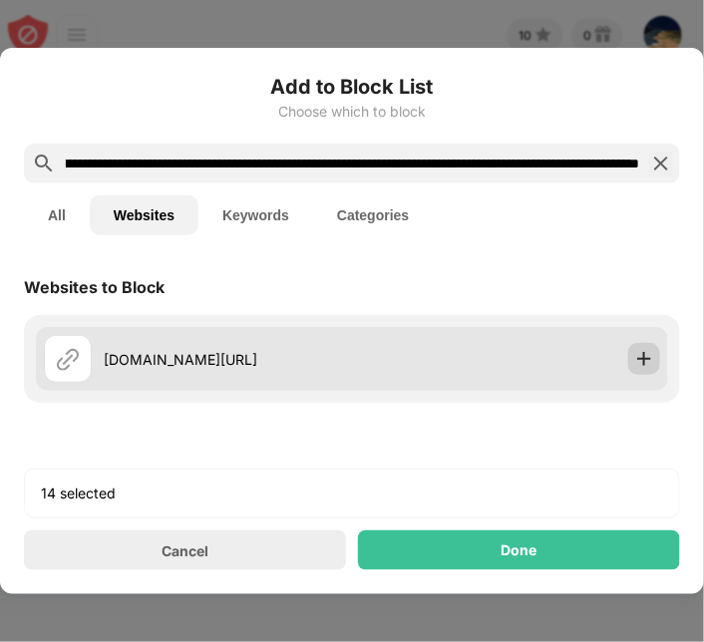
type input "**********"
click at [648, 365] on img at bounding box center [644, 359] width 20 height 20
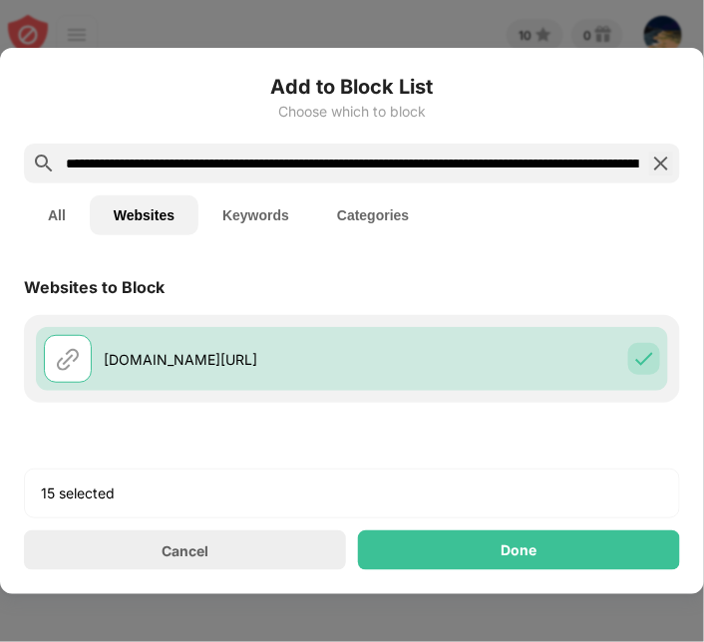
click at [594, 217] on div "All Websites Keywords Categories" at bounding box center [352, 215] width 656 height 64
click at [661, 157] on img at bounding box center [661, 164] width 24 height 24
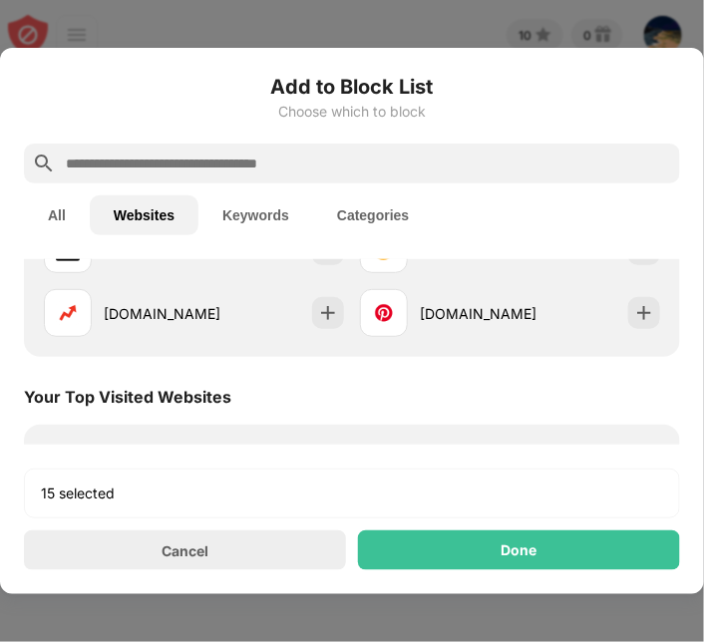
scroll to position [222, 0]
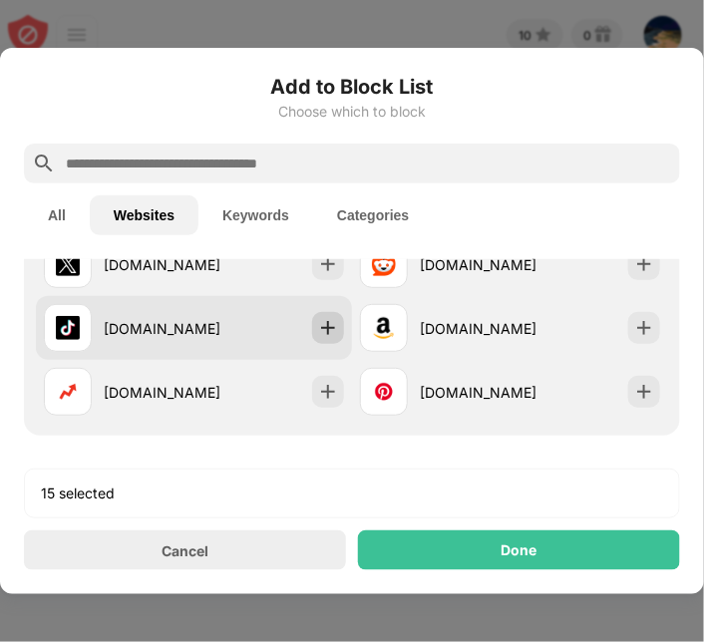
click at [325, 318] on img at bounding box center [328, 328] width 20 height 20
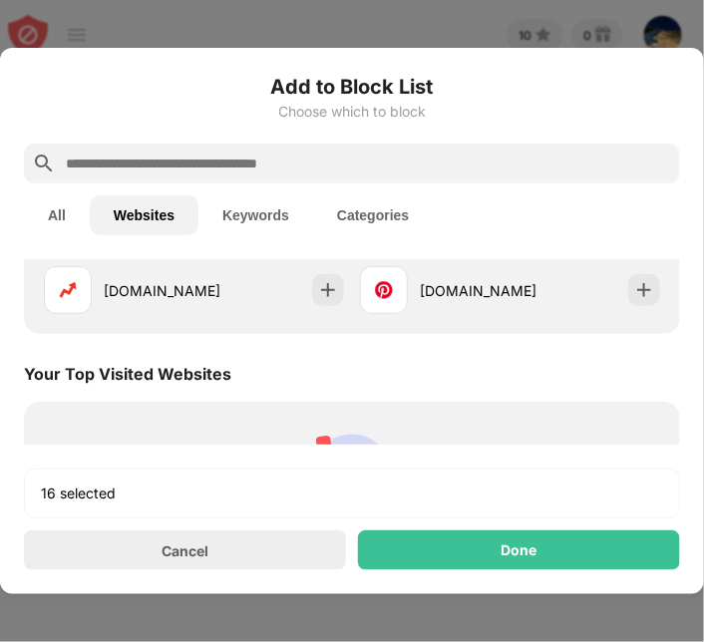
scroll to position [0, 0]
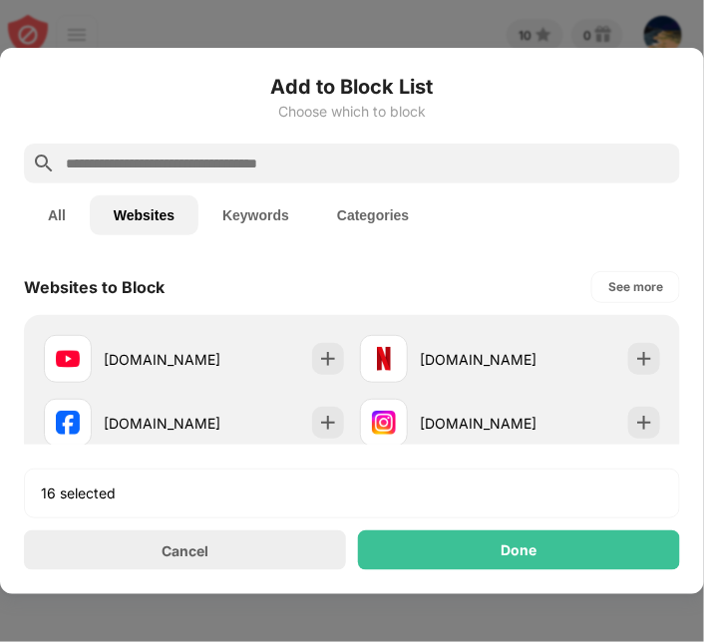
click at [266, 162] on input "text" at bounding box center [368, 164] width 609 height 24
paste input "**********"
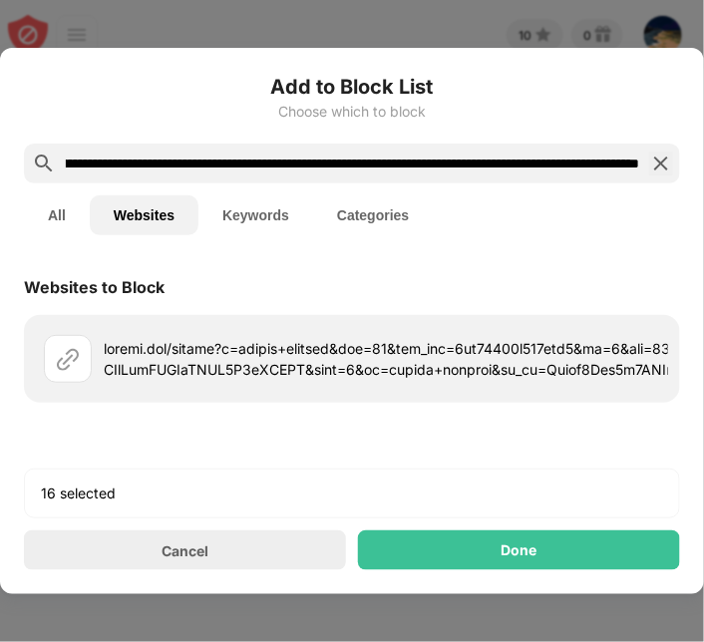
scroll to position [0, 5814]
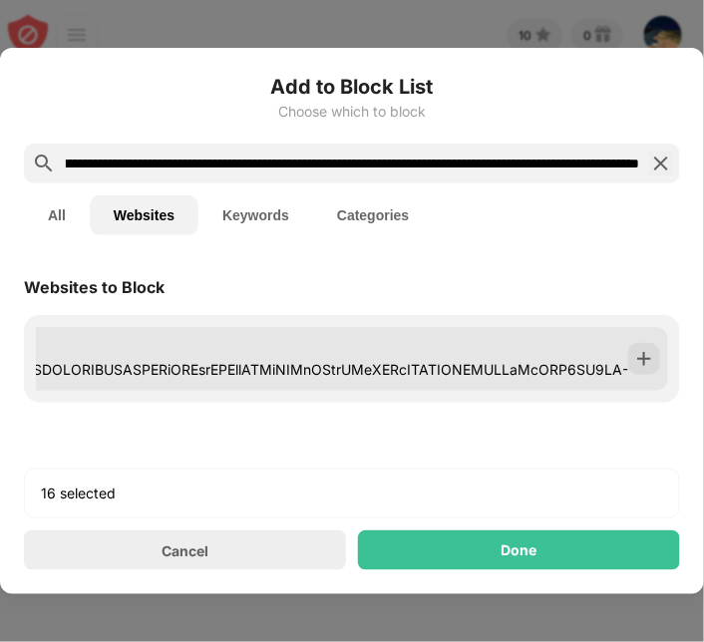
type input "**********"
click at [645, 369] on div at bounding box center [644, 359] width 32 height 32
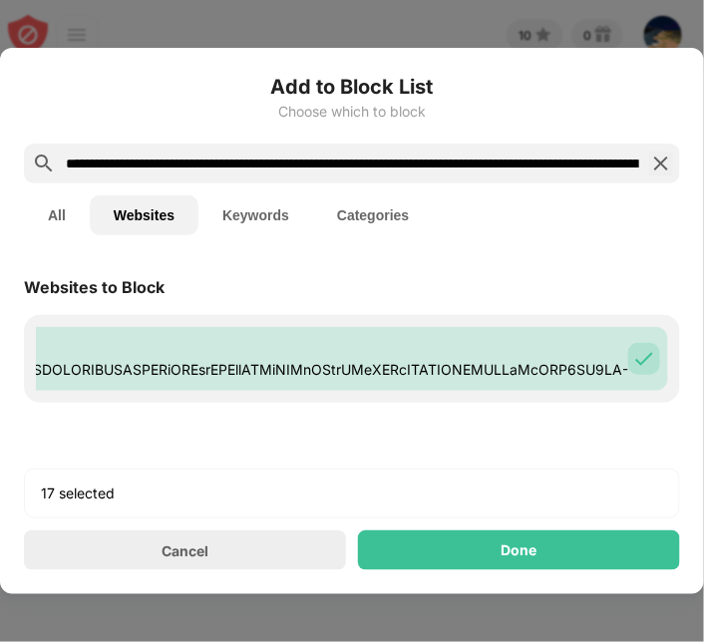
click at [657, 156] on img at bounding box center [661, 164] width 24 height 24
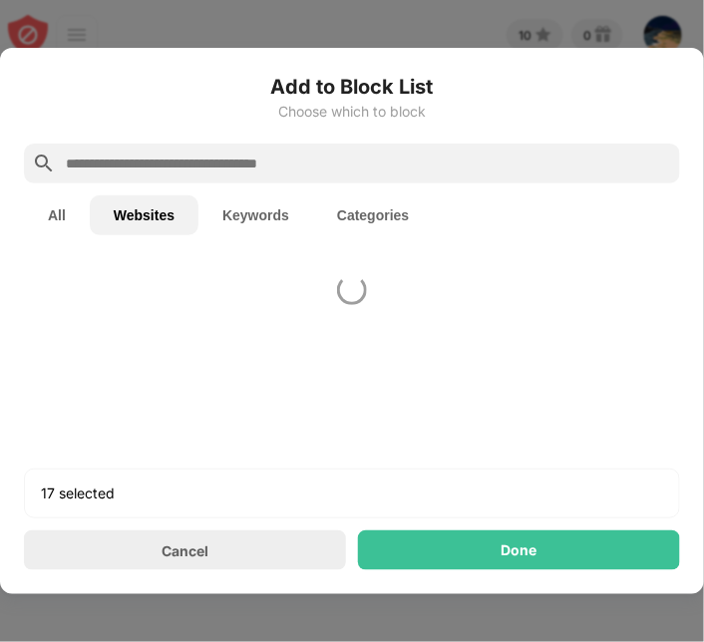
click at [435, 151] on div at bounding box center [352, 164] width 656 height 40
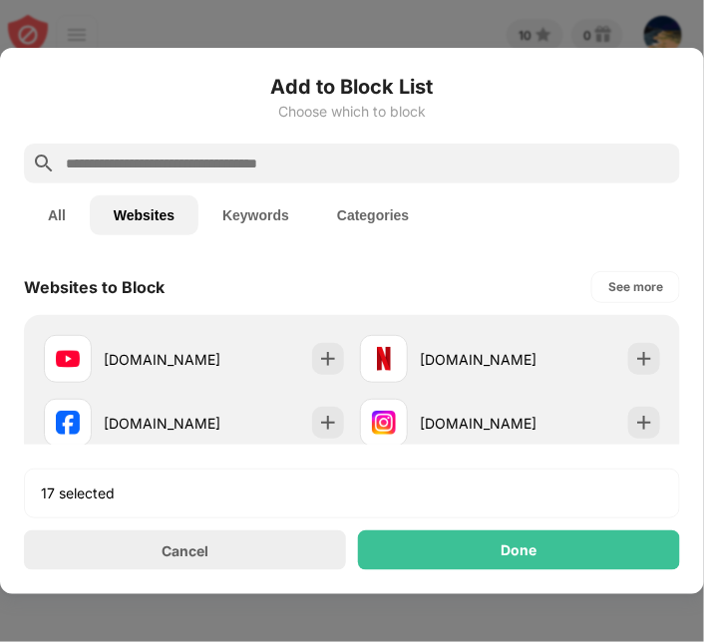
click at [406, 167] on input "text" at bounding box center [368, 164] width 609 height 24
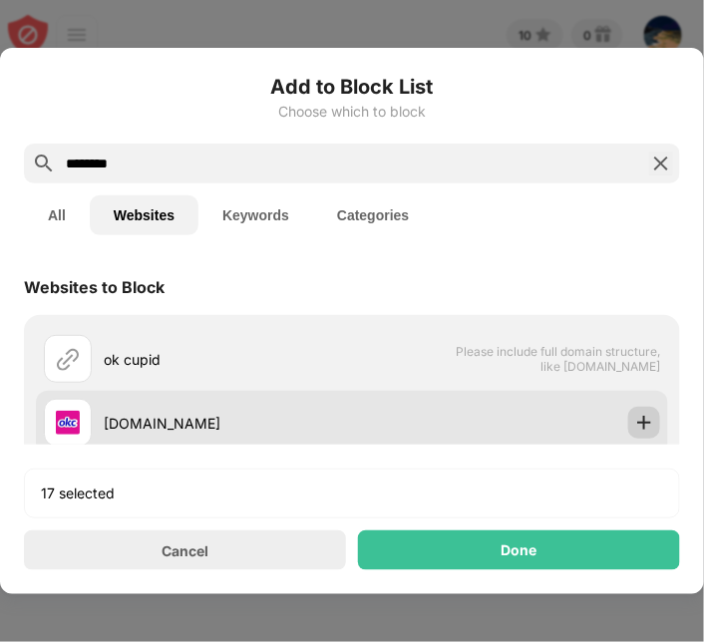
type input "********"
click at [634, 424] on img at bounding box center [644, 423] width 20 height 20
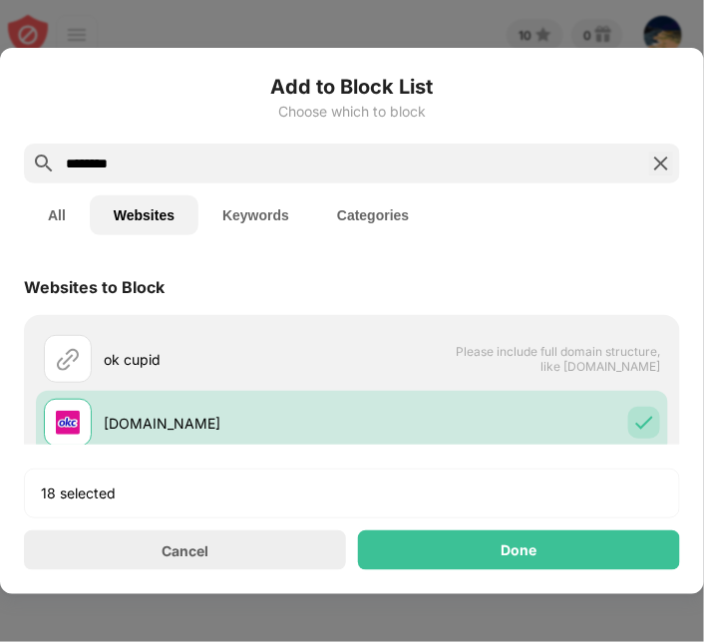
click at [656, 166] on img at bounding box center [661, 164] width 24 height 24
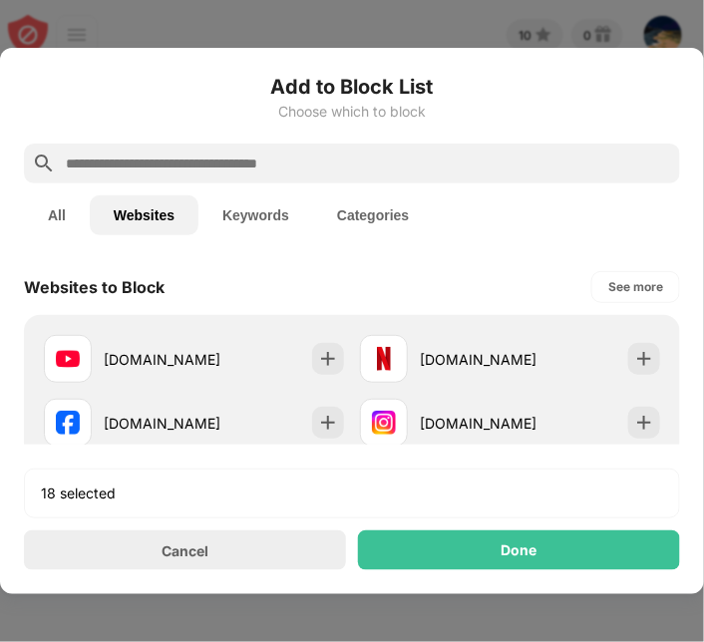
click at [468, 134] on div "Add to Block List Choose which to block" at bounding box center [352, 108] width 656 height 72
click at [445, 162] on input "text" at bounding box center [368, 164] width 609 height 24
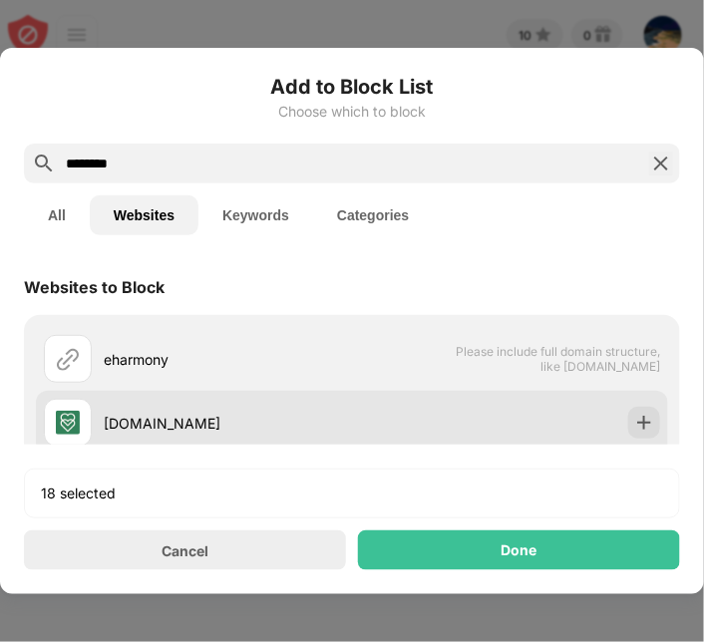
type input "********"
click at [635, 414] on img at bounding box center [644, 423] width 20 height 20
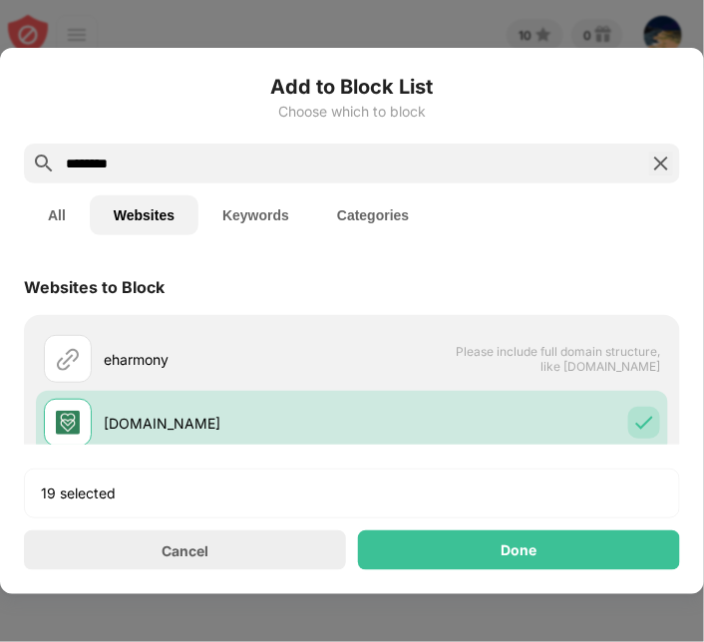
click at [665, 162] on img at bounding box center [661, 164] width 24 height 24
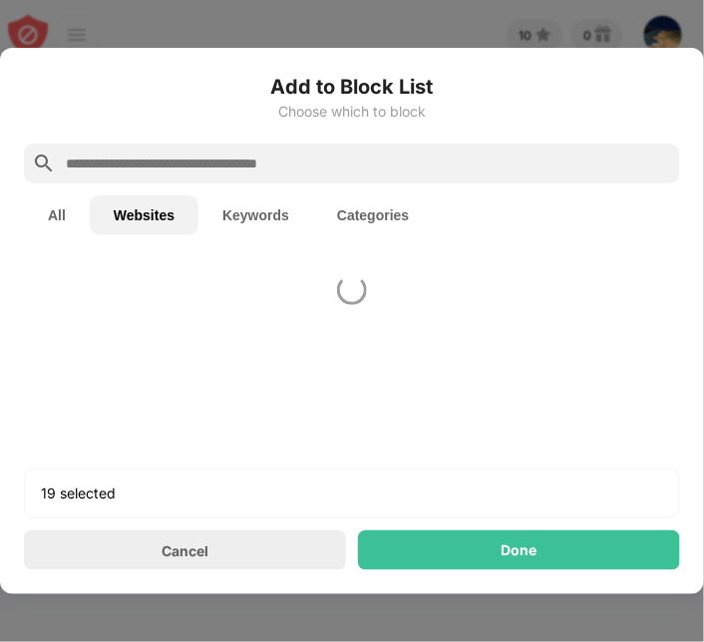
click at [549, 175] on div at bounding box center [352, 164] width 656 height 40
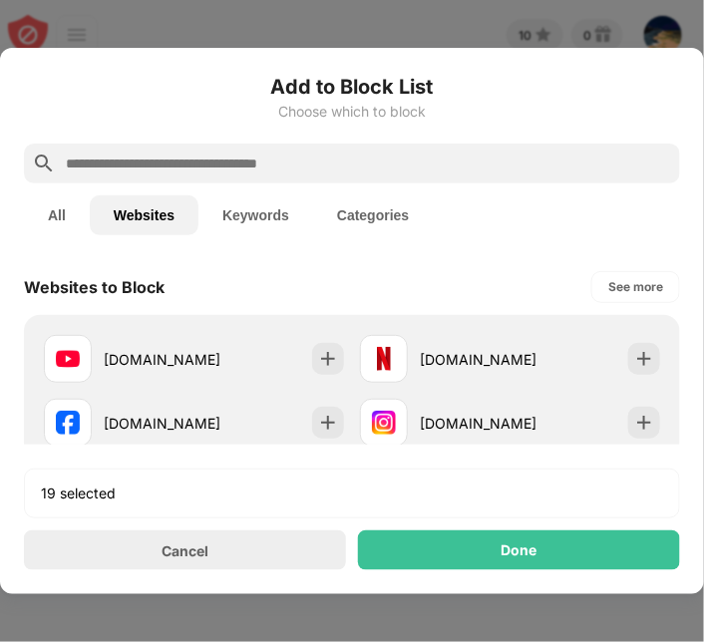
click at [540, 154] on input "text" at bounding box center [368, 164] width 609 height 24
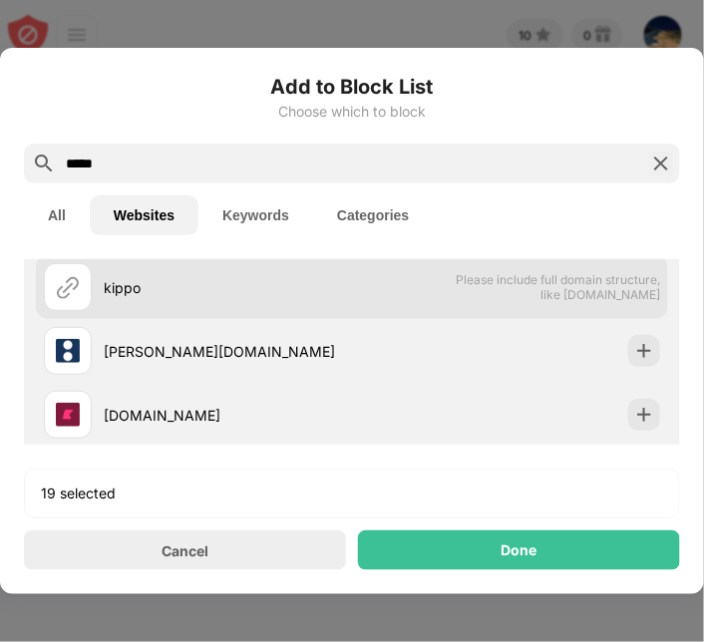
scroll to position [124, 0]
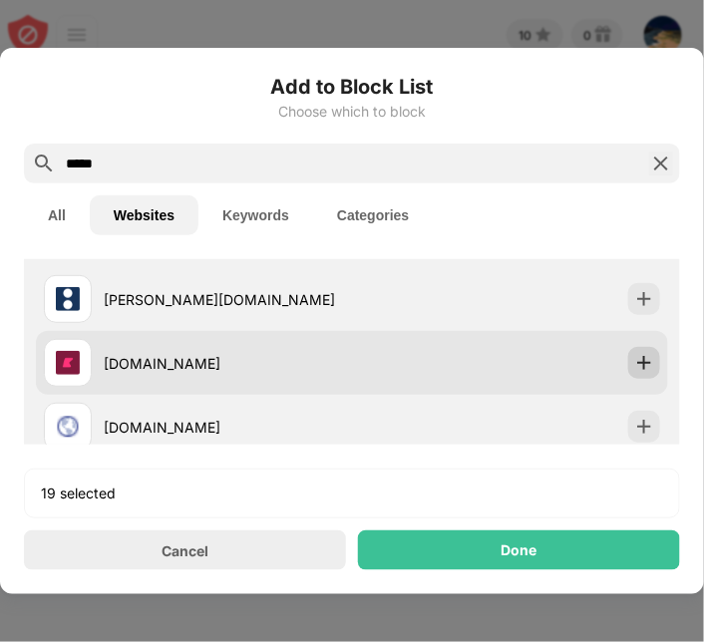
click at [634, 355] on img at bounding box center [644, 363] width 20 height 20
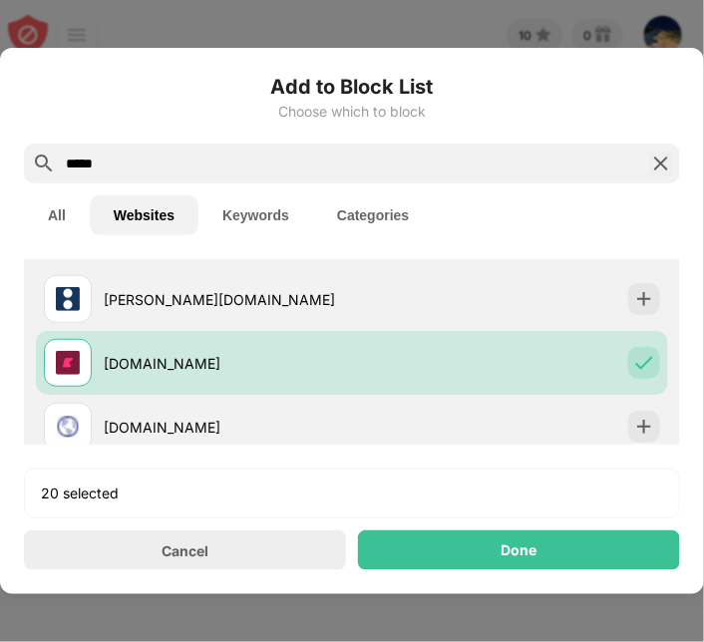
drag, startPoint x: 202, startPoint y: 154, endPoint x: -2, endPoint y: 151, distance: 204.4
click at [0, 151] on html "10 0 Felix Leung View Account Insights Rewards Settings Support Log Out Block S…" at bounding box center [352, 321] width 704 height 642
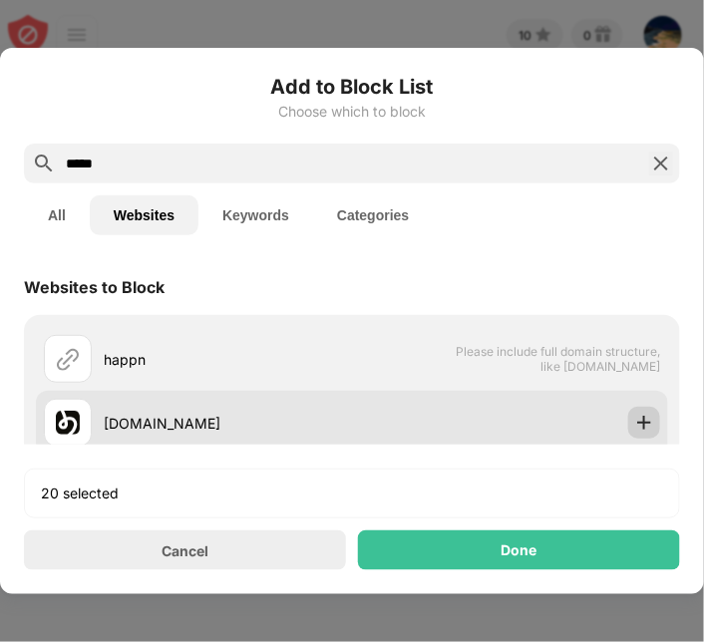
type input "*****"
click at [634, 424] on img at bounding box center [644, 423] width 20 height 20
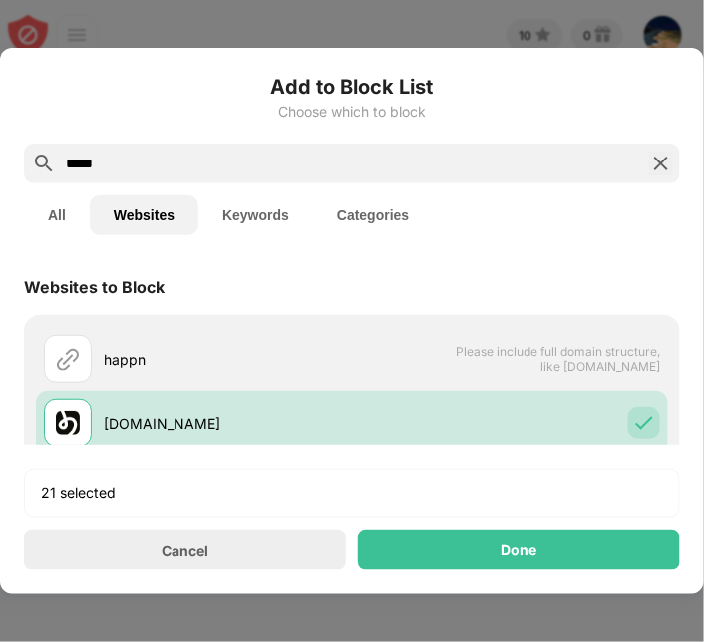
click at [236, 146] on div "*****" at bounding box center [352, 164] width 656 height 40
click at [664, 160] on img at bounding box center [661, 164] width 24 height 24
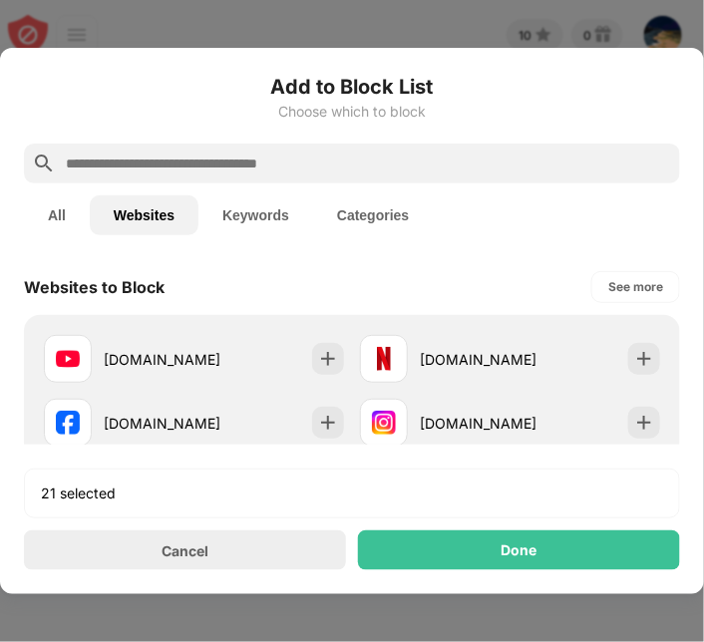
click at [482, 162] on input "text" at bounding box center [368, 164] width 609 height 24
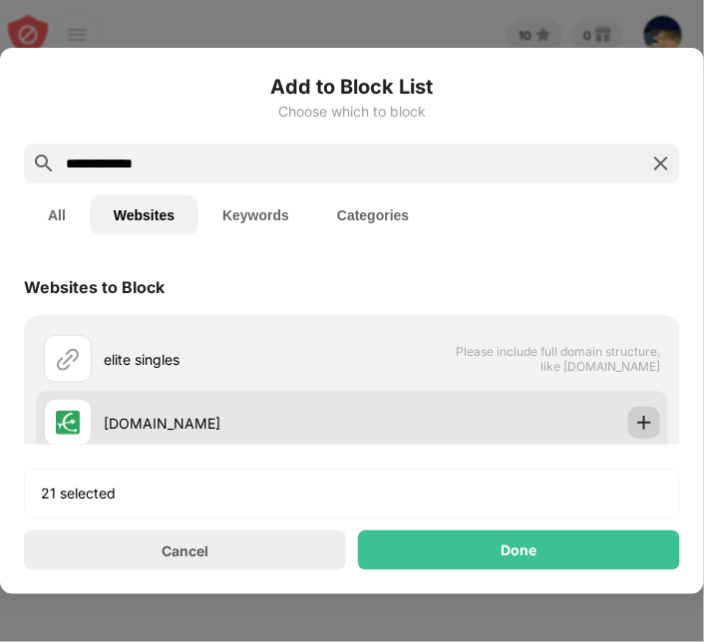
type input "**********"
click at [634, 418] on img at bounding box center [644, 423] width 20 height 20
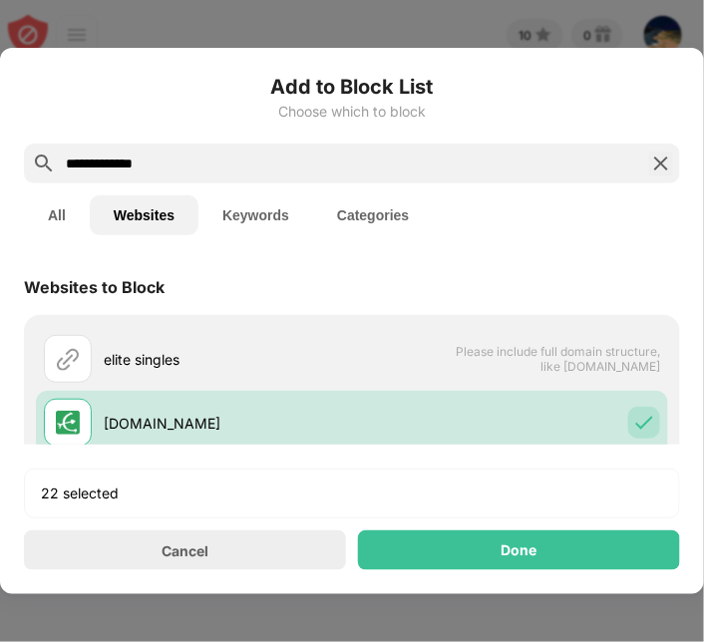
click at [652, 162] on img at bounding box center [661, 164] width 24 height 24
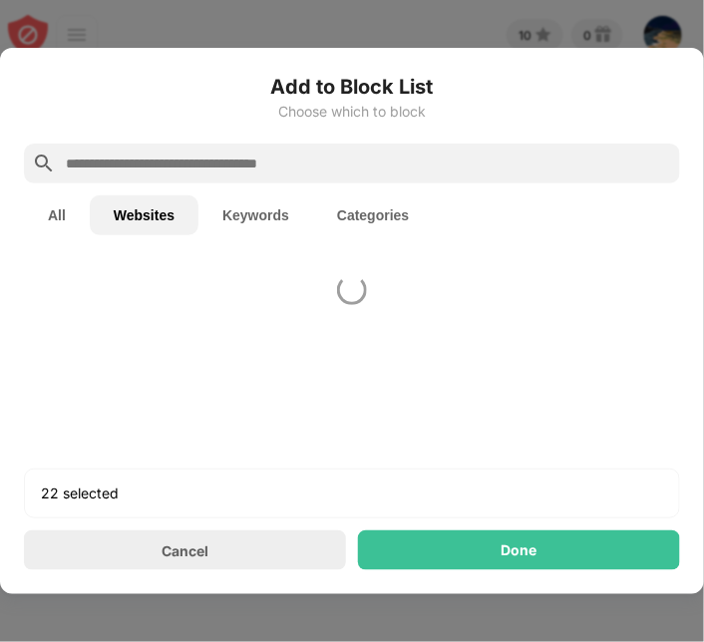
click at [580, 158] on input "text" at bounding box center [368, 164] width 609 height 24
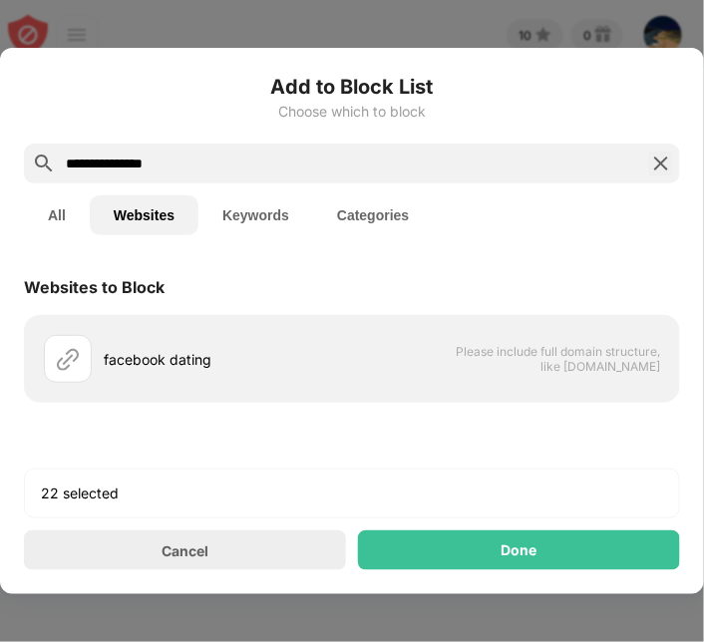
type input "**********"
click at [658, 159] on img at bounding box center [661, 164] width 24 height 24
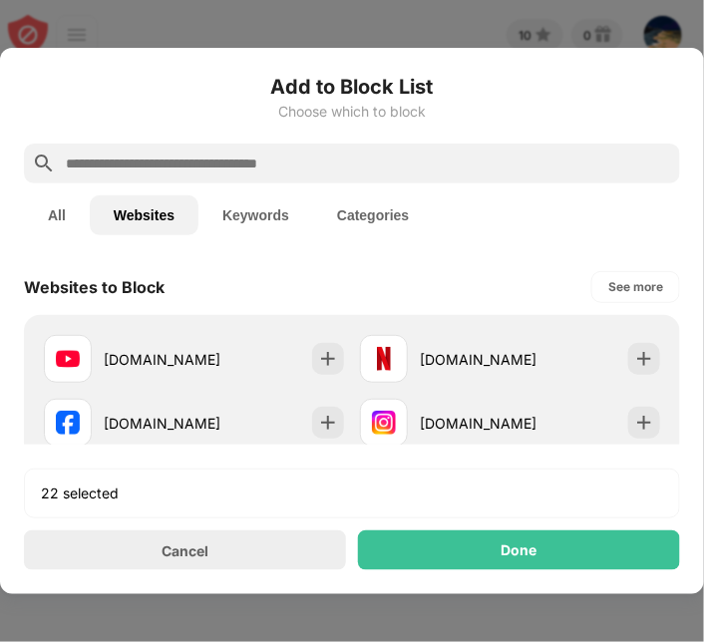
click at [378, 166] on input "text" at bounding box center [368, 164] width 609 height 24
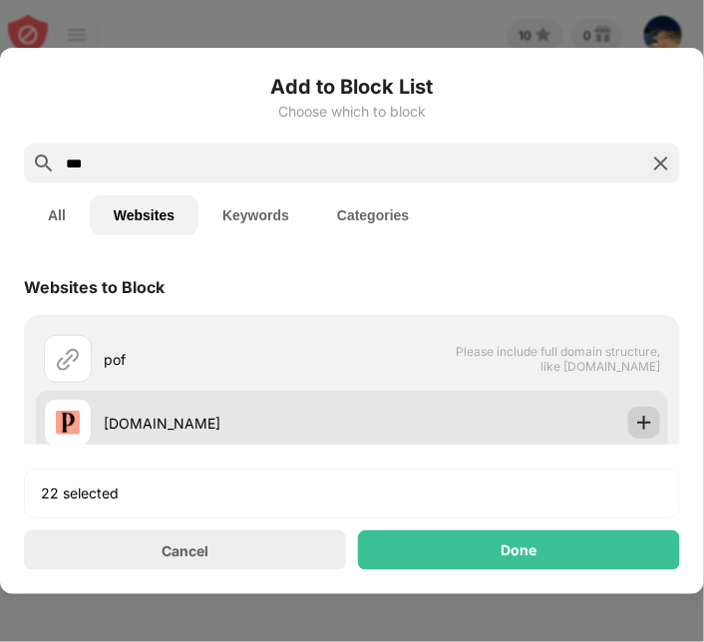
type input "***"
click at [634, 417] on img at bounding box center [644, 423] width 20 height 20
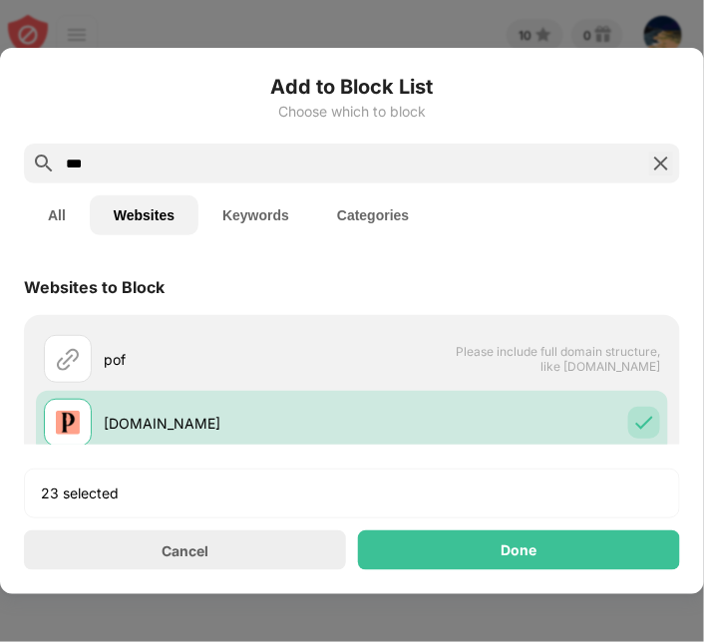
click at [655, 164] on img at bounding box center [661, 164] width 24 height 24
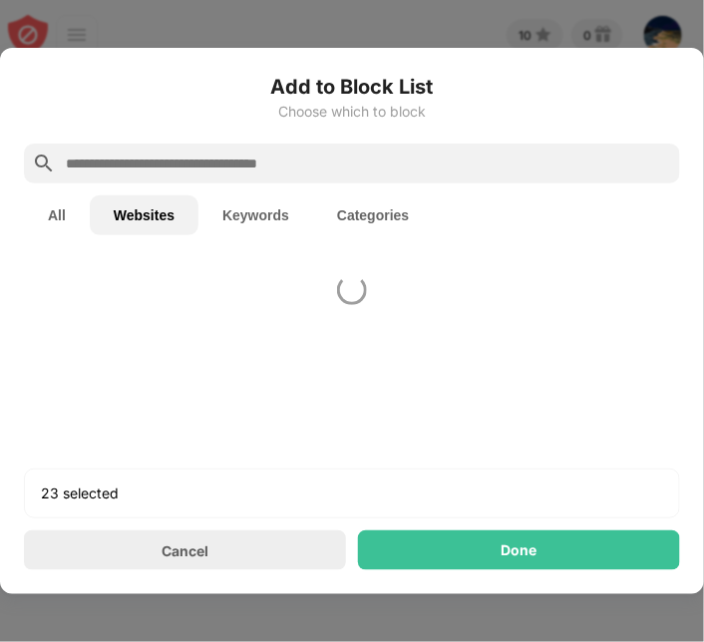
click at [568, 152] on input "text" at bounding box center [368, 164] width 609 height 24
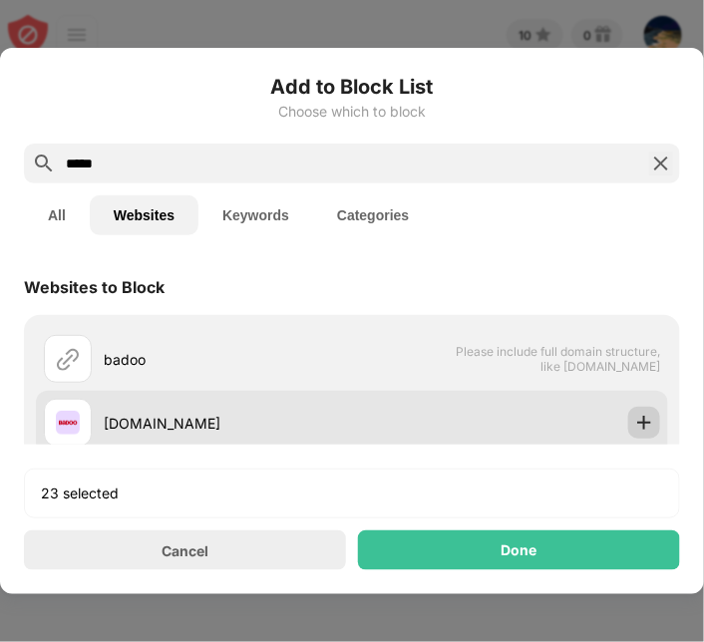
type input "*****"
click at [634, 418] on img at bounding box center [644, 423] width 20 height 20
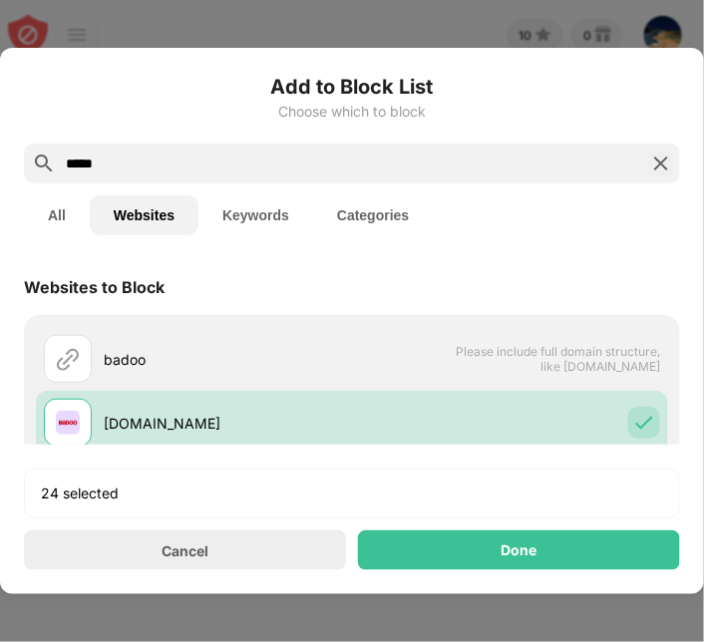
click at [657, 175] on div "*****" at bounding box center [352, 164] width 656 height 40
click at [658, 154] on img at bounding box center [661, 164] width 24 height 24
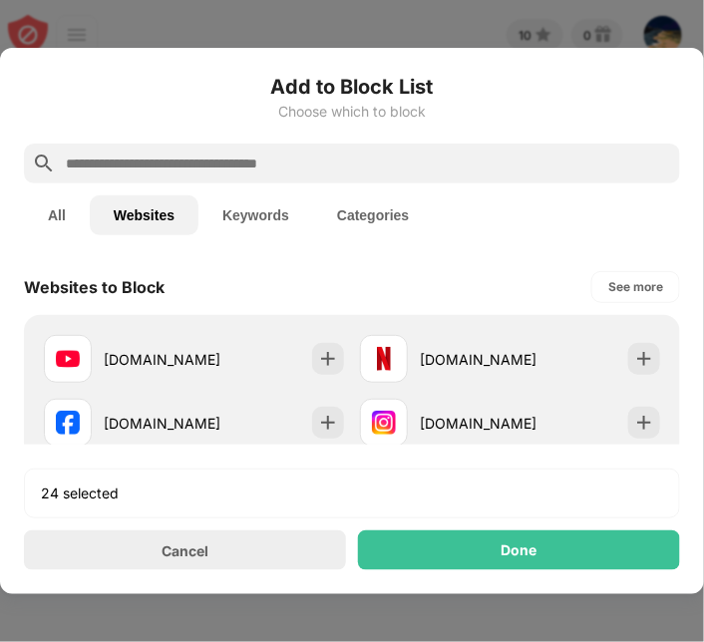
click at [599, 165] on input "text" at bounding box center [368, 164] width 609 height 24
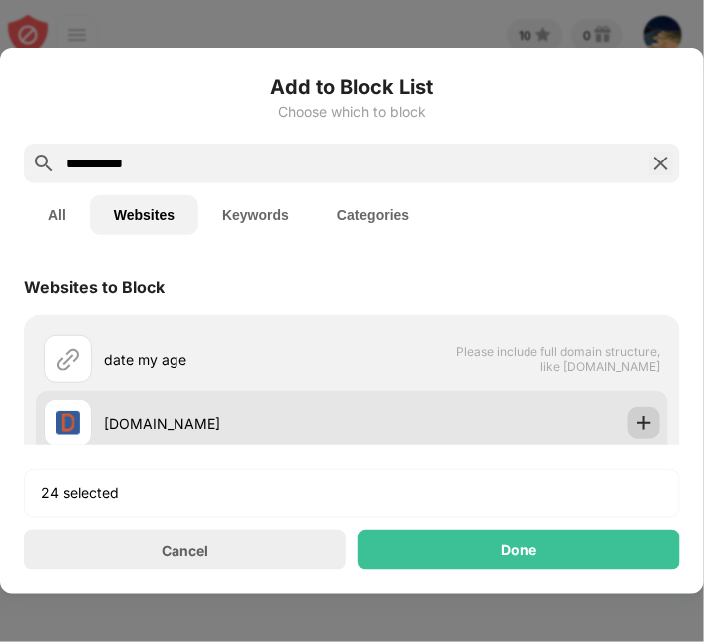
type input "**********"
click at [634, 424] on img at bounding box center [644, 423] width 20 height 20
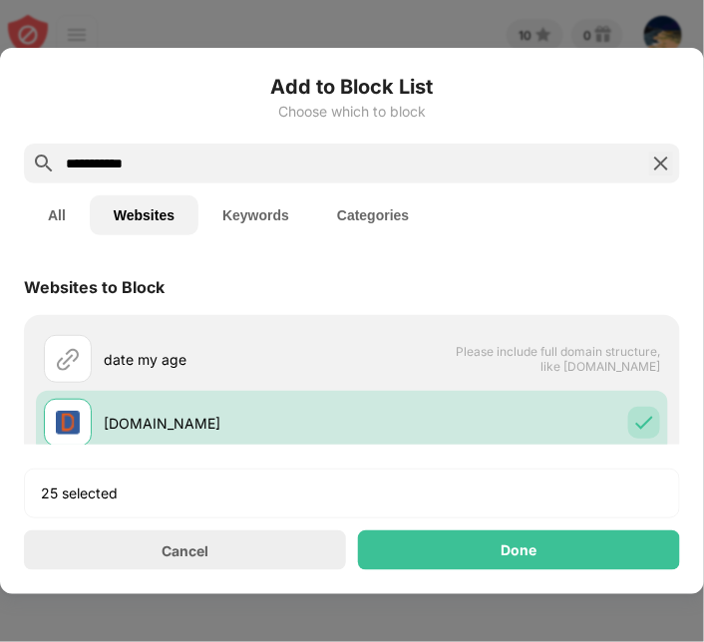
click at [654, 157] on img at bounding box center [661, 164] width 24 height 24
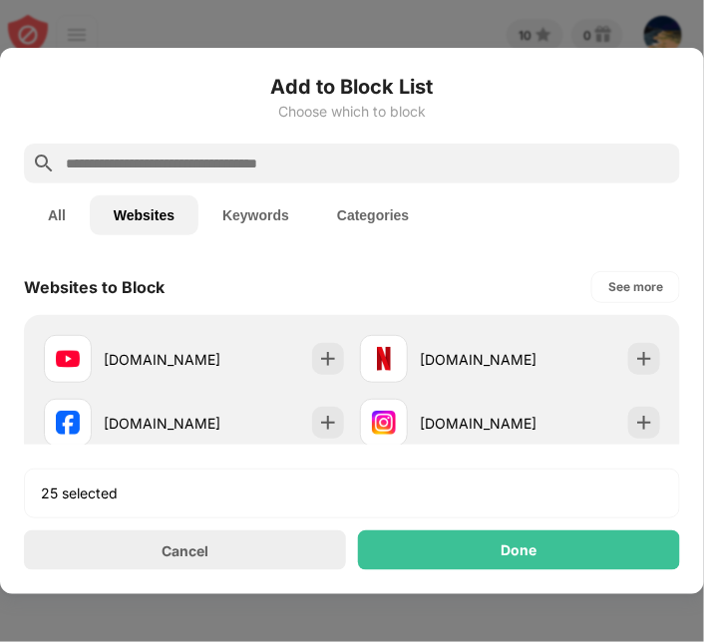
click at [624, 160] on input "text" at bounding box center [368, 164] width 609 height 24
type input "*"
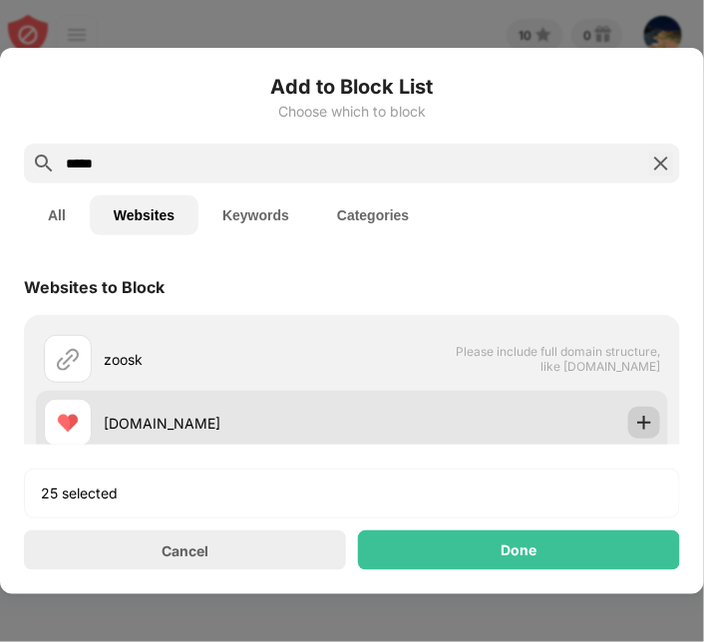
type input "*****"
click at [629, 408] on div at bounding box center [644, 423] width 32 height 32
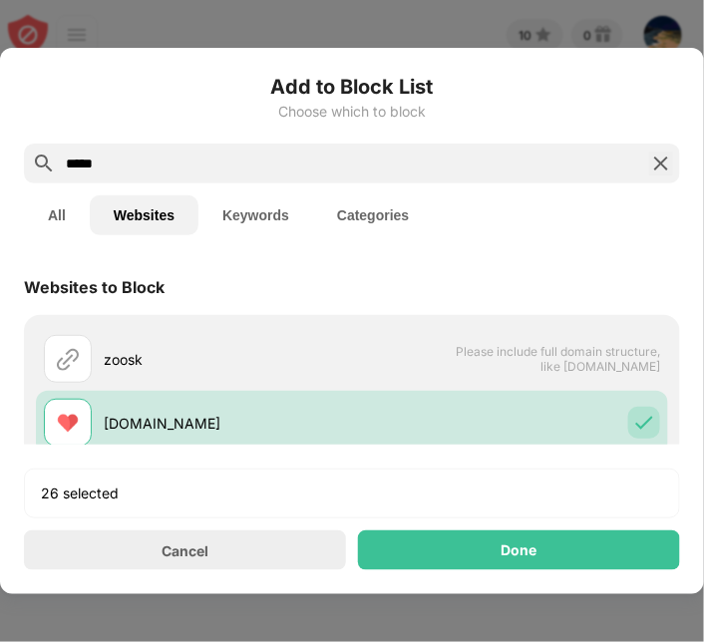
click at [662, 166] on img at bounding box center [661, 164] width 24 height 24
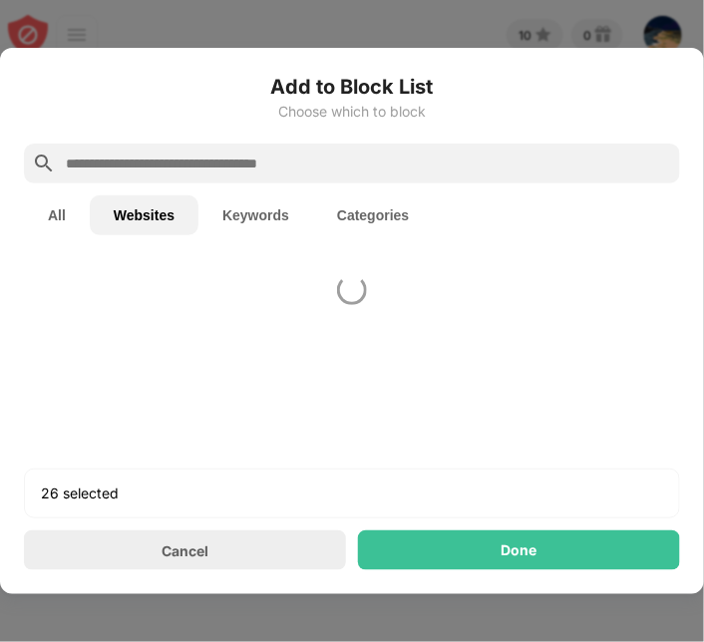
click at [583, 152] on input "text" at bounding box center [368, 164] width 609 height 24
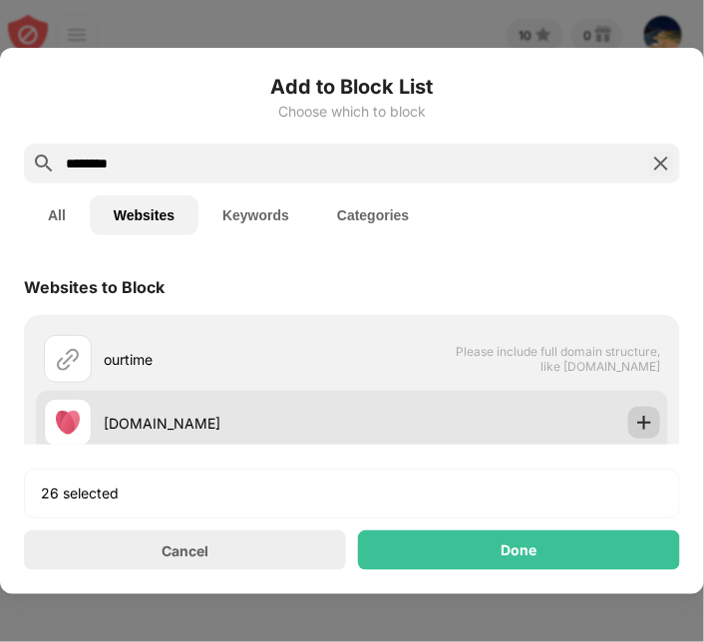
type input "*******"
click at [634, 420] on img at bounding box center [644, 423] width 20 height 20
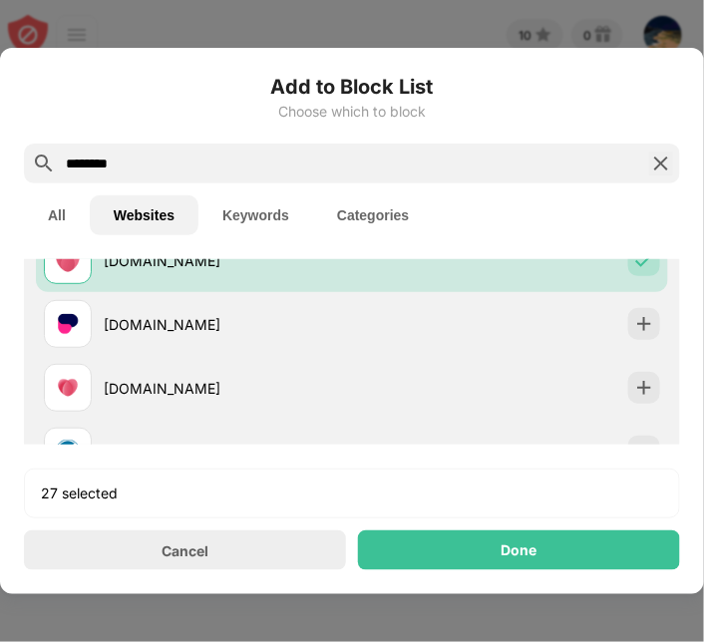
scroll to position [191, 0]
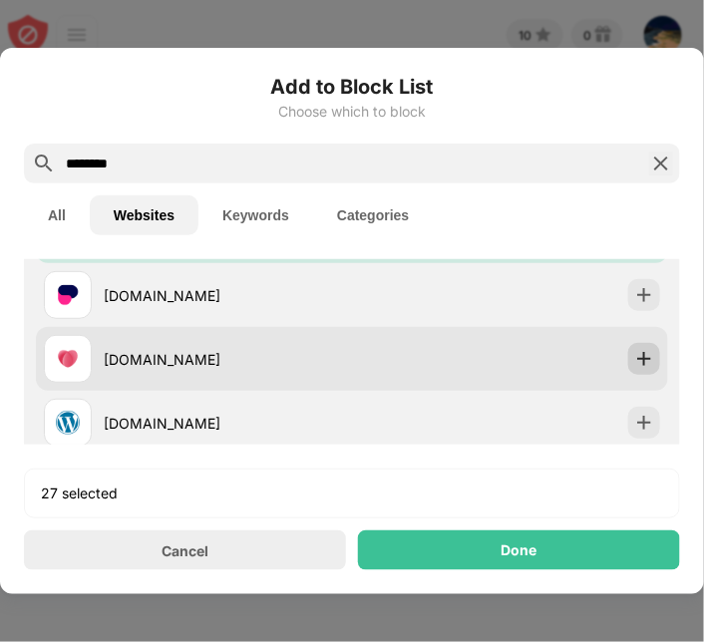
click at [634, 351] on img at bounding box center [644, 359] width 20 height 20
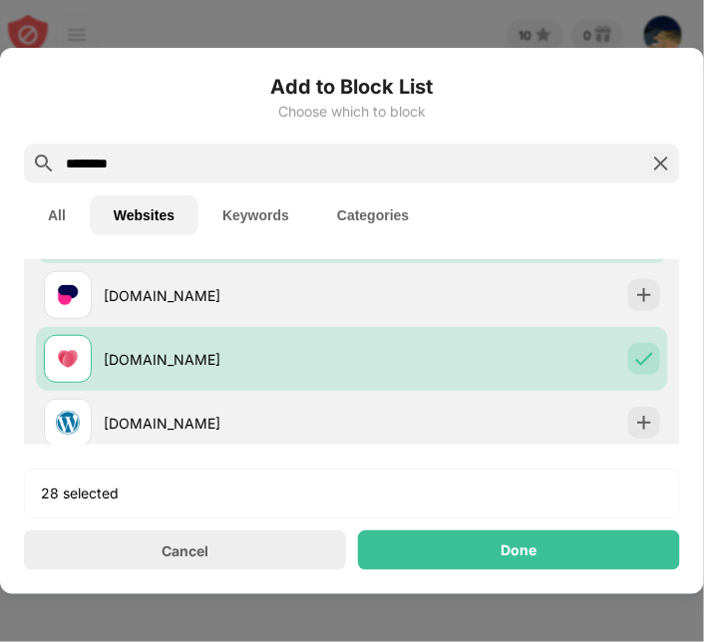
click at [50, 212] on button "All" at bounding box center [57, 215] width 66 height 40
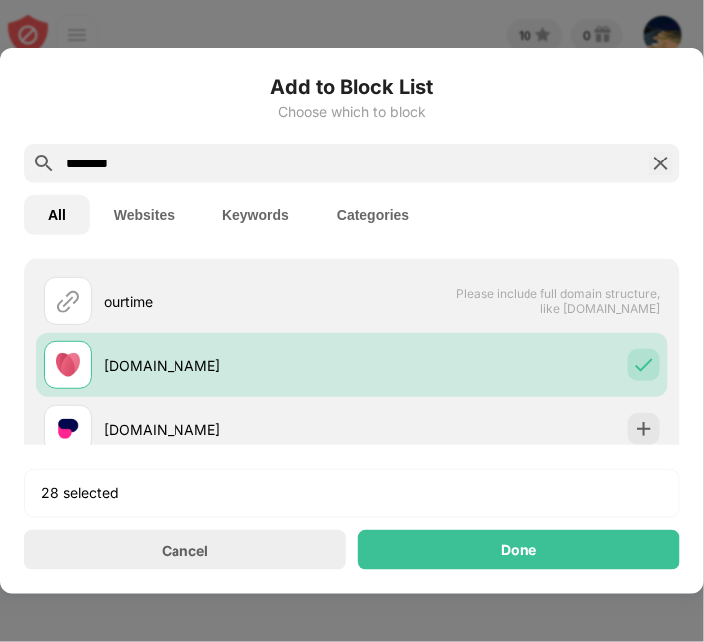
scroll to position [0, 0]
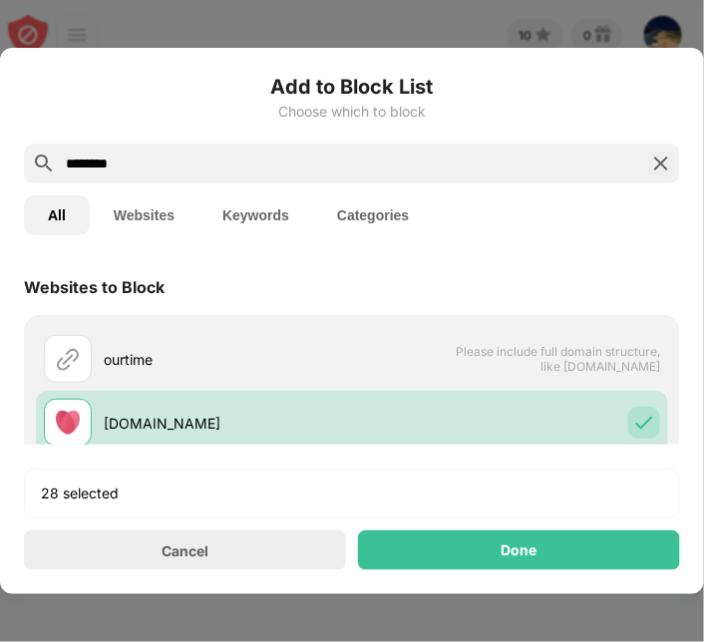
click at [667, 162] on img at bounding box center [661, 164] width 24 height 24
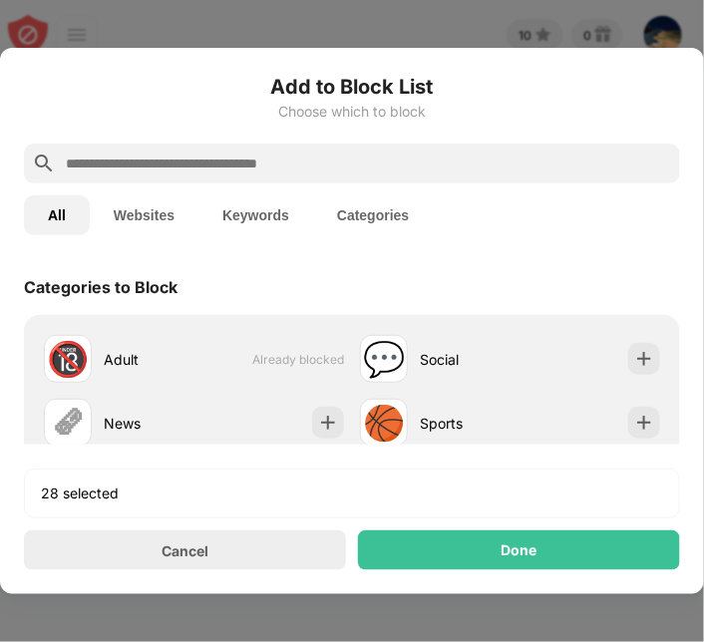
click at [535, 154] on input "text" at bounding box center [368, 164] width 609 height 24
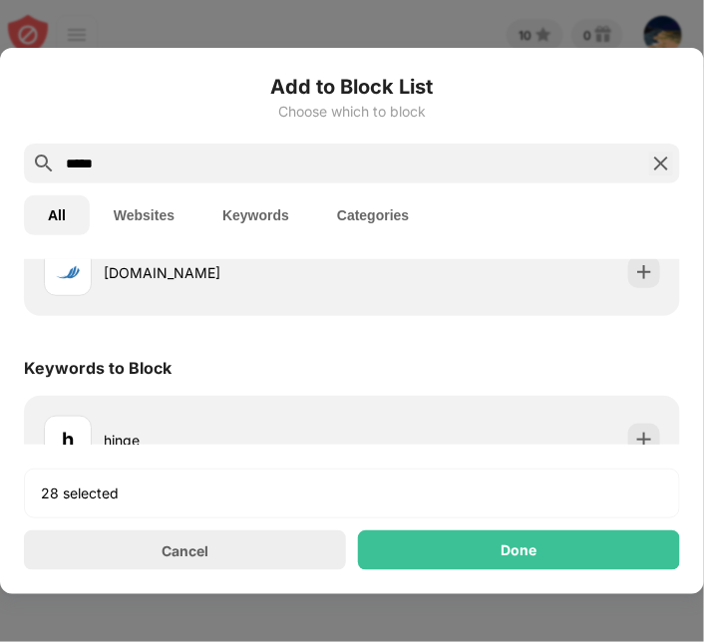
scroll to position [444, 0]
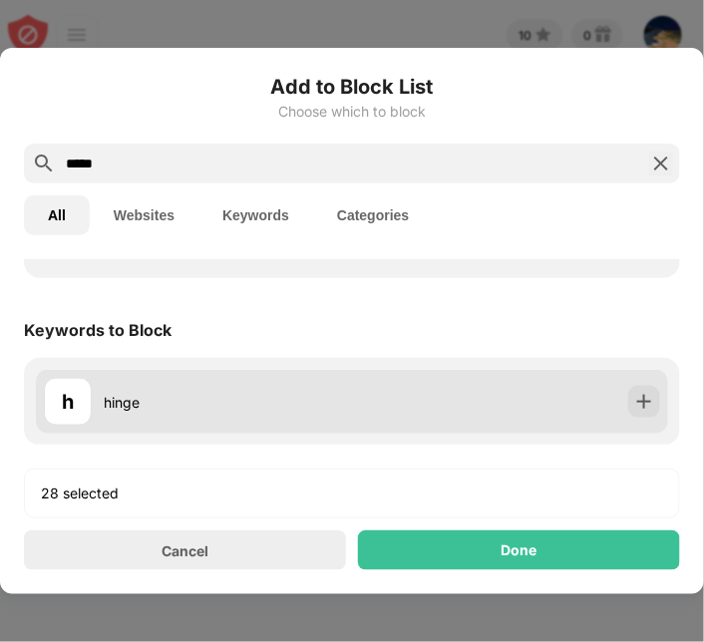
type input "*****"
click at [634, 404] on img at bounding box center [644, 402] width 20 height 20
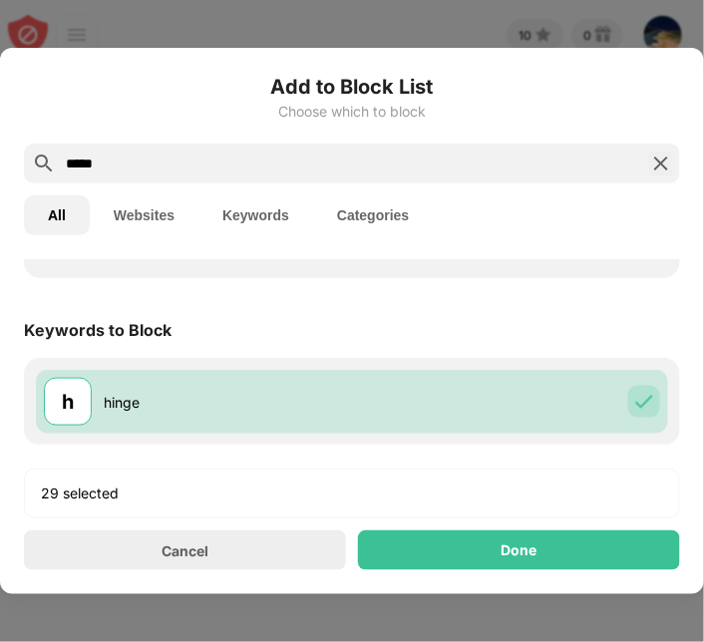
click at [659, 161] on img at bounding box center [661, 164] width 24 height 24
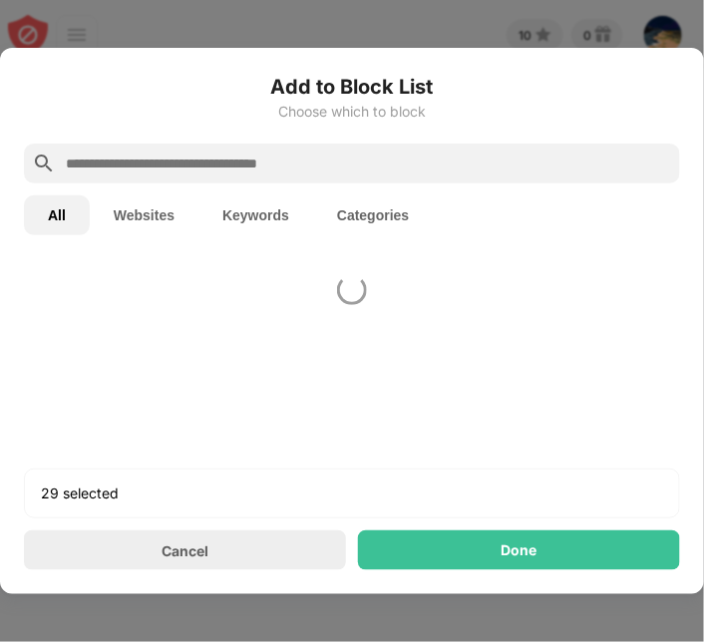
scroll to position [0, 0]
click at [582, 159] on input "text" at bounding box center [368, 164] width 609 height 24
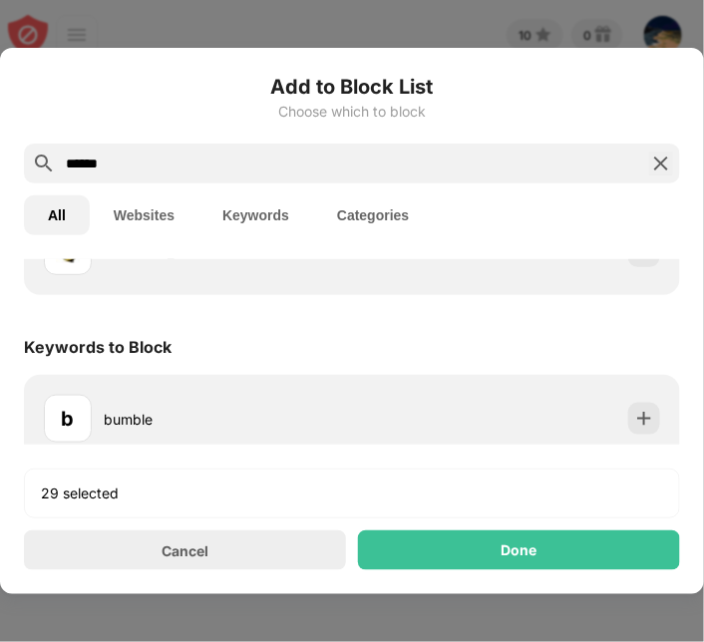
scroll to position [444, 0]
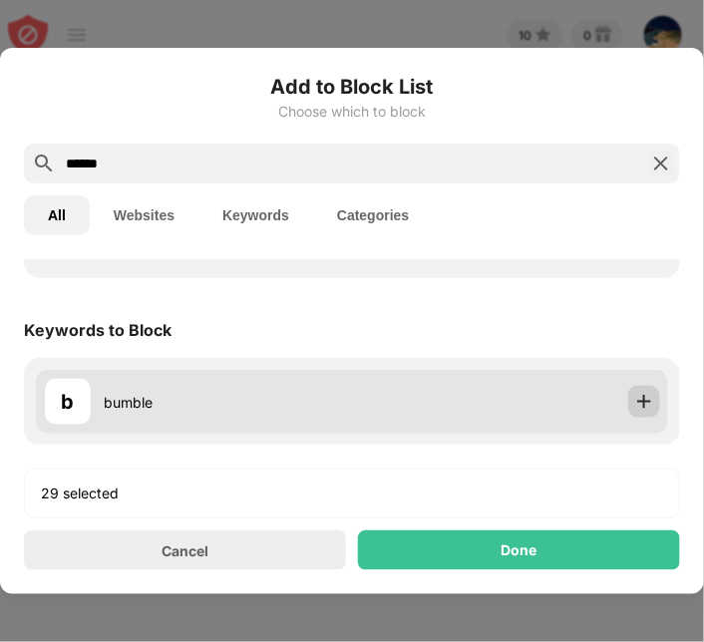
type input "******"
click at [634, 402] on img at bounding box center [644, 402] width 20 height 20
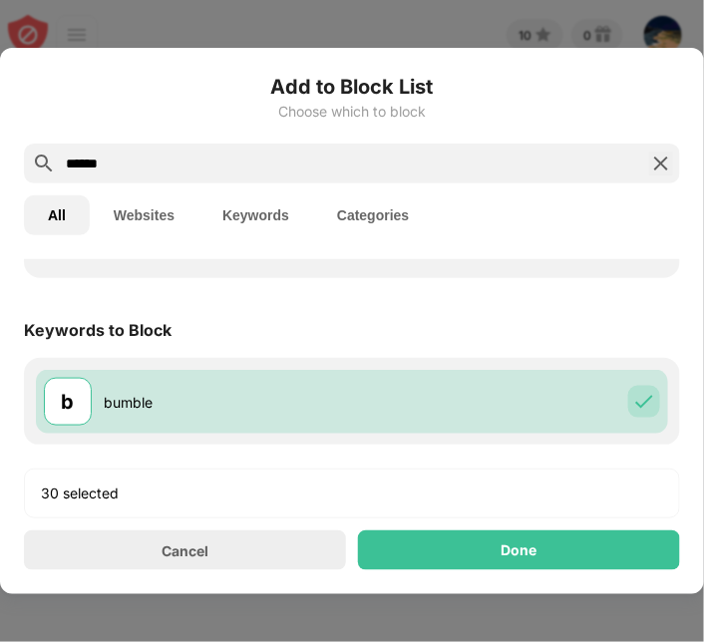
click at [653, 171] on img at bounding box center [661, 164] width 24 height 24
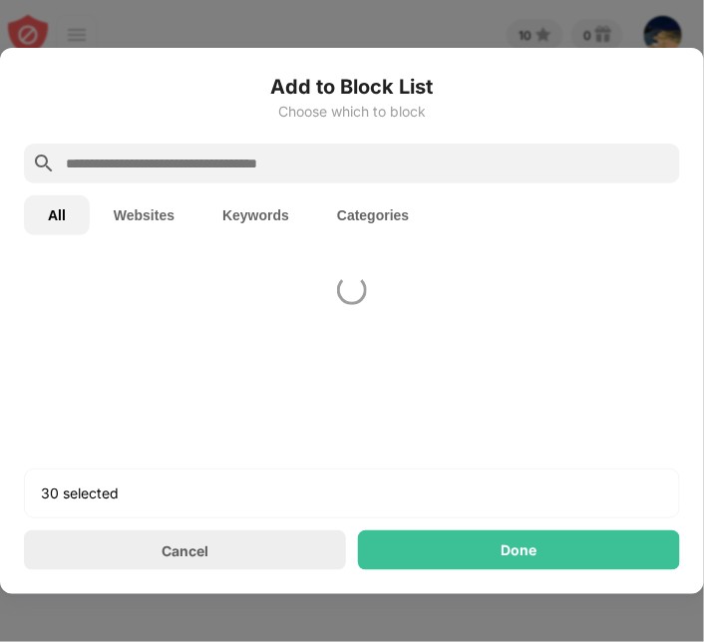
scroll to position [0, 0]
click at [573, 161] on input "text" at bounding box center [368, 164] width 609 height 24
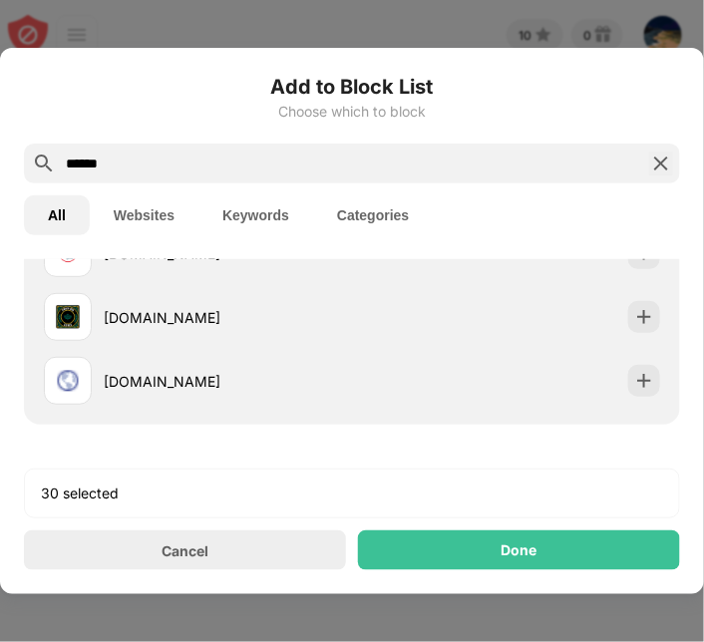
scroll to position [444, 0]
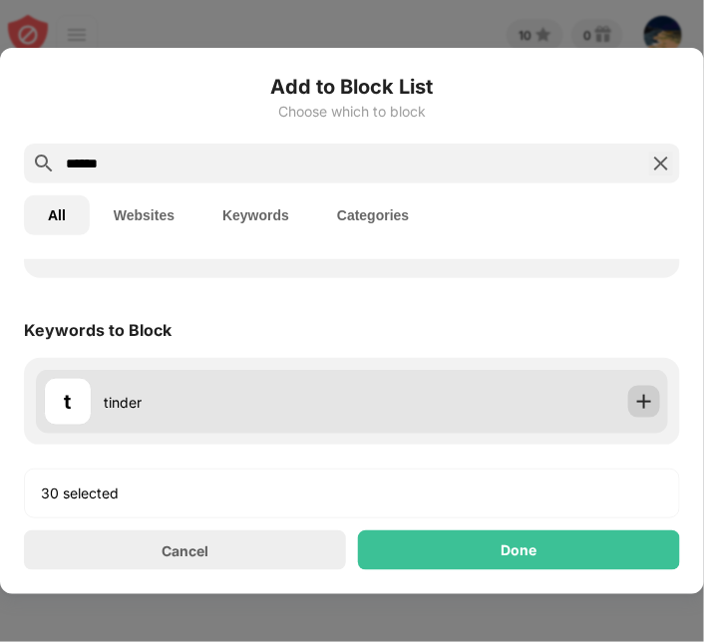
type input "******"
click at [634, 396] on img at bounding box center [644, 402] width 20 height 20
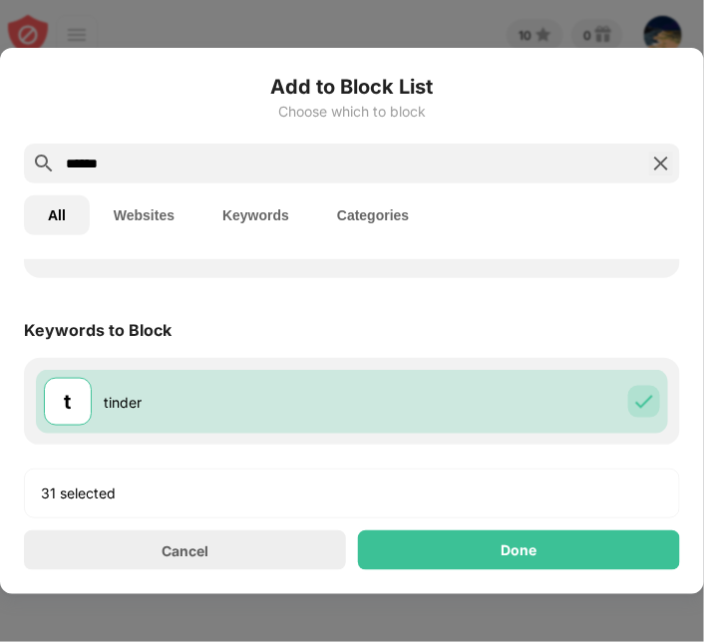
click at [659, 153] on img at bounding box center [661, 164] width 24 height 24
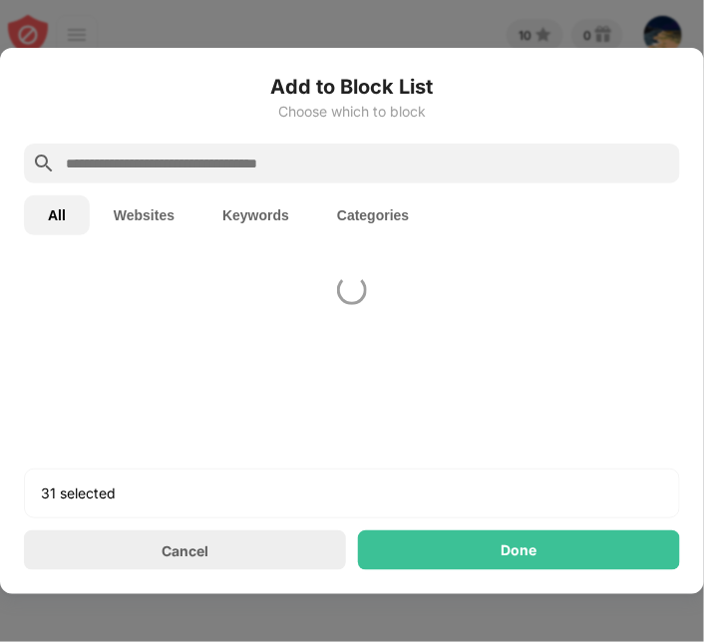
scroll to position [0, 0]
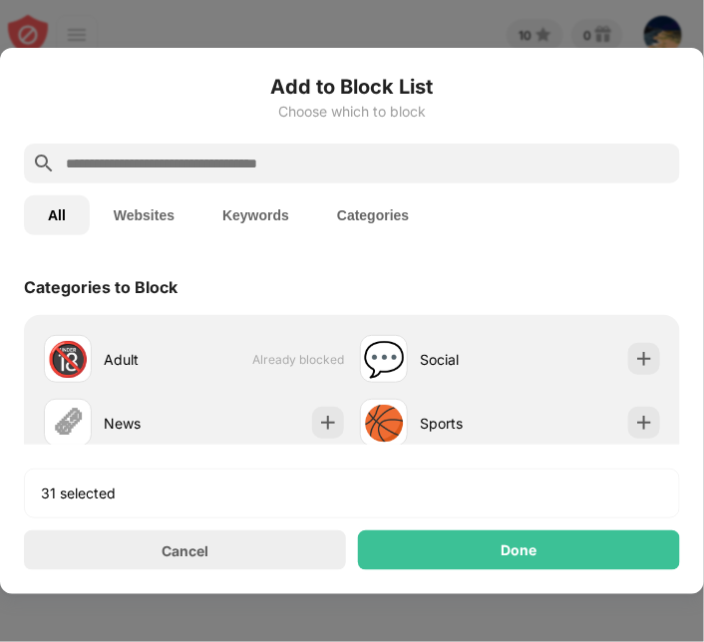
click at [554, 159] on input "text" at bounding box center [368, 164] width 609 height 24
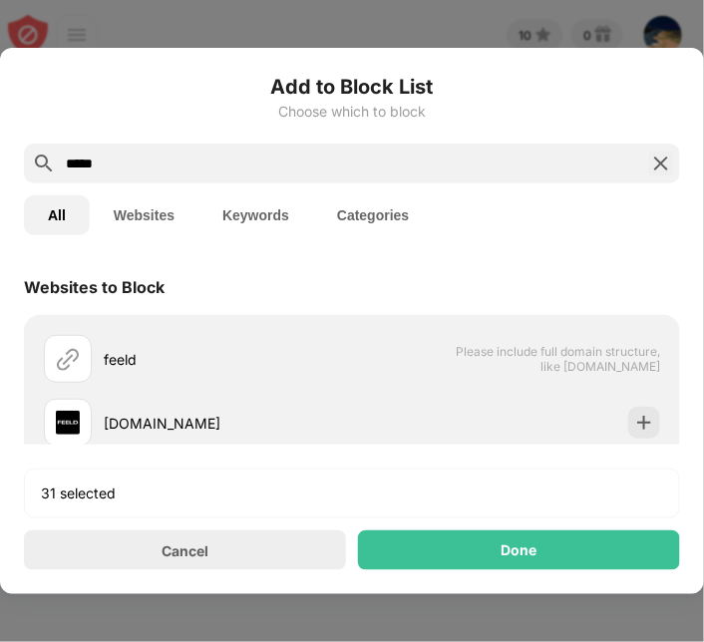
scroll to position [28, 0]
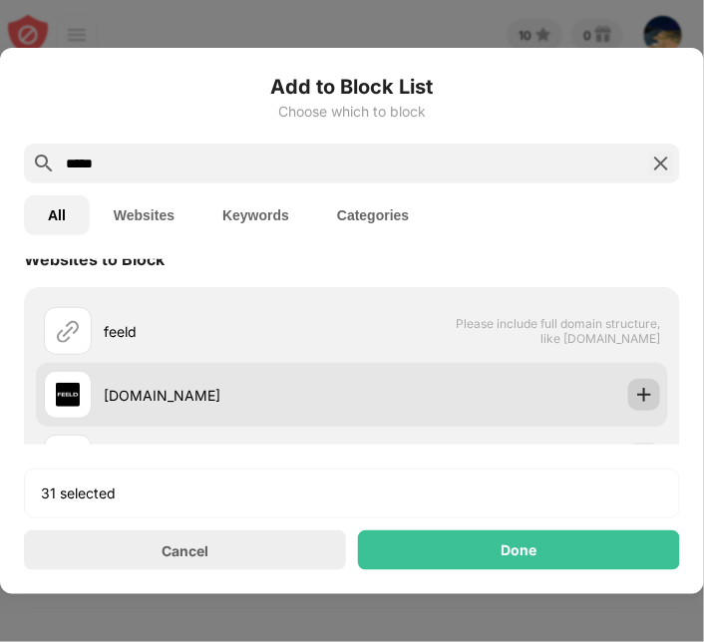
type input "*****"
click at [634, 401] on img at bounding box center [644, 395] width 20 height 20
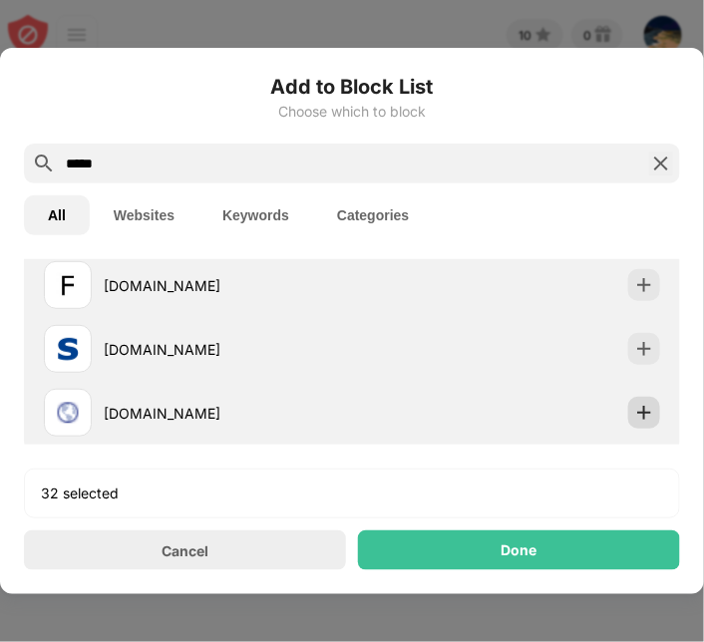
scroll to position [444, 0]
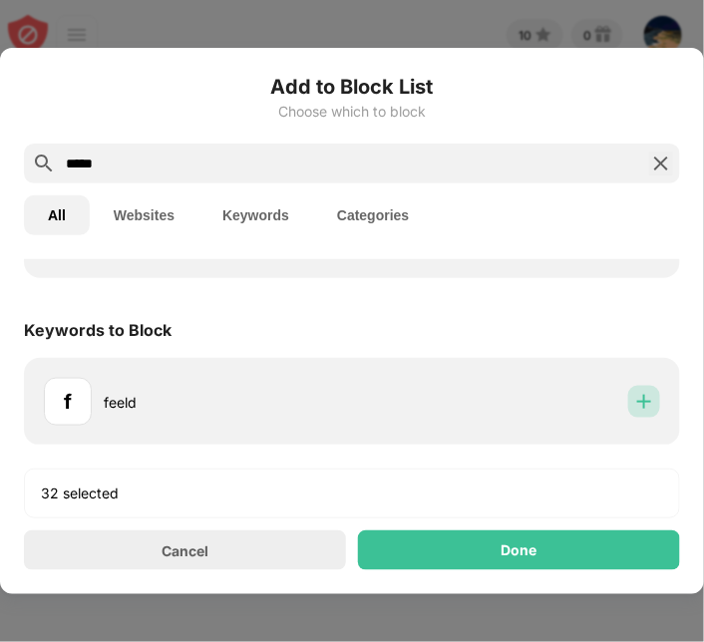
click at [634, 401] on img at bounding box center [644, 402] width 20 height 20
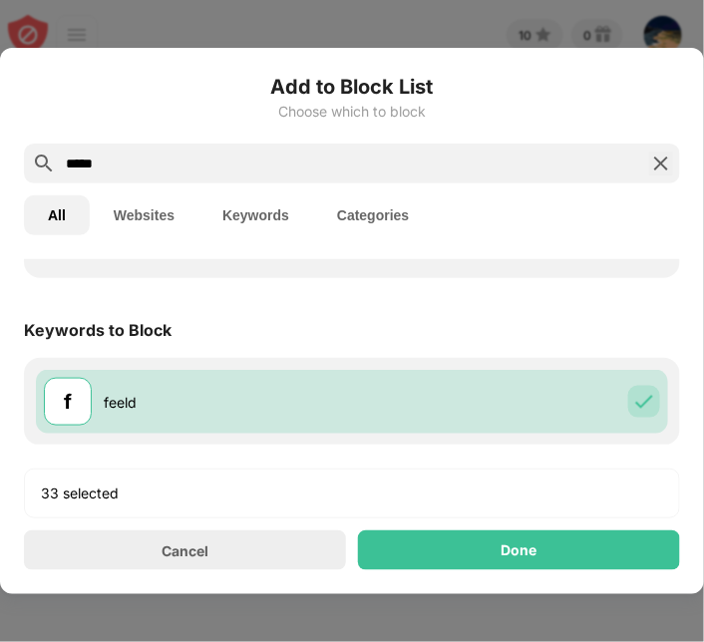
click at [482, 148] on div "*****" at bounding box center [352, 164] width 656 height 40
click at [451, 169] on input "*****" at bounding box center [352, 164] width 577 height 24
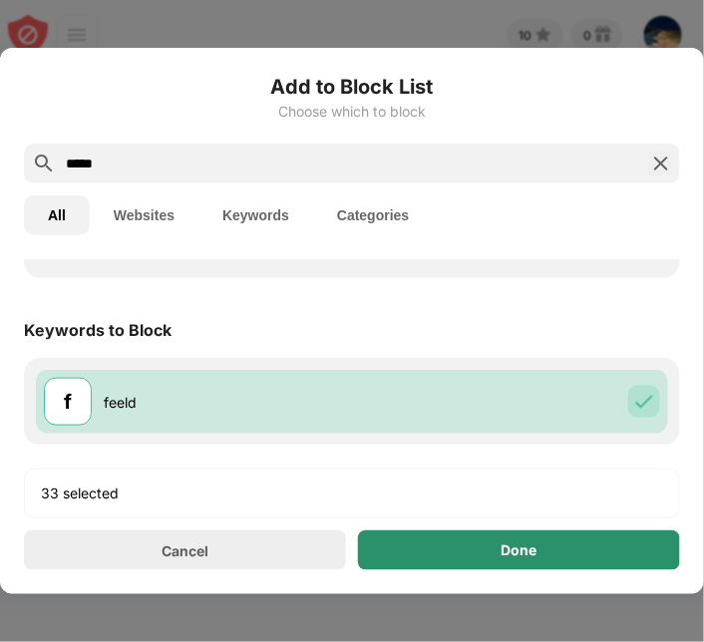
click at [536, 542] on div "Done" at bounding box center [519, 550] width 36 height 16
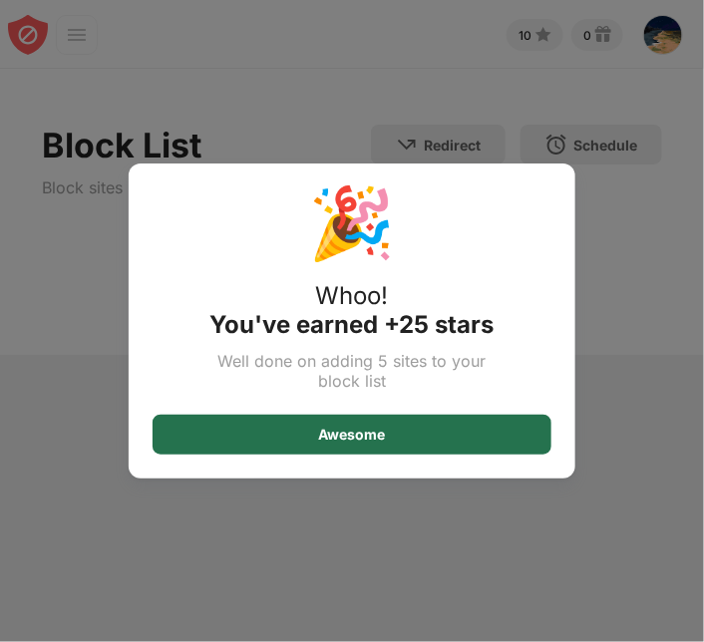
click at [347, 429] on div "Awesome" at bounding box center [352, 435] width 67 height 16
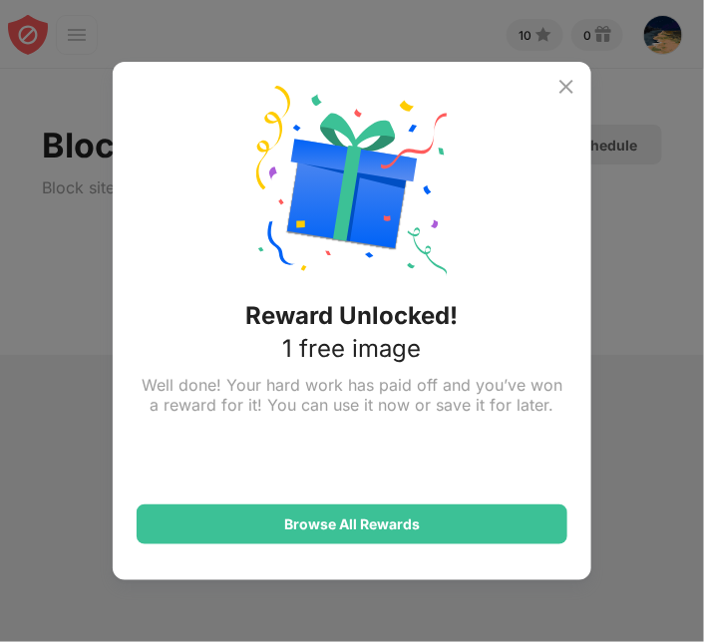
click at [572, 83] on img at bounding box center [566, 87] width 24 height 24
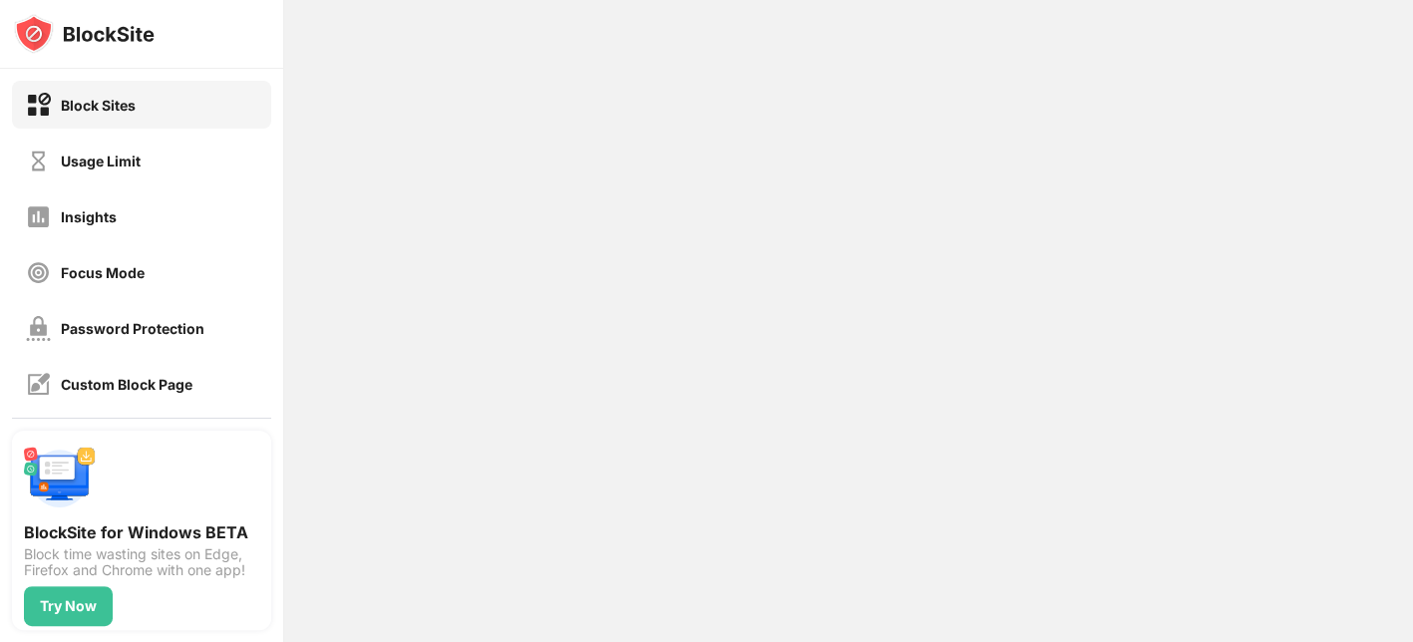
scroll to position [440, 0]
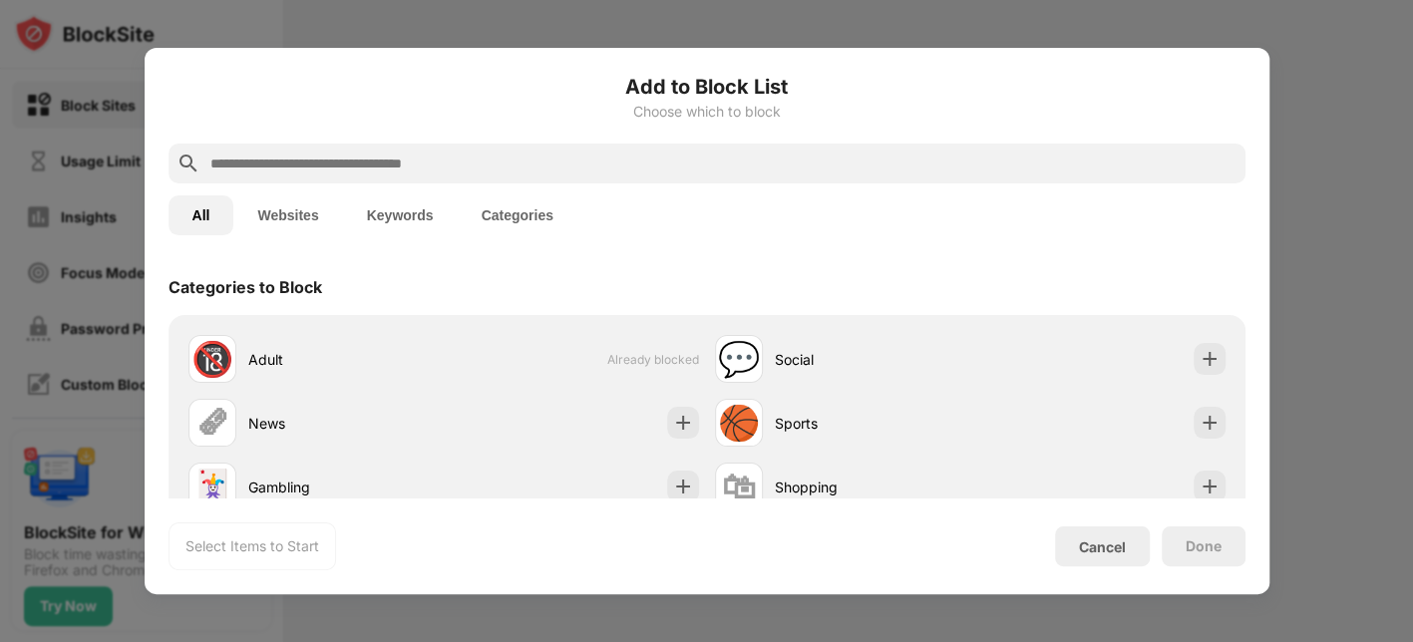
click at [1318, 212] on div at bounding box center [706, 321] width 1413 height 642
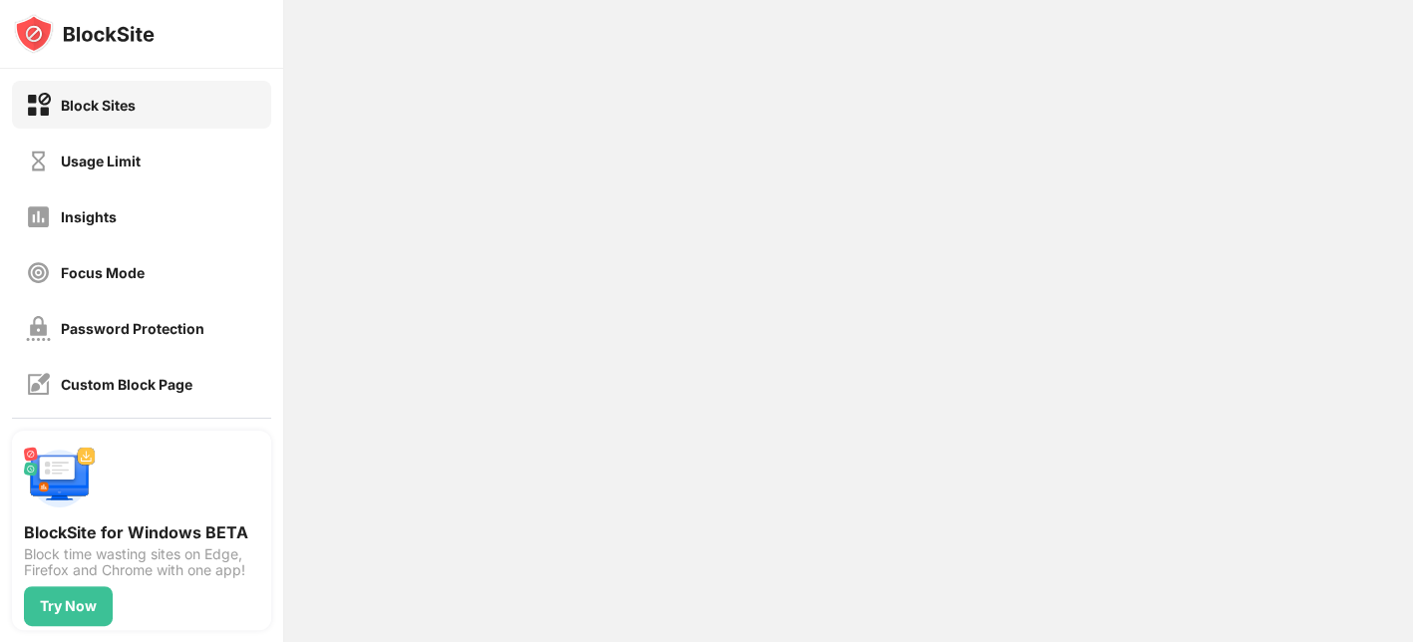
click at [144, 101] on div "Block Sites" at bounding box center [141, 105] width 259 height 48
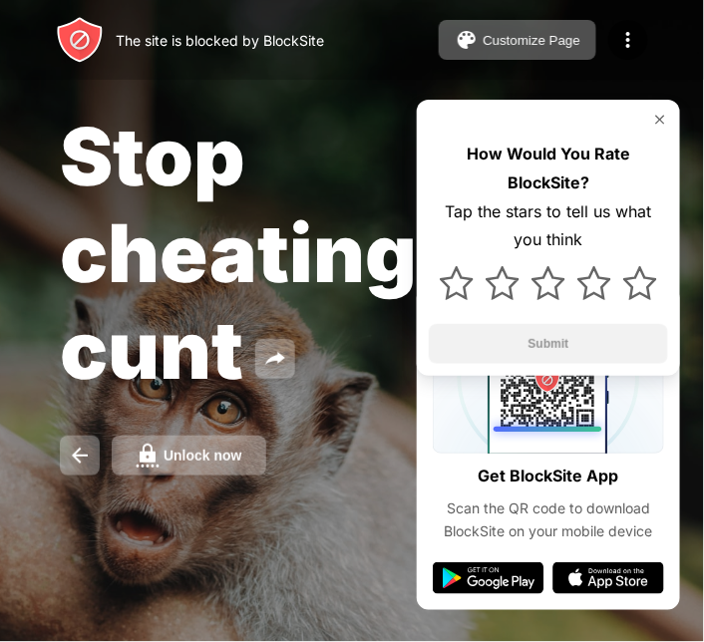
click at [657, 120] on img at bounding box center [660, 120] width 16 height 16
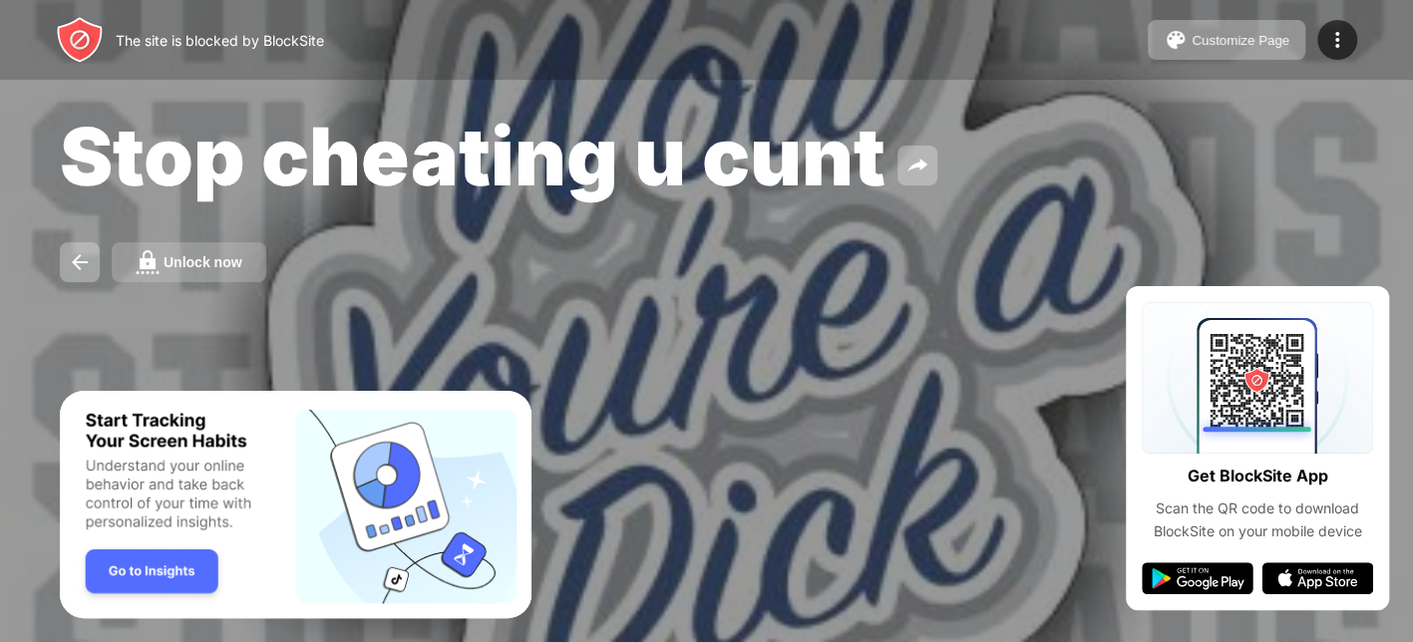
click at [209, 269] on div "Unlock now" at bounding box center [203, 262] width 79 height 16
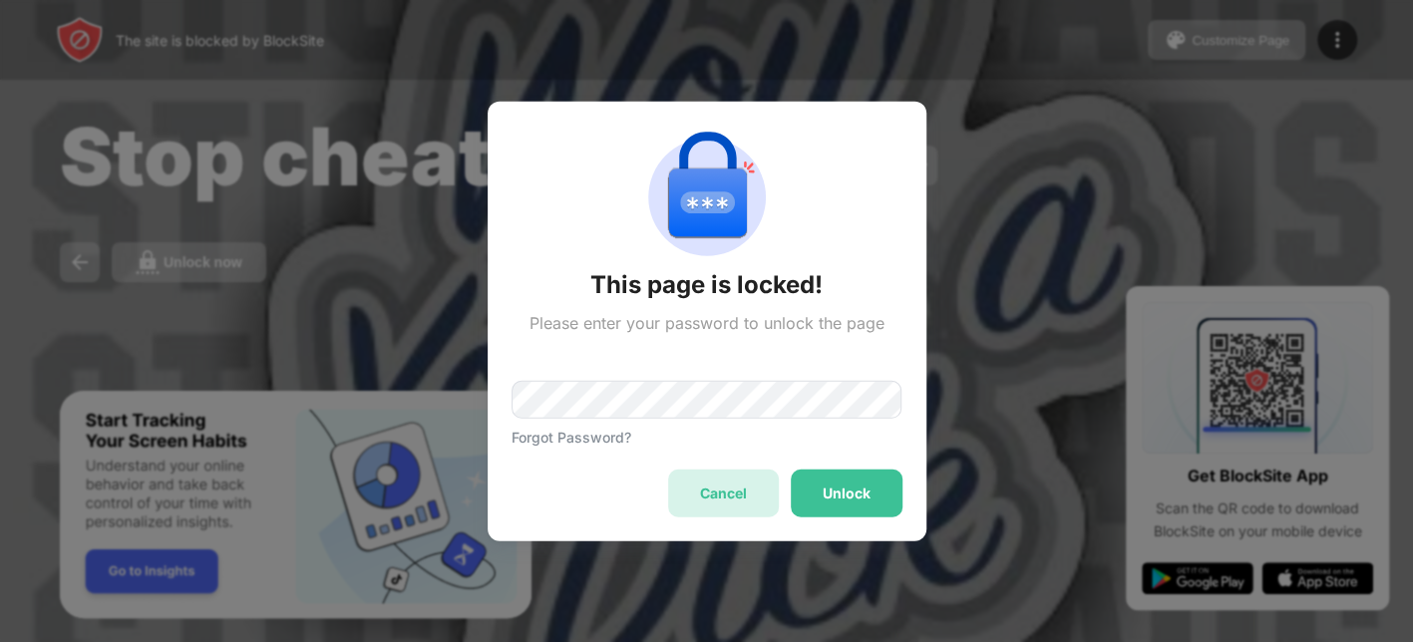
click at [703, 471] on div "Cancel" at bounding box center [723, 493] width 111 height 48
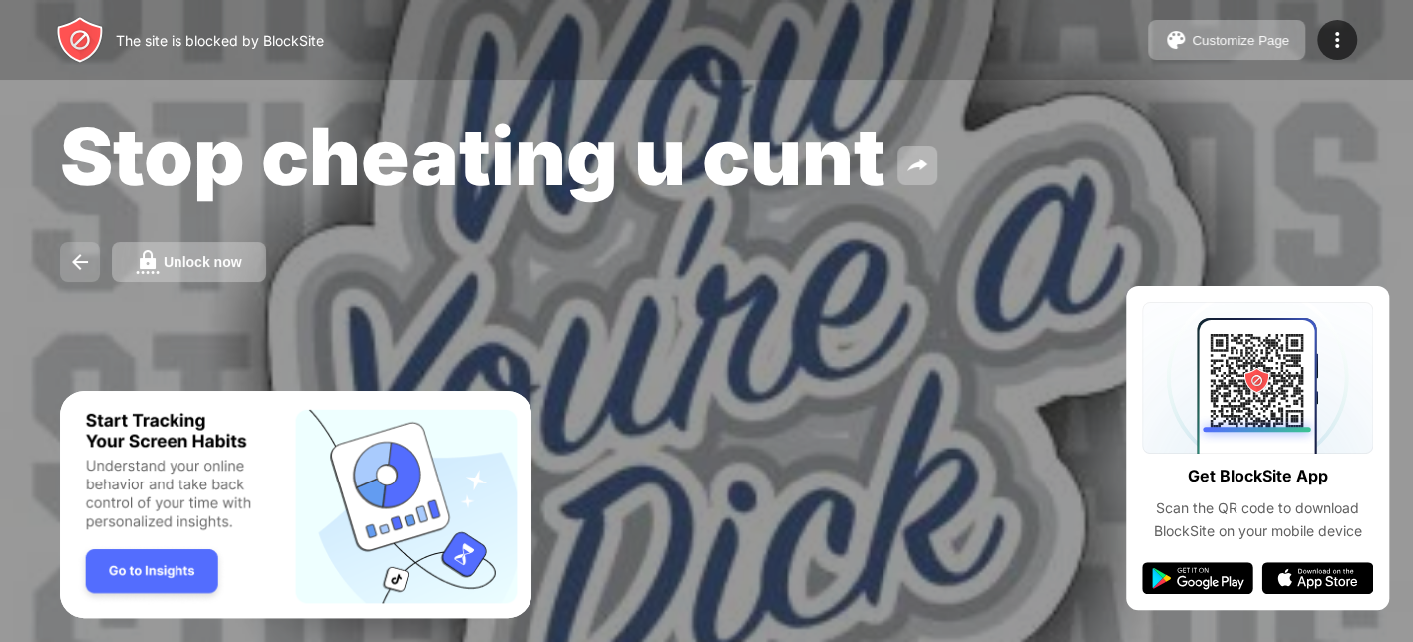
click at [89, 265] on img at bounding box center [80, 262] width 24 height 24
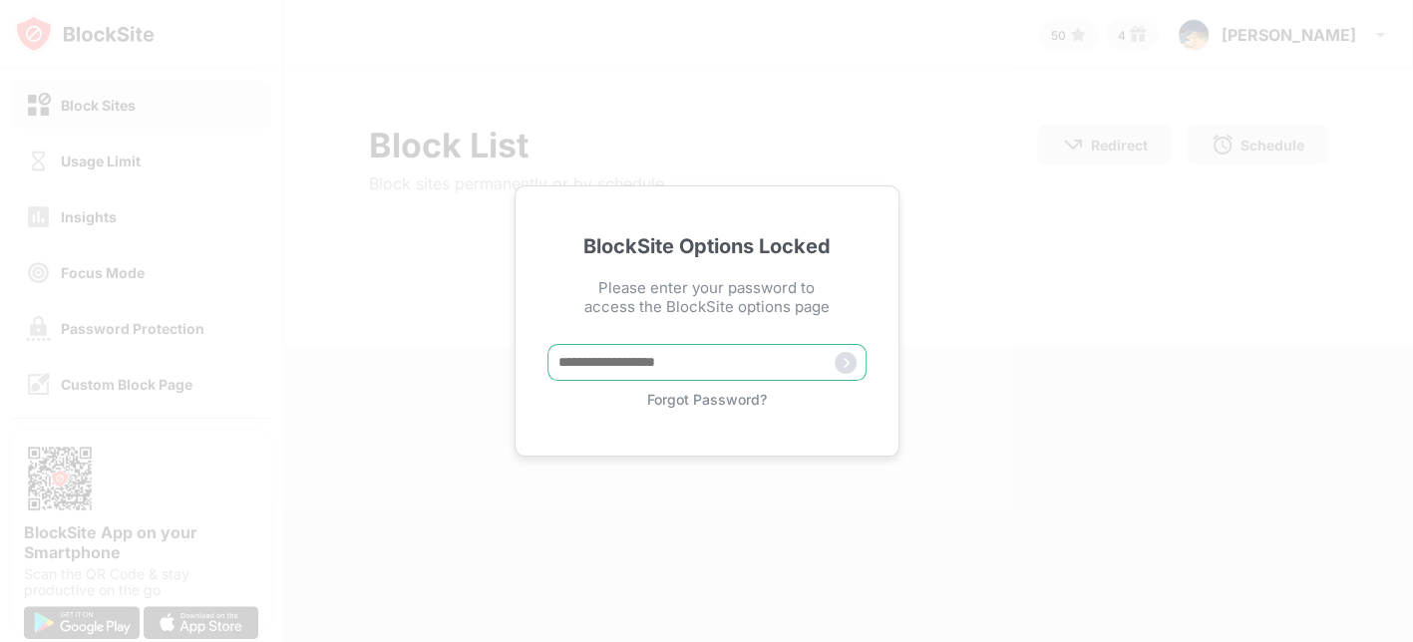
click at [758, 351] on input "text" at bounding box center [706, 362] width 319 height 37
type input "********"
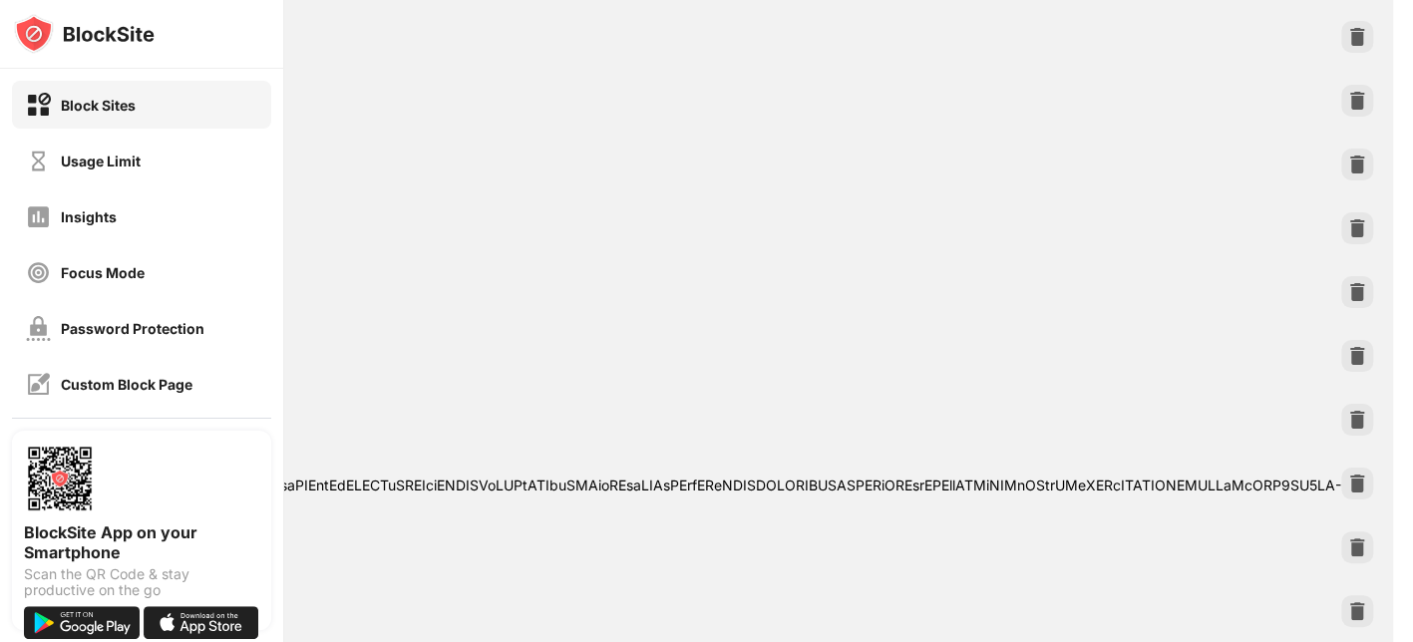
scroll to position [863, 2536]
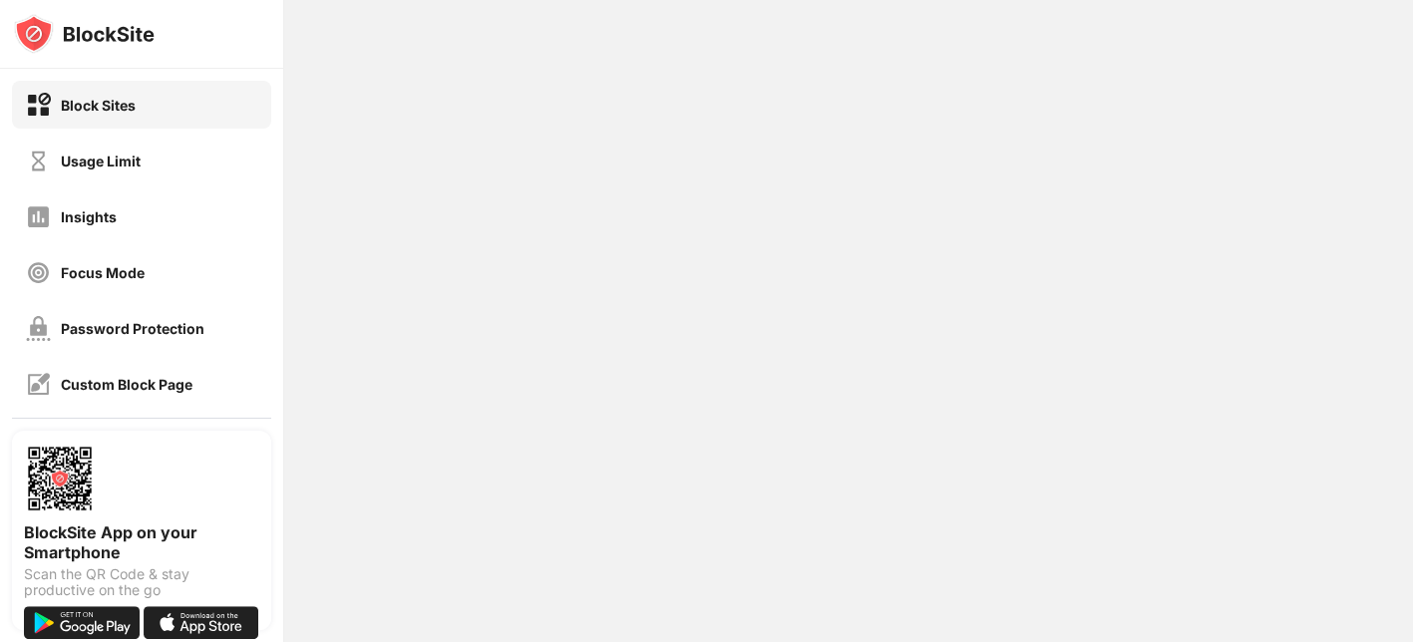
scroll to position [0, 0]
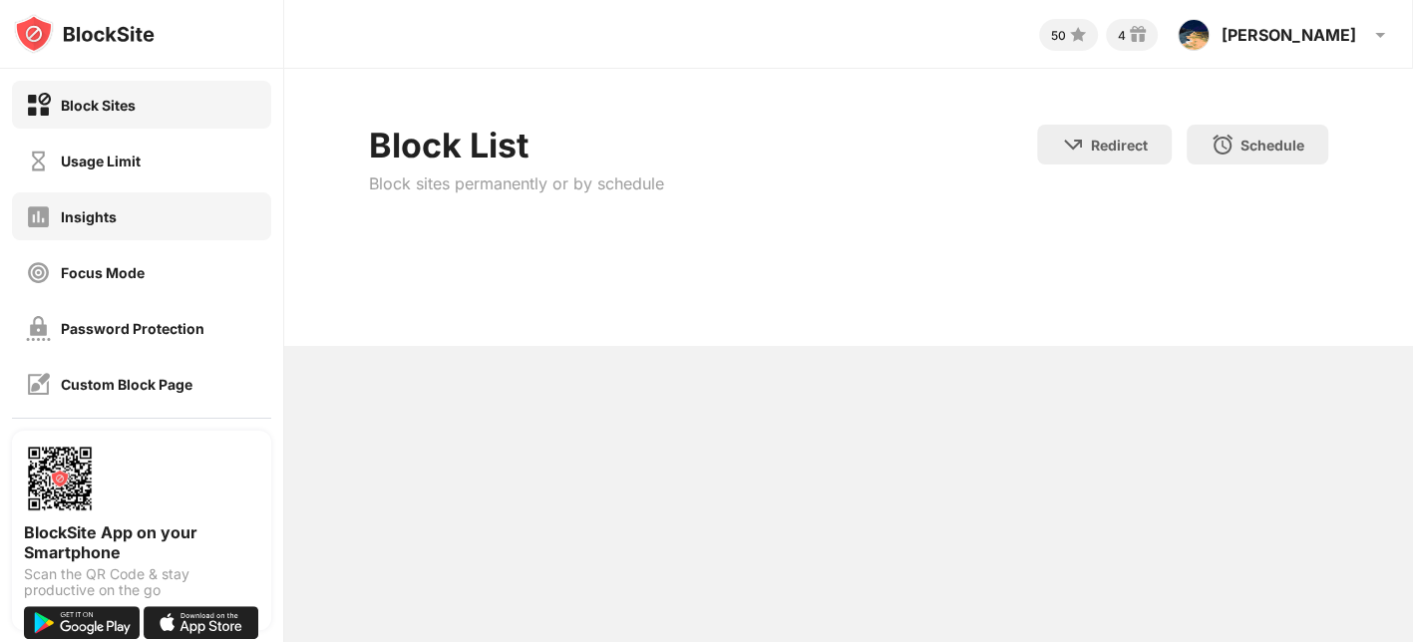
click at [96, 216] on div "Insights" at bounding box center [89, 216] width 56 height 17
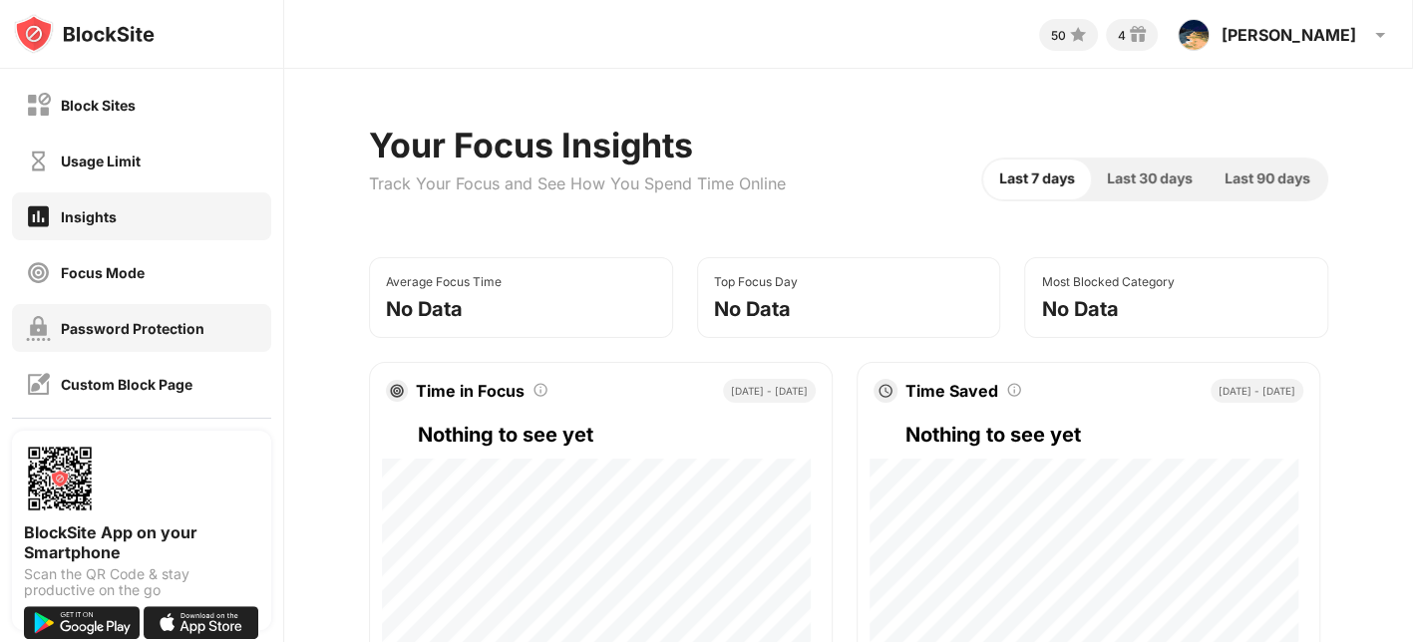
click at [152, 336] on div "Password Protection" at bounding box center [115, 328] width 178 height 25
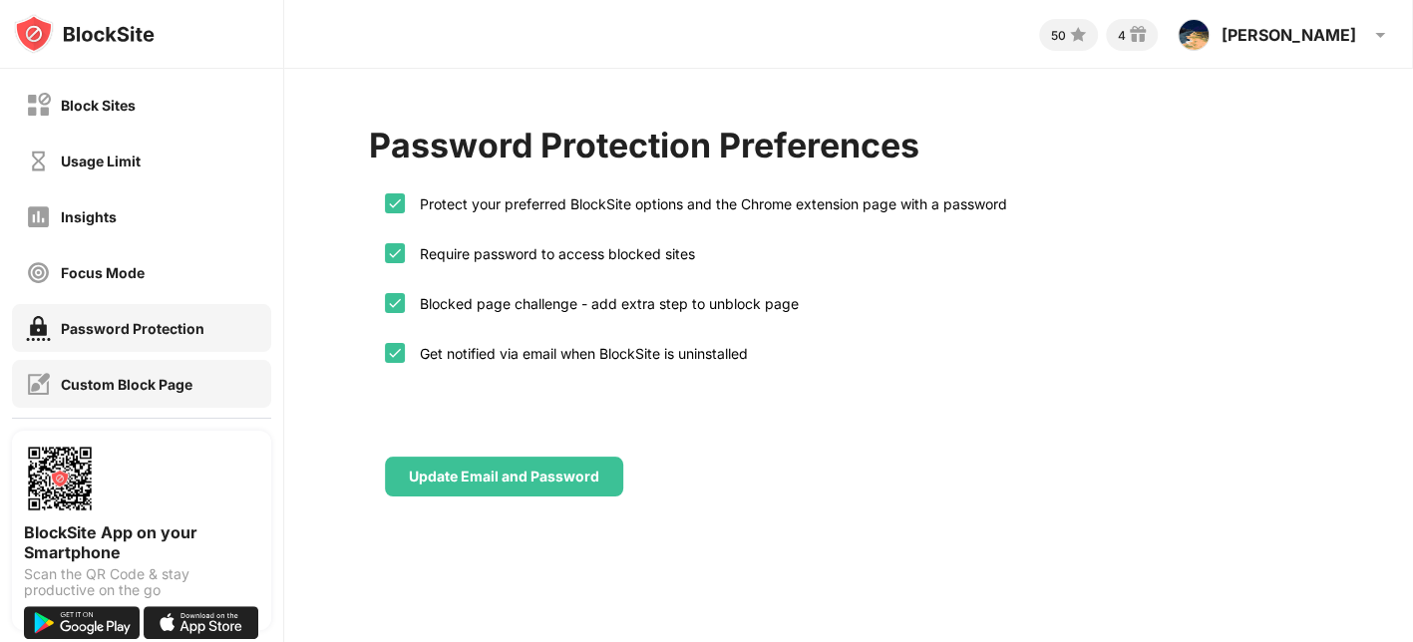
click at [165, 378] on div "Custom Block Page" at bounding box center [127, 384] width 132 height 17
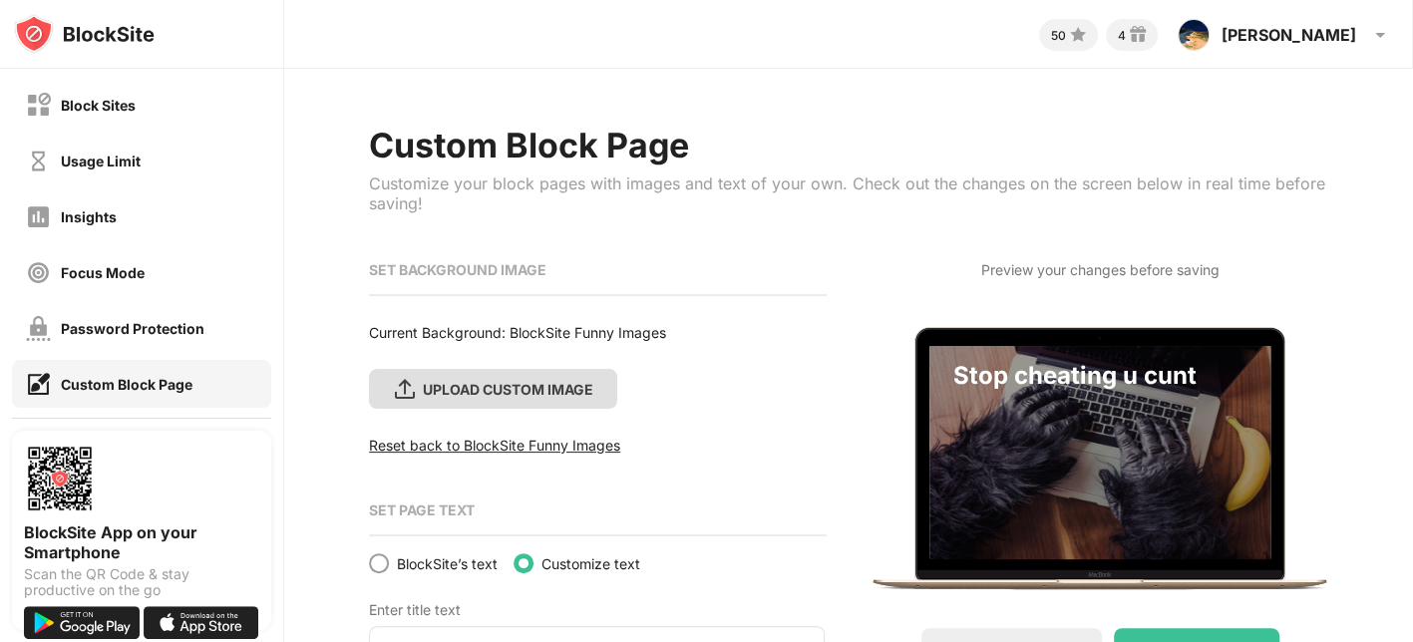
click at [544, 381] on div "UPLOAD CUSTOM IMAGE" at bounding box center [508, 389] width 170 height 17
click at [0, 0] on input "UPLOAD CUSTOM IMAGE" at bounding box center [0, 0] width 0 height 0
click at [585, 391] on div "UPLOAD CUSTOM IMAGE" at bounding box center [508, 389] width 170 height 17
click at [0, 0] on input "UPLOAD CUSTOM IMAGE" at bounding box center [0, 0] width 0 height 0
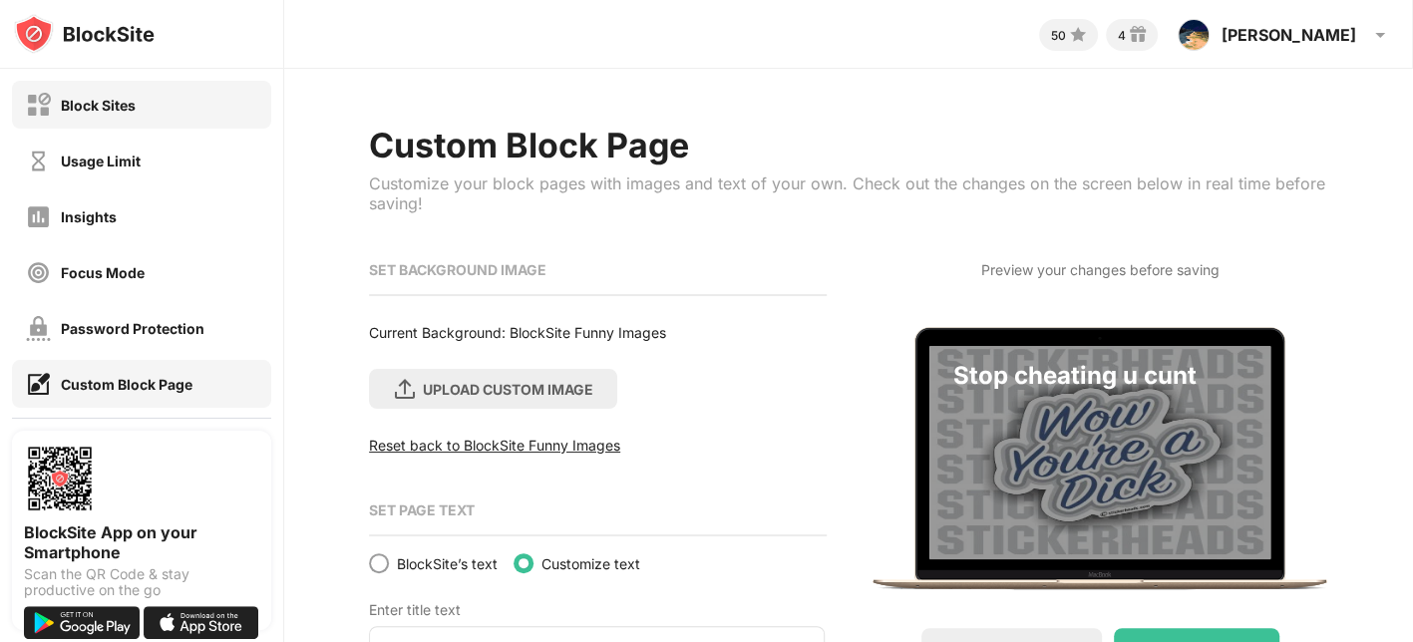
click at [150, 116] on div "Block Sites" at bounding box center [141, 105] width 259 height 48
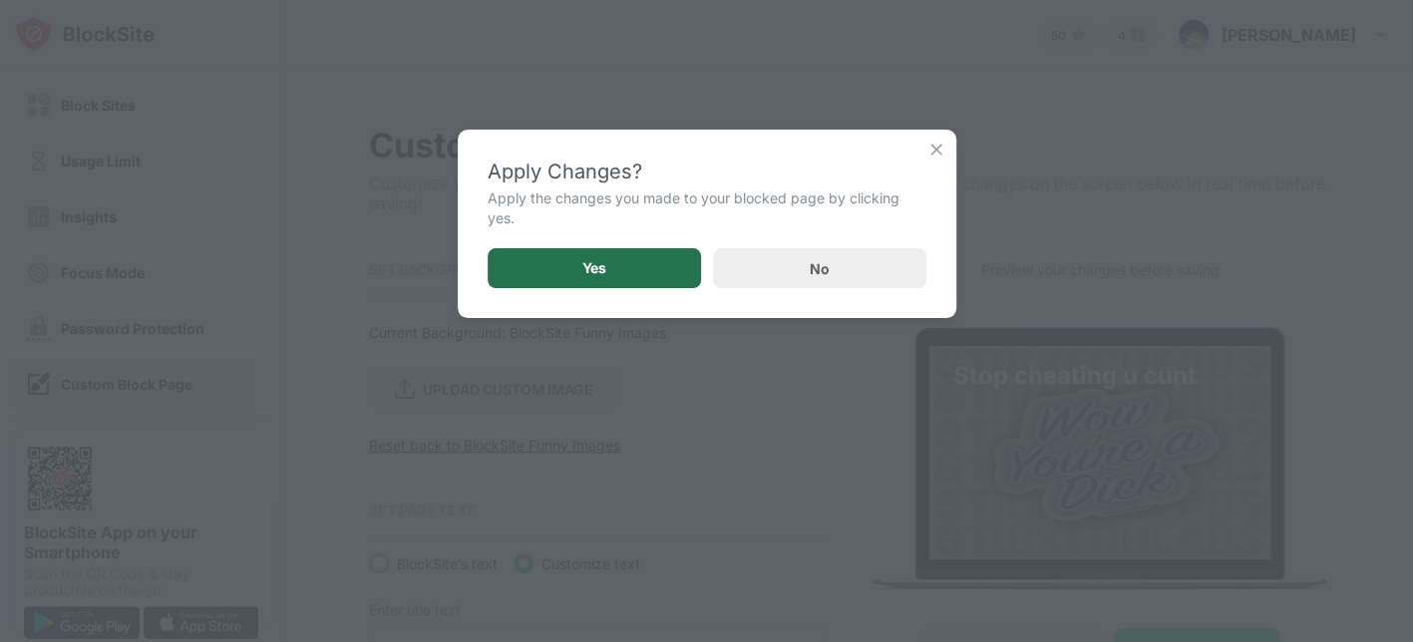
click at [610, 269] on div "Yes" at bounding box center [594, 268] width 213 height 40
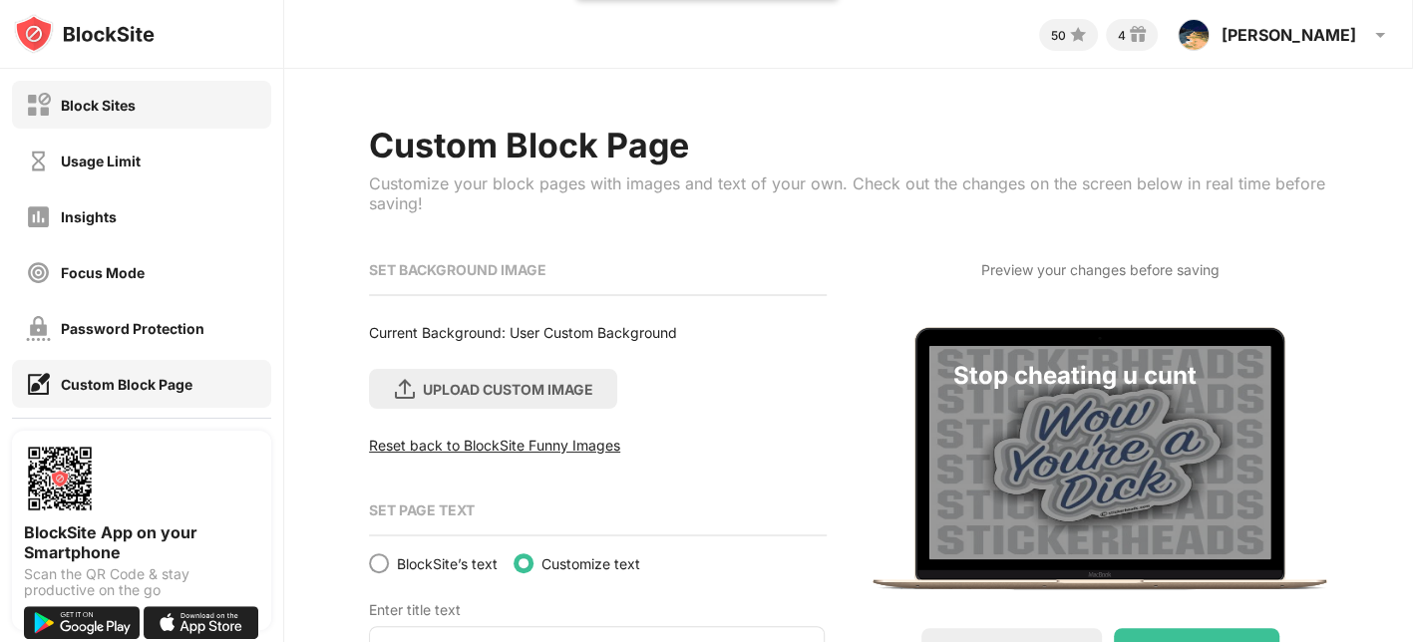
click at [155, 96] on div "Block Sites" at bounding box center [141, 105] width 259 height 48
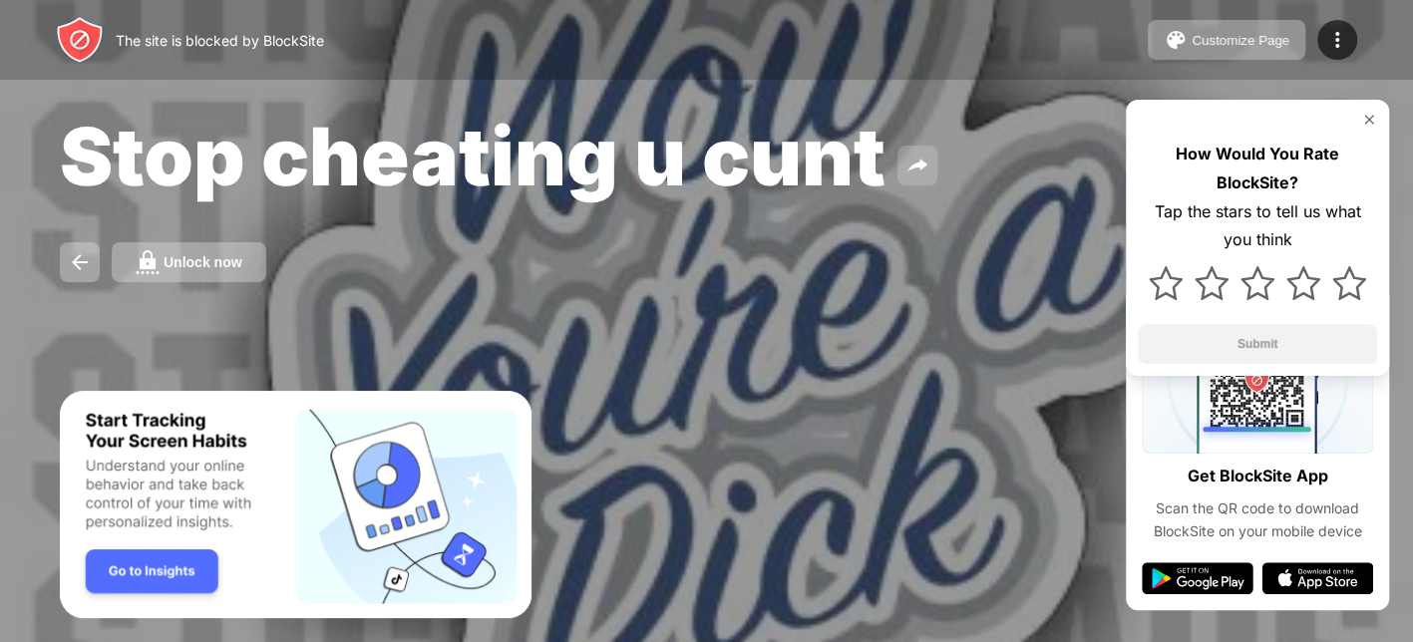
click at [909, 167] on img at bounding box center [917, 166] width 24 height 24
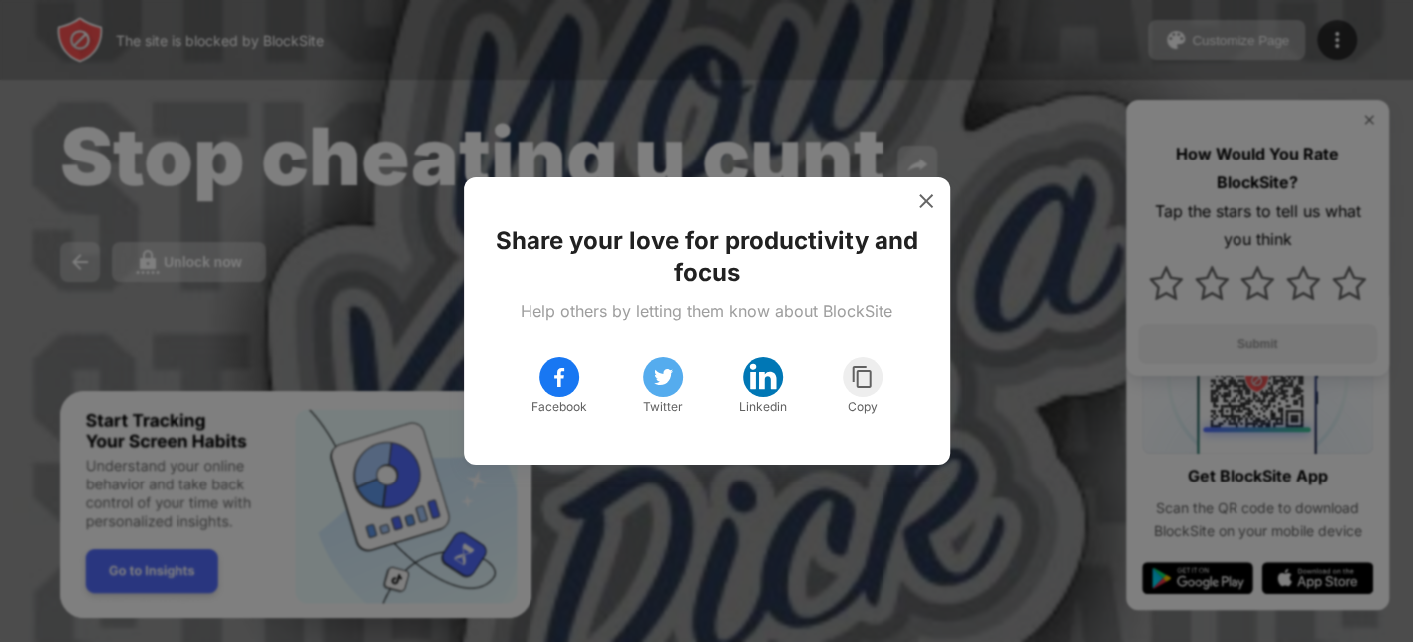
drag, startPoint x: 528, startPoint y: 238, endPoint x: 779, endPoint y: 296, distance: 256.8
click at [779, 296] on div "Share your love for productivity and focus Help others by letting them know abo…" at bounding box center [707, 320] width 439 height 239
click at [918, 212] on div at bounding box center [926, 201] width 32 height 32
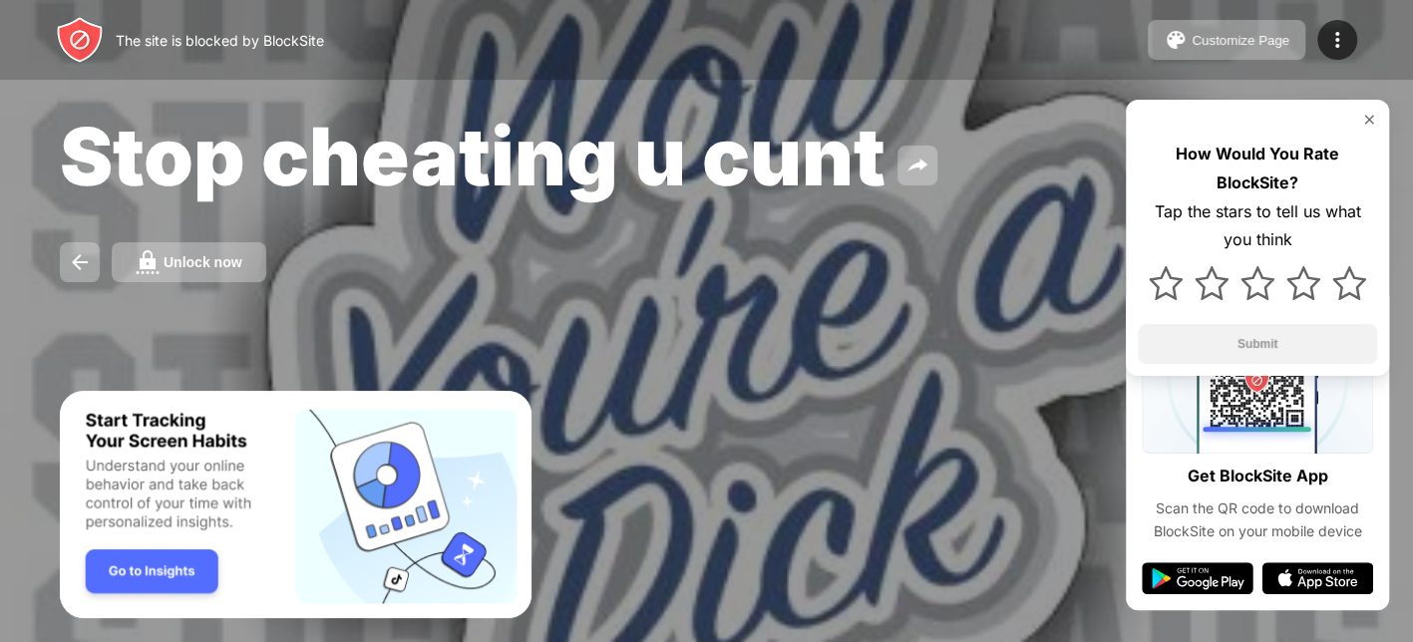
click at [1363, 132] on div "How Would You Rate BlockSite? Tap the stars to tell us what you think Submit" at bounding box center [1257, 238] width 263 height 276
click at [1364, 123] on img at bounding box center [1369, 120] width 16 height 16
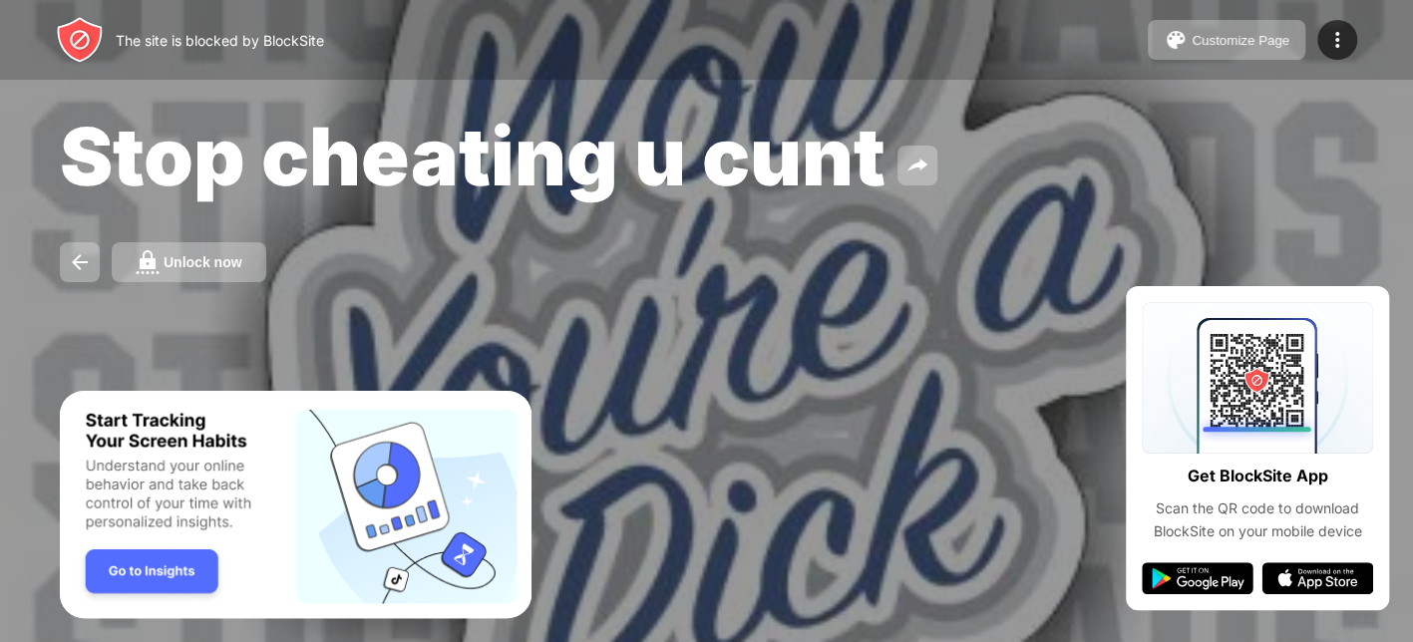
click at [835, 442] on div at bounding box center [706, 321] width 1413 height 642
click at [1336, 38] on img at bounding box center [1337, 40] width 24 height 24
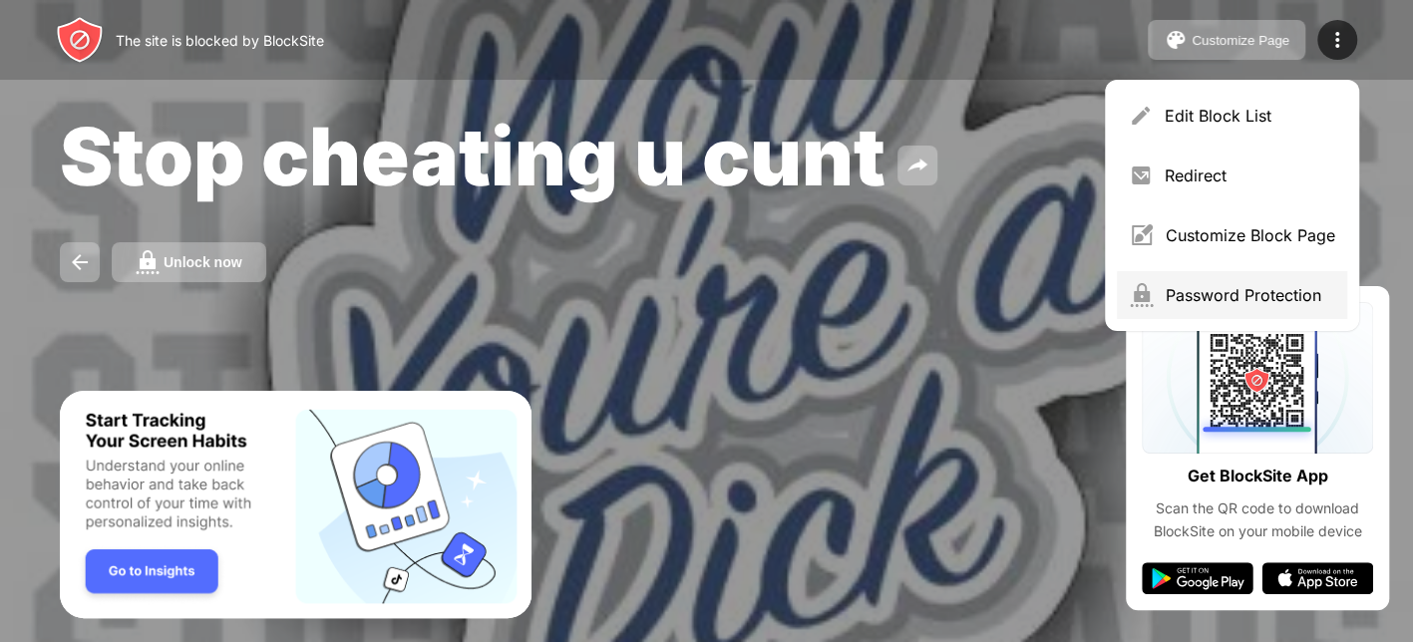
click at [1229, 296] on div "Password Protection" at bounding box center [1249, 295] width 169 height 20
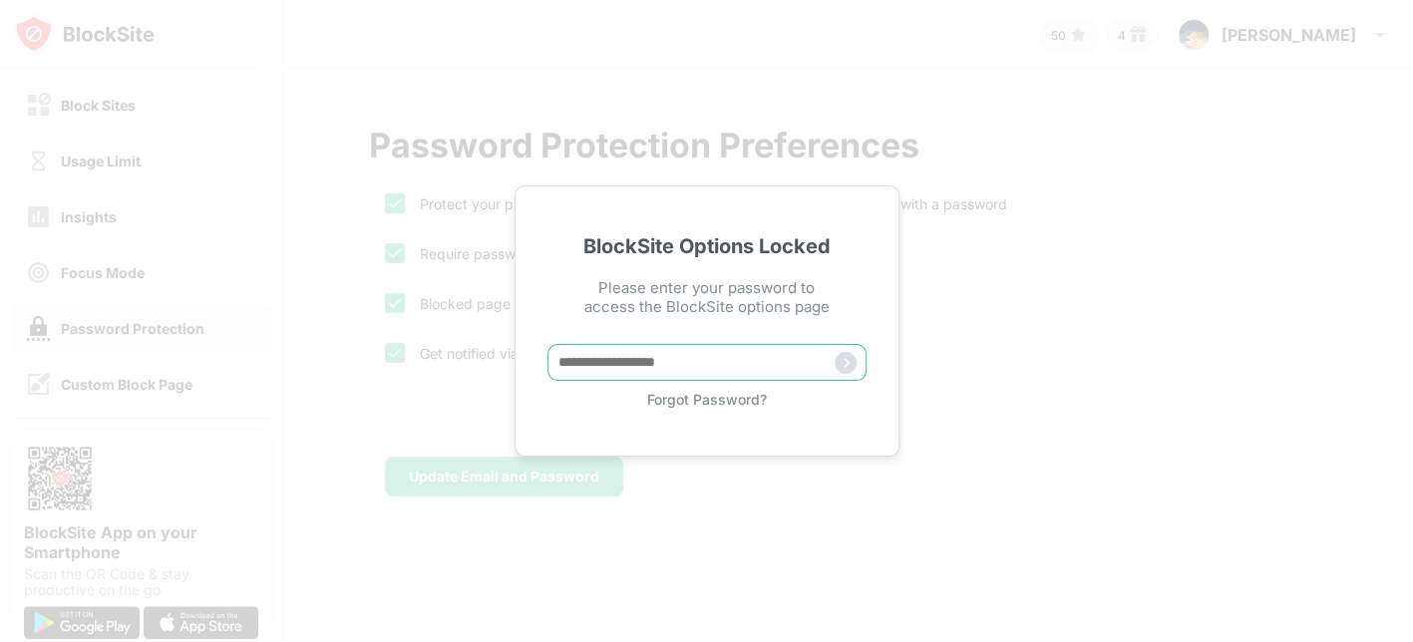
click at [806, 364] on input "text" at bounding box center [706, 362] width 319 height 37
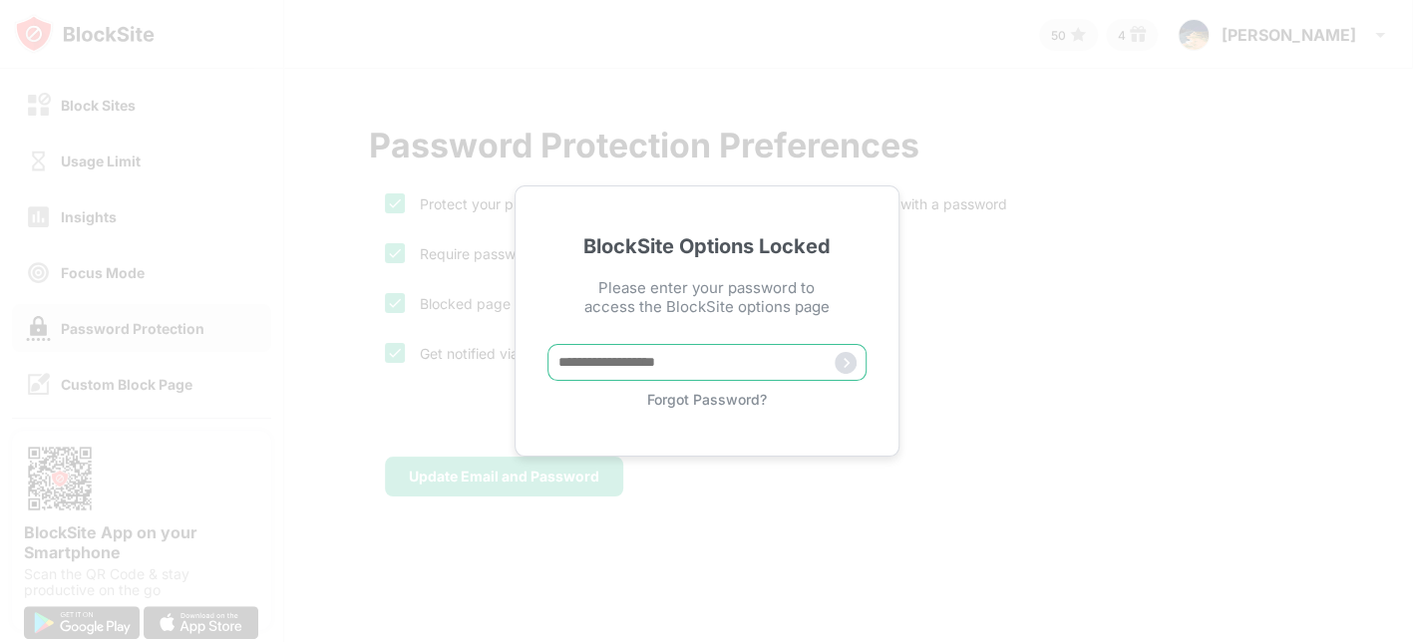
click at [809, 362] on input "text" at bounding box center [706, 362] width 319 height 37
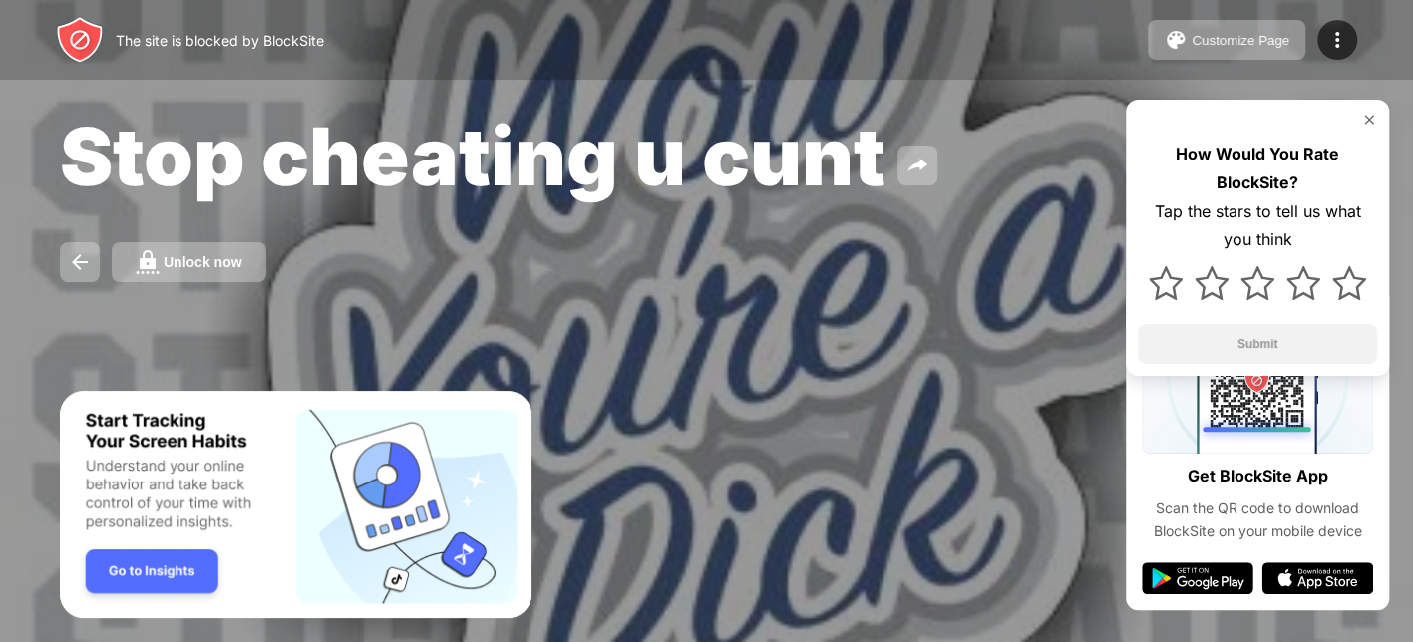
click at [853, 621] on div at bounding box center [706, 321] width 1413 height 642
